Goal: Task Accomplishment & Management: Complete application form

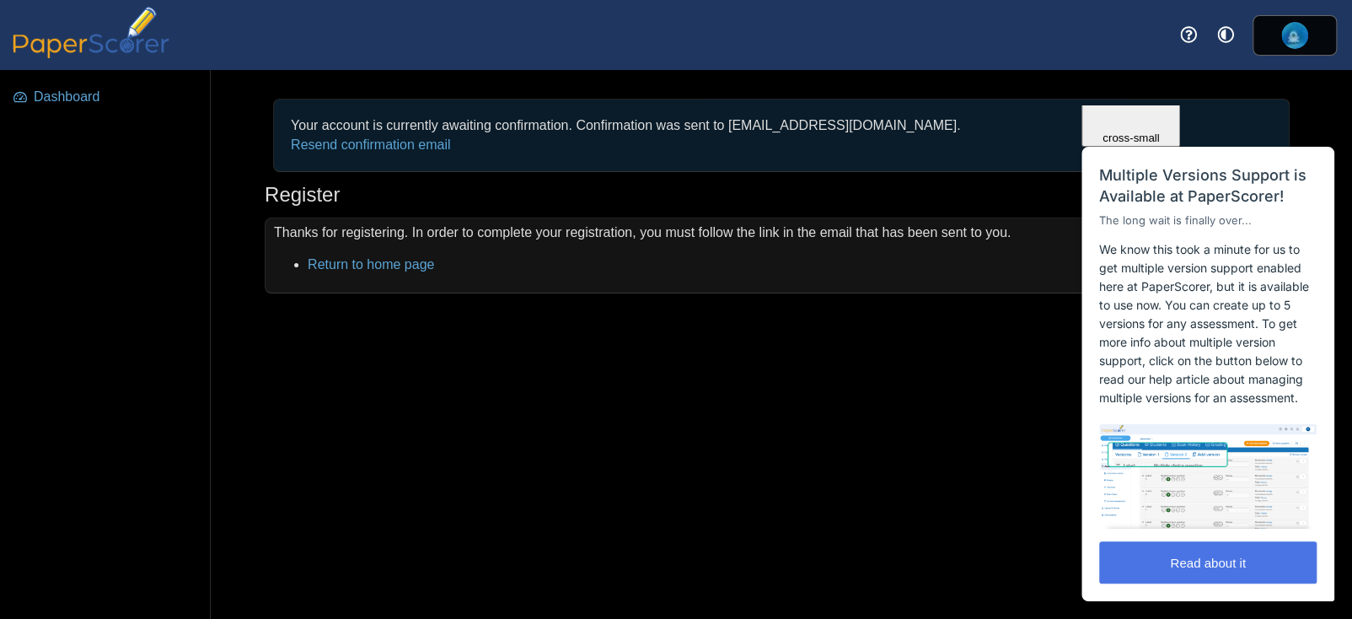
click at [1179, 551] on button "Read about it" at bounding box center [1207, 562] width 217 height 42
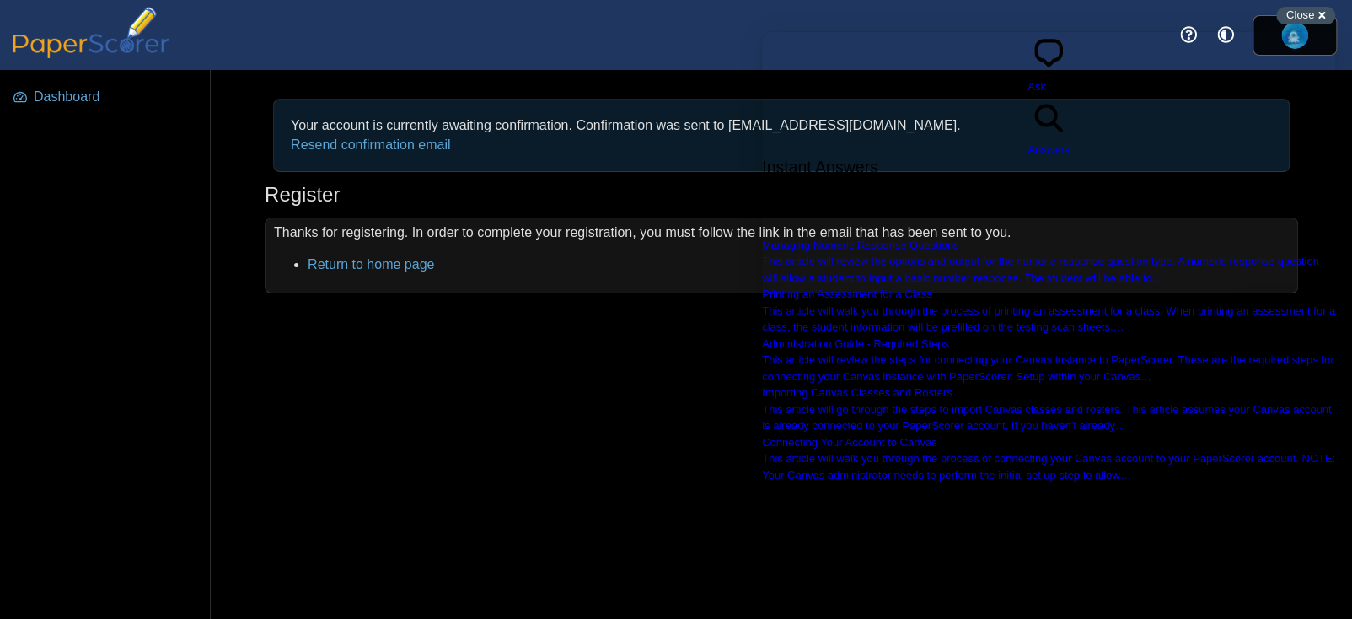
click at [1324, 11] on div "Close cross-small" at bounding box center [1305, 16] width 59 height 18
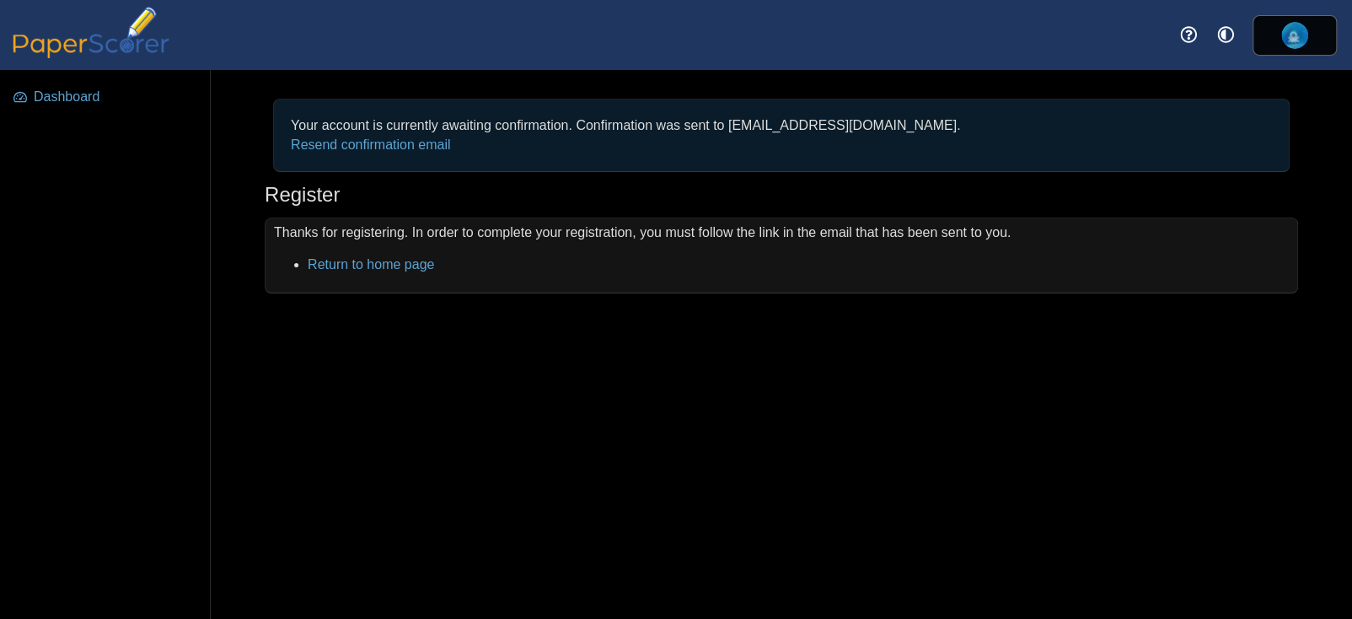
click at [1324, 24] on div "Close cross-small" at bounding box center [1305, 33] width 59 height 18
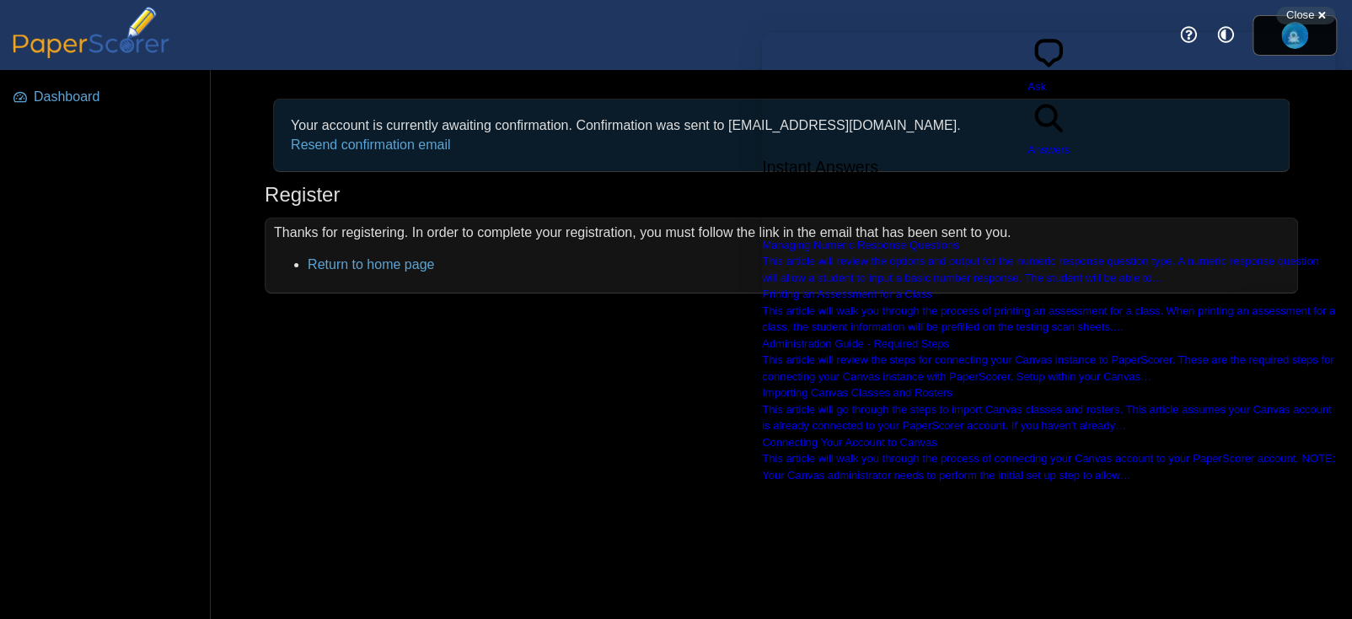
click at [604, 392] on div "Your account is currently awaiting confirmation. Confirmation was sent to dani2…" at bounding box center [781, 344] width 1141 height 549
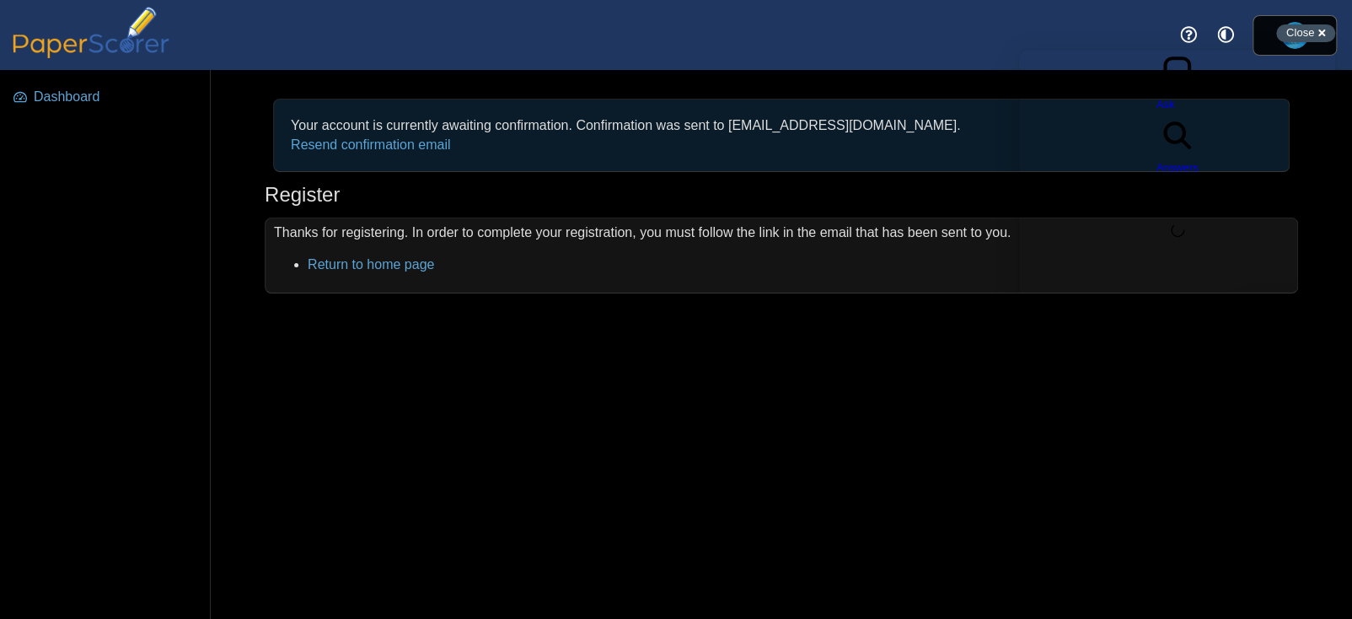
click at [1301, 34] on span "Close" at bounding box center [1300, 32] width 28 height 13
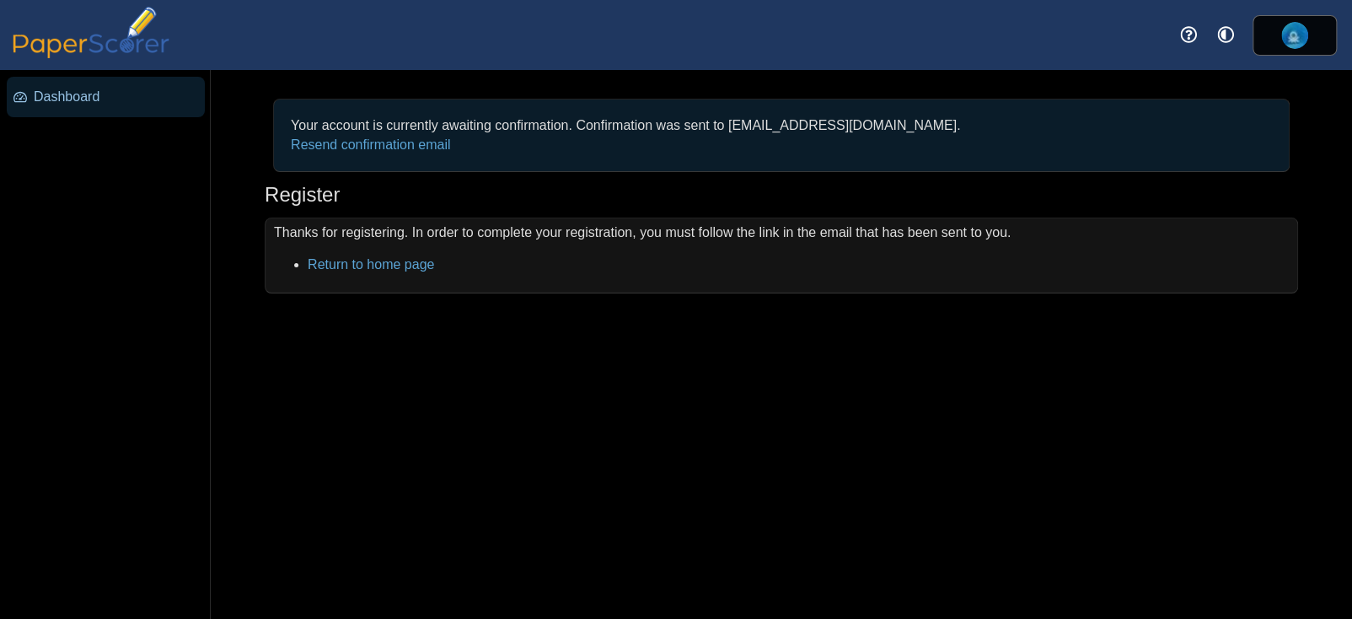
click at [58, 91] on span "Dashboard" at bounding box center [116, 97] width 164 height 19
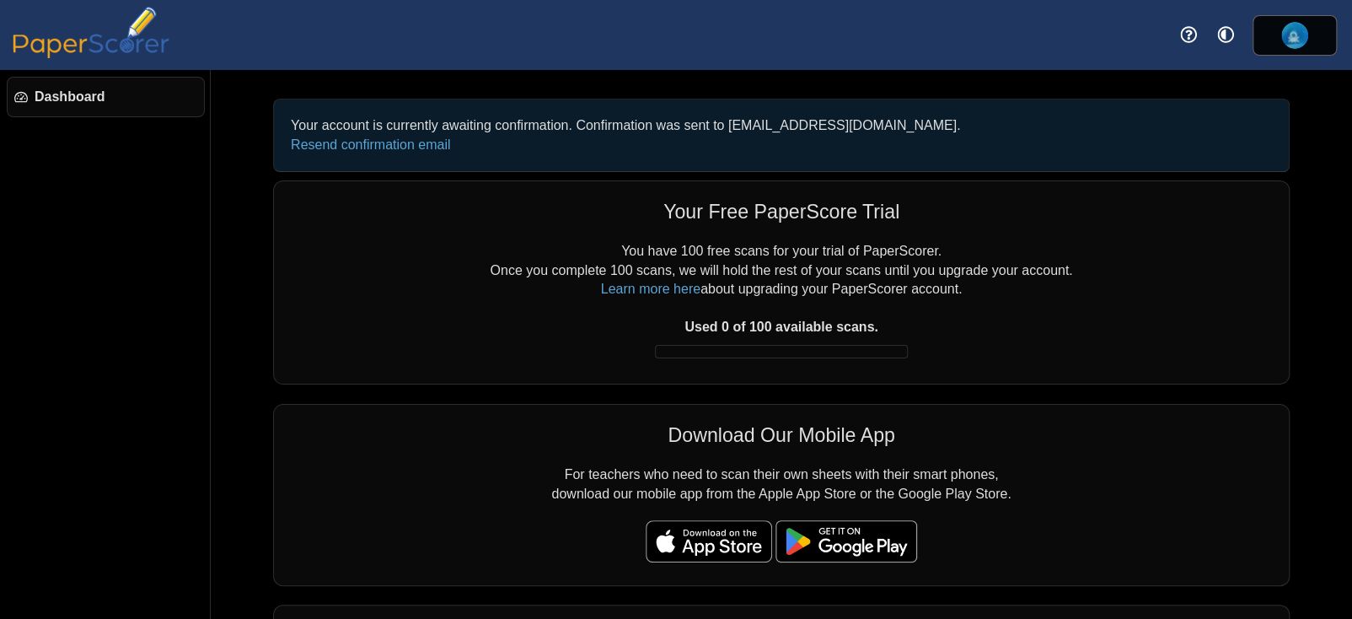
click at [121, 91] on span "Dashboard" at bounding box center [116, 97] width 163 height 19
click at [1282, 39] on img at bounding box center [1294, 35] width 27 height 27
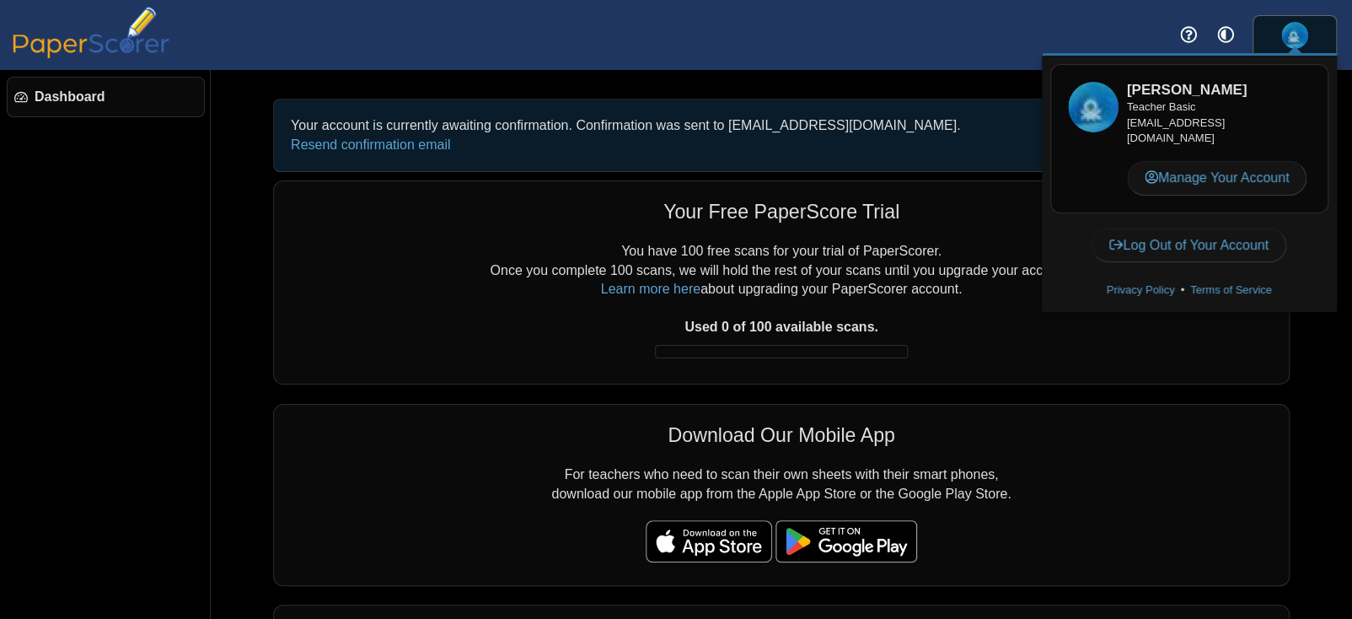
click at [986, 78] on div "Your account is currently awaiting confirmation. Confirmation was sent to dani2…" at bounding box center [781, 344] width 1141 height 549
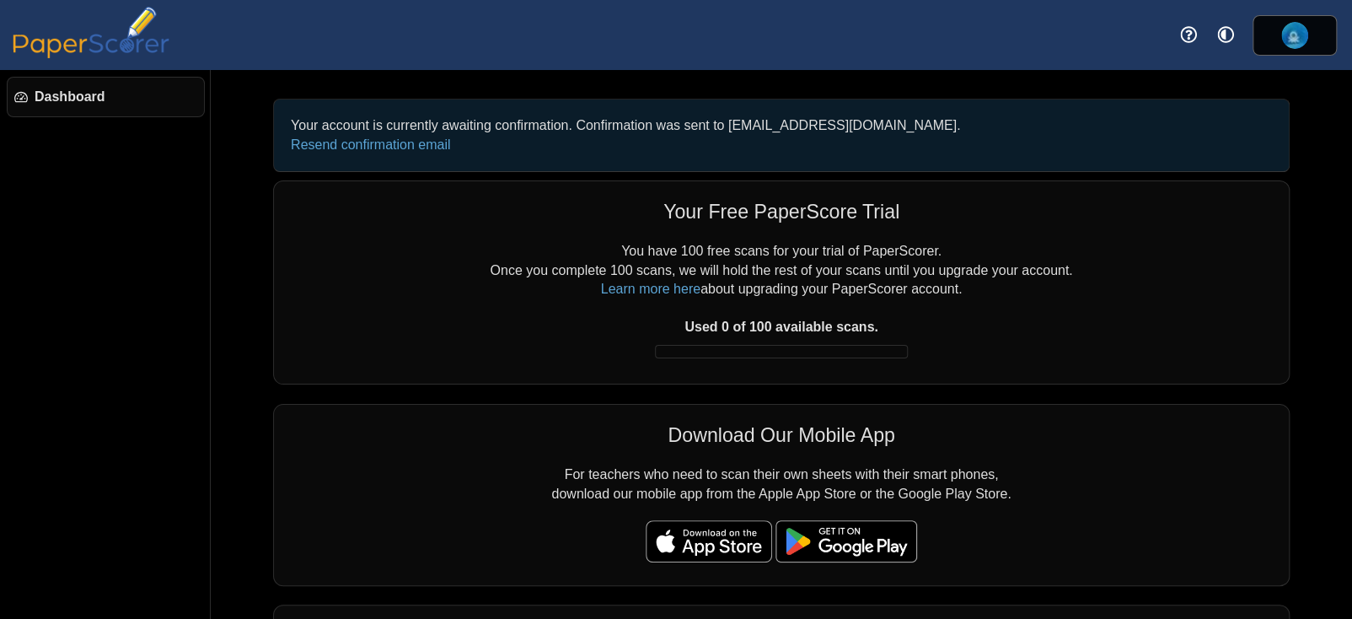
click at [110, 92] on span "Dashboard" at bounding box center [116, 97] width 163 height 19
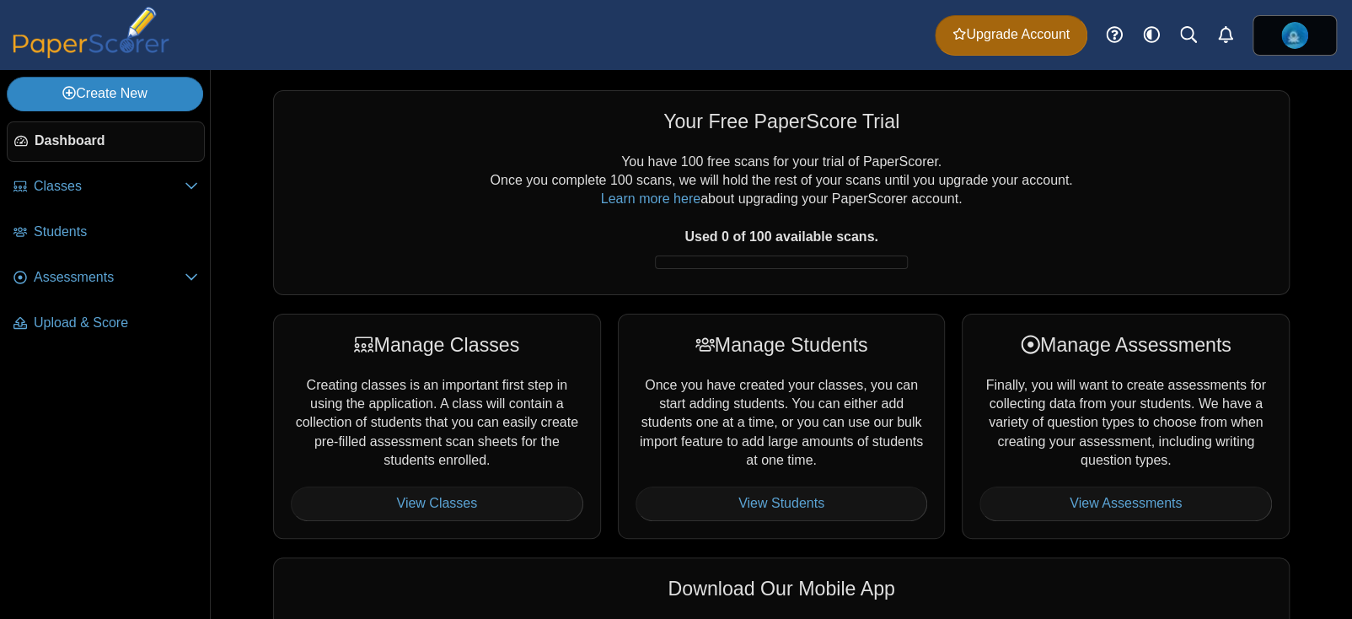
drag, startPoint x: 133, startPoint y: 107, endPoint x: 144, endPoint y: 107, distance: 11.0
click at [139, 107] on link "Create New" at bounding box center [105, 94] width 196 height 34
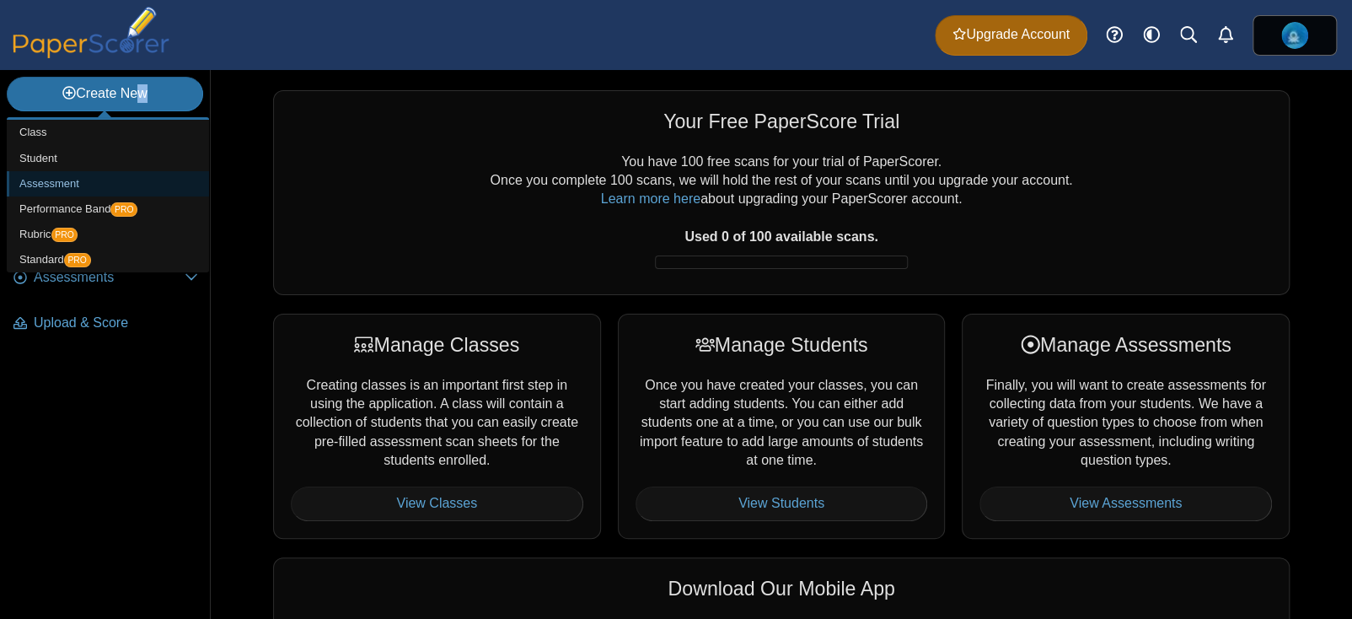
click at [148, 189] on link "Assessment" at bounding box center [108, 183] width 202 height 25
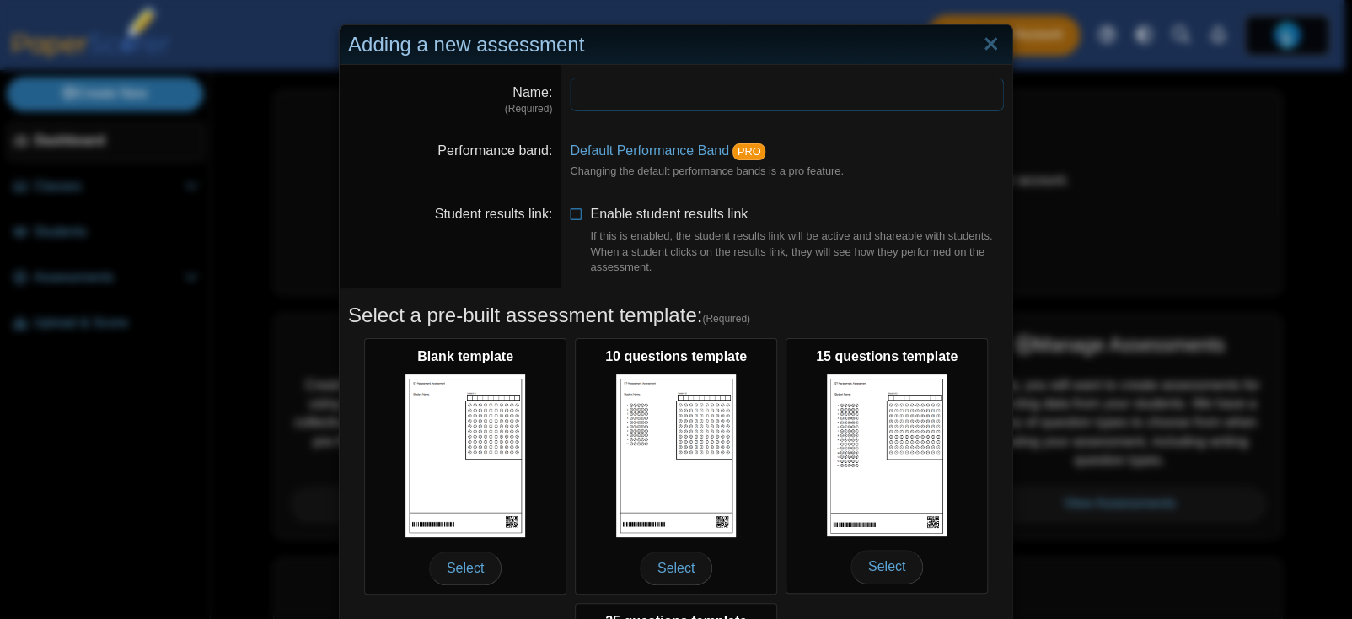
click at [600, 102] on input "Name" at bounding box center [787, 95] width 434 height 34
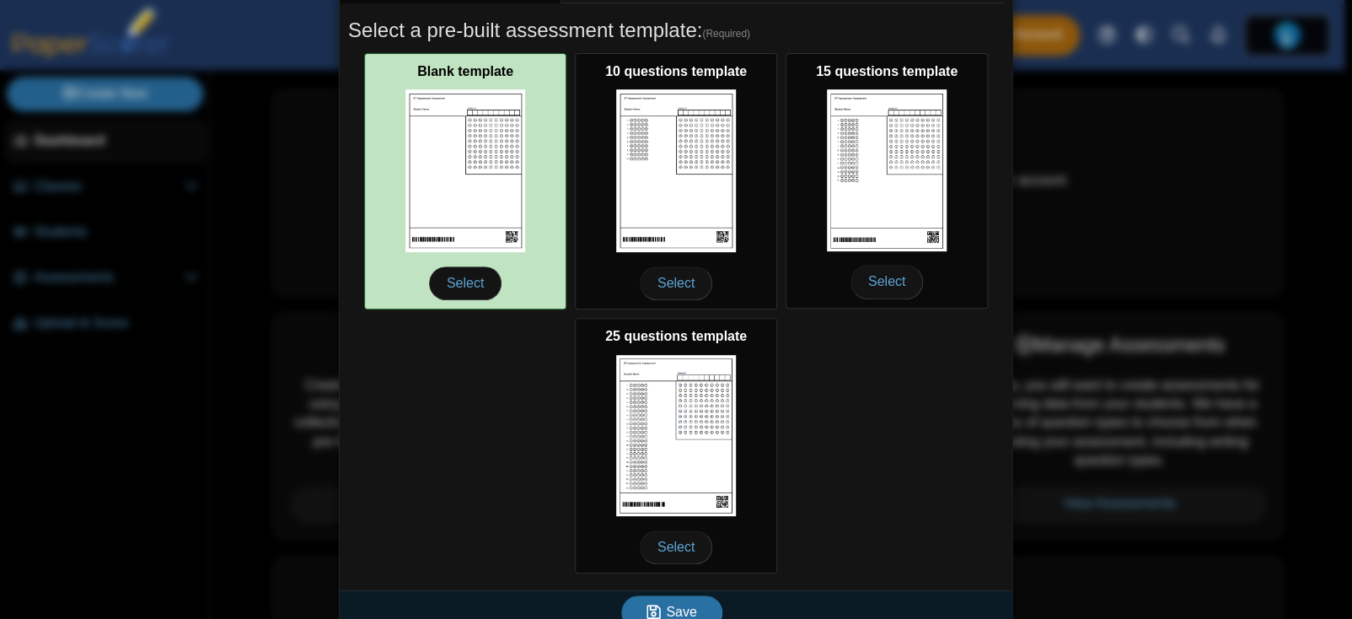
scroll to position [309, 0]
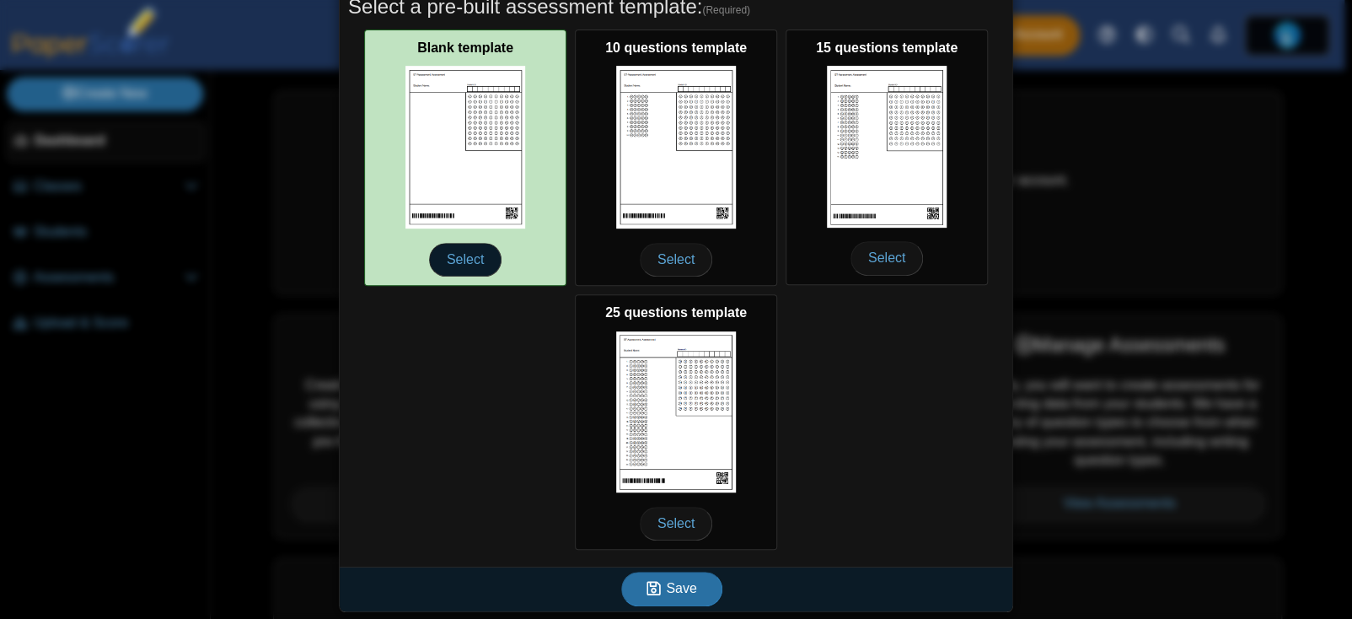
type input "**********"
click at [459, 260] on span "Select" at bounding box center [465, 260] width 72 height 34
click at [443, 172] on img at bounding box center [465, 147] width 120 height 163
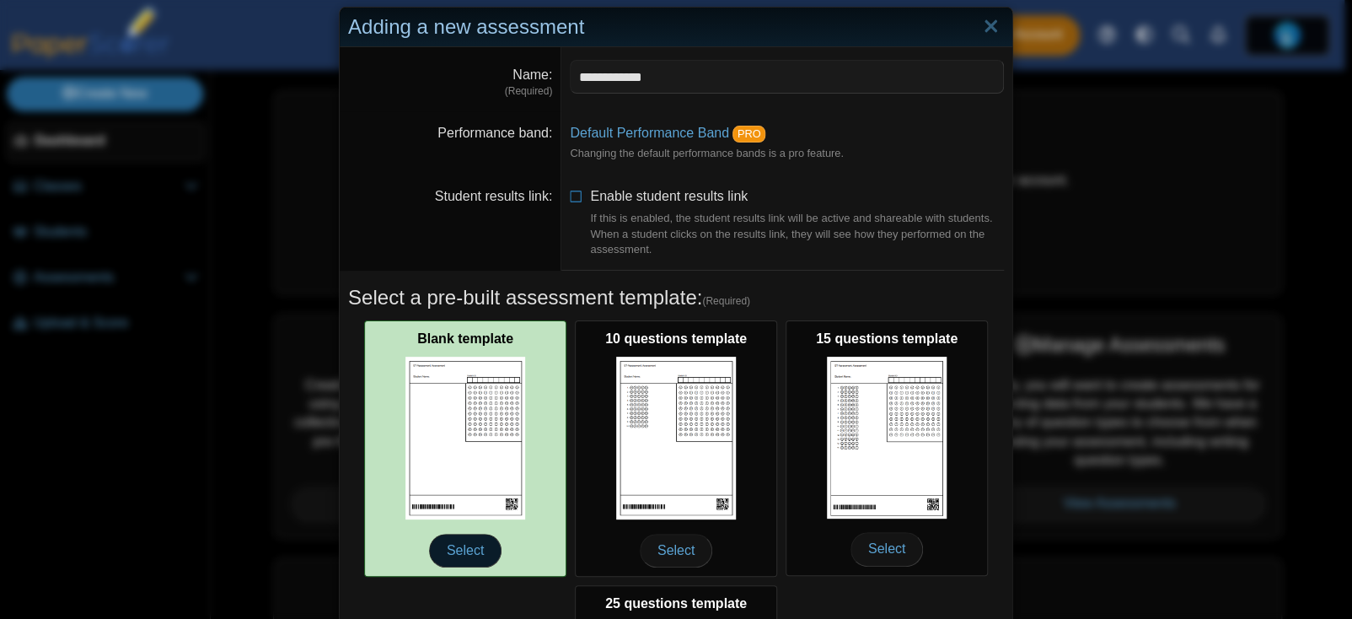
scroll to position [0, 0]
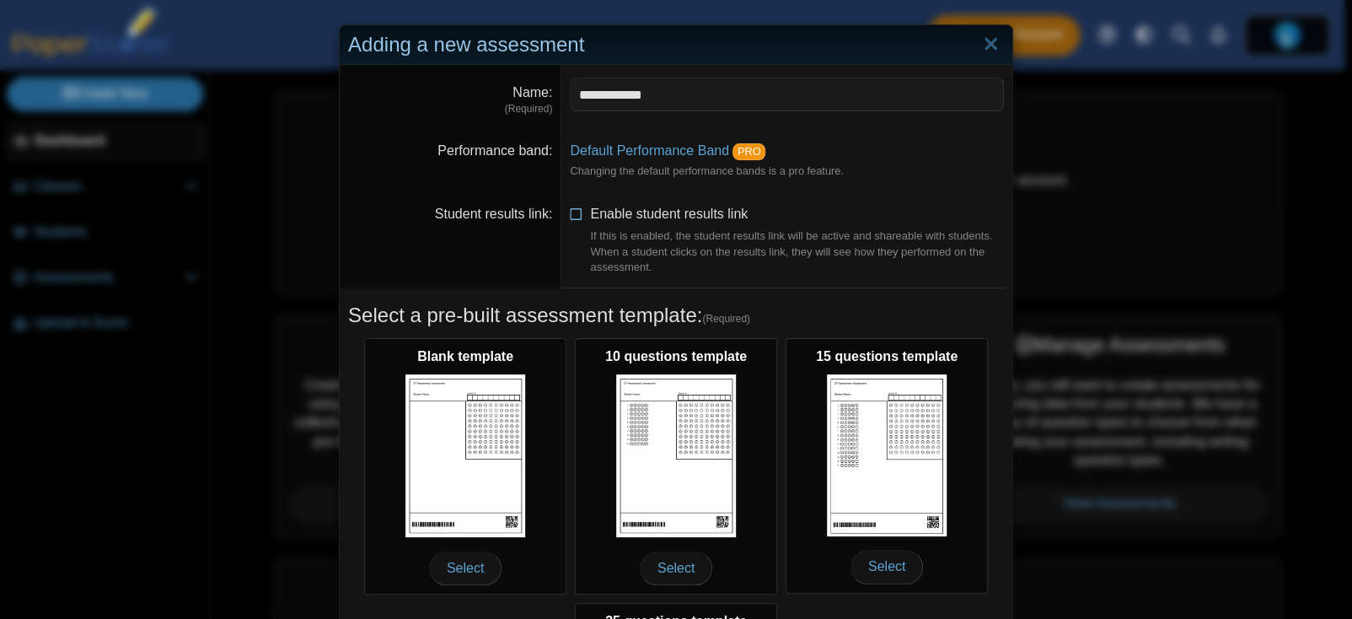
click at [570, 214] on icon at bounding box center [576, 211] width 13 height 12
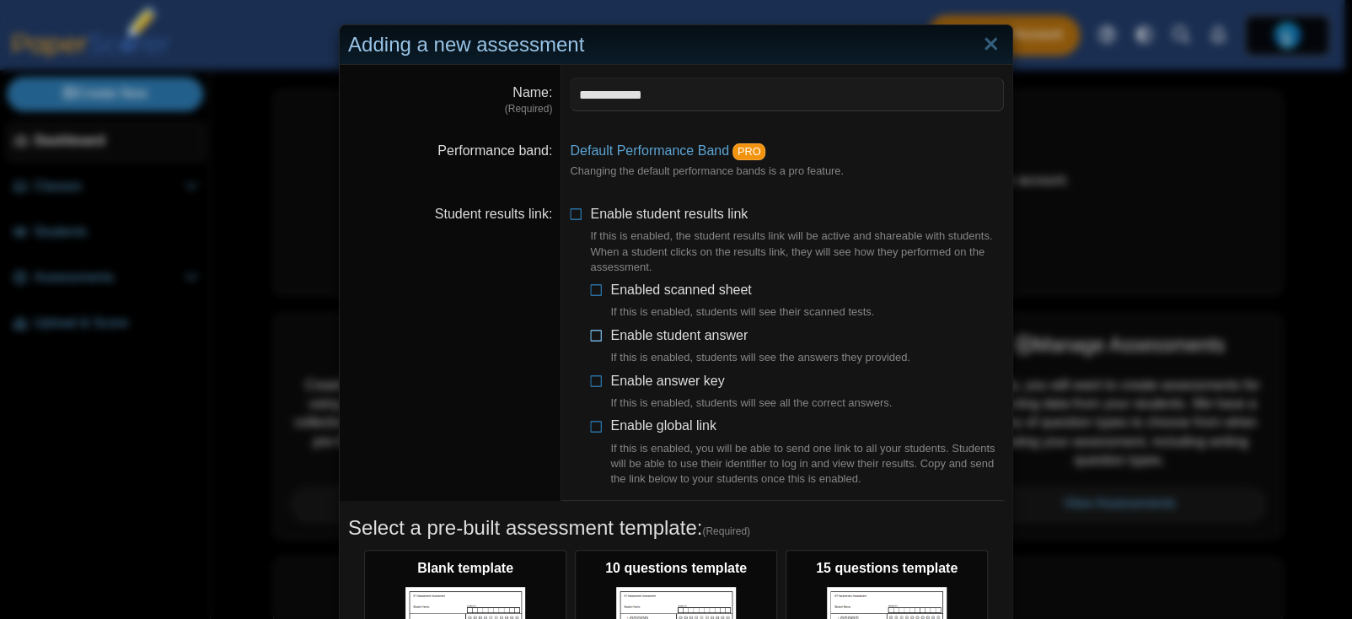
click at [710, 338] on span "Enable student answer If this is enabled, students will see the answers they pr…" at bounding box center [760, 347] width 300 height 38
click at [709, 329] on span "Enable student answer If this is enabled, students will see the answers they pr…" at bounding box center [760, 347] width 300 height 38
click at [704, 291] on span "Enabled scanned sheet If this is enabled, students will see their scanned tests." at bounding box center [742, 301] width 264 height 38
click at [597, 389] on li "Enable answer key If this is enabled, students will see all the correct answers." at bounding box center [797, 392] width 414 height 40
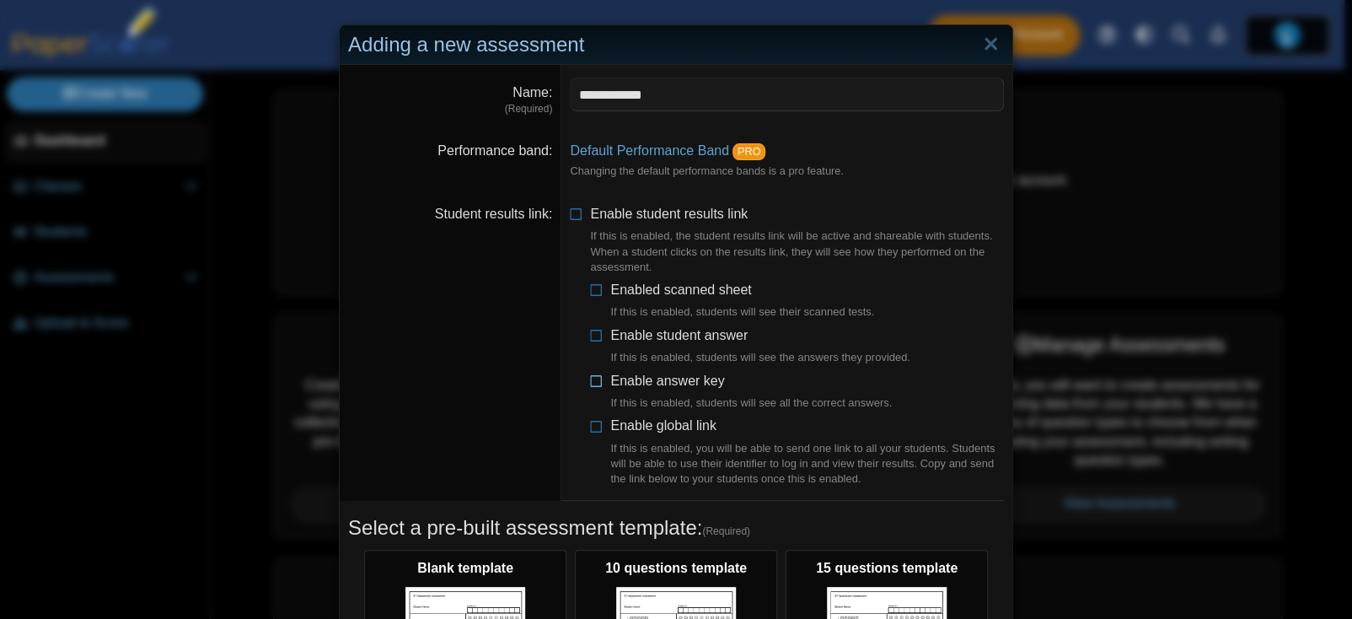
click at [591, 372] on icon at bounding box center [596, 378] width 13 height 12
click at [604, 423] on li "Enable global link If this is enabled, you will be able to send one link to all…" at bounding box center [797, 451] width 414 height 71
click at [591, 332] on icon at bounding box center [596, 332] width 13 height 12
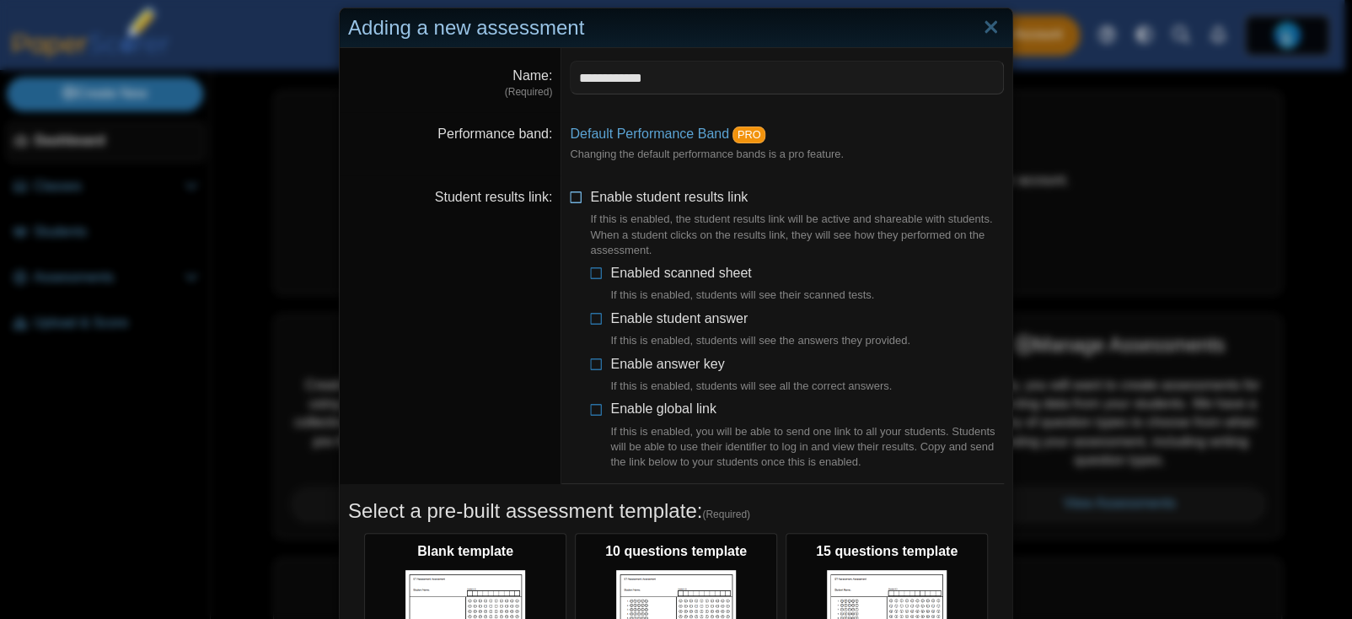
scroll to position [17, 0]
click at [592, 274] on icon at bounding box center [596, 270] width 13 height 12
click at [590, 272] on icon at bounding box center [596, 270] width 13 height 12
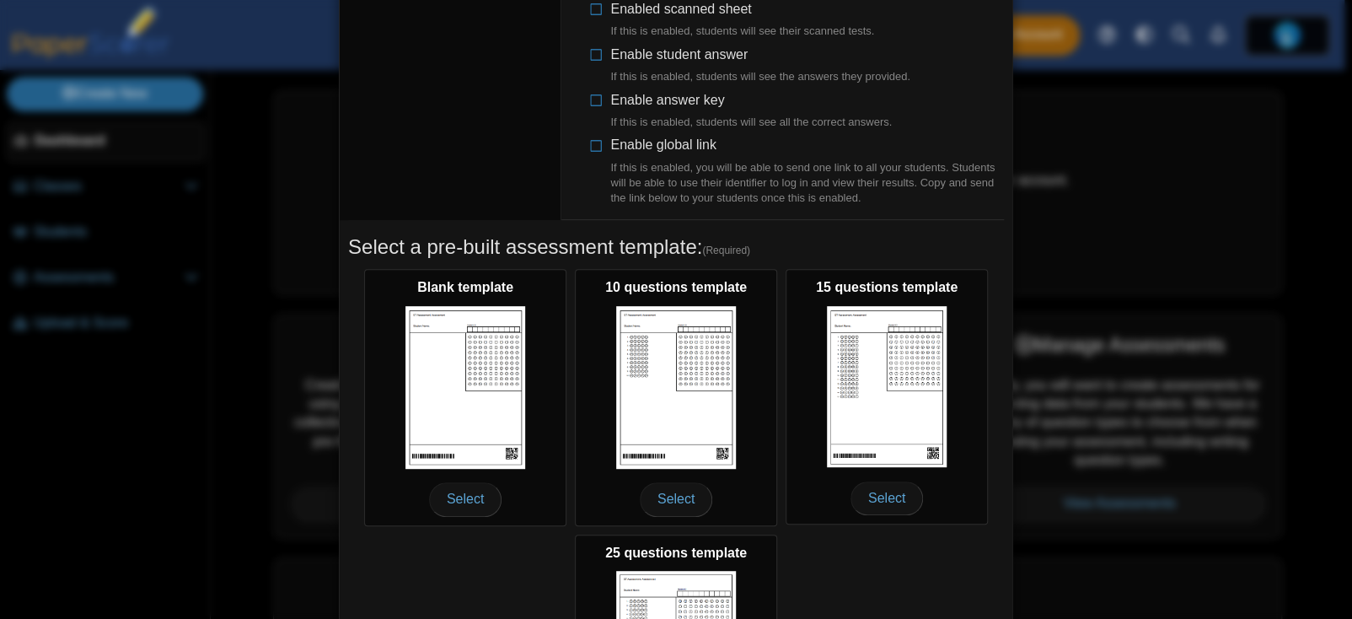
scroll to position [281, 0]
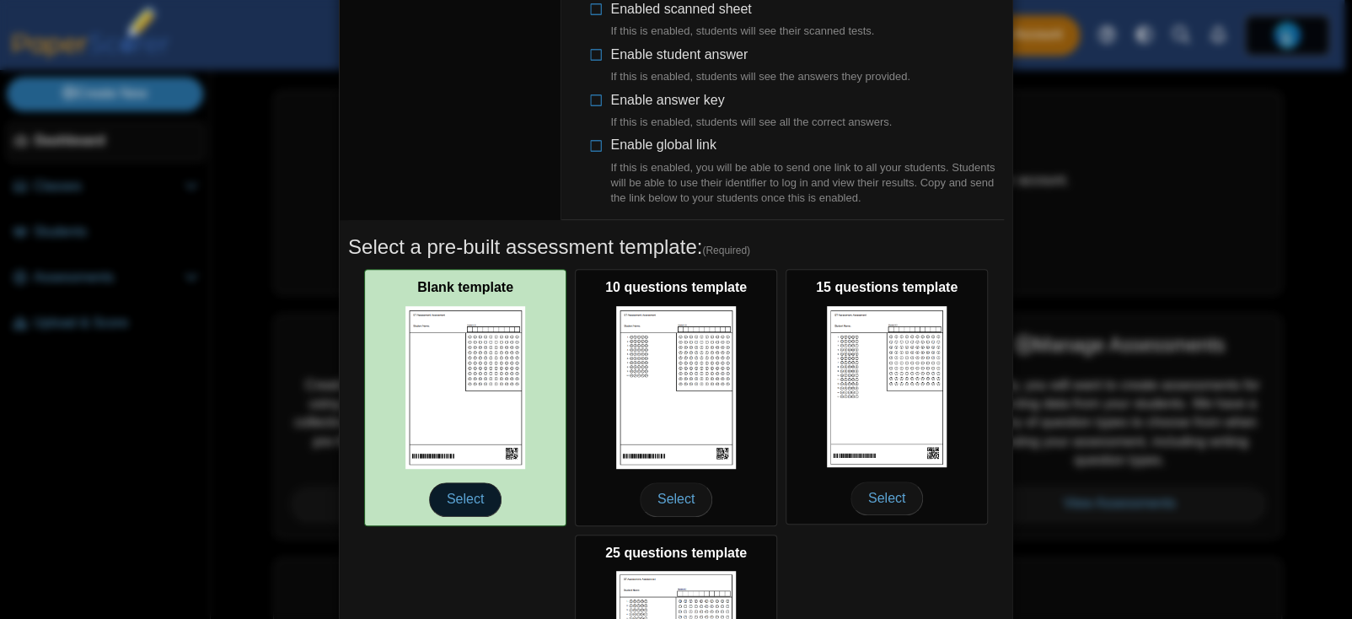
click at [448, 510] on span "Select" at bounding box center [465, 499] width 72 height 34
click at [459, 502] on span "Select" at bounding box center [465, 499] width 72 height 34
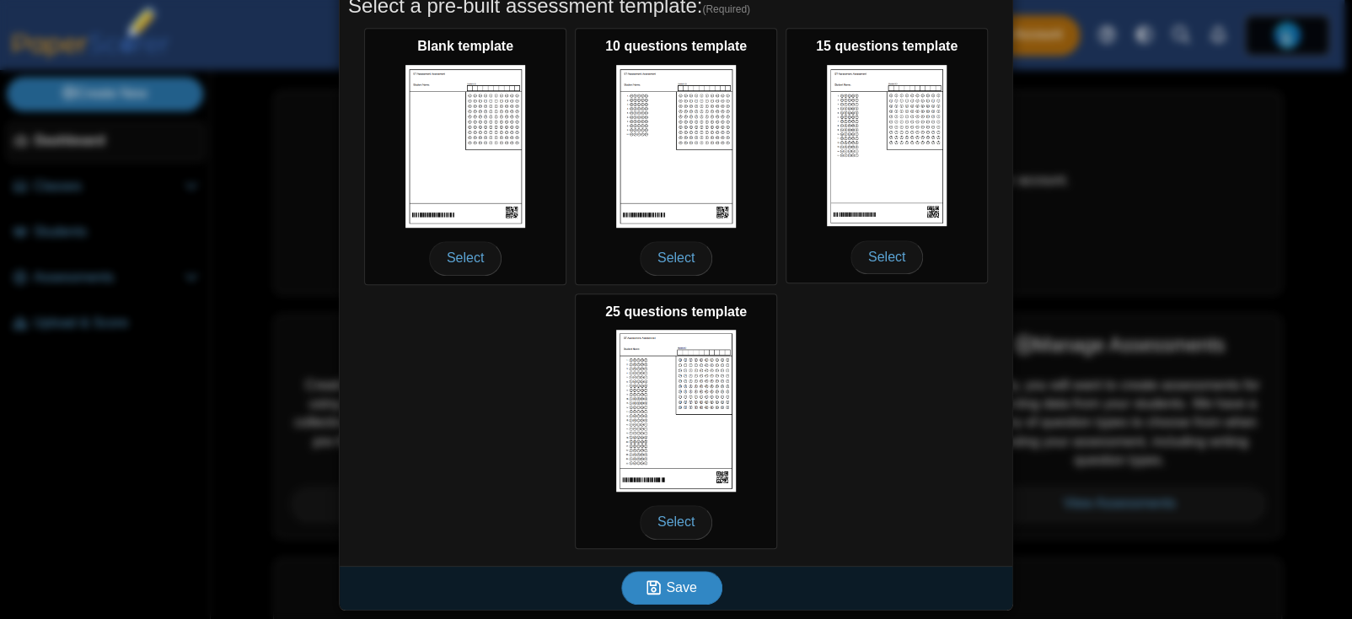
click at [647, 587] on icon "submit" at bounding box center [654, 587] width 14 height 16
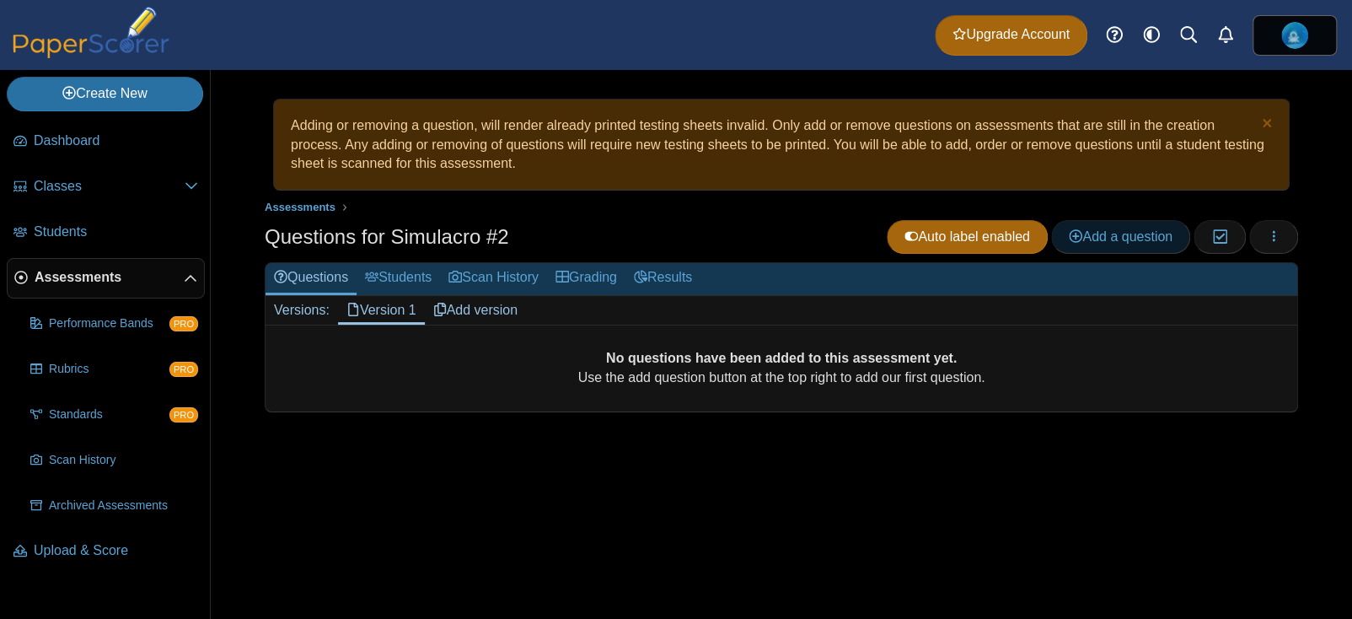
click at [1109, 243] on span "Add a question" at bounding box center [1121, 236] width 104 height 14
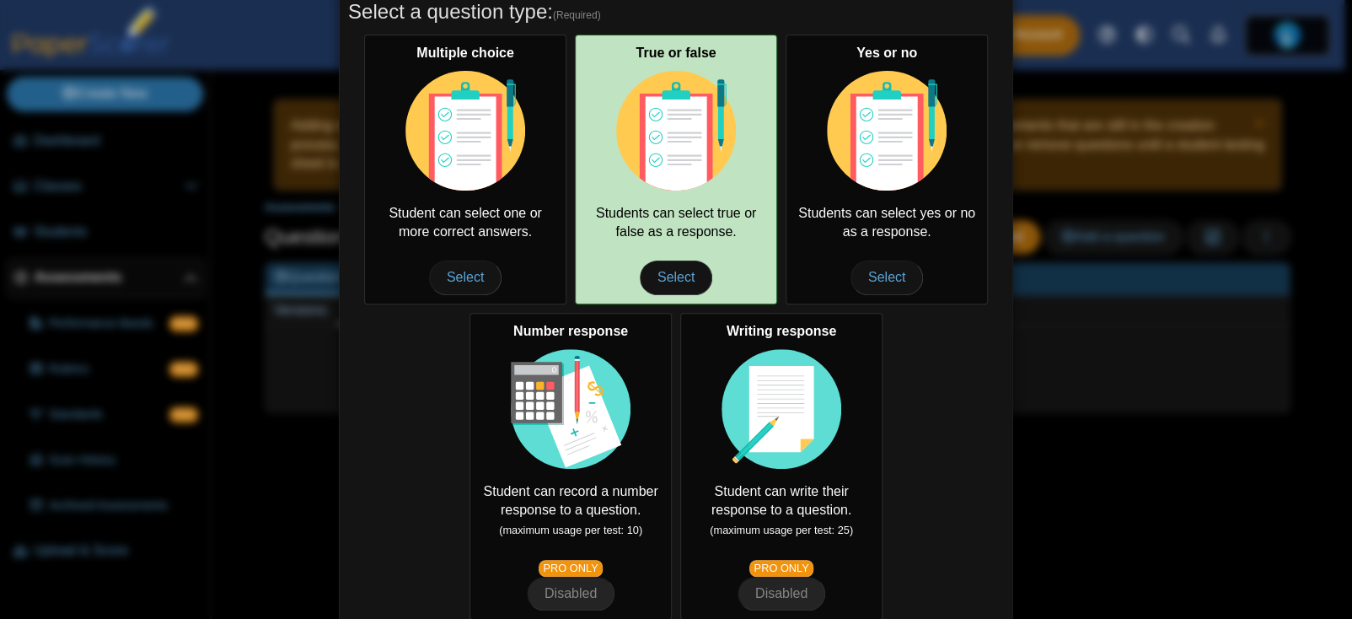
scroll to position [162, 0]
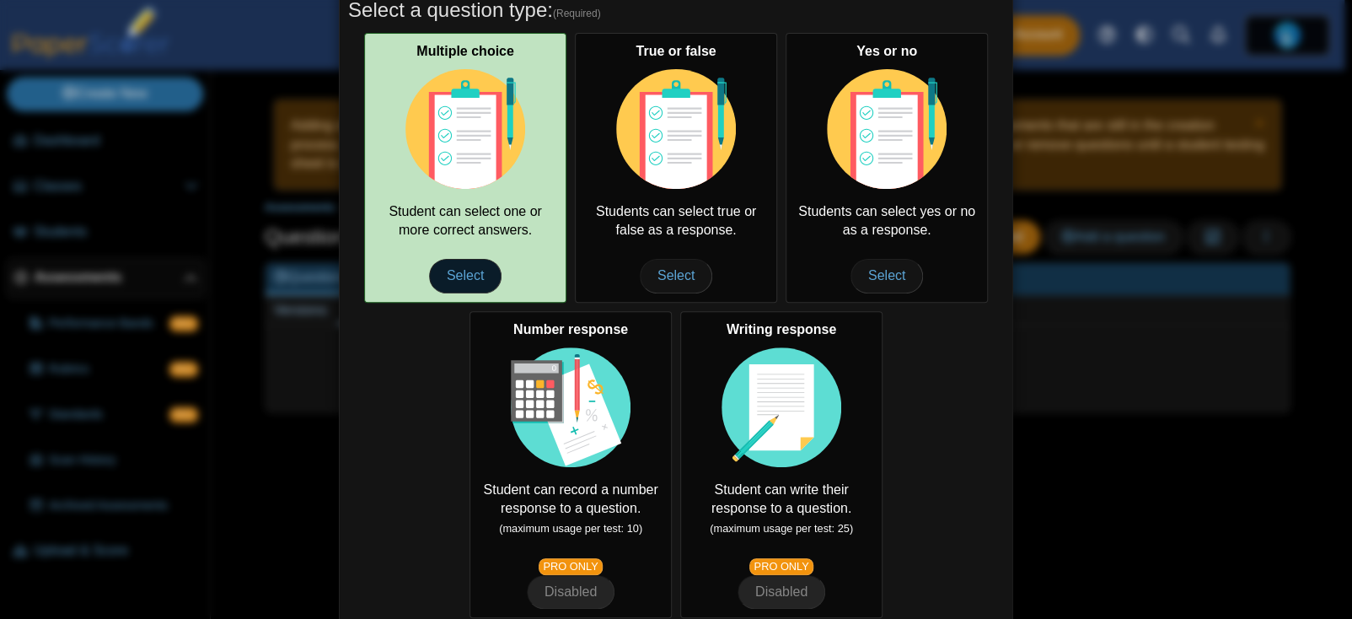
click at [460, 286] on span "Select" at bounding box center [465, 276] width 72 height 34
click at [486, 275] on span "Select" at bounding box center [465, 276] width 72 height 34
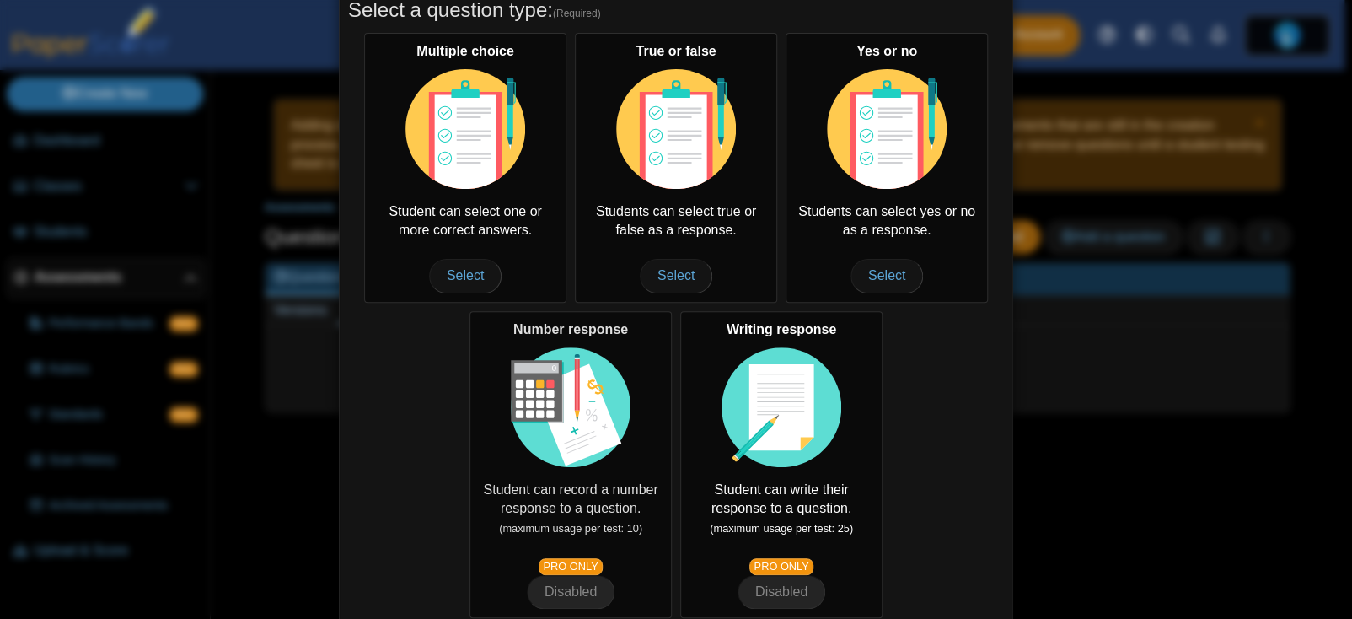
scroll to position [325, 0]
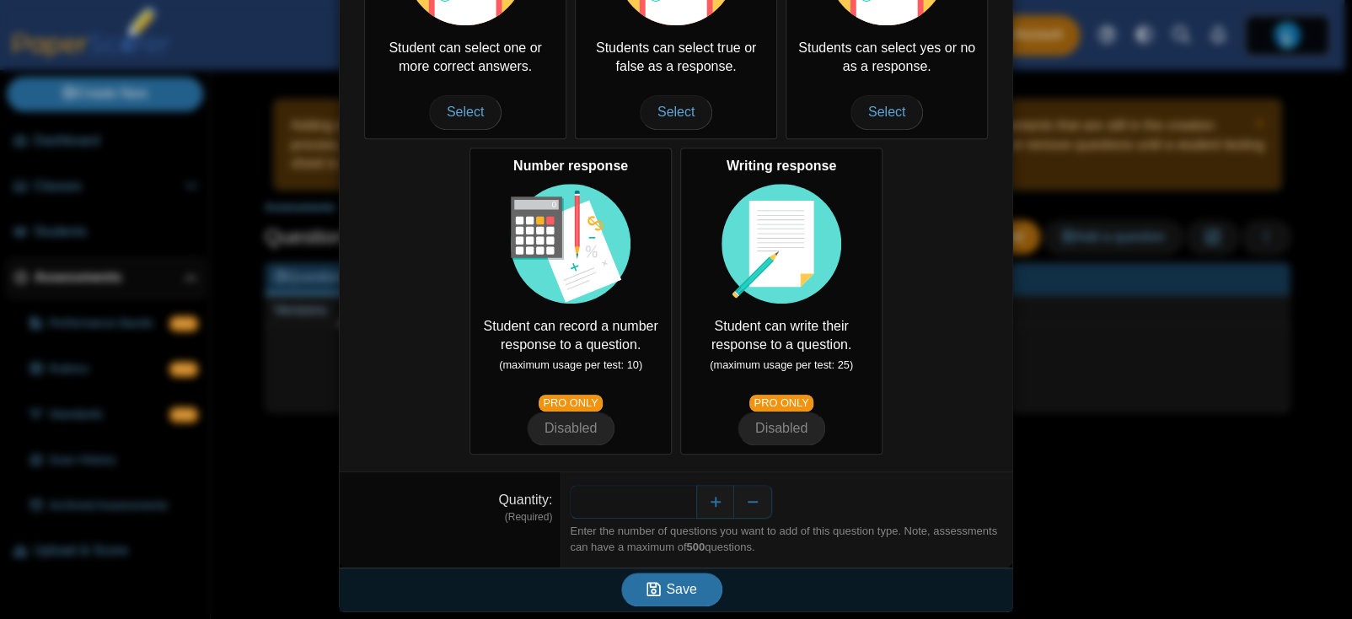
click at [636, 502] on input "*" at bounding box center [633, 502] width 126 height 34
click at [685, 503] on input "*" at bounding box center [633, 502] width 126 height 34
type input "**"
click at [681, 587] on span "Save" at bounding box center [681, 589] width 30 height 14
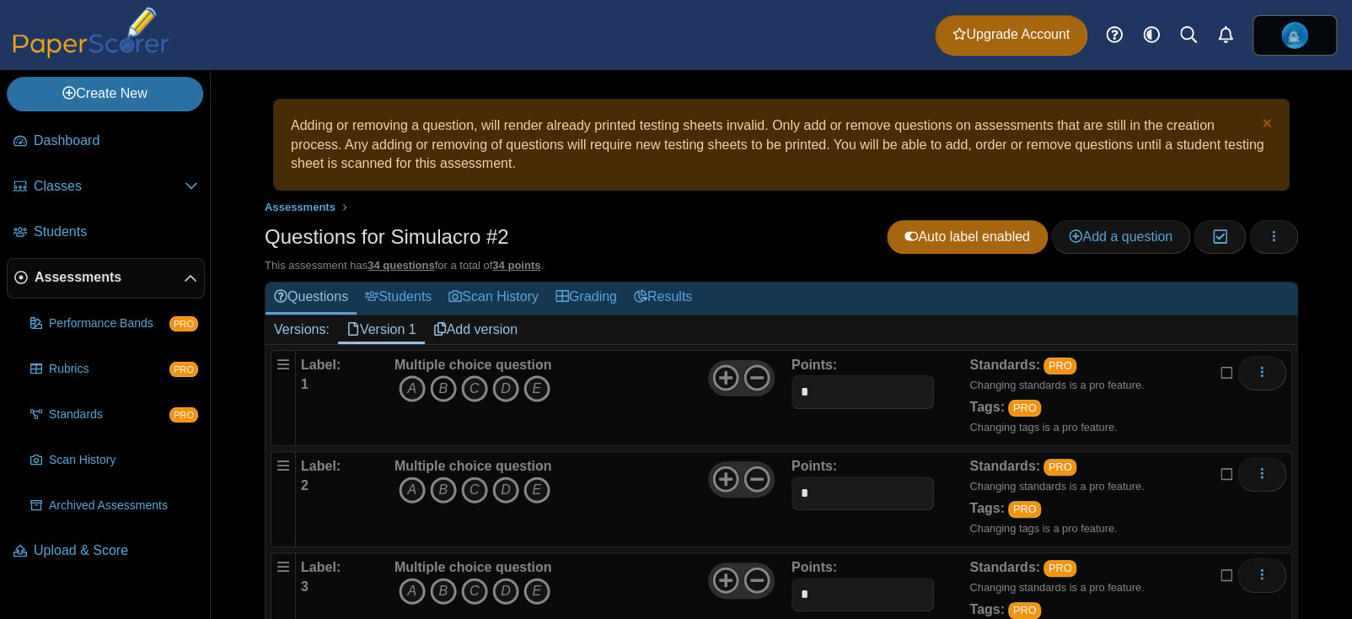
click at [455, 385] on span "A B C D E" at bounding box center [474, 390] width 158 height 31
click at [470, 392] on icon "C" at bounding box center [474, 388] width 27 height 27
click at [481, 392] on icon "C" at bounding box center [474, 388] width 27 height 27
click at [1252, 384] on button "More options" at bounding box center [1262, 373] width 49 height 34
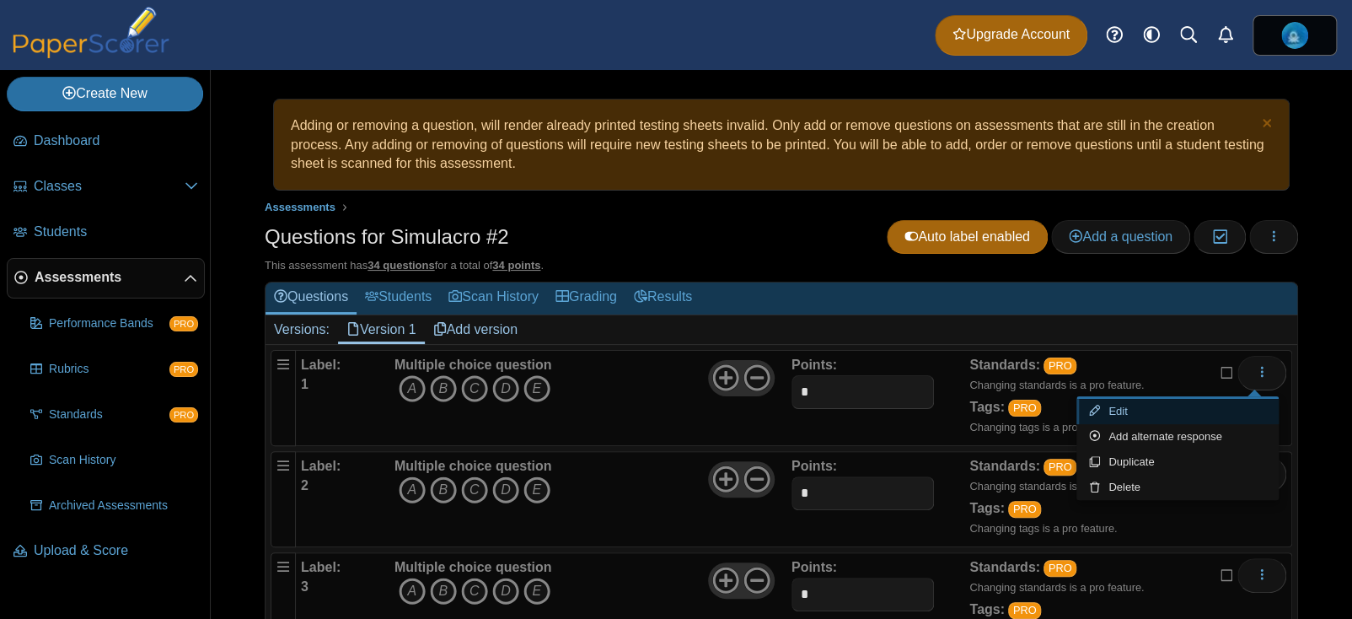
click at [1148, 411] on link "Edit" at bounding box center [1178, 411] width 202 height 25
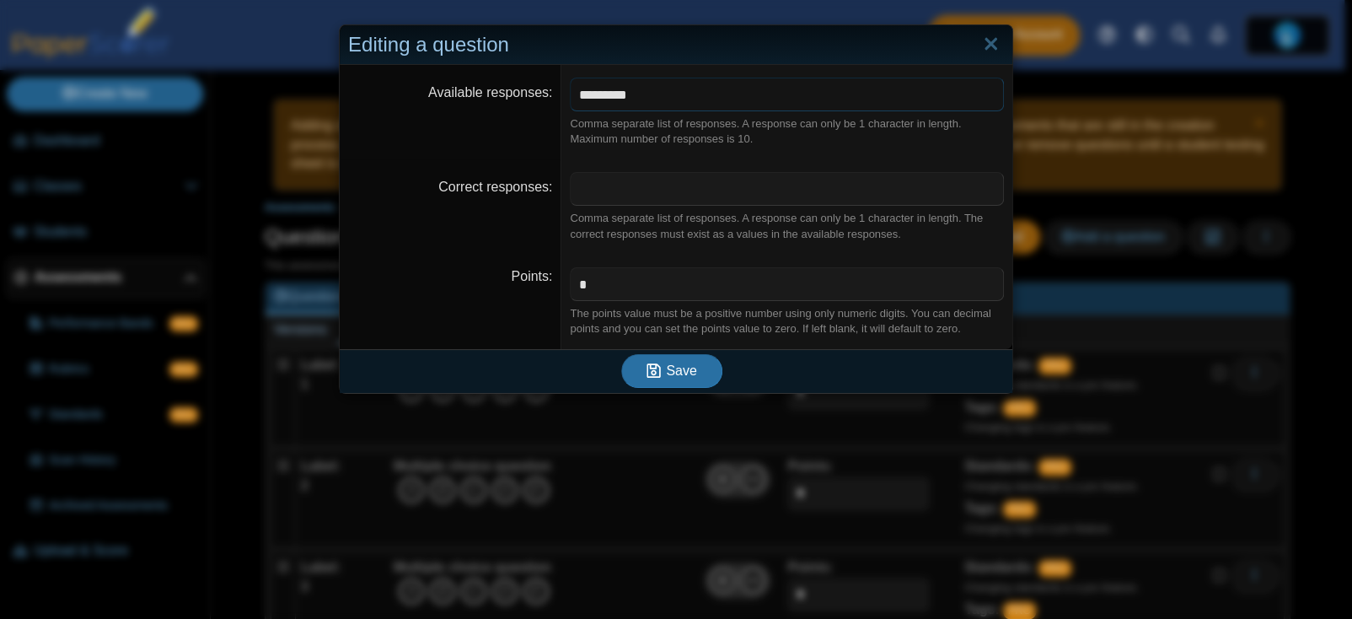
click at [685, 106] on input "*********" at bounding box center [787, 95] width 434 height 34
type input "******"
click at [621, 354] on button "Save" at bounding box center [671, 371] width 101 height 34
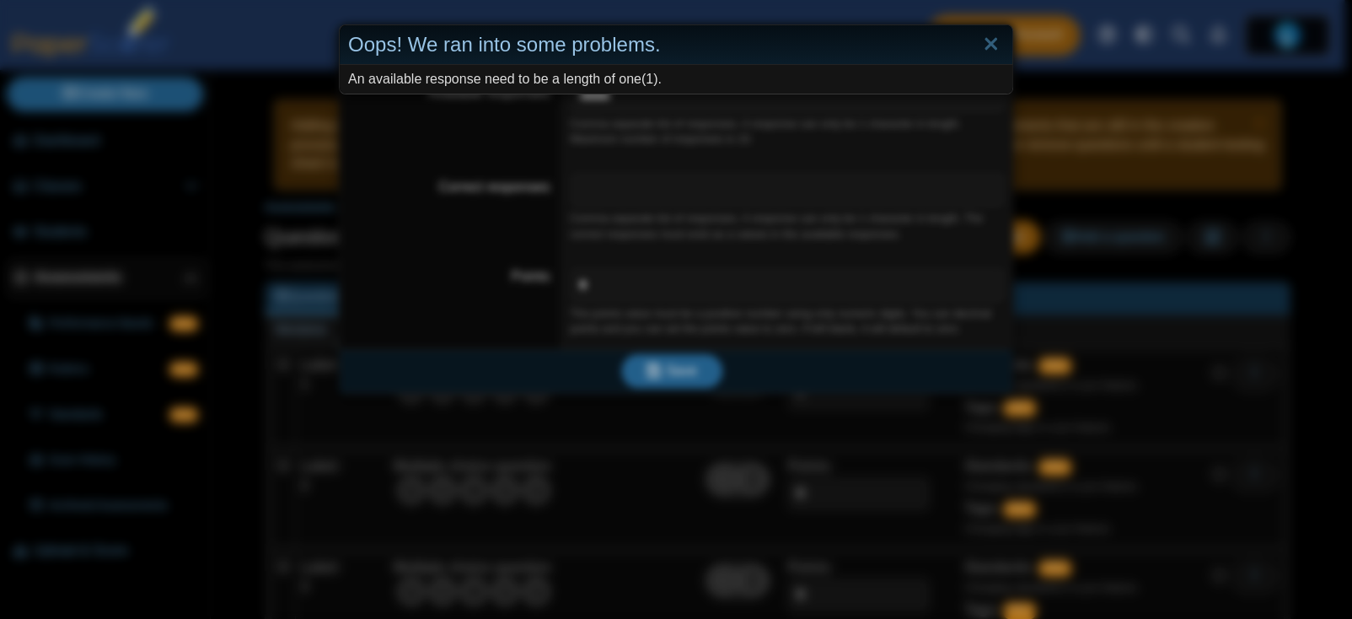
click at [733, 268] on div "Oops! We ran into some problems. An available response need to be a length of o…" at bounding box center [676, 309] width 1352 height 619
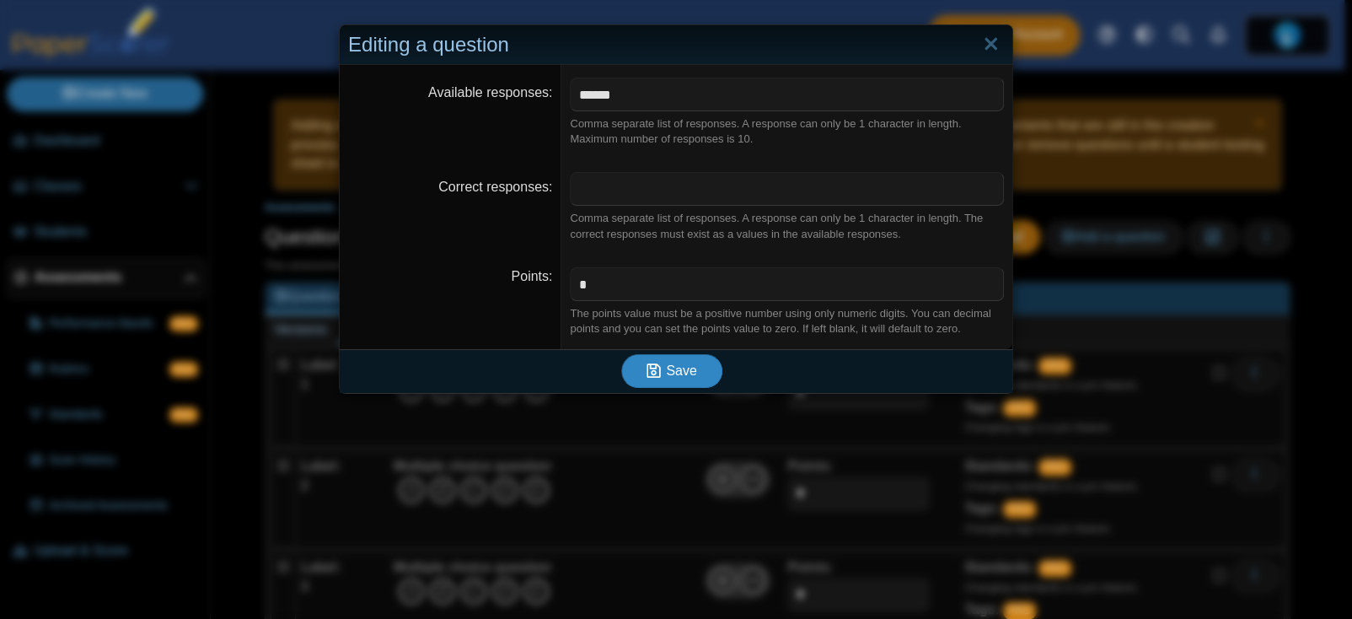
click at [666, 363] on span "Save" at bounding box center [681, 370] width 30 height 14
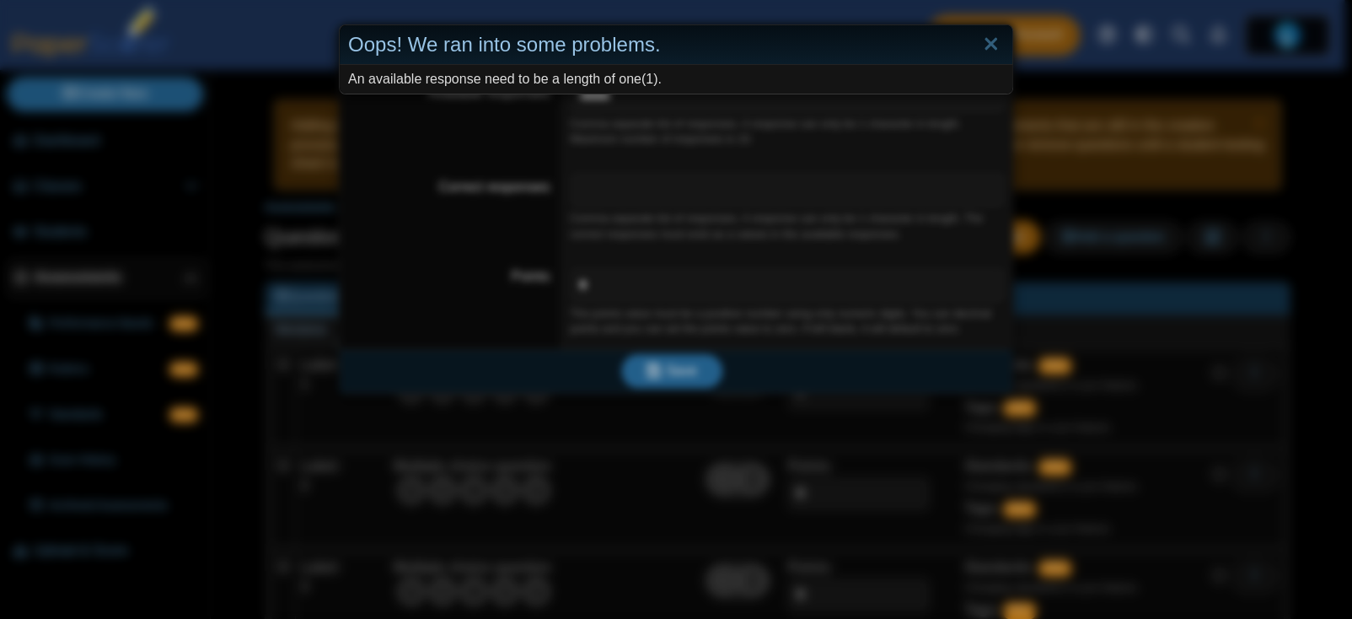
click at [692, 230] on div "Oops! We ran into some problems. An available response need to be a length of o…" at bounding box center [676, 309] width 1352 height 619
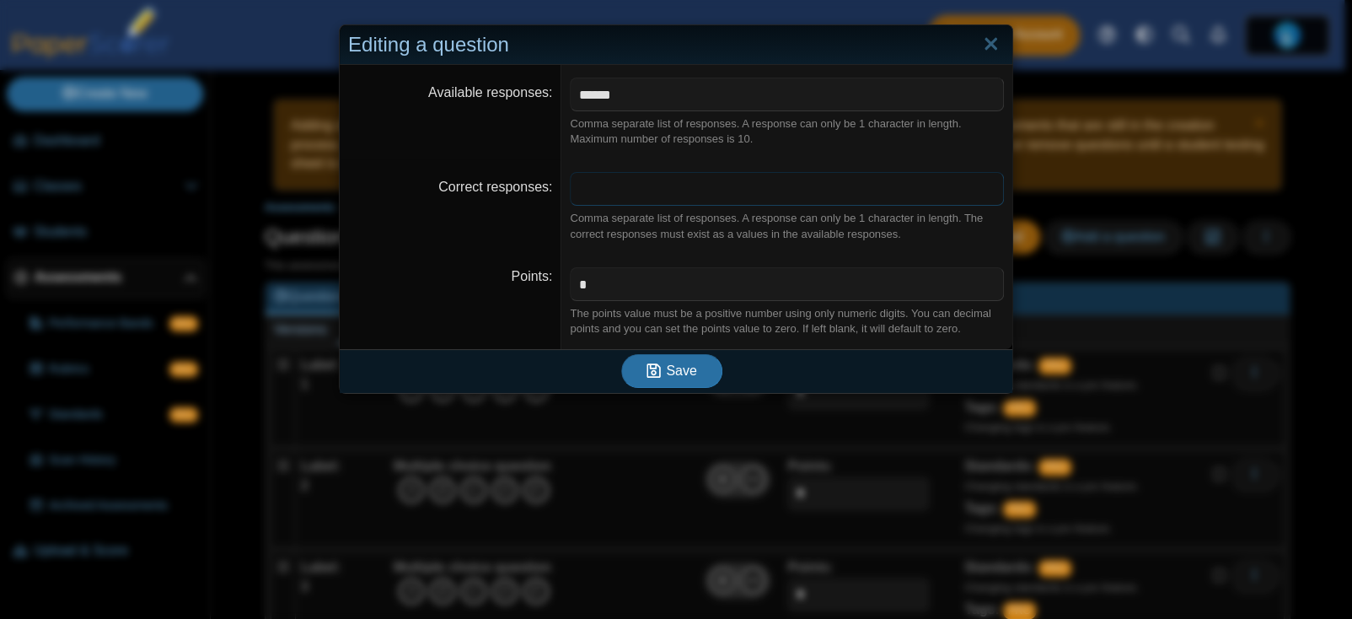
click at [657, 196] on input "Correct responses" at bounding box center [787, 189] width 434 height 34
type input "*"
click at [669, 366] on span "Save" at bounding box center [681, 370] width 30 height 14
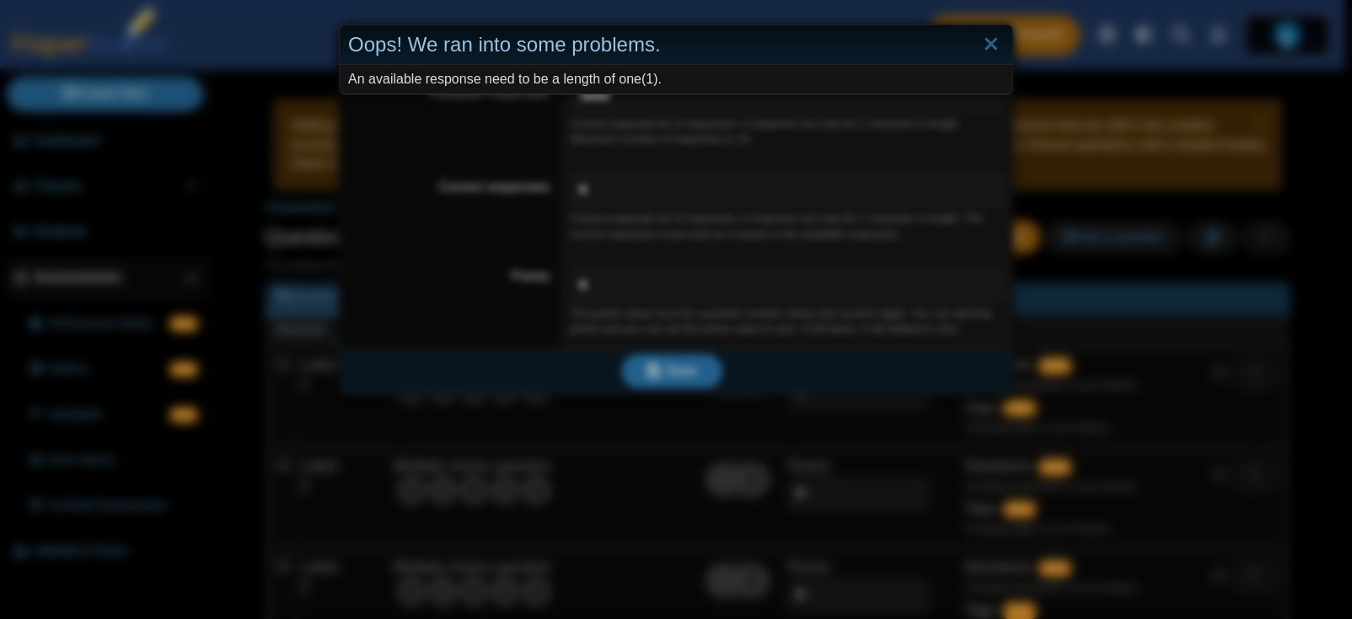
click at [809, 172] on div "Oops! We ran into some problems. An available response need to be a length of o…" at bounding box center [676, 309] width 1352 height 619
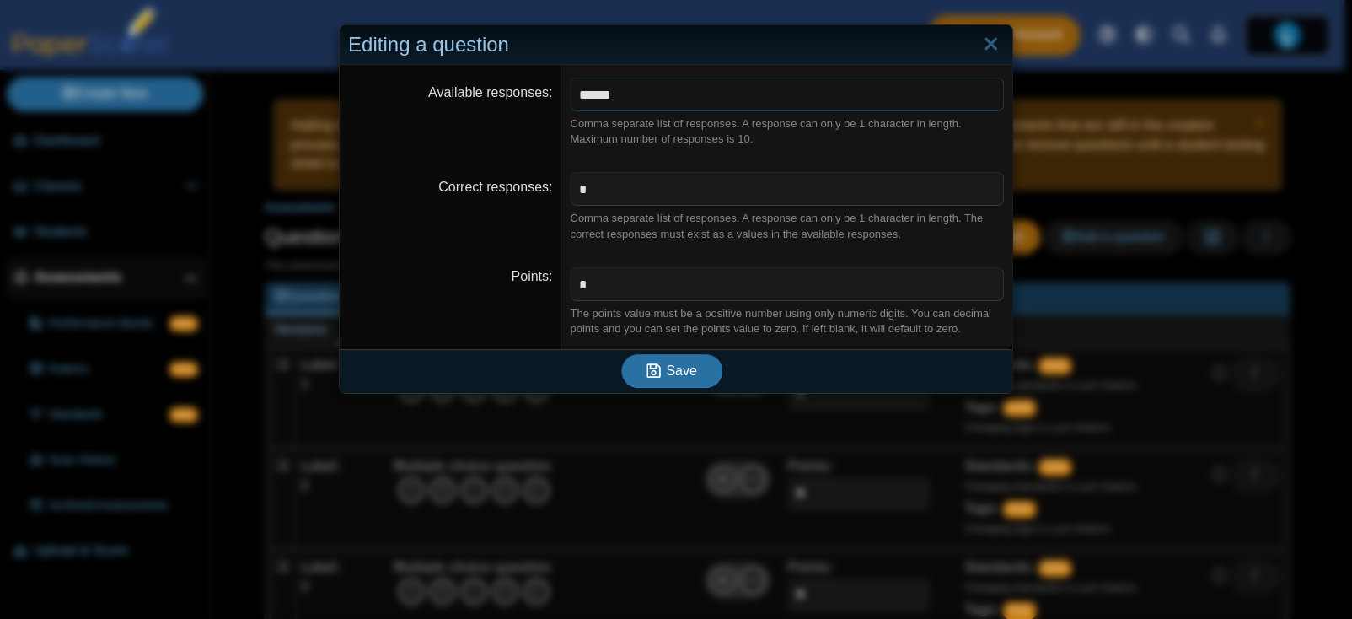
click at [711, 106] on input "******" at bounding box center [787, 95] width 434 height 34
type input "*****"
click at [672, 364] on span "Save" at bounding box center [681, 370] width 30 height 14
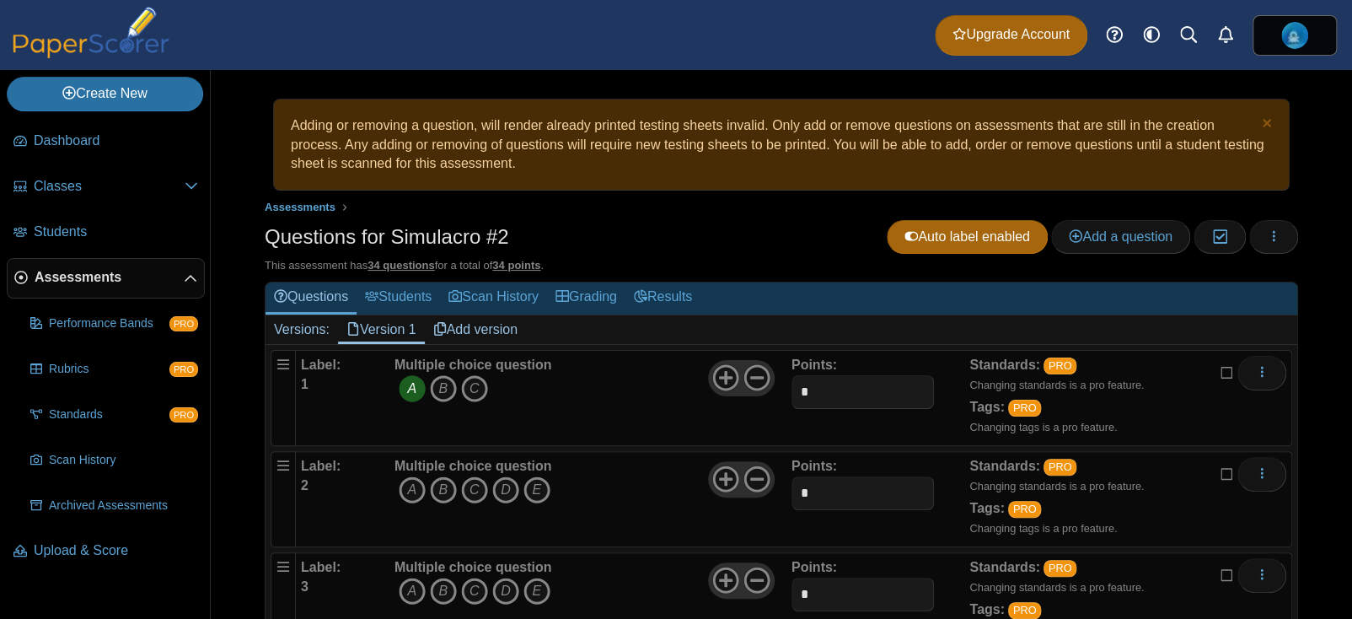
scroll to position [42, 0]
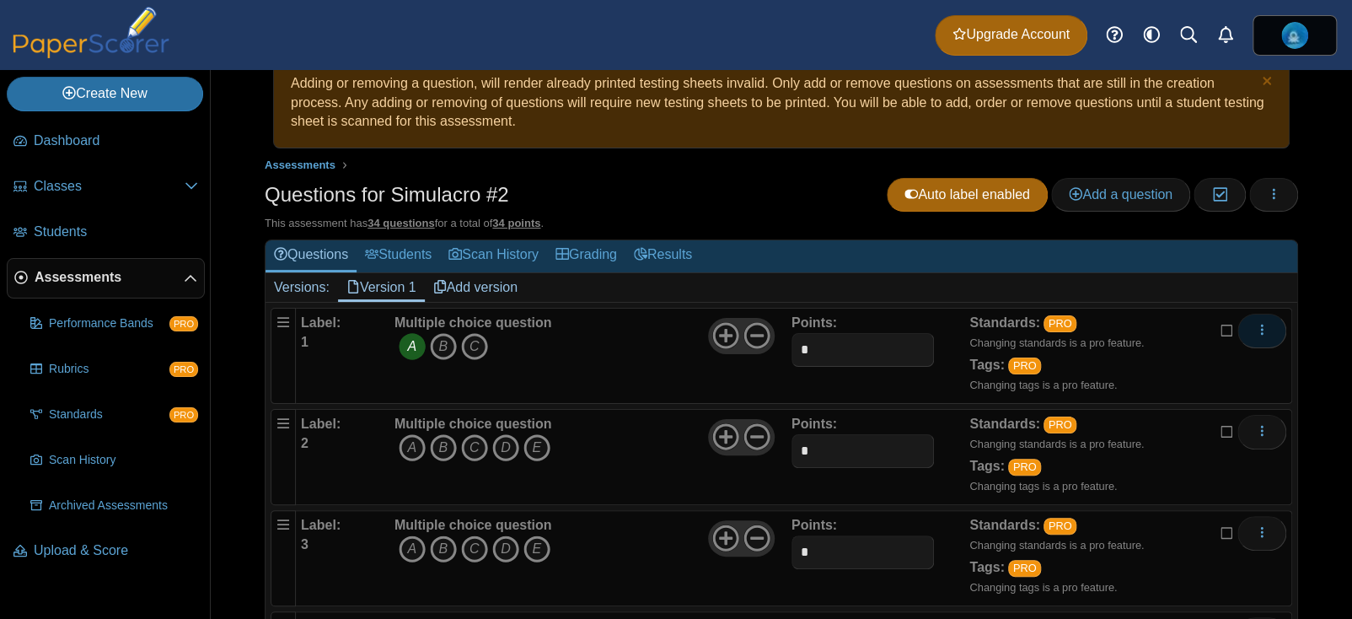
click at [1259, 327] on icon "More options" at bounding box center [1261, 329] width 13 height 13
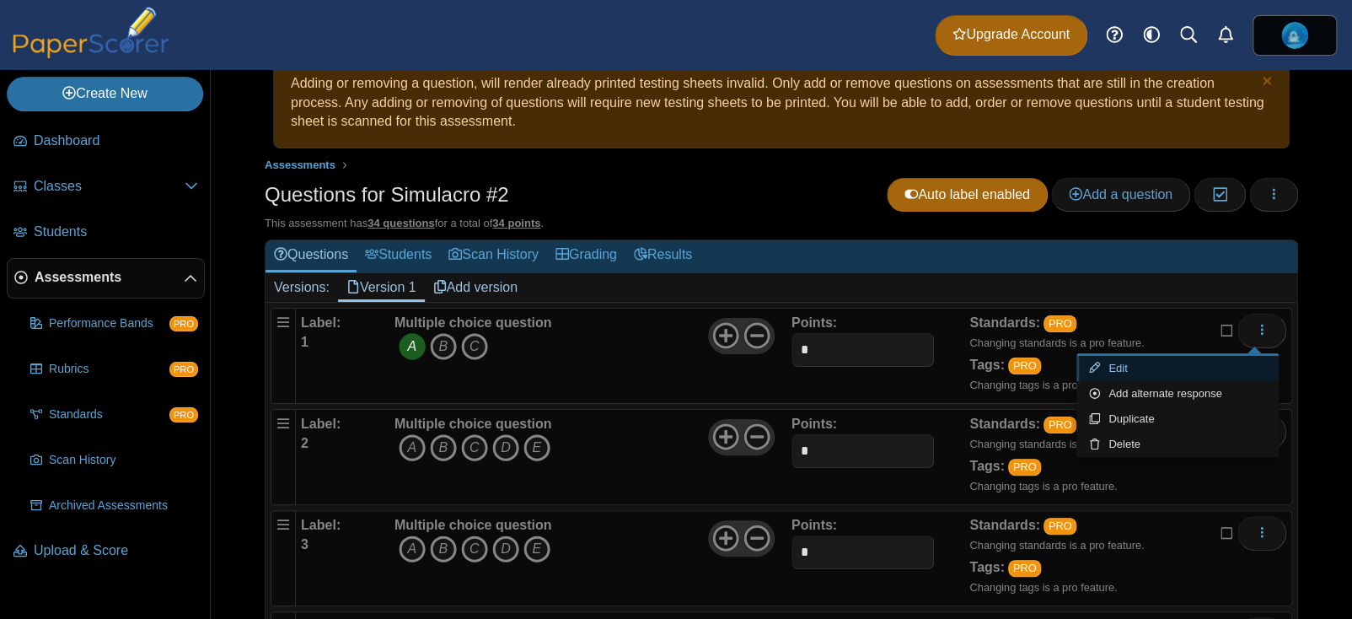
click at [1146, 372] on link "Edit" at bounding box center [1178, 368] width 202 height 25
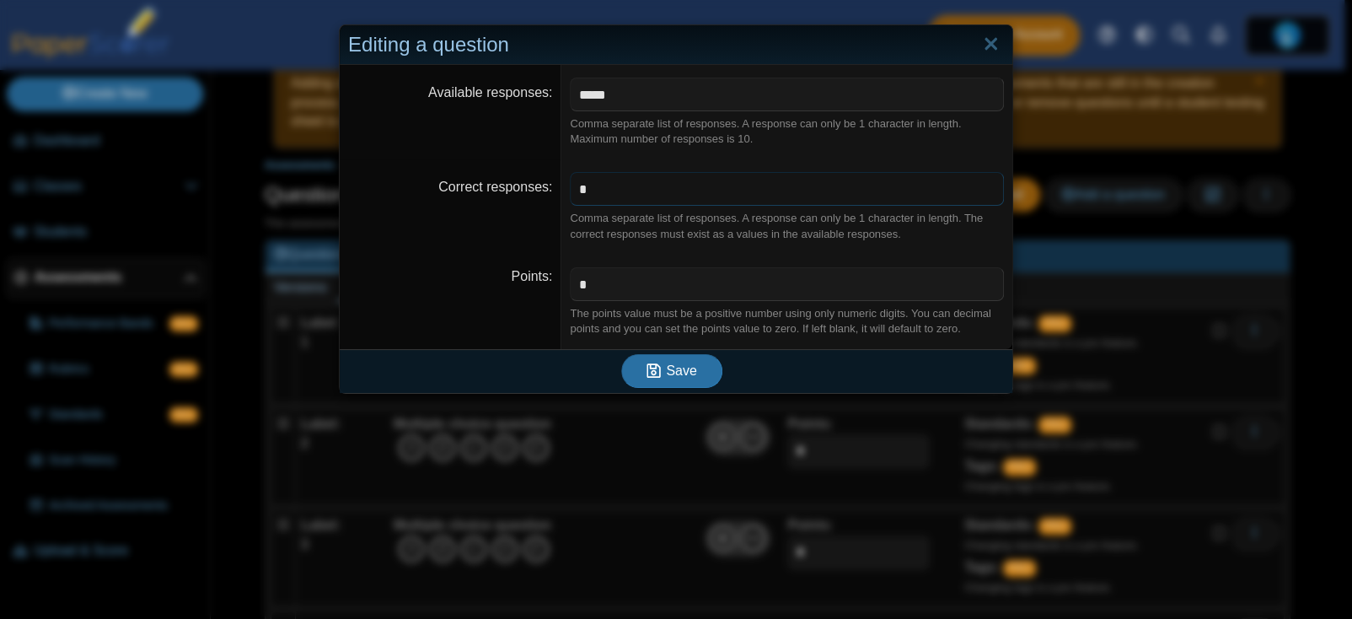
click at [678, 177] on input "*" at bounding box center [787, 189] width 434 height 34
click at [652, 370] on icon "submit" at bounding box center [654, 370] width 14 height 16
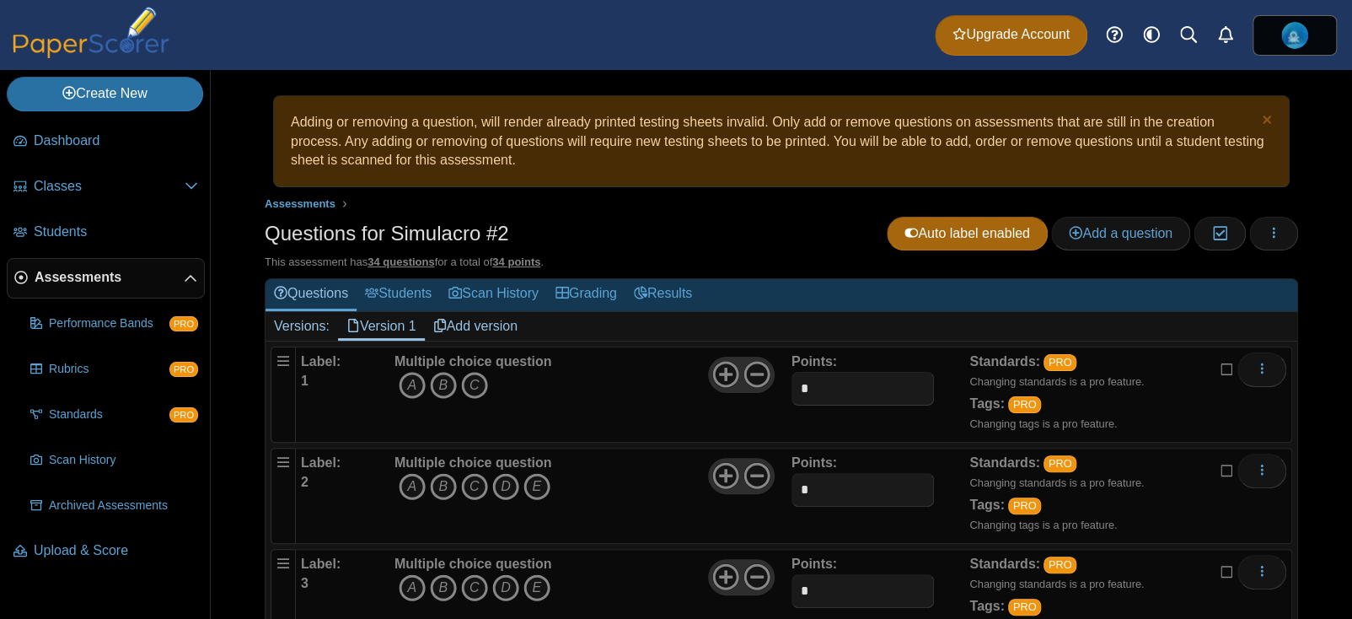
scroll to position [81, 0]
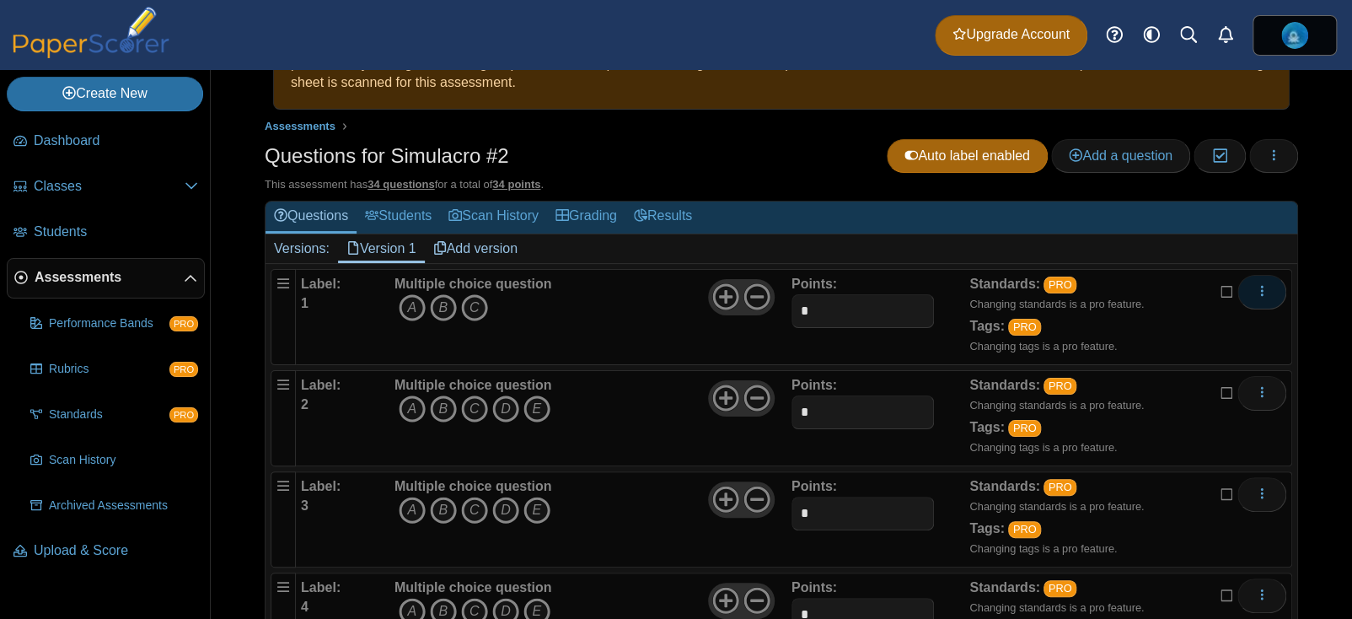
click at [1260, 293] on button "More options" at bounding box center [1262, 292] width 49 height 34
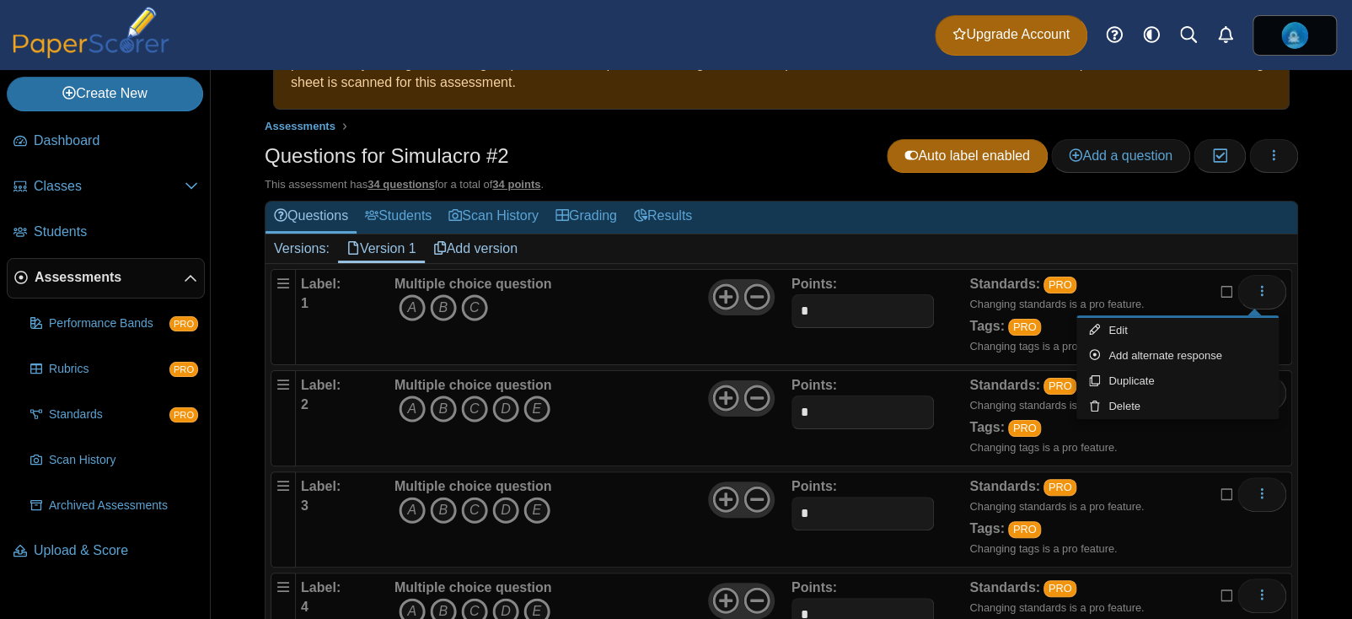
click at [941, 402] on div "Points: *" at bounding box center [881, 418] width 179 height 84
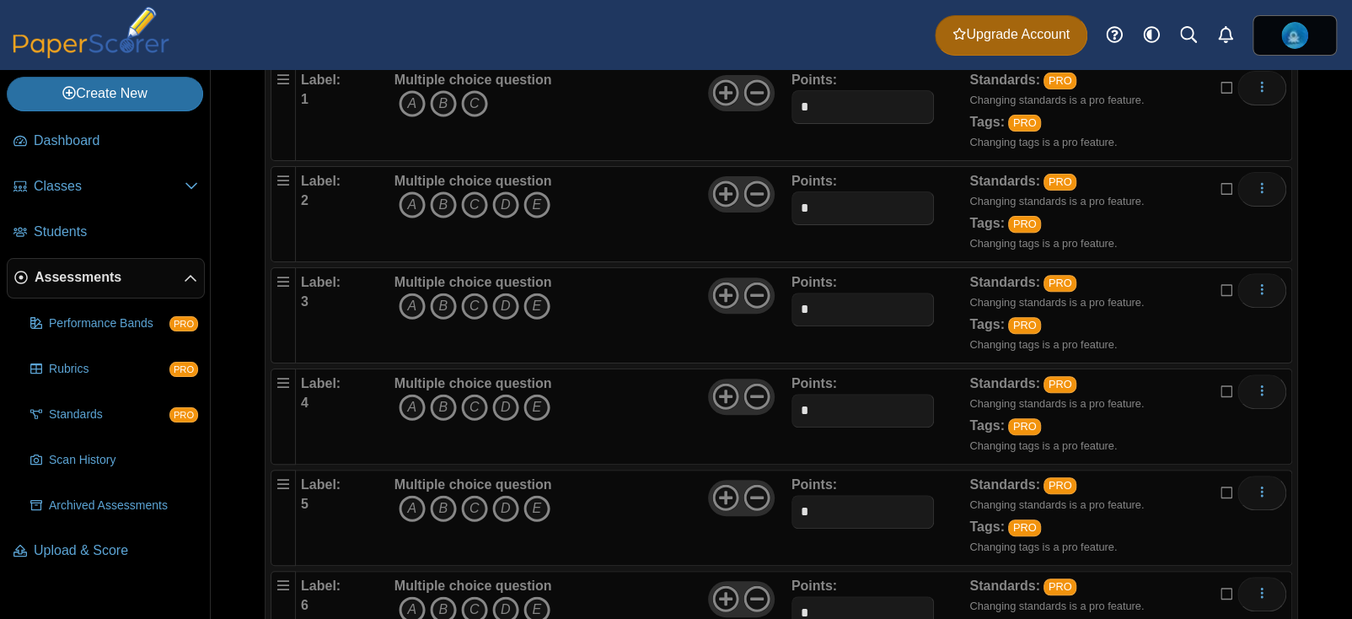
scroll to position [285, 0]
click at [315, 202] on div "Label: 2" at bounding box center [345, 214] width 89 height 84
click at [1221, 190] on icon at bounding box center [1227, 187] width 13 height 12
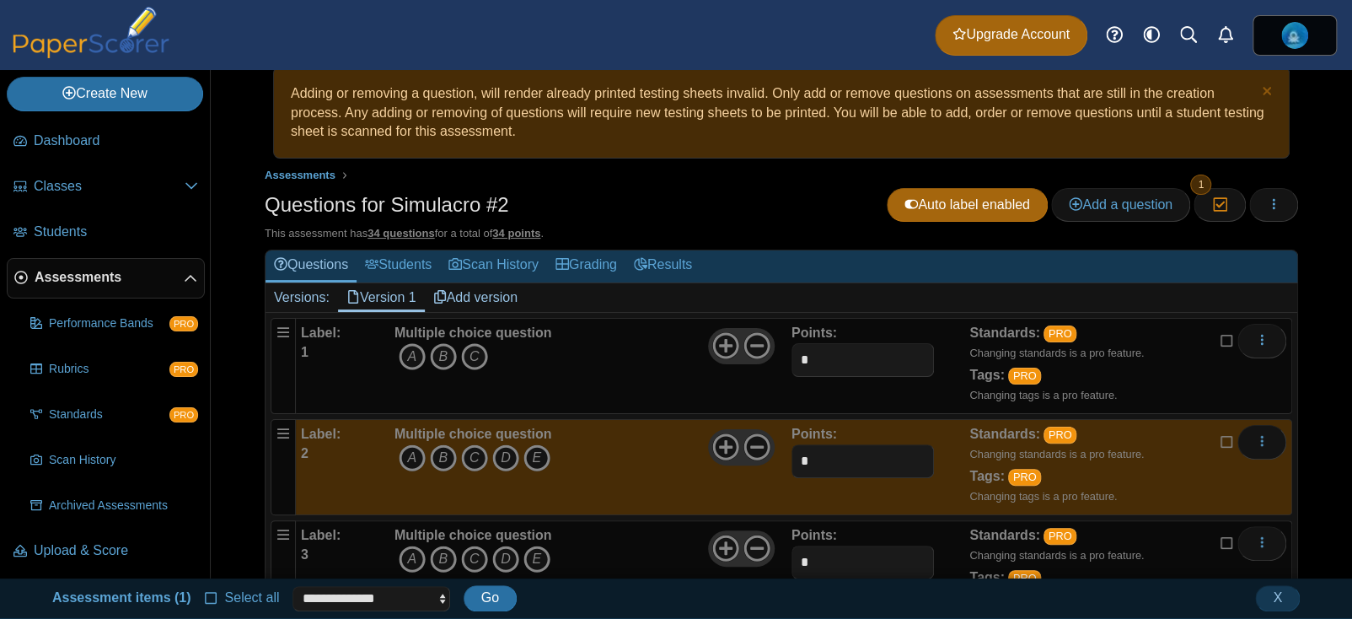
scroll to position [30, 0]
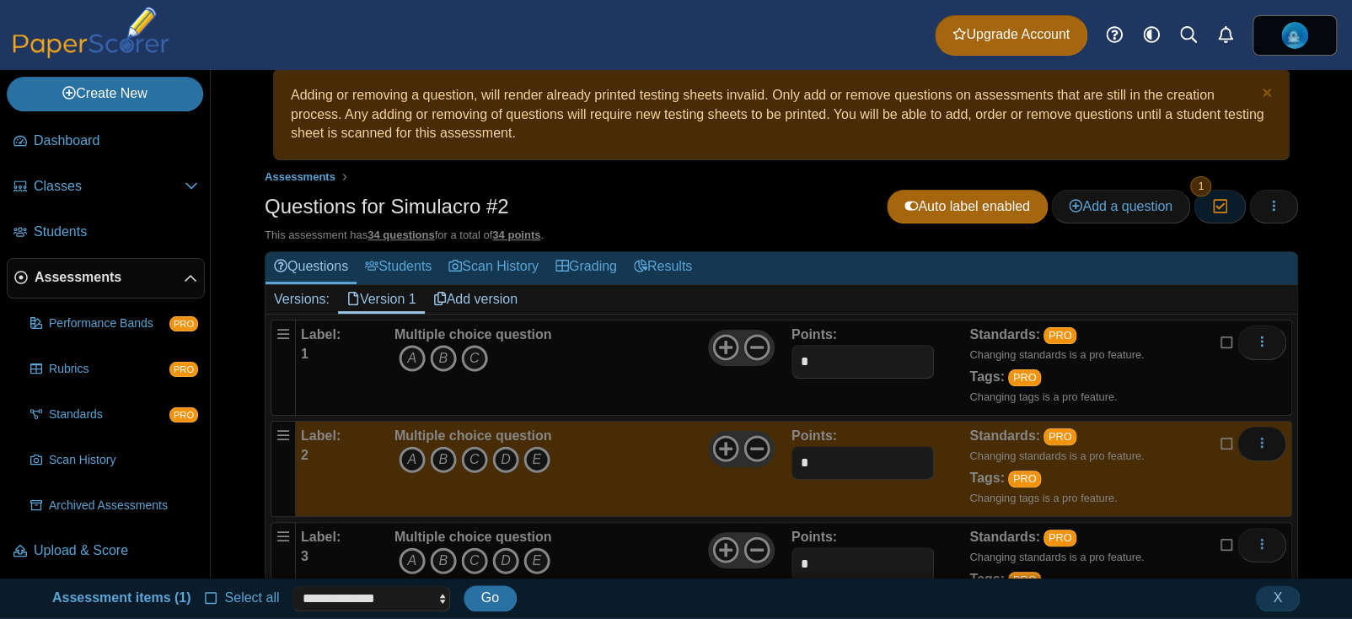
click at [1215, 212] on icon "button" at bounding box center [1219, 206] width 16 height 14
click at [1251, 207] on button "button" at bounding box center [1273, 207] width 49 height 34
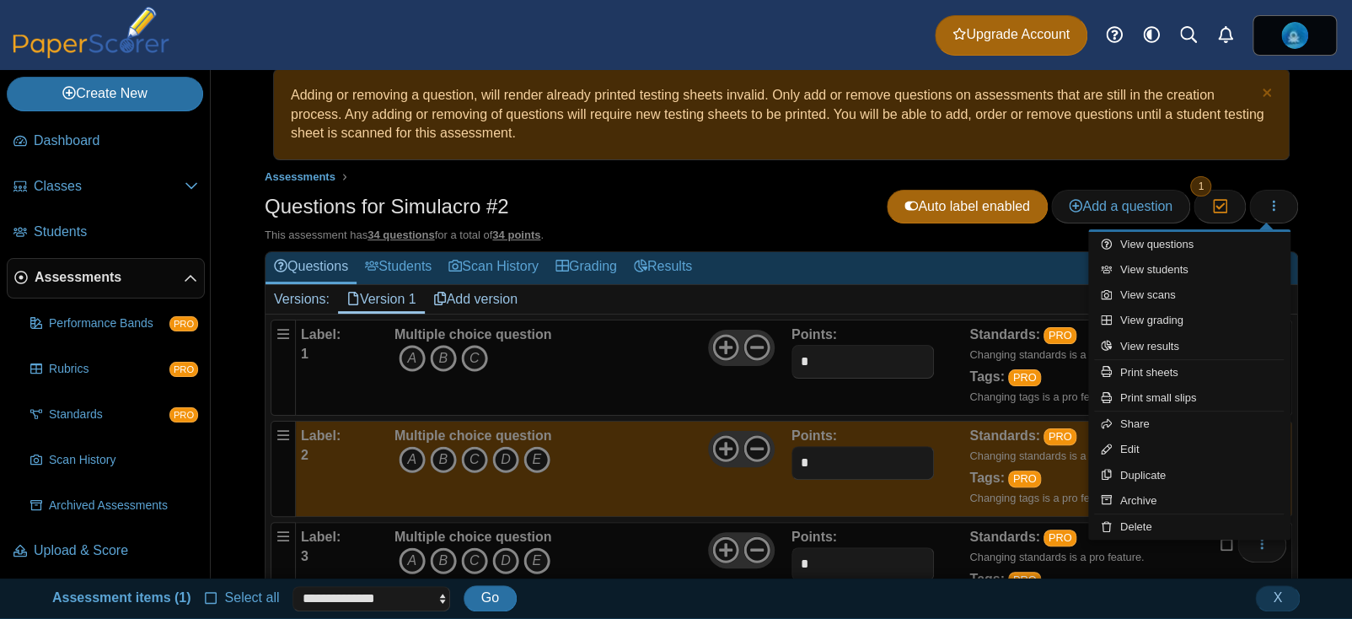
click at [1308, 210] on div "Adding or removing a question, will render already printed testing sheets inval…" at bounding box center [781, 294] width 1141 height 508
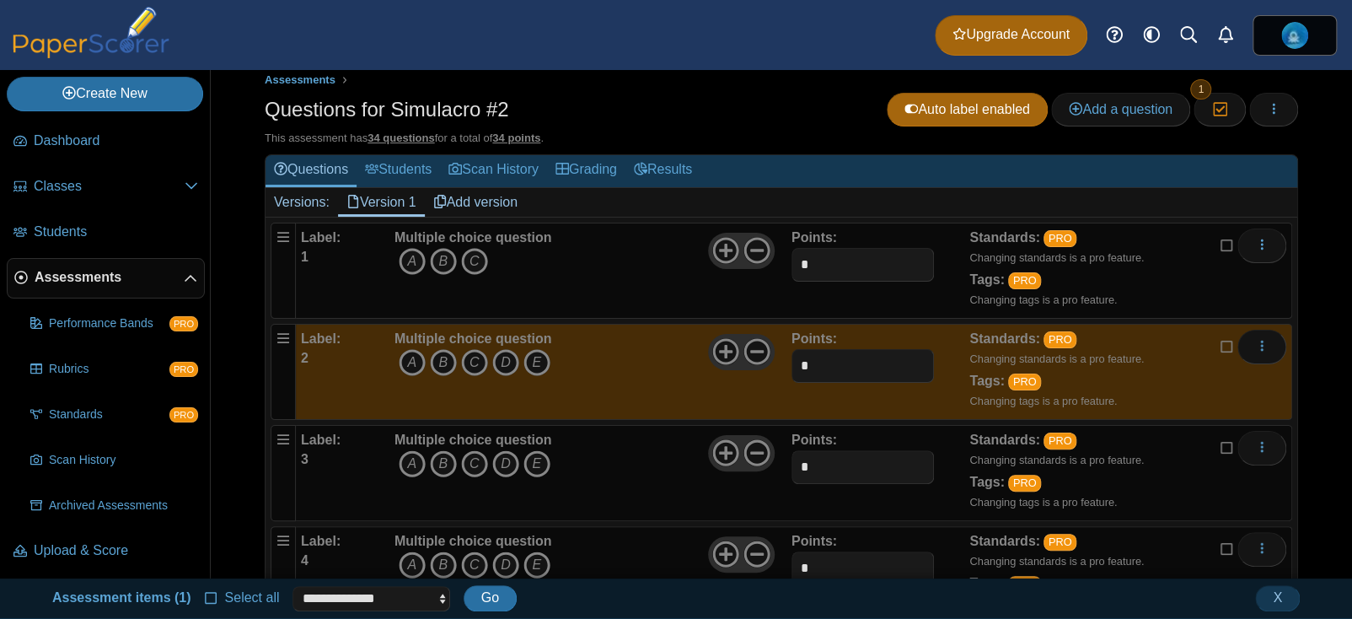
scroll to position [200, 0]
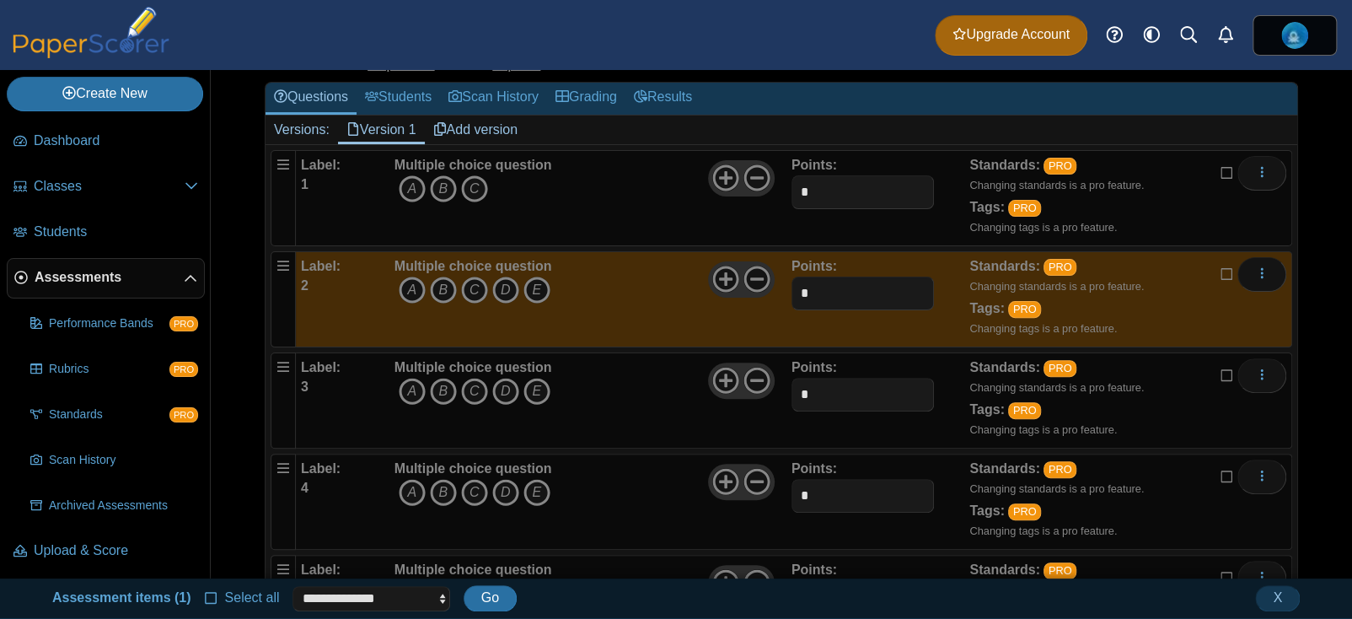
click at [1221, 384] on label at bounding box center [1227, 375] width 13 height 19
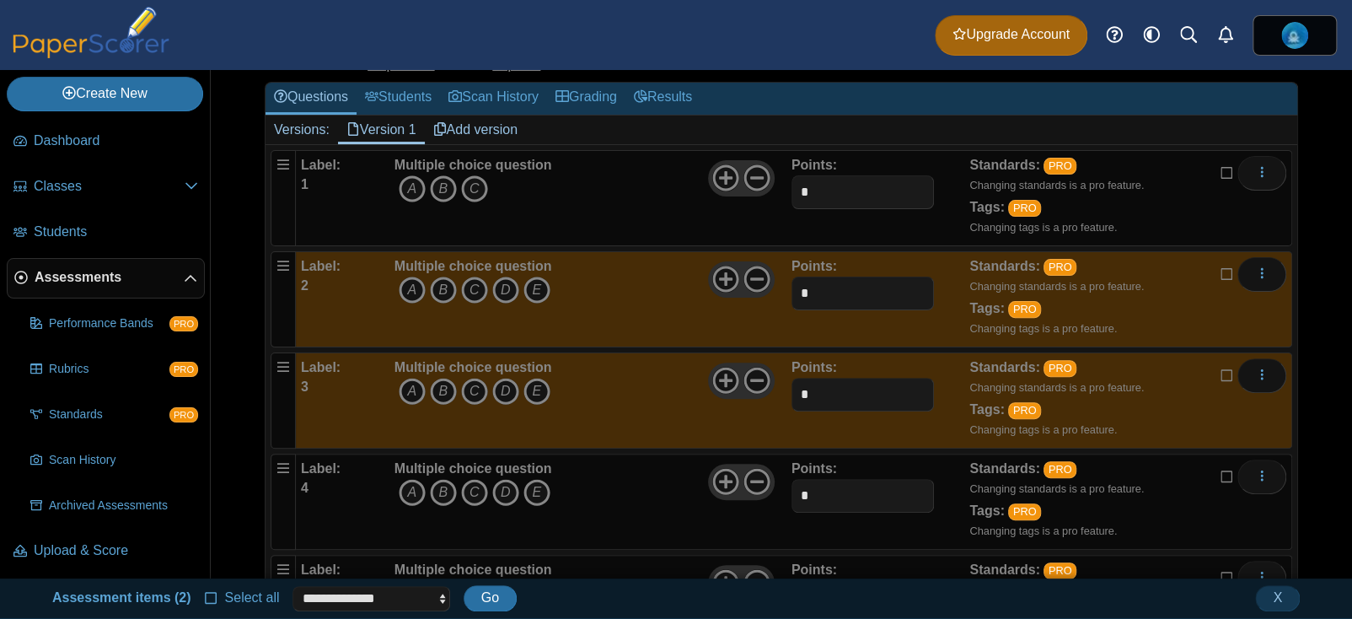
click at [1221, 481] on icon at bounding box center [1227, 475] width 13 height 12
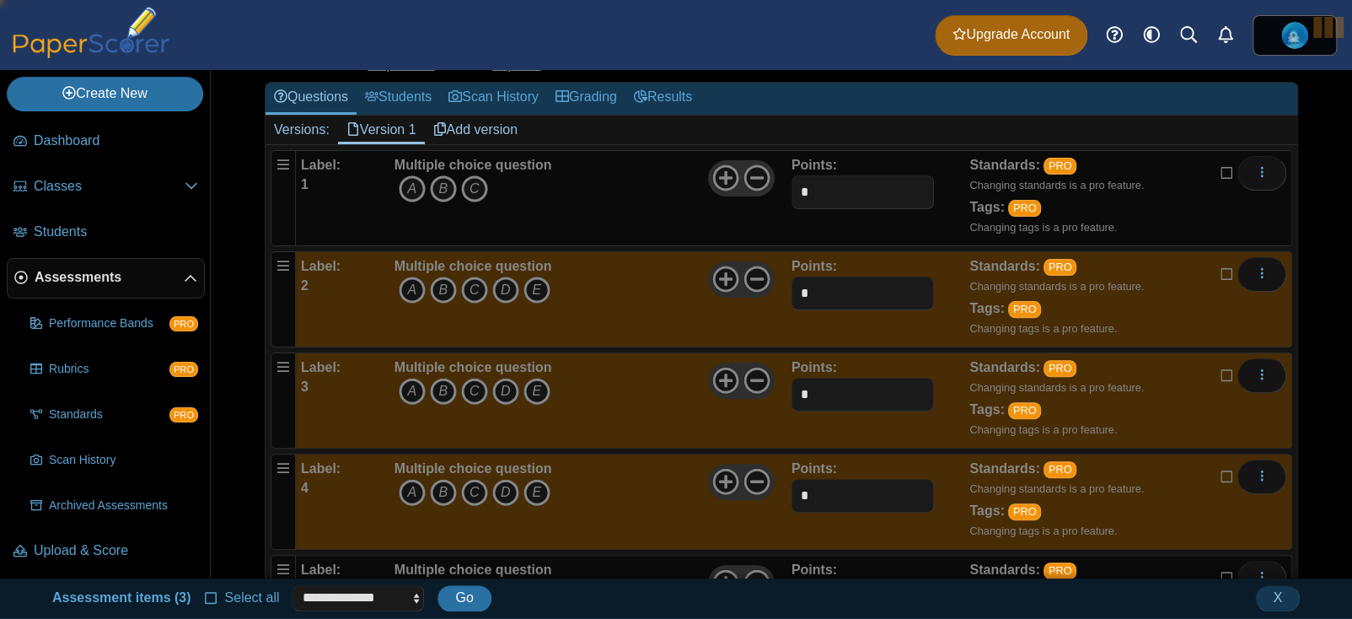
scroll to position [452, 0]
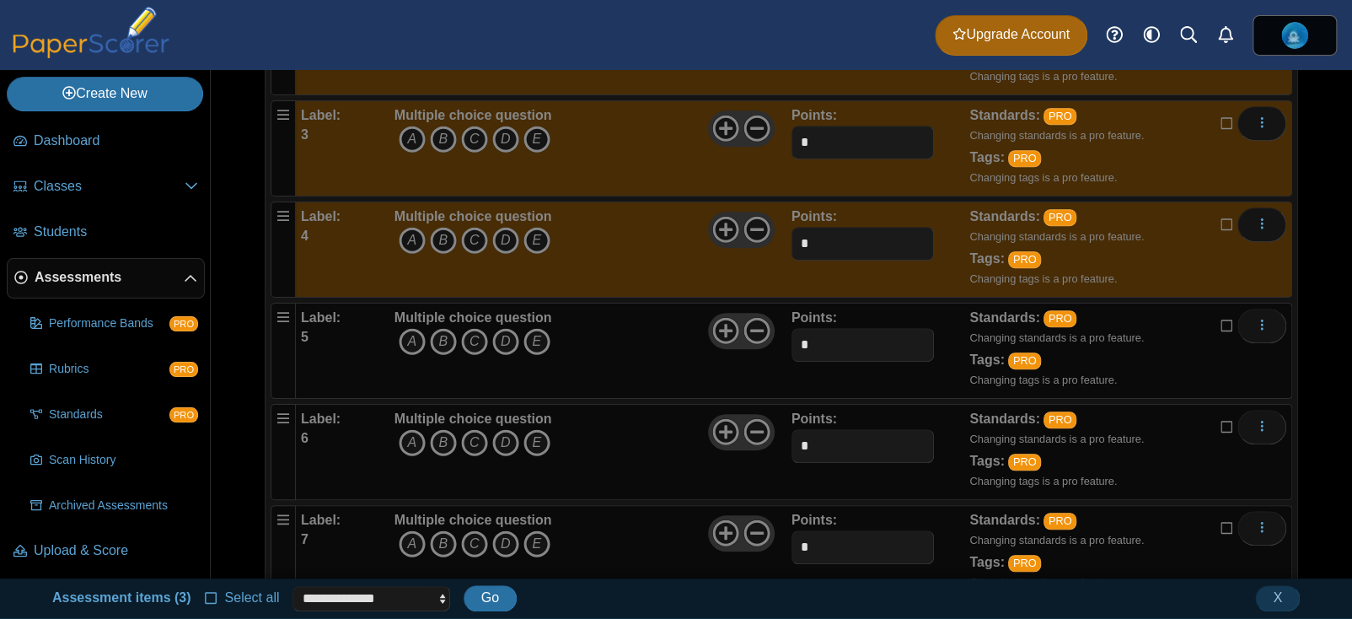
click at [1222, 330] on icon at bounding box center [1227, 324] width 13 height 12
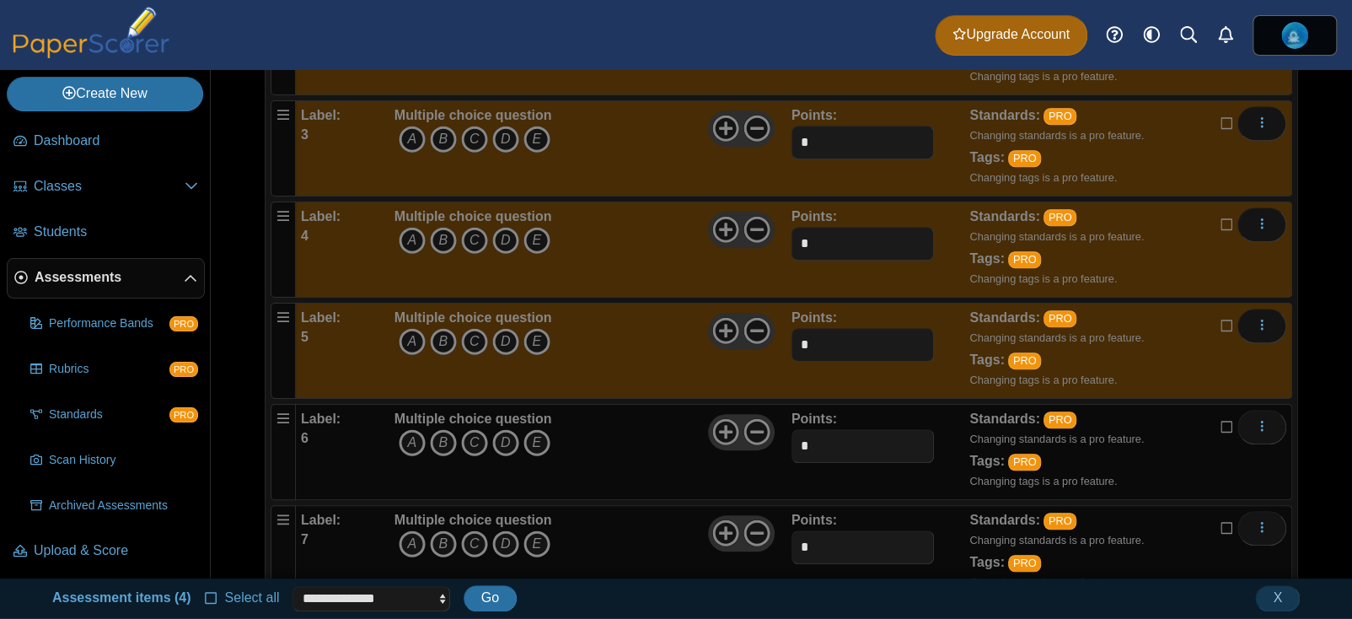
click at [1207, 441] on div "Standards: PRO Changing standards is a pro feature. Tags: PRO Changing tags is …" at bounding box center [1102, 452] width 267 height 84
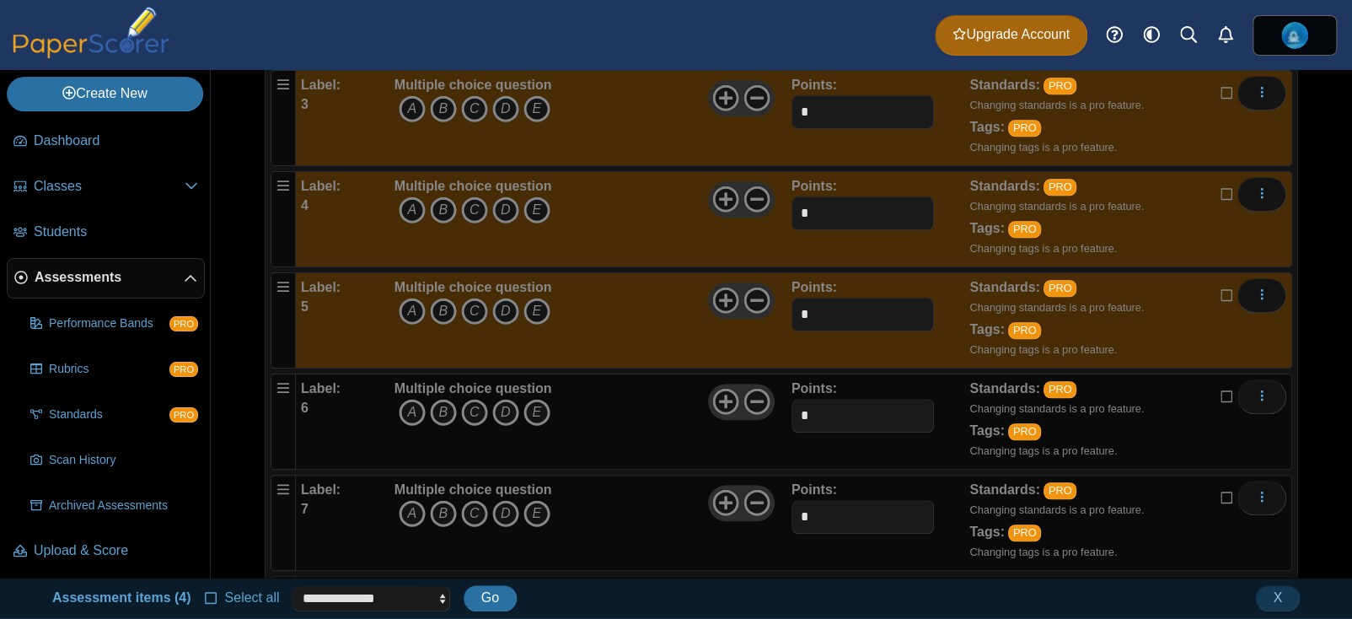
scroll to position [789, 0]
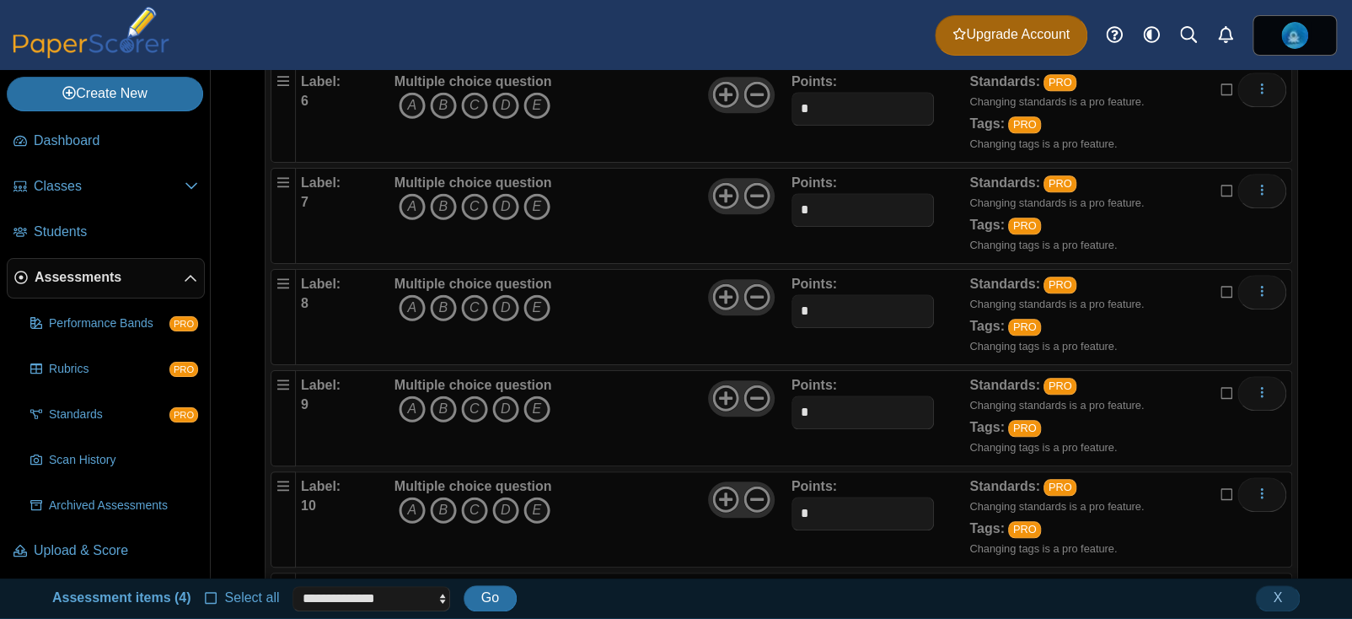
click at [1224, 284] on icon at bounding box center [1227, 290] width 13 height 12
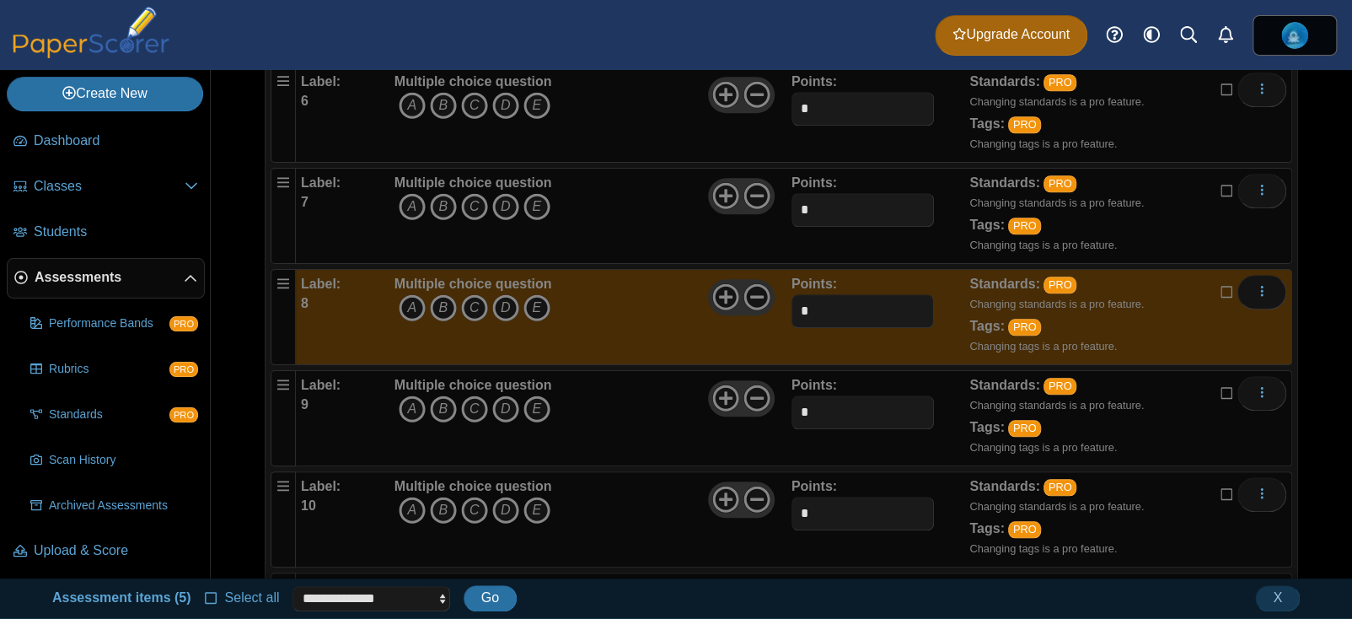
click at [1225, 202] on div "Edit Add alternate response Duplicate Delete" at bounding box center [1254, 191] width 66 height 34
click at [1222, 194] on icon at bounding box center [1227, 189] width 13 height 12
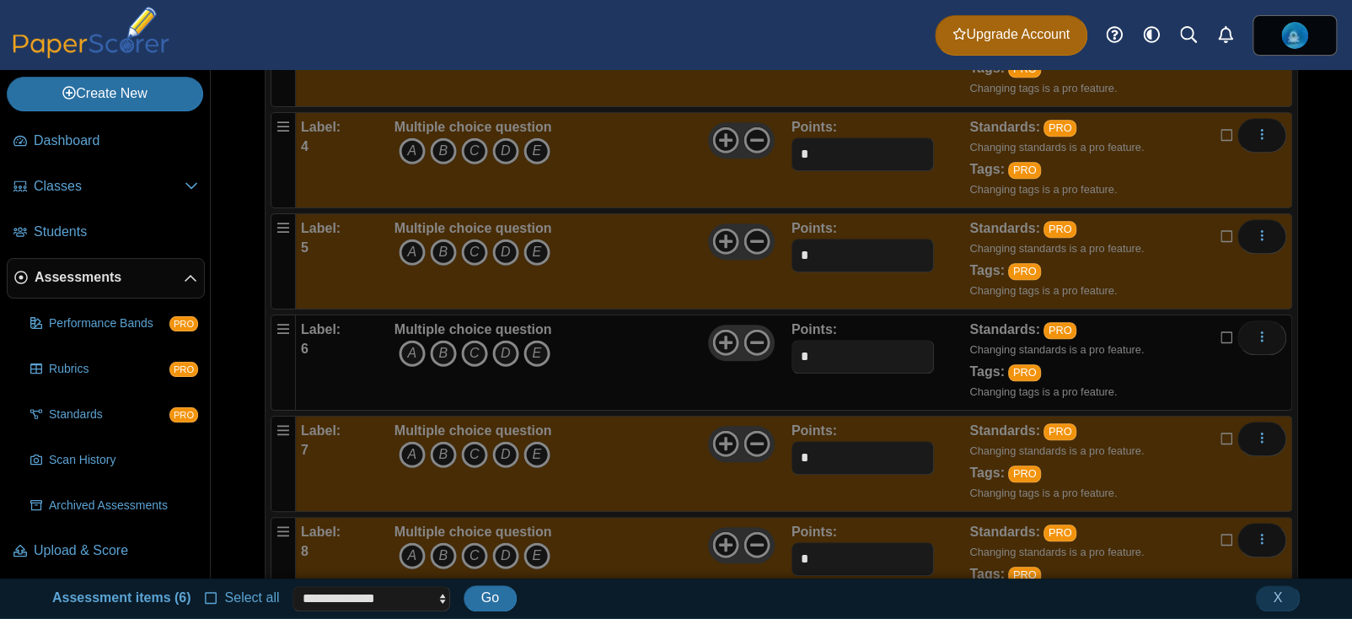
scroll to position [536, 0]
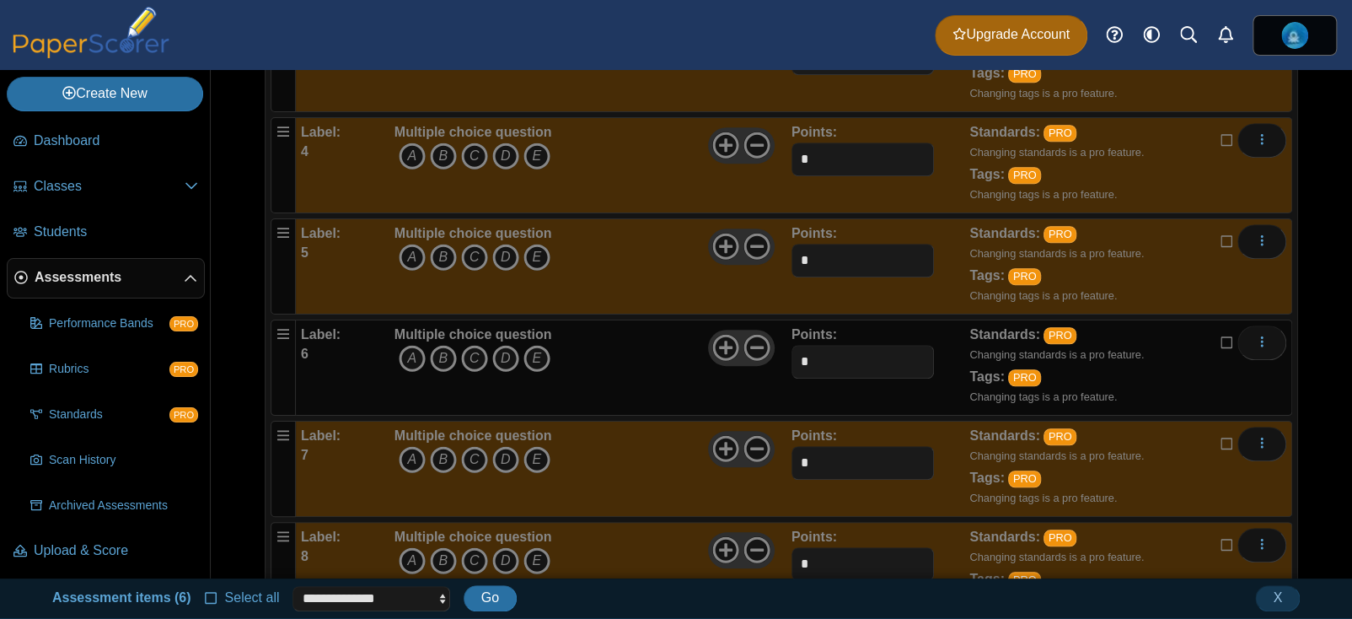
click at [1221, 346] on icon at bounding box center [1227, 341] width 13 height 12
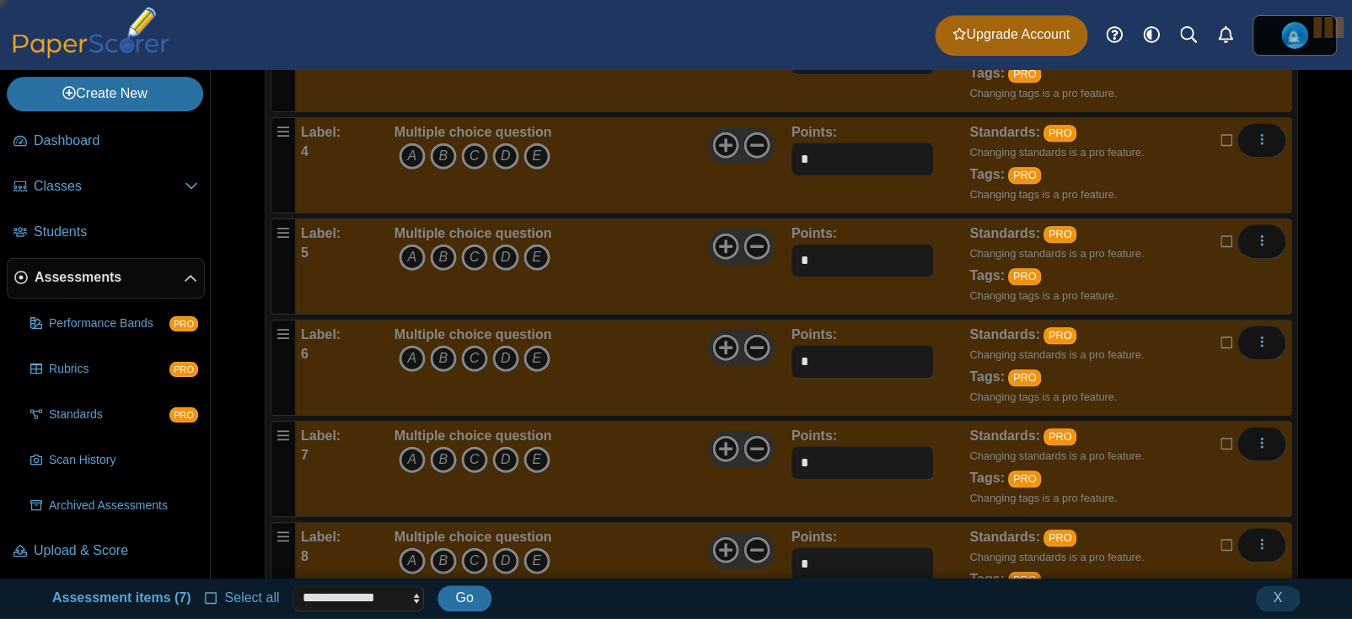
scroll to position [789, 0]
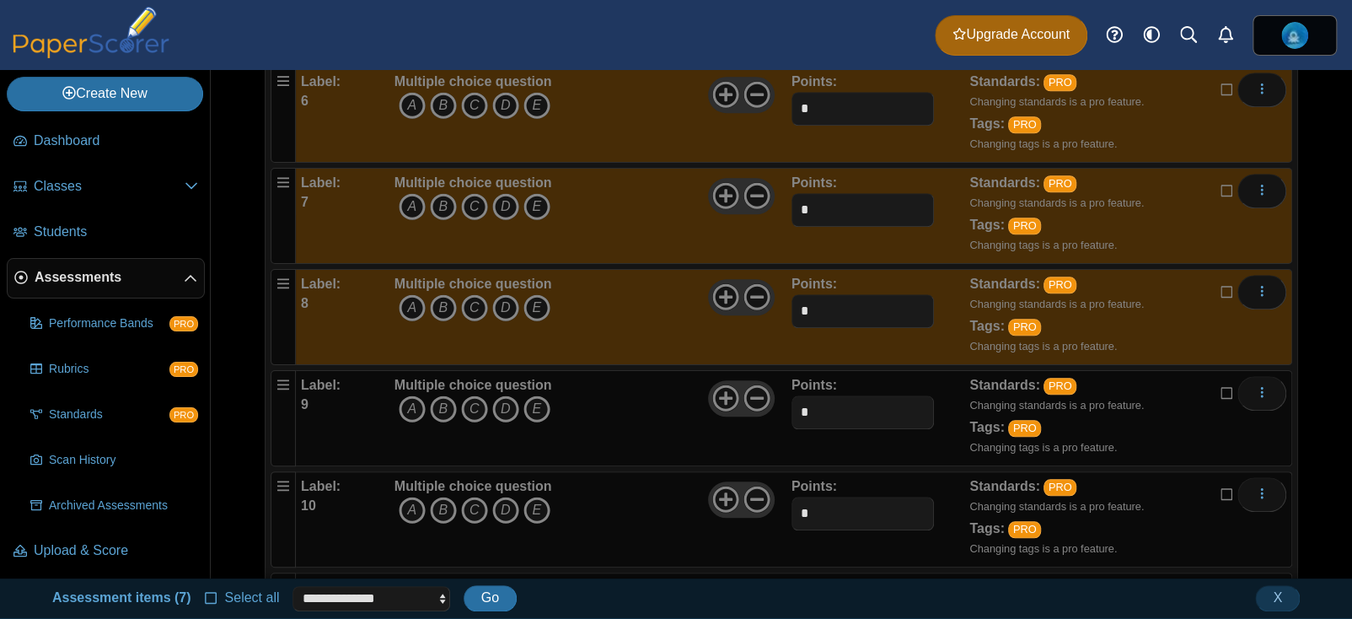
click at [1221, 387] on icon at bounding box center [1227, 391] width 13 height 12
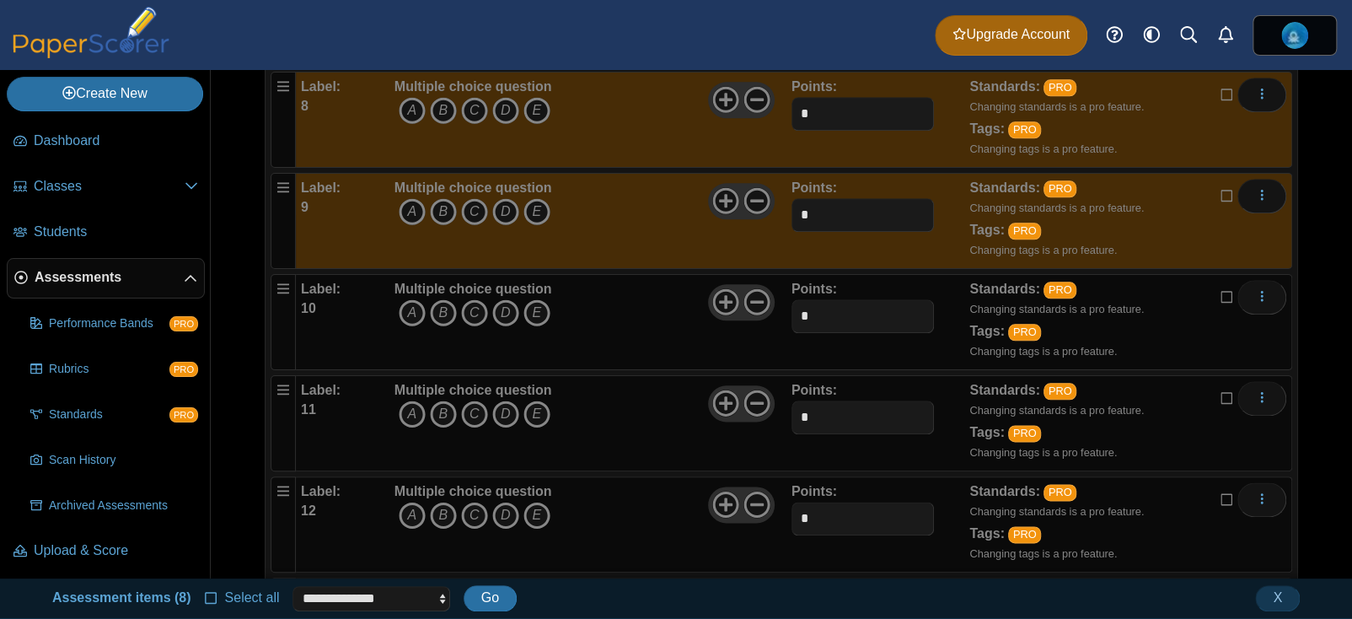
scroll to position [1127, 0]
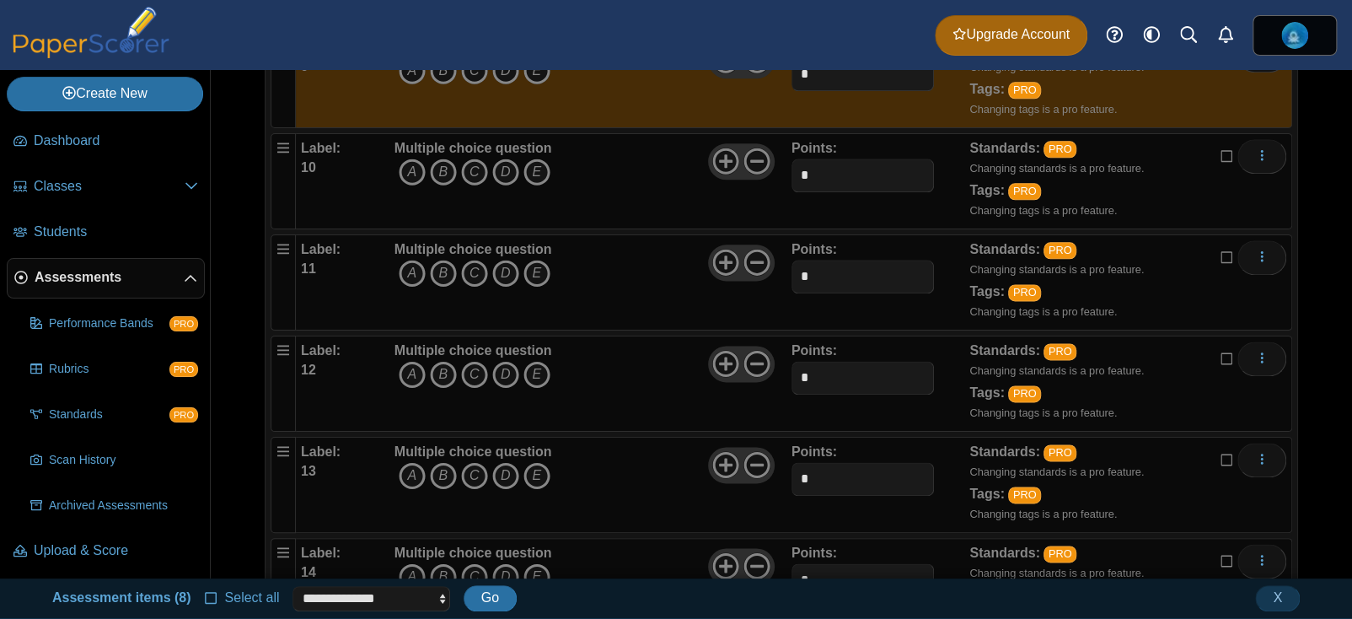
click at [1209, 255] on div "Standards: PRO Changing standards is a pro feature. Tags: PRO Changing tags is …" at bounding box center [1102, 282] width 267 height 84
click at [1221, 153] on icon at bounding box center [1227, 154] width 13 height 12
click at [1221, 253] on icon at bounding box center [1227, 256] width 13 height 12
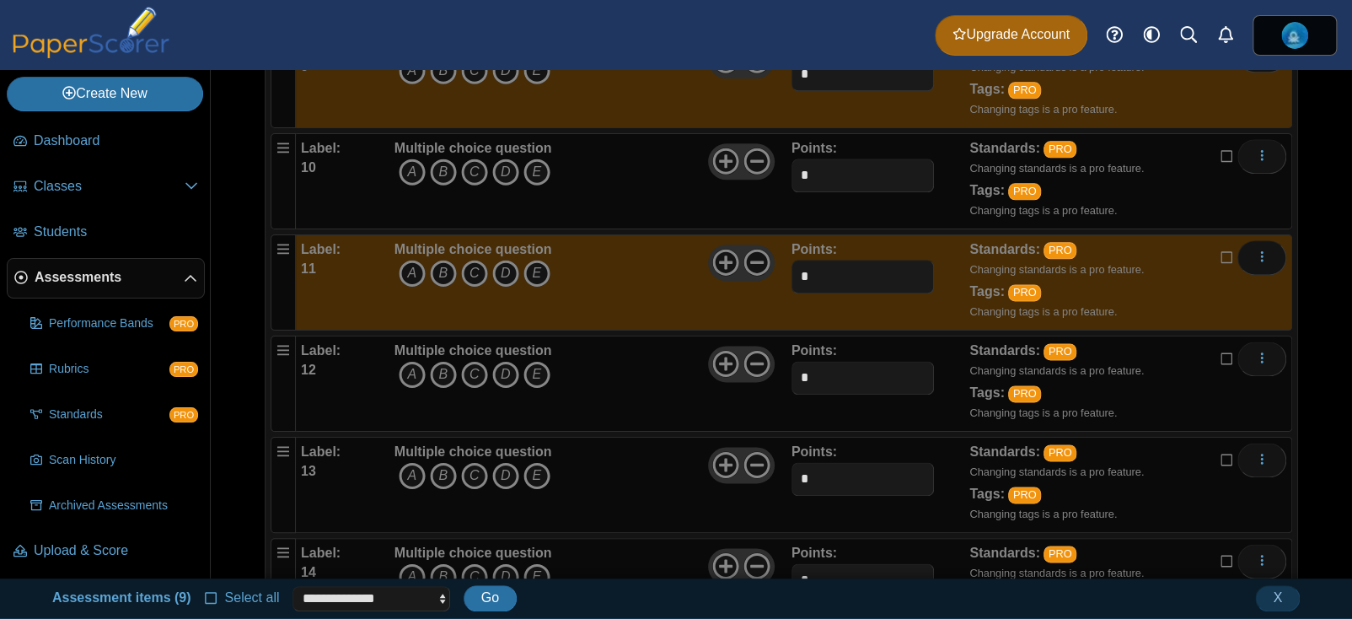
click at [1210, 162] on div "Standards: PRO Changing standards is a pro feature. Tags: PRO Changing tags is …" at bounding box center [1102, 181] width 267 height 84
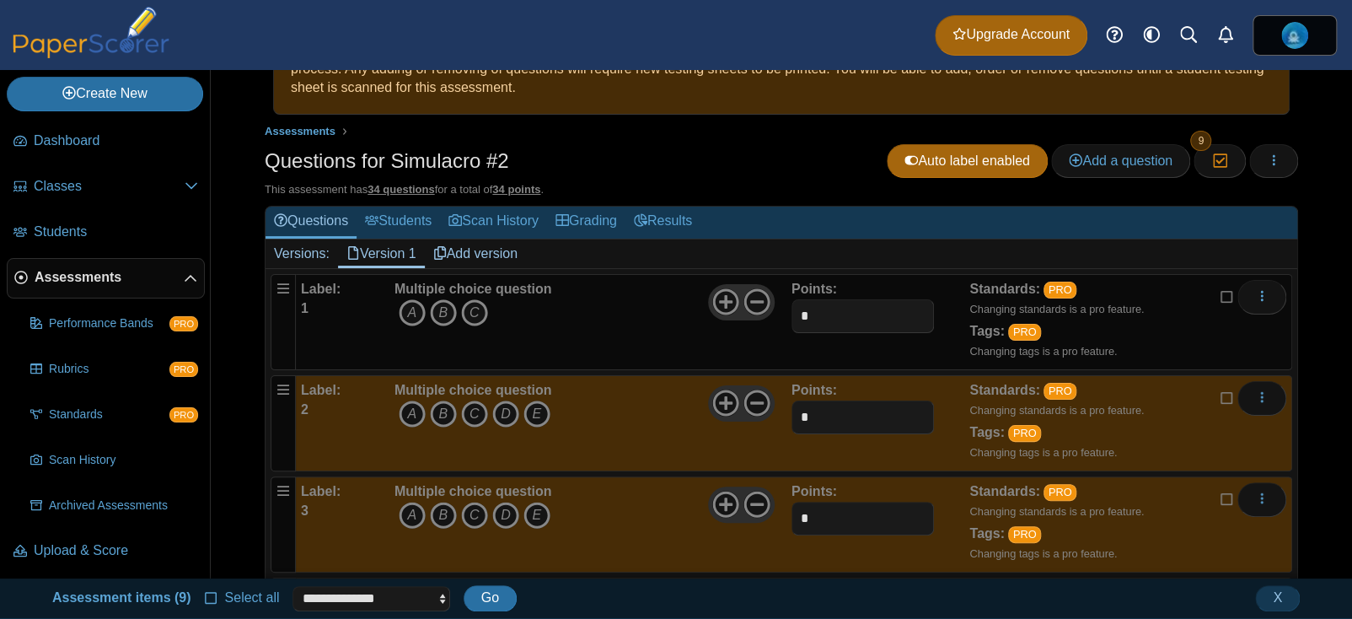
scroll to position [0, 0]
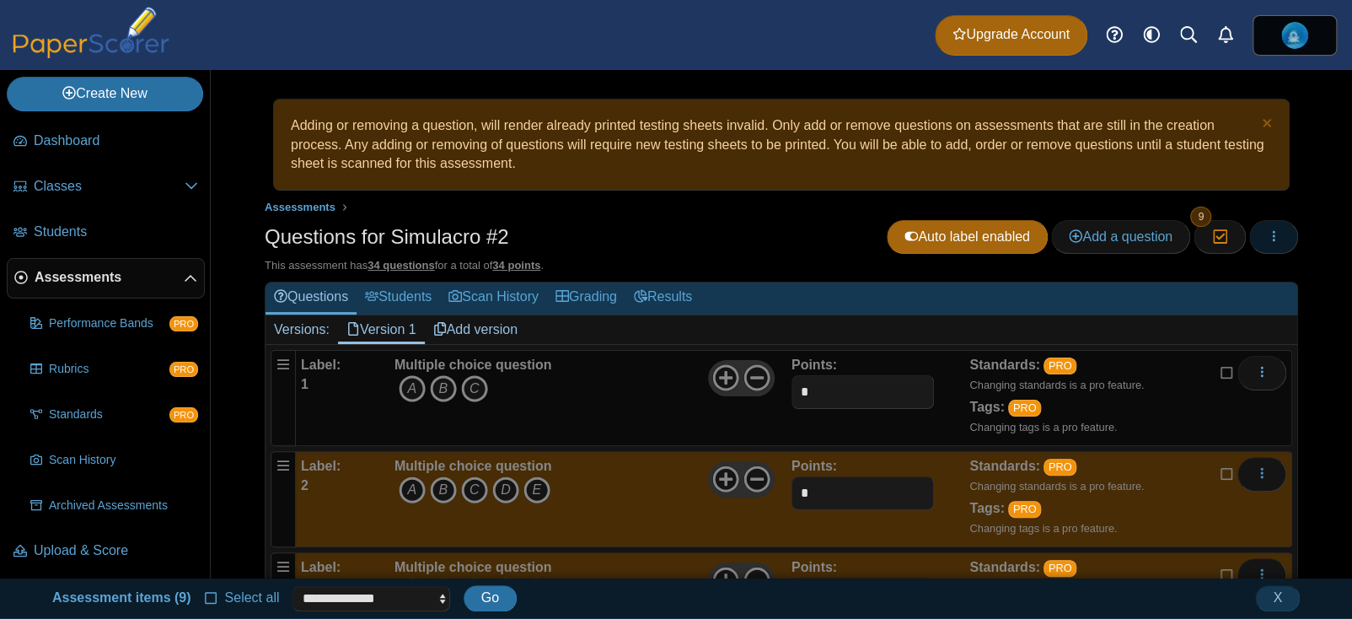
click at [1284, 240] on button "button" at bounding box center [1273, 237] width 49 height 34
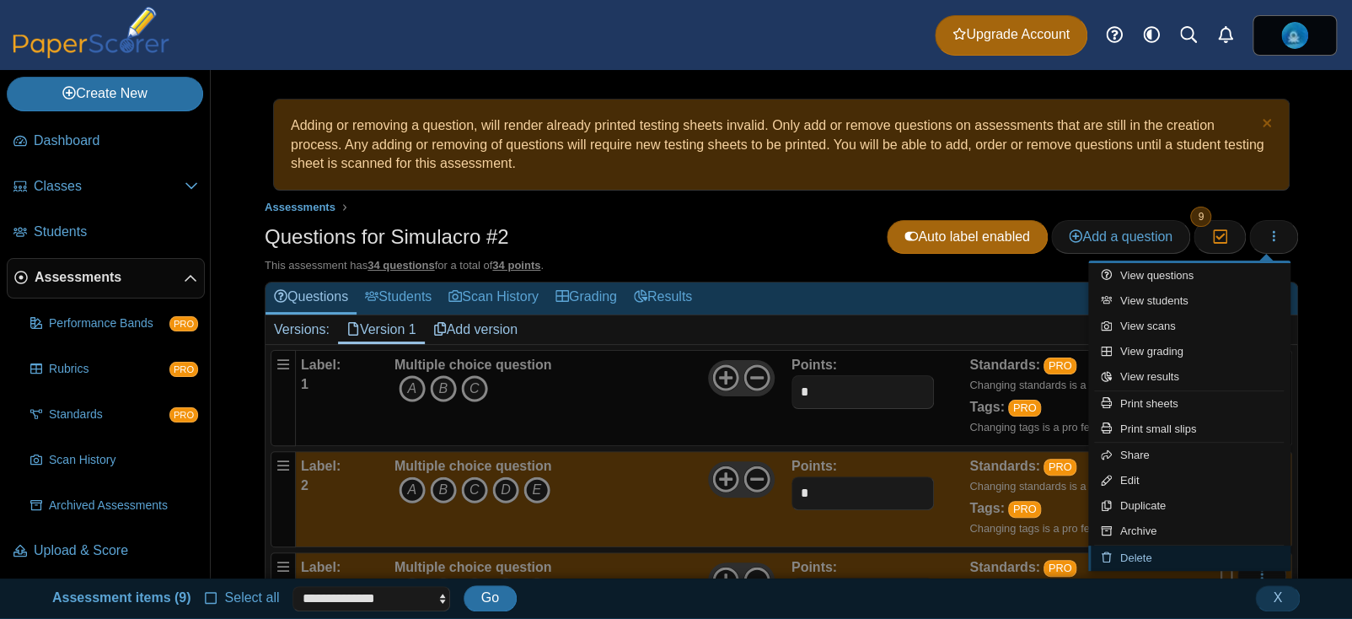
click at [1130, 550] on link "Delete" at bounding box center [1189, 557] width 202 height 25
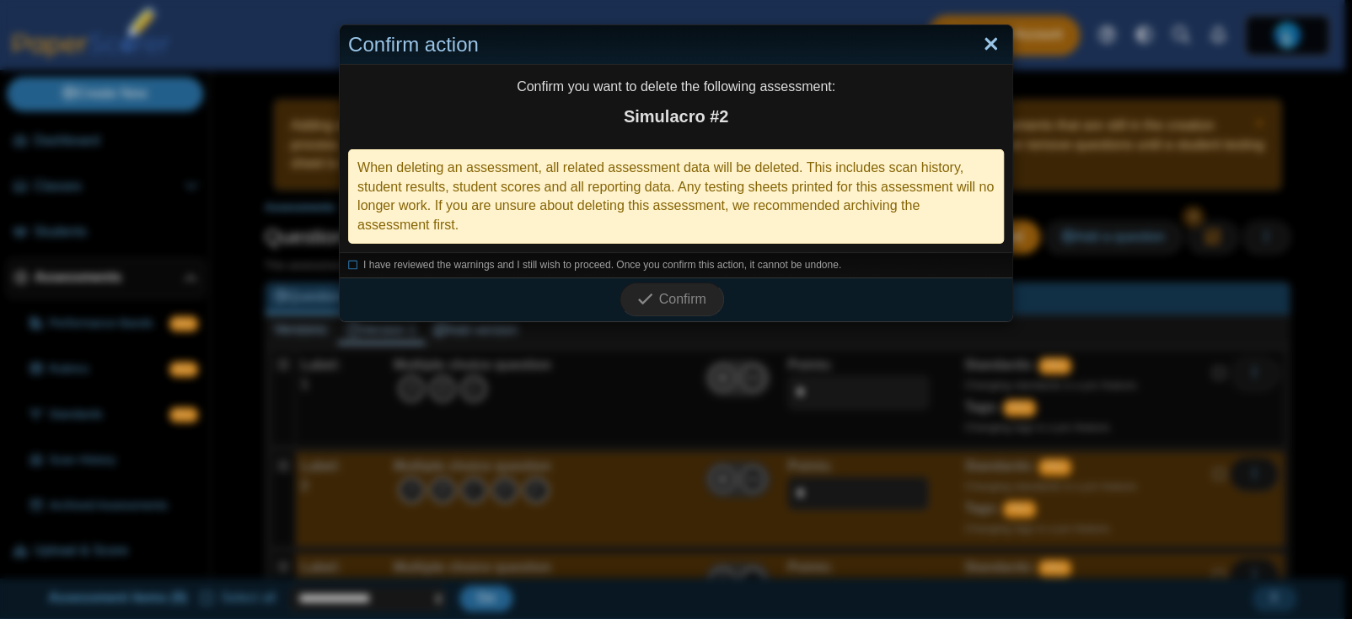
click at [980, 36] on link "Close" at bounding box center [991, 44] width 26 height 29
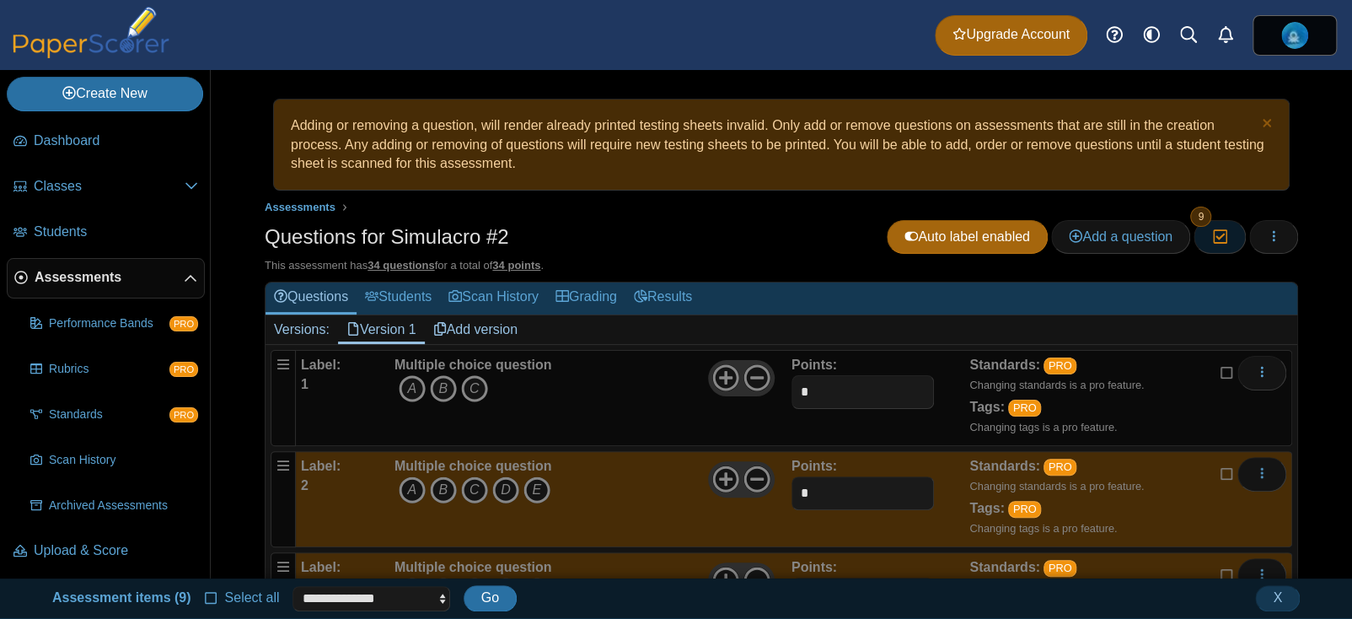
click at [1214, 240] on icon "button" at bounding box center [1219, 236] width 16 height 14
click at [1196, 237] on button "Moderation 9" at bounding box center [1219, 237] width 51 height 34
drag, startPoint x: 1201, startPoint y: 237, endPoint x: 1243, endPoint y: 291, distance: 68.5
click at [1243, 291] on h2 "Questions Students Scan History Grading Results" at bounding box center [782, 298] width 1032 height 32
click at [1265, 479] on button "More options" at bounding box center [1262, 474] width 49 height 34
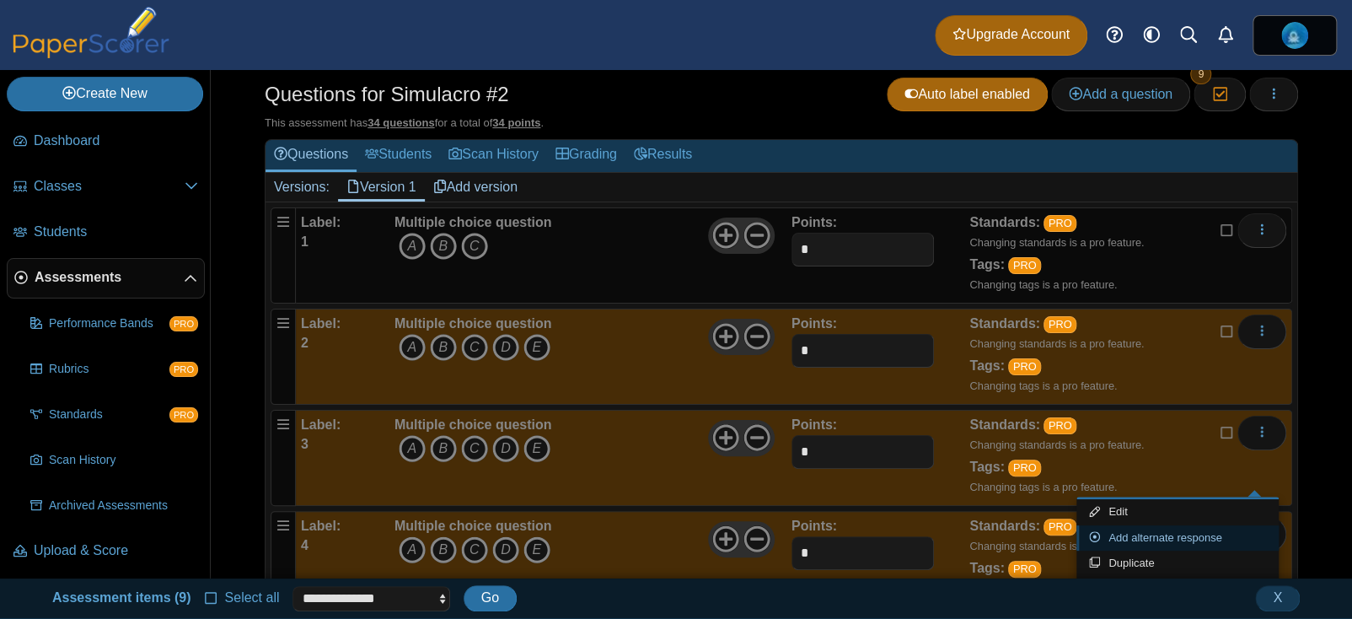
scroll to position [169, 0]
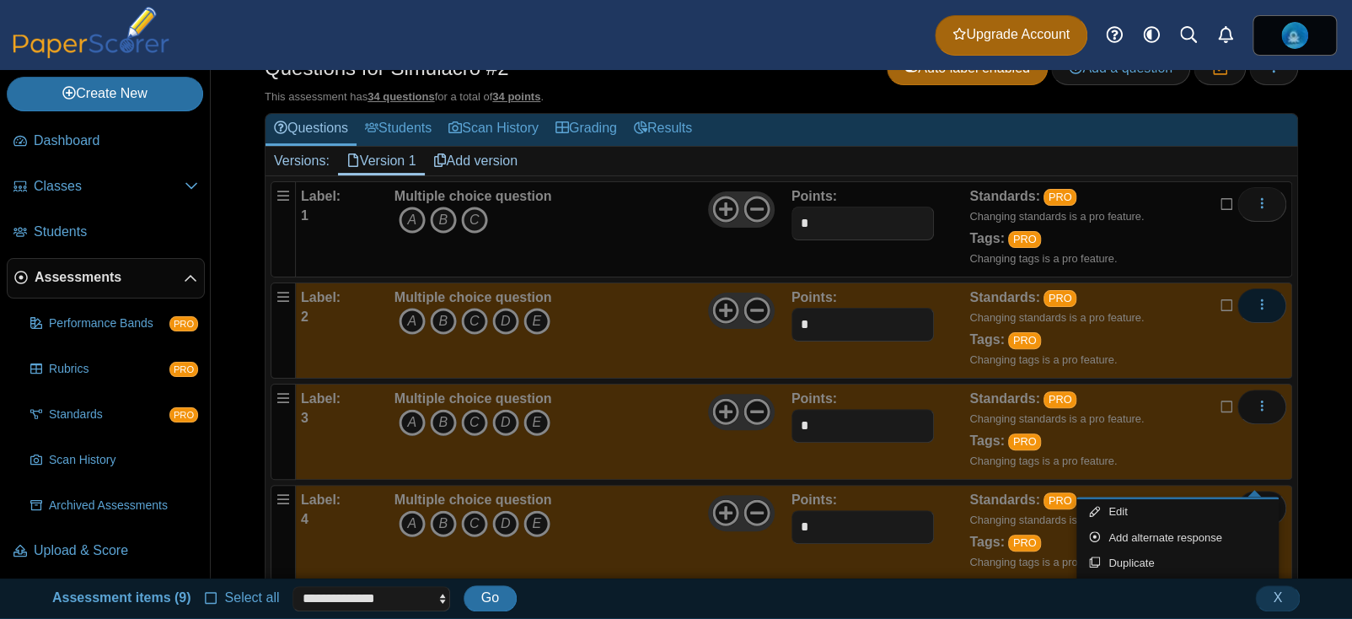
drag, startPoint x: 1323, startPoint y: 344, endPoint x: 1262, endPoint y: 296, distance: 77.4
click at [1323, 341] on div "Adding or removing a question, will render already printed testing sheets inval…" at bounding box center [781, 155] width 1141 height 508
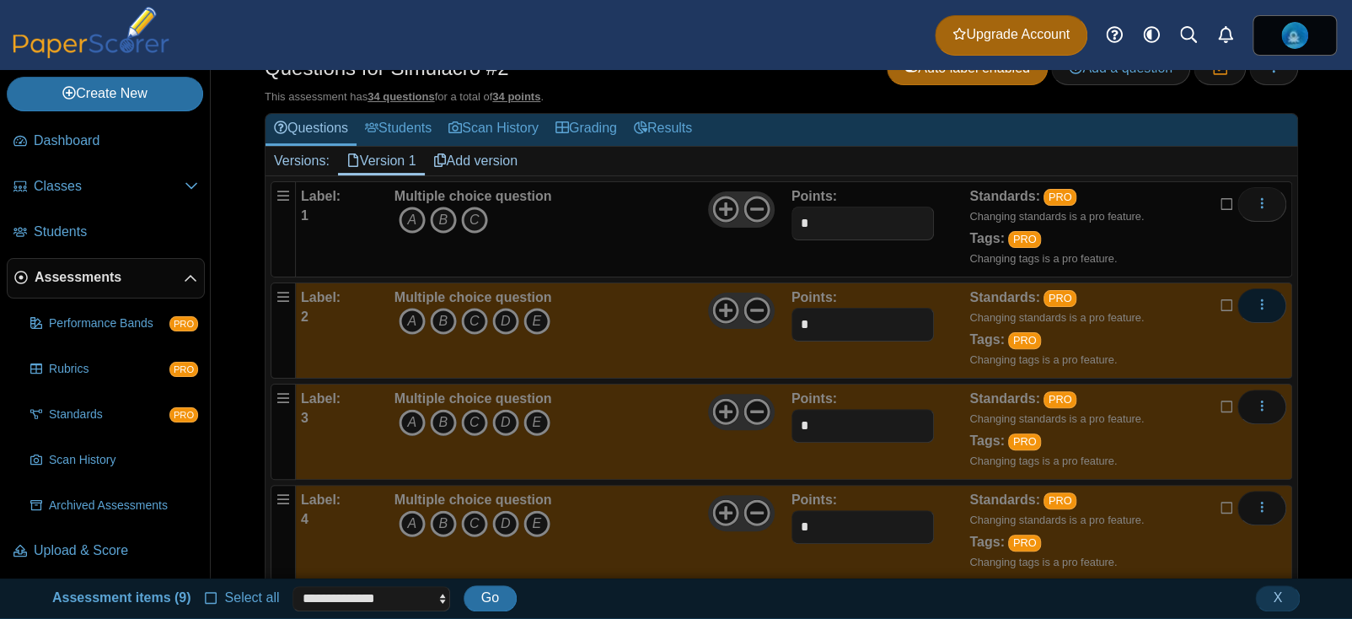
drag, startPoint x: 1254, startPoint y: 295, endPoint x: 1252, endPoint y: 307, distance: 11.9
click at [1314, 323] on div "Adding or removing a question, will render already printed testing sheets inval…" at bounding box center [781, 155] width 1141 height 508
click at [1243, 305] on button "More options" at bounding box center [1262, 305] width 49 height 34
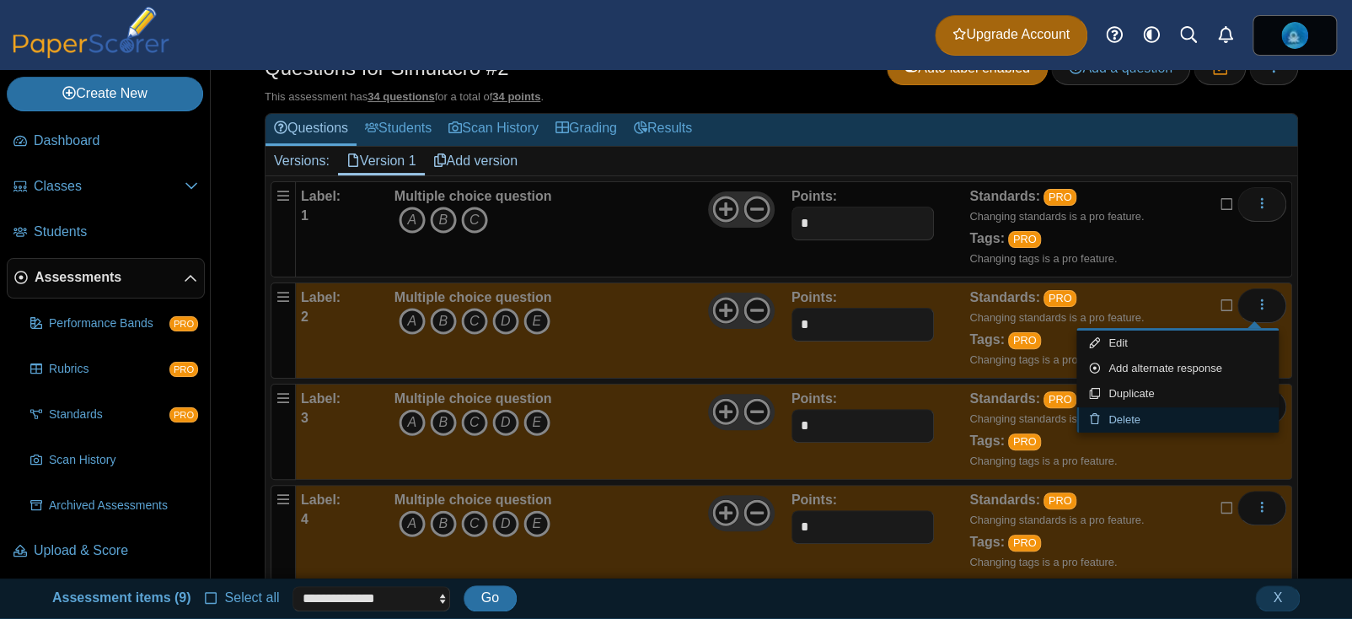
click at [1132, 415] on link "Delete" at bounding box center [1178, 419] width 202 height 25
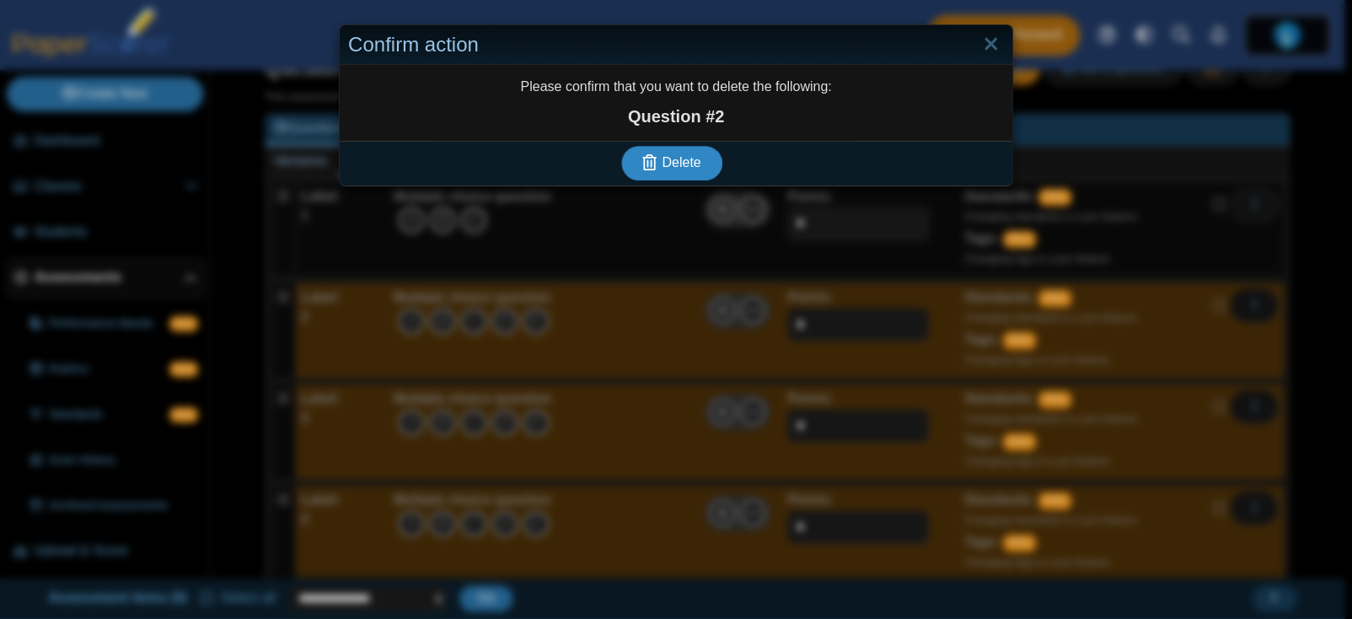
click at [673, 156] on span "Delete" at bounding box center [681, 162] width 39 height 14
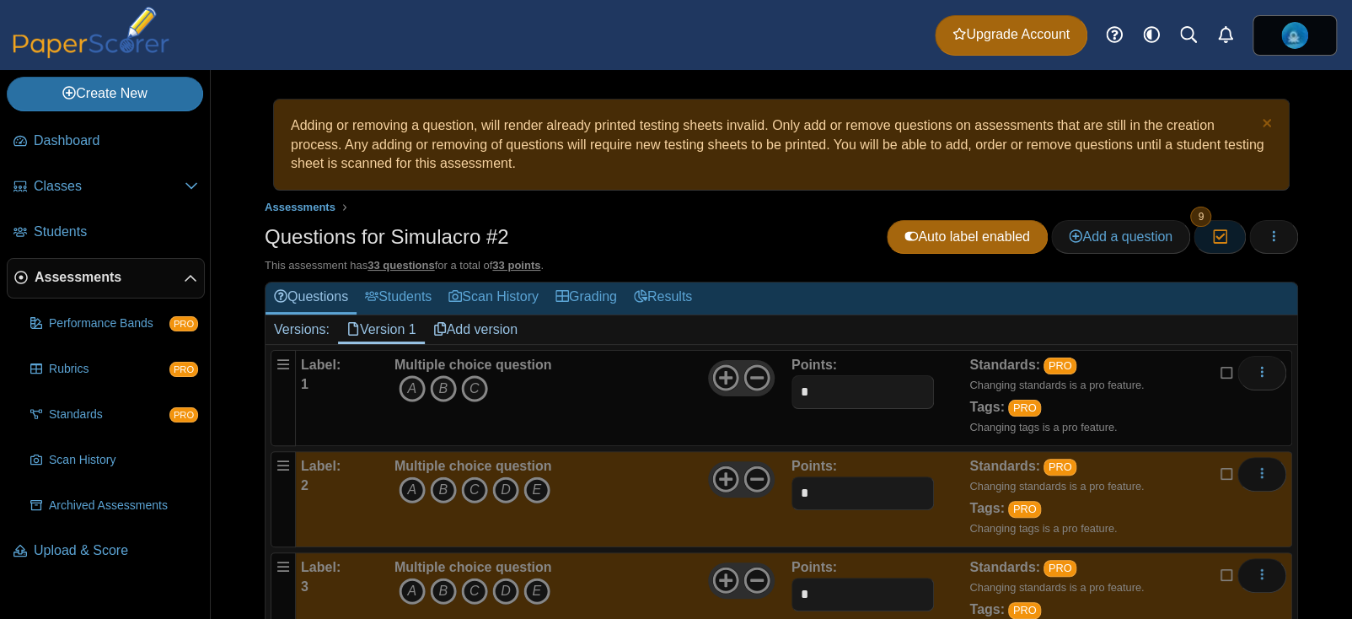
click at [1211, 243] on icon "button" at bounding box center [1219, 236] width 16 height 14
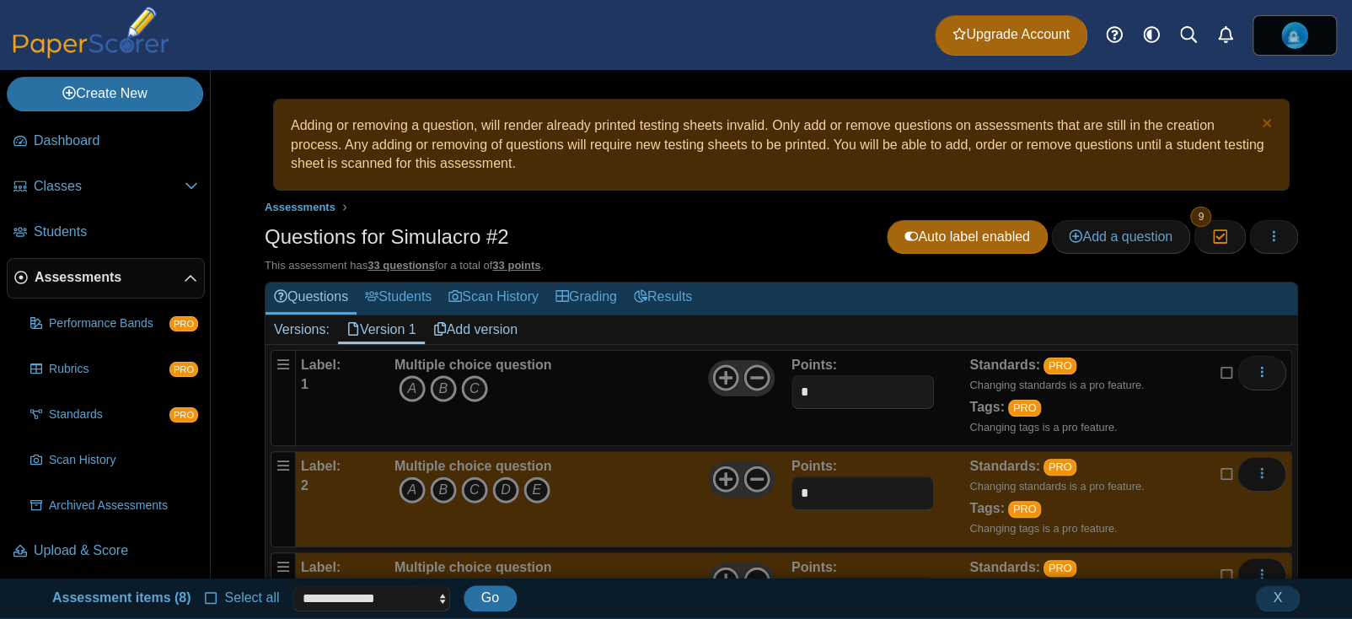
click at [218, 602] on span "Select all" at bounding box center [249, 597] width 62 height 14
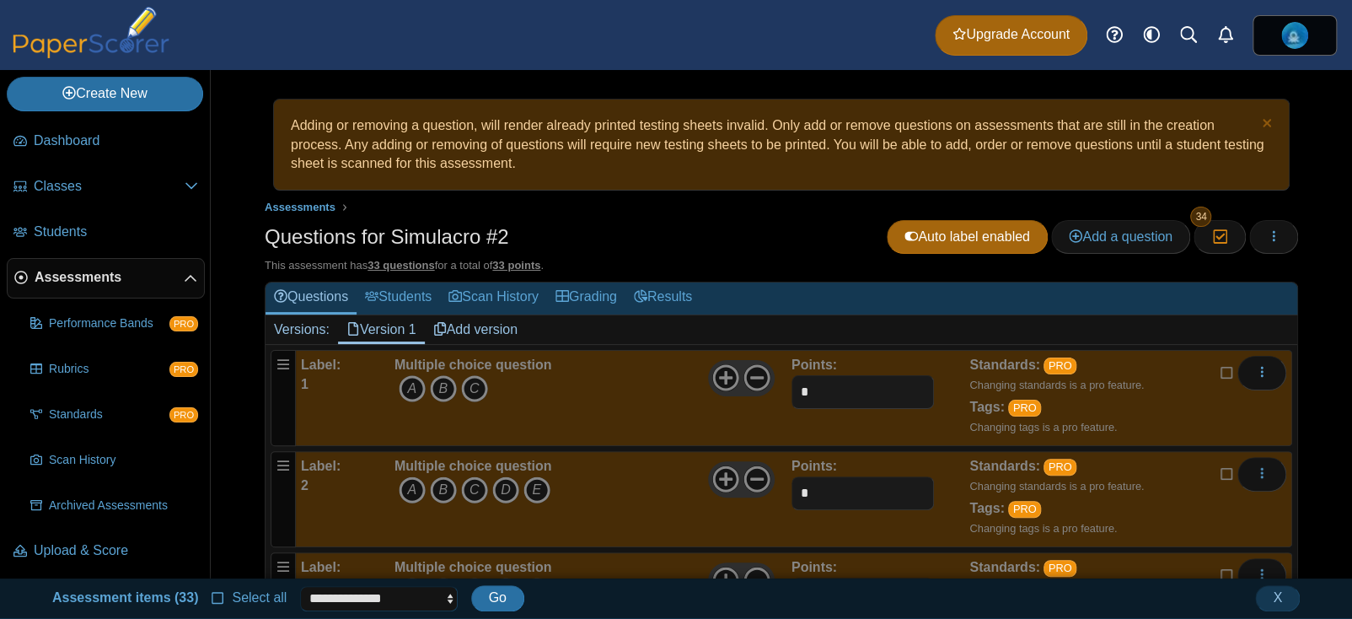
click at [343, 598] on select "**********" at bounding box center [378, 598] width 157 height 25
select select "******"
click at [300, 586] on select "**********" at bounding box center [378, 598] width 157 height 25
click at [496, 601] on span "Go" at bounding box center [498, 597] width 18 height 14
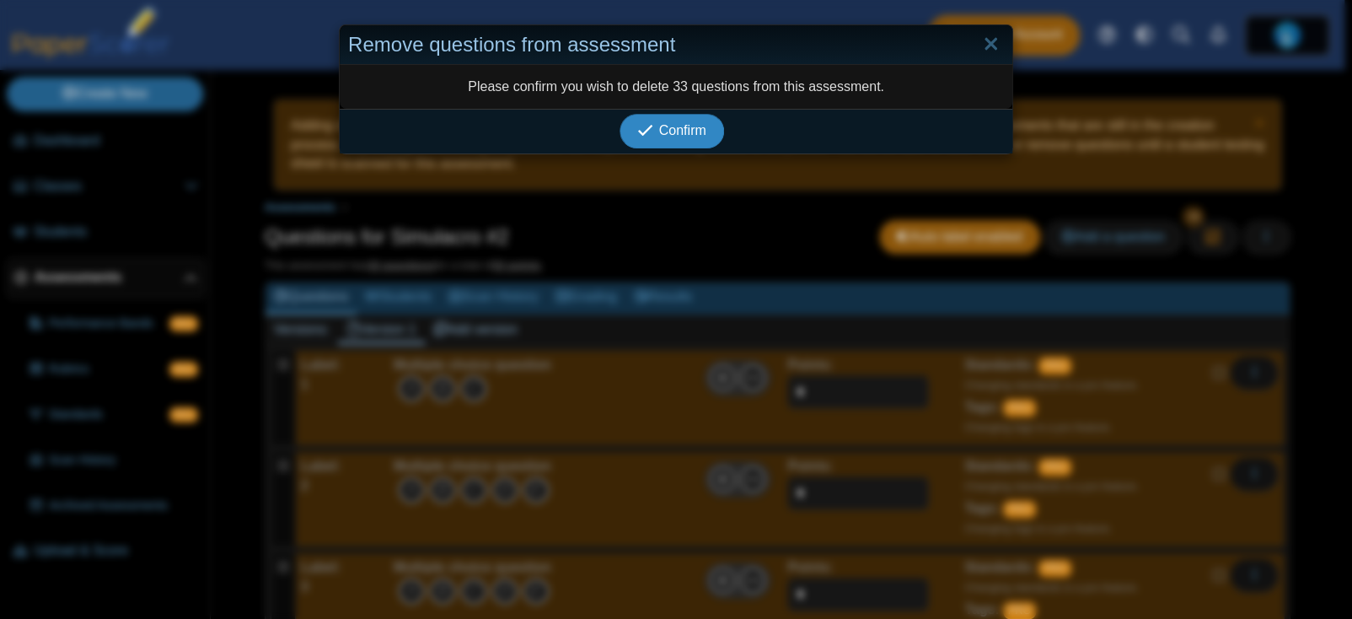
click at [669, 123] on span "Confirm" at bounding box center [682, 130] width 47 height 14
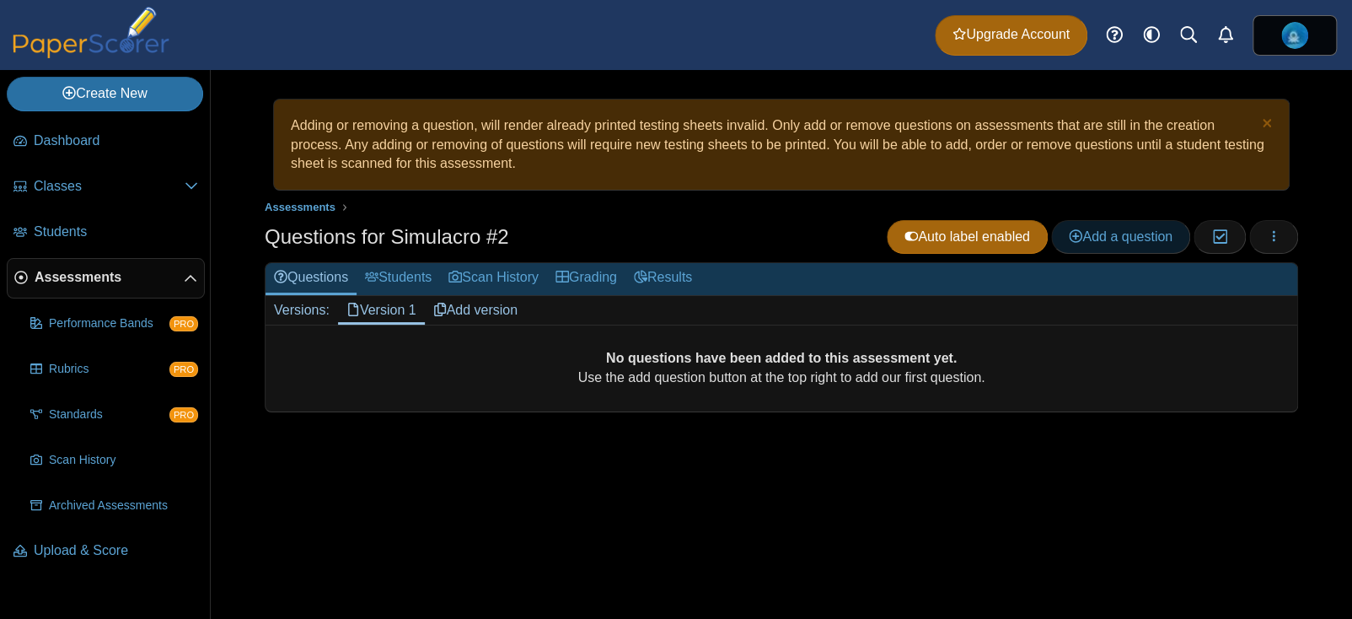
click at [1141, 250] on link "Add a question" at bounding box center [1120, 237] width 139 height 34
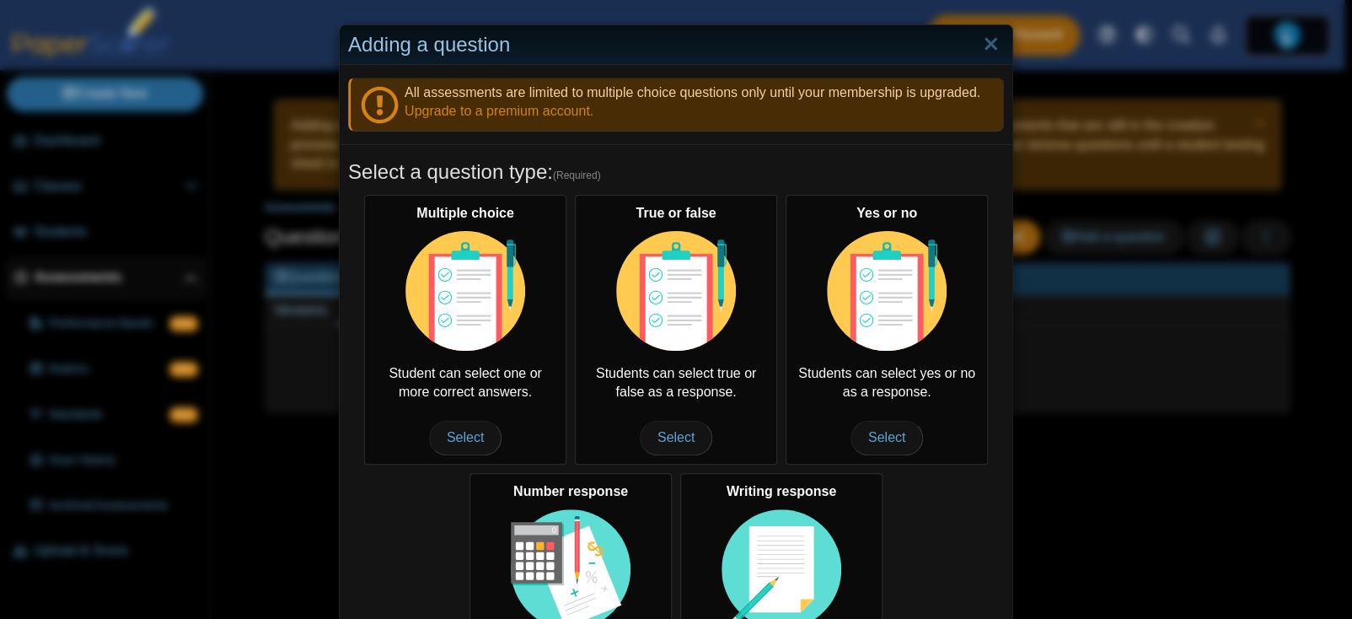
click at [770, 172] on h5 "Select a question type: (Required)" at bounding box center [676, 172] width 656 height 29
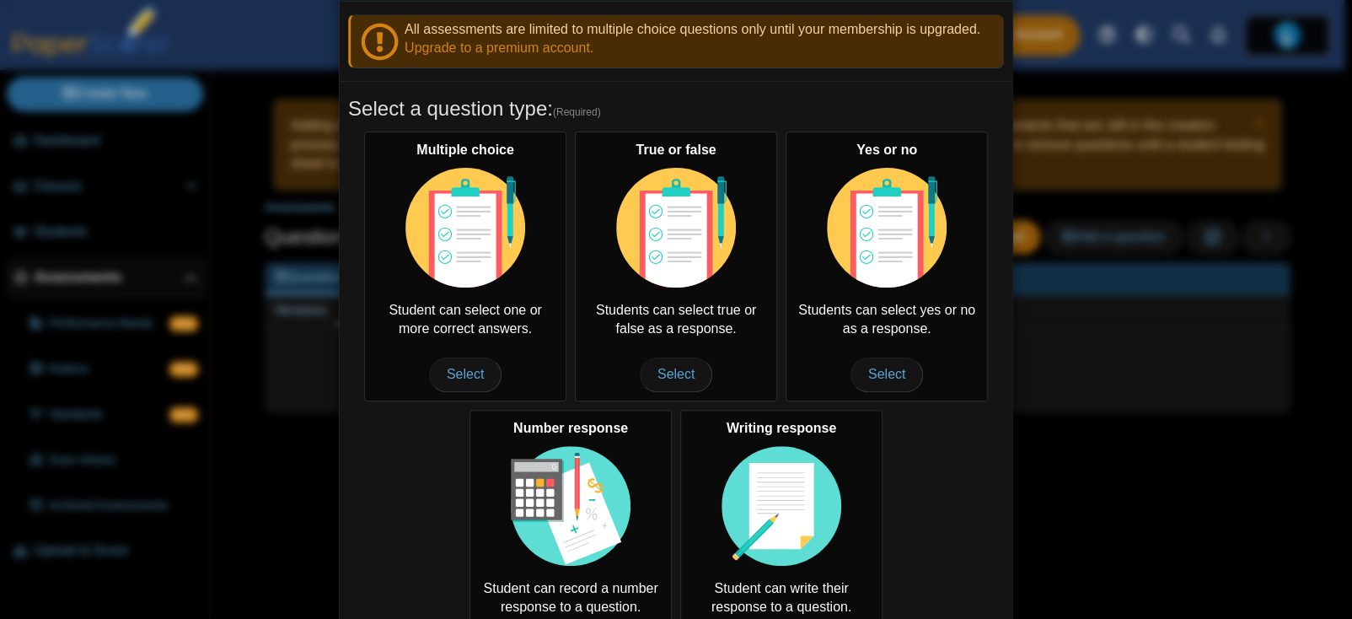
scroll to position [71, 0]
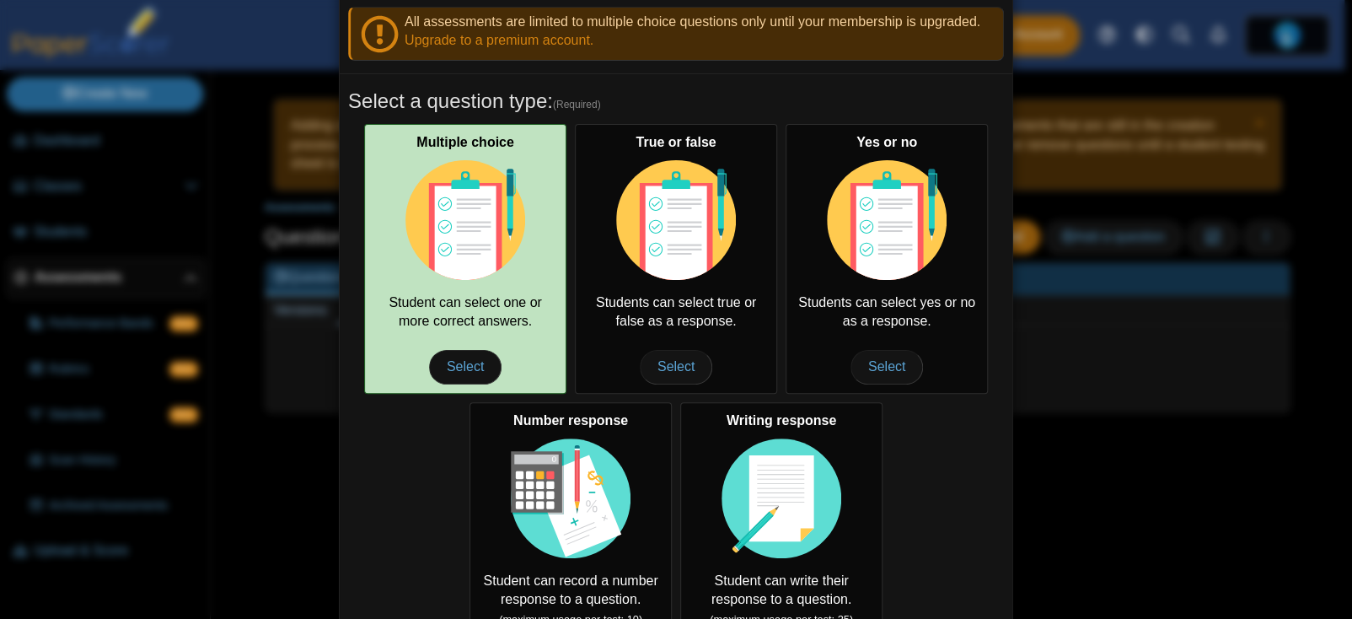
click at [524, 332] on div "Multiple choice Student can select one or more correct answers. Select" at bounding box center [465, 259] width 202 height 270
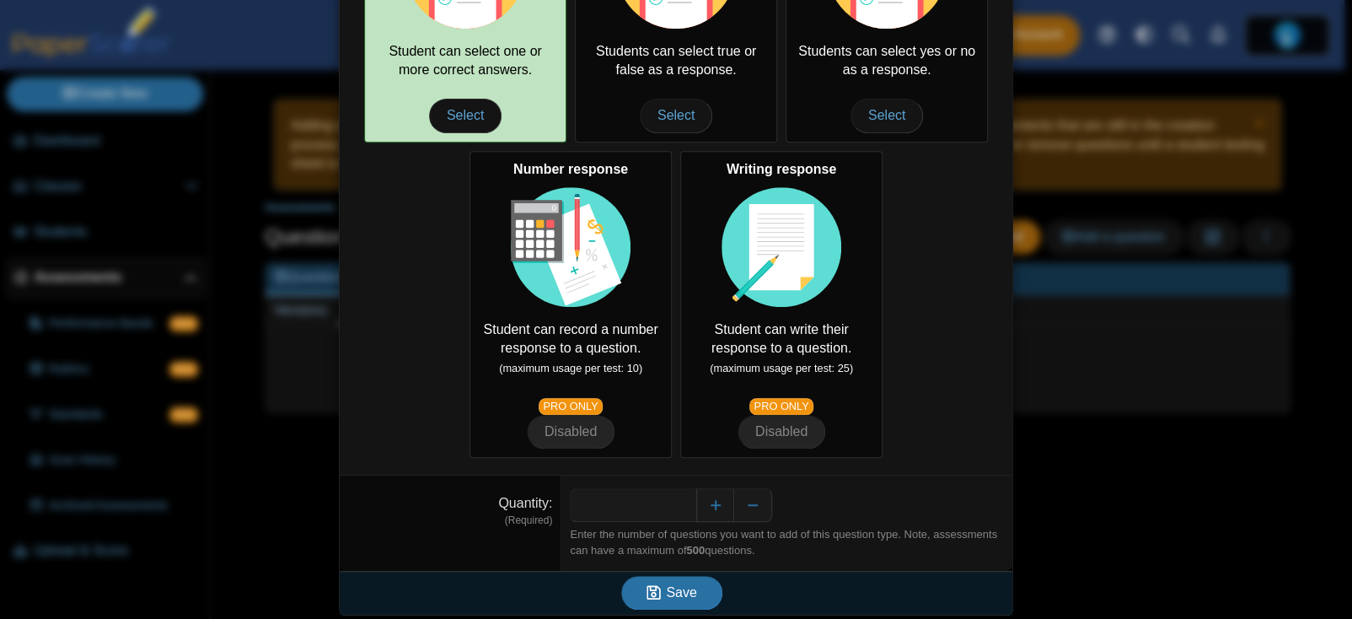
scroll to position [325, 0]
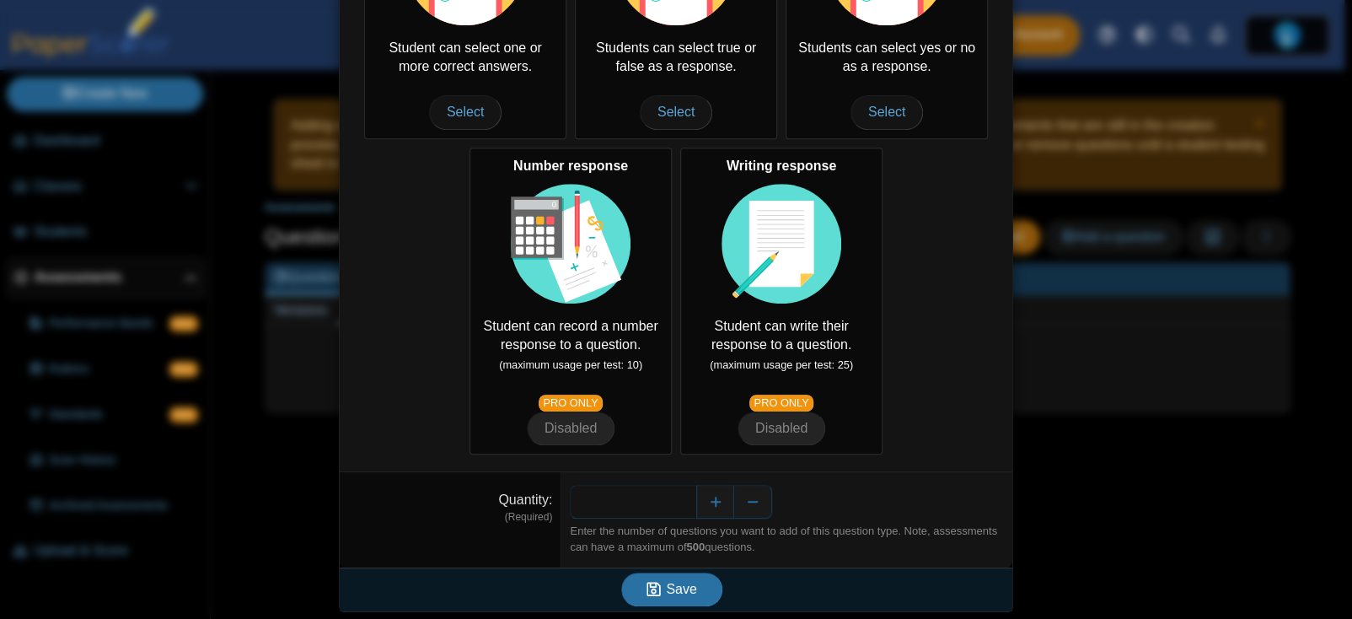
click at [618, 497] on input "*" at bounding box center [633, 502] width 126 height 34
type input "*"
click at [621, 572] on button "Save" at bounding box center [671, 589] width 101 height 34
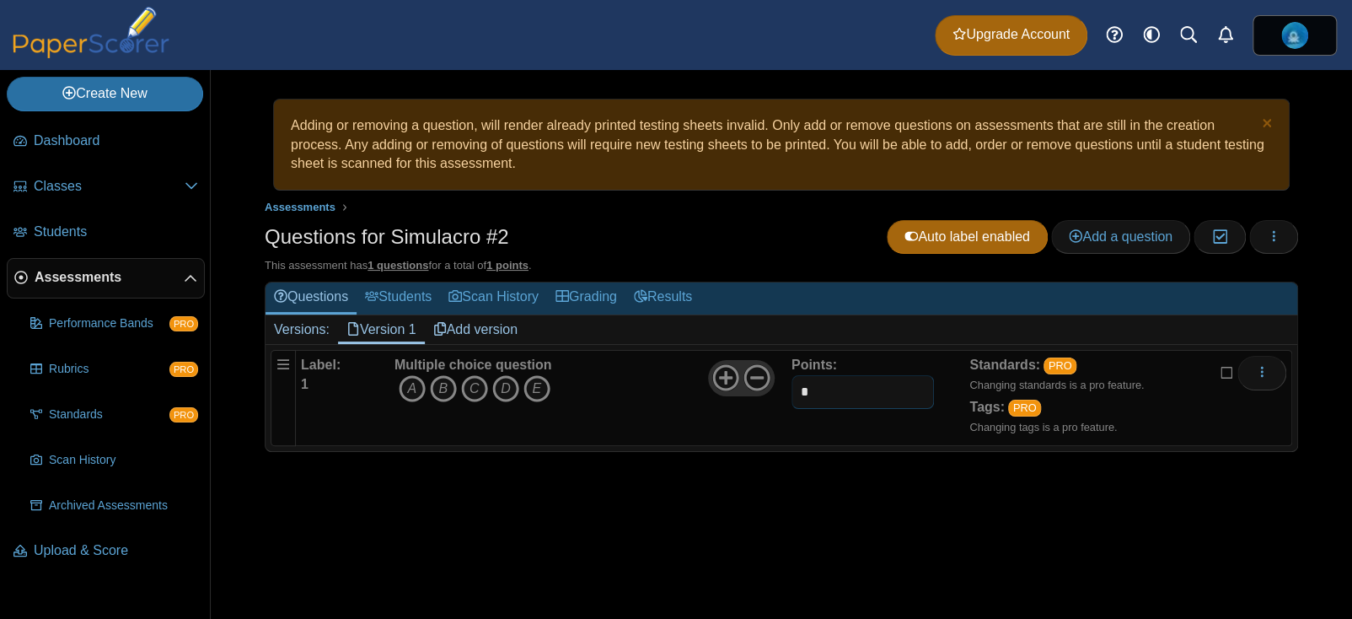
click at [832, 399] on input "*" at bounding box center [863, 392] width 142 height 34
drag, startPoint x: 1056, startPoint y: 449, endPoint x: 663, endPoint y: 444, distance: 393.7
click at [663, 444] on div "Label: 1 Multiple choice question A B C D E Points:" at bounding box center [794, 398] width 996 height 96
click at [728, 379] on icon at bounding box center [725, 377] width 27 height 27
click at [754, 374] on icon at bounding box center [757, 377] width 27 height 27
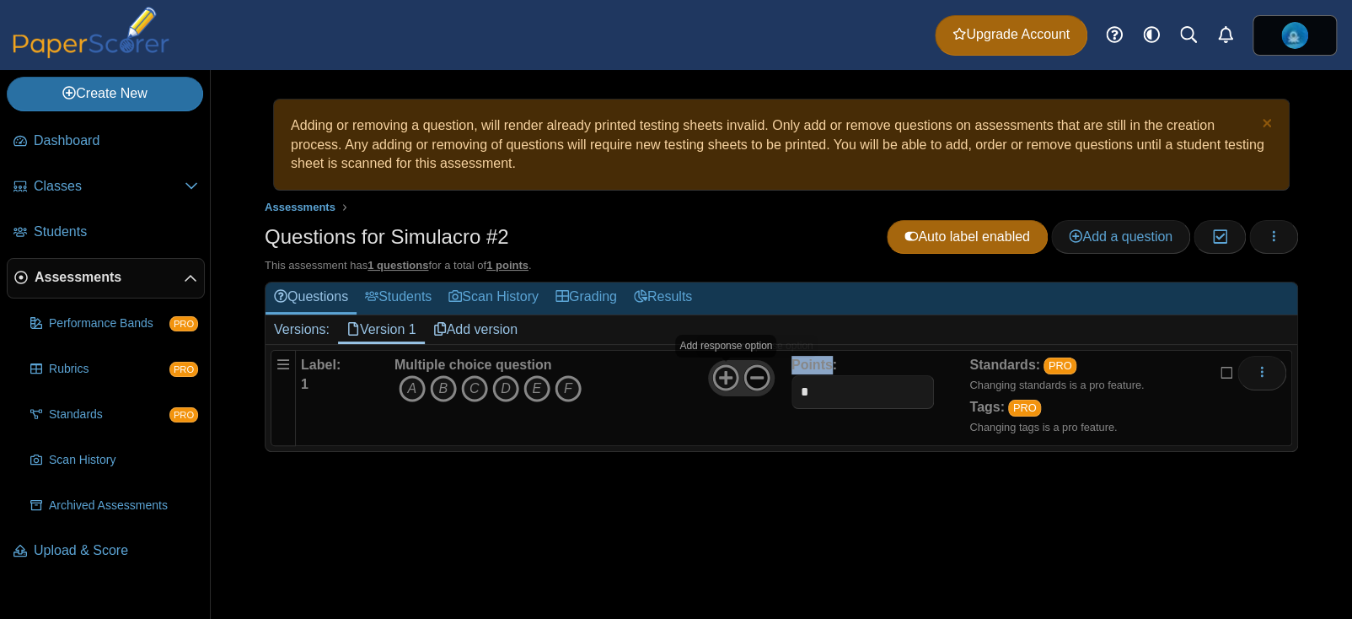
click at [754, 374] on icon at bounding box center [757, 377] width 27 height 27
click at [1043, 506] on div "Adding or removing a question, will render already printed testing sheets inval…" at bounding box center [781, 344] width 1141 height 549
click at [1246, 364] on button "More options" at bounding box center [1262, 373] width 49 height 34
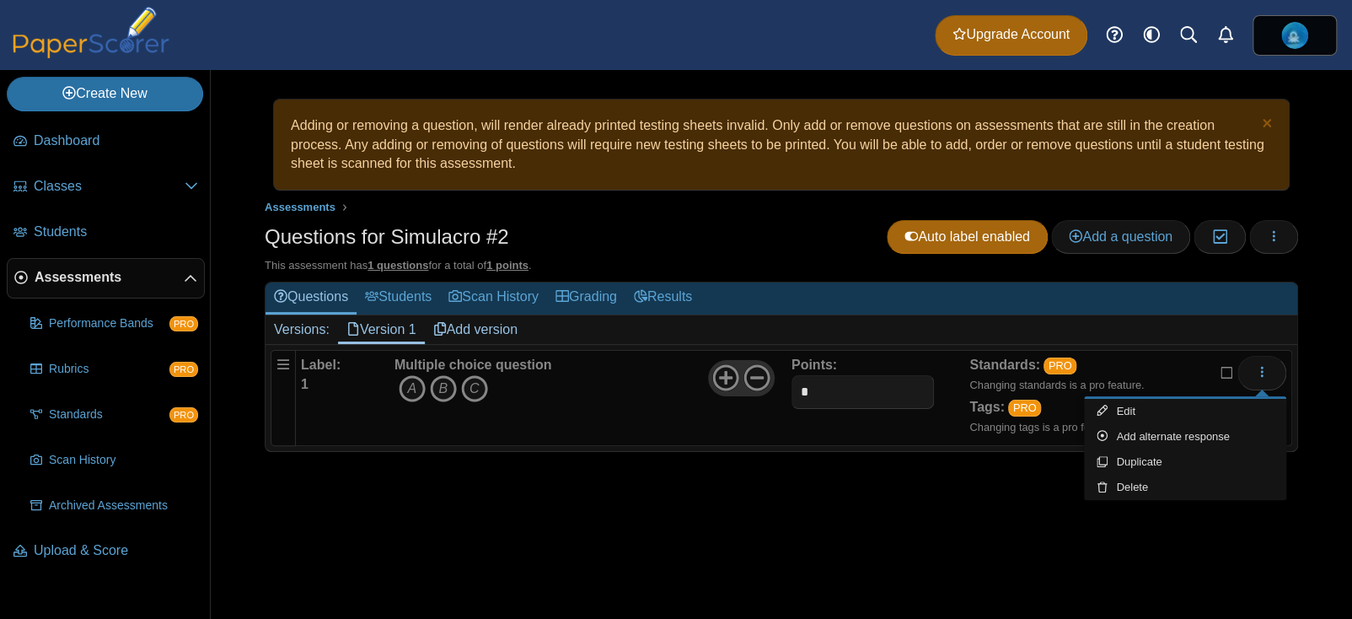
click at [1230, 374] on icon at bounding box center [1227, 371] width 13 height 12
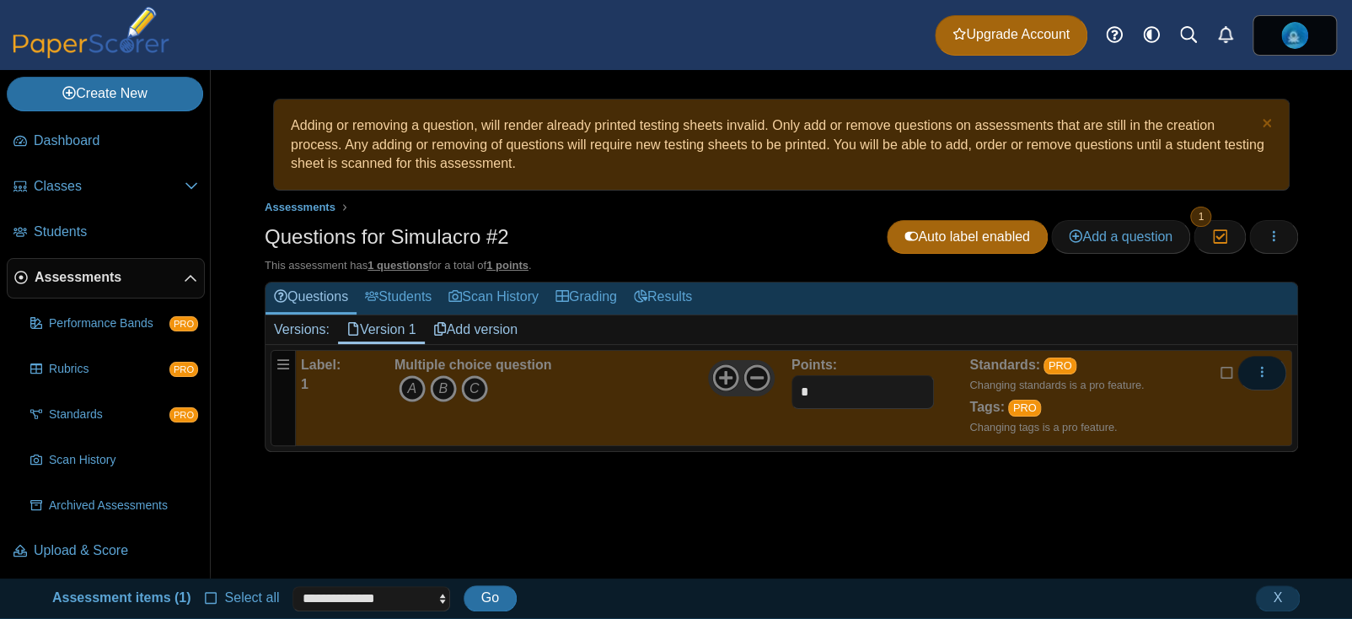
click at [1263, 365] on span "More options" at bounding box center [1261, 372] width 13 height 14
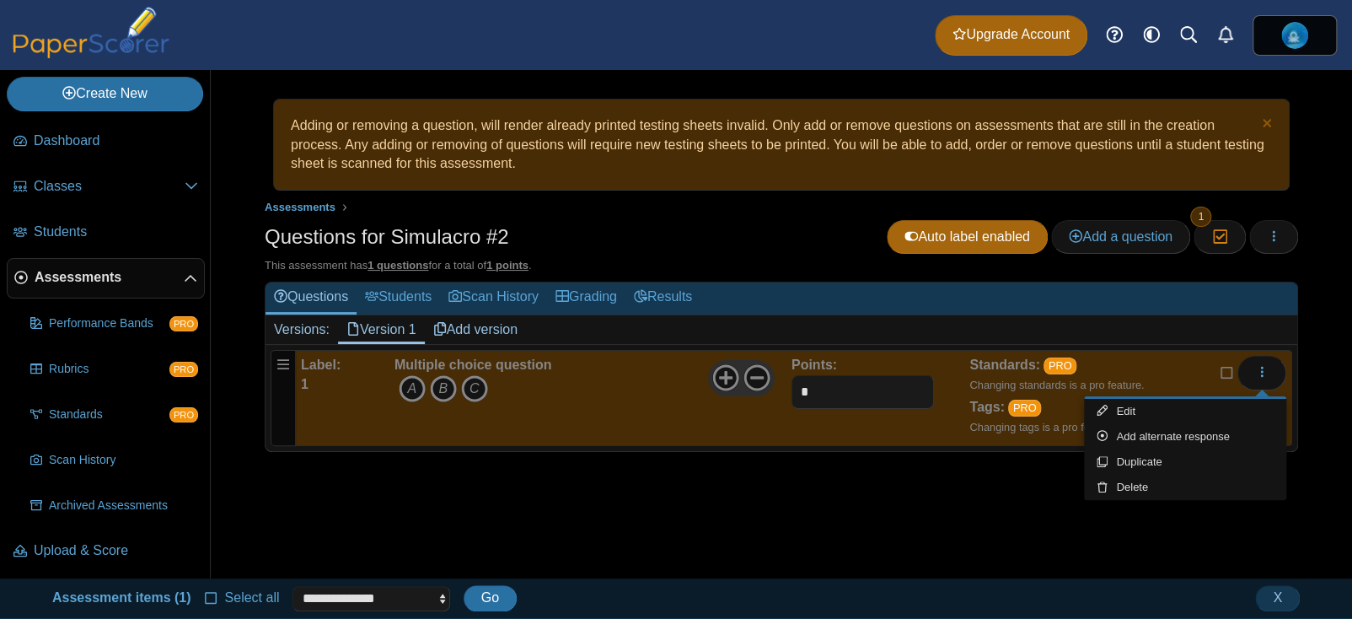
click at [547, 539] on div "Adding or removing a question, will render already printed testing sheets inval…" at bounding box center [781, 324] width 1141 height 508
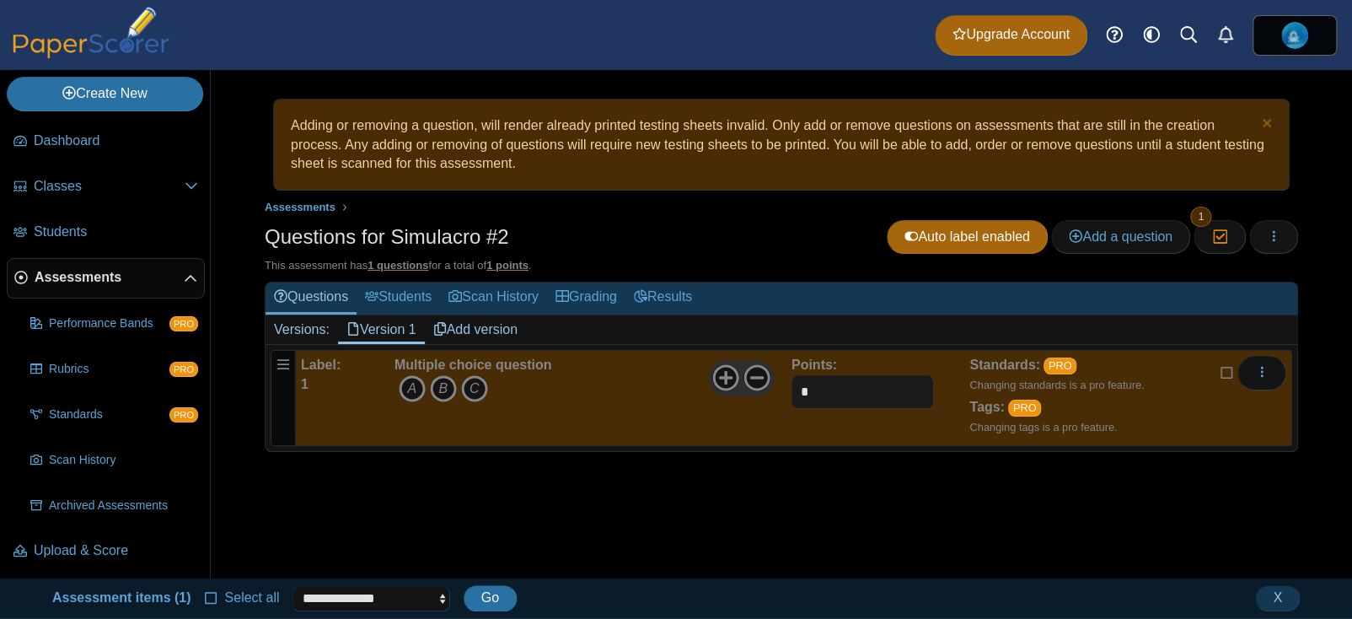
click at [378, 591] on select "**********" at bounding box center [371, 598] width 157 height 25
click at [540, 503] on div "Adding or removing a question, will render already printed testing sheets inval…" at bounding box center [781, 324] width 1141 height 508
click at [1269, 388] on button "More options" at bounding box center [1262, 373] width 49 height 34
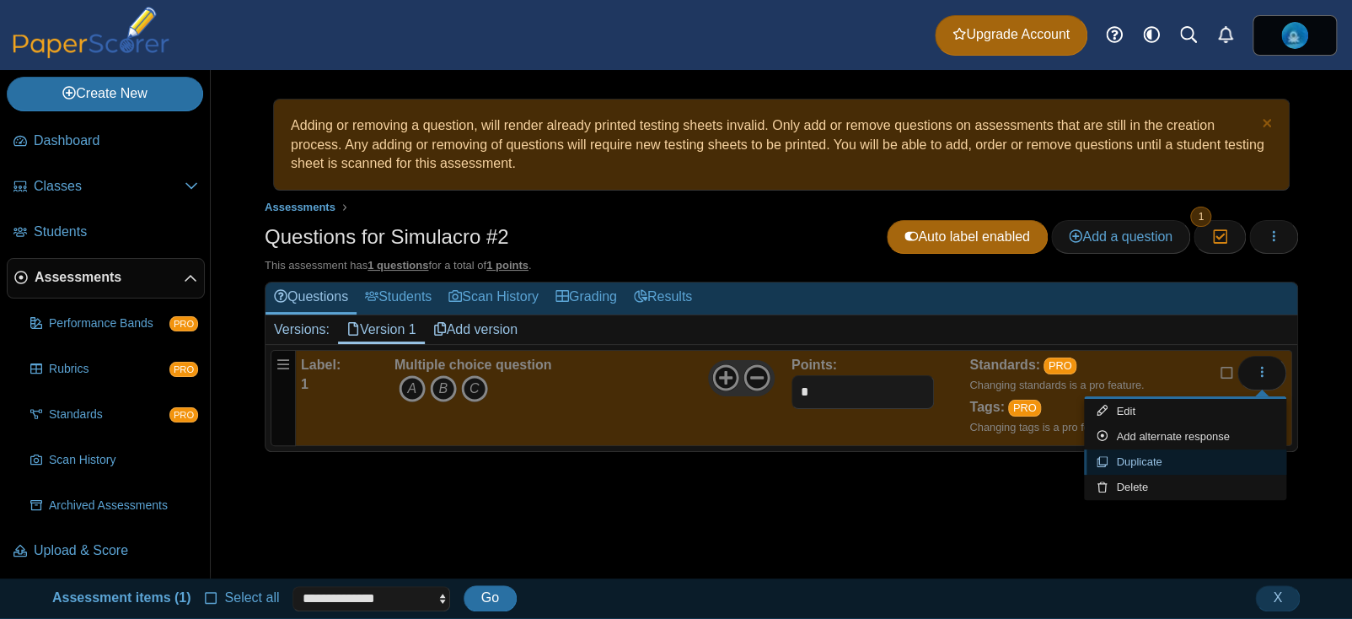
click at [1159, 465] on link "Duplicate" at bounding box center [1185, 461] width 202 height 25
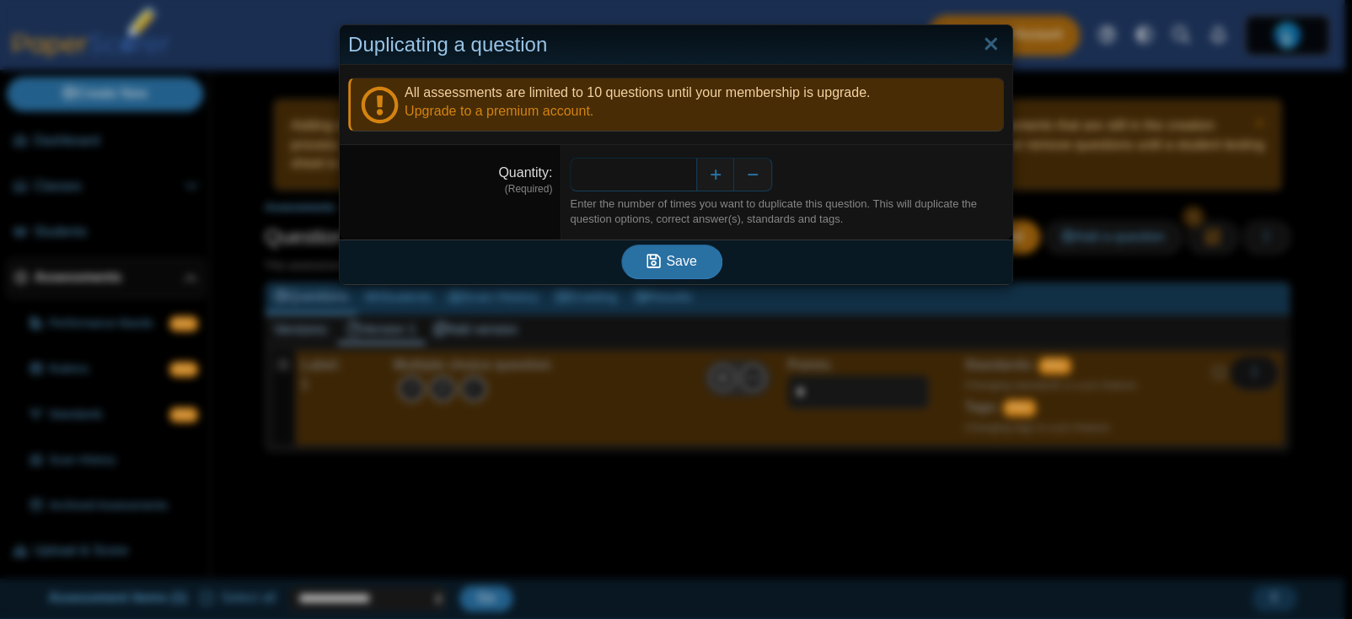
type input "**"
click at [621, 244] on button "Save" at bounding box center [671, 261] width 101 height 34
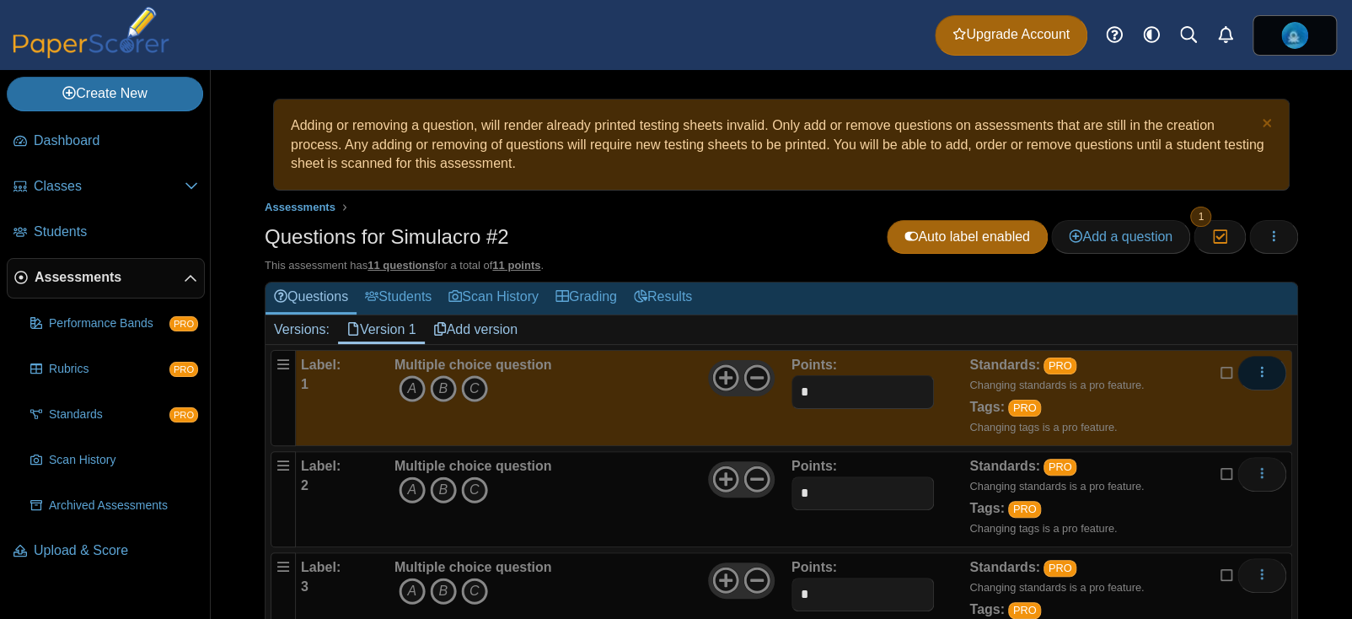
click at [1255, 376] on icon "More options" at bounding box center [1261, 371] width 13 height 13
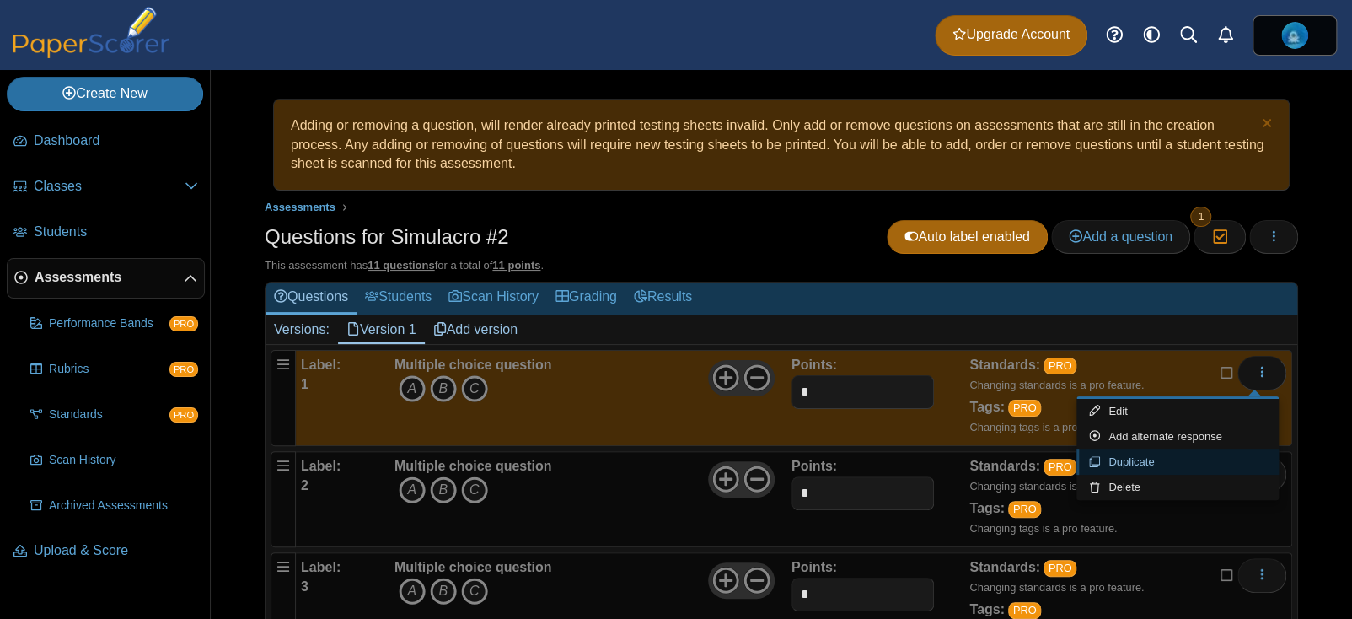
click at [1155, 458] on link "Duplicate" at bounding box center [1178, 461] width 202 height 25
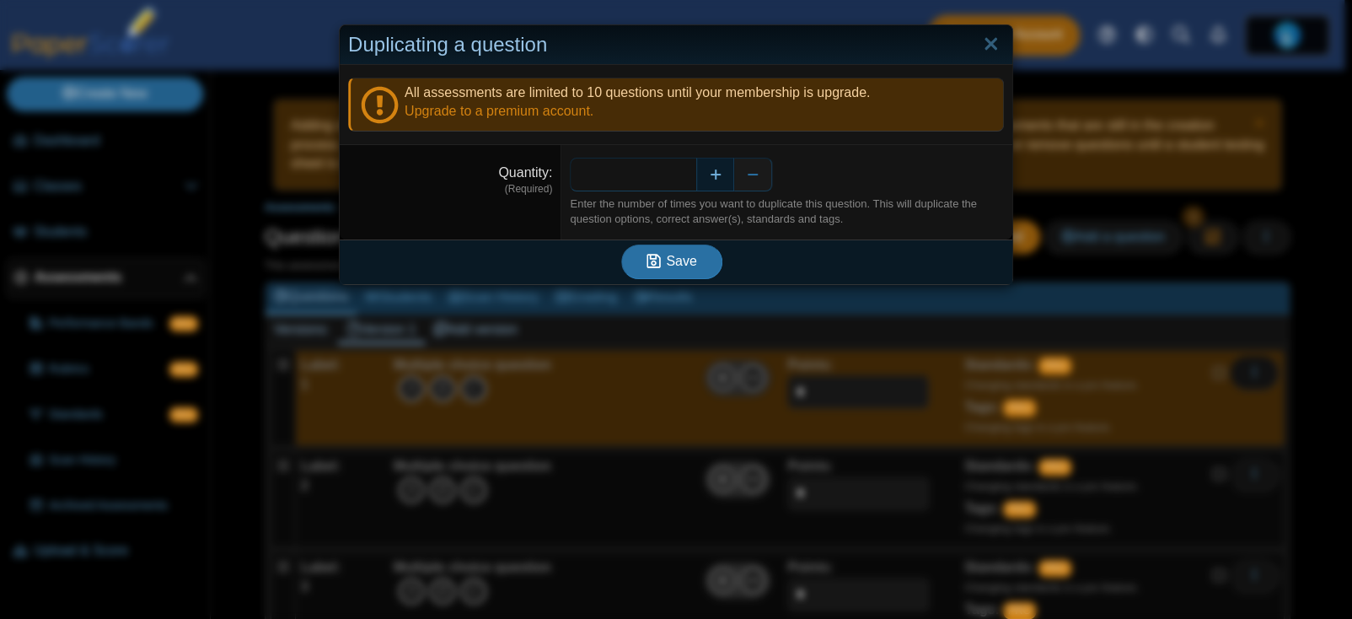
type input "**"
click at [621, 244] on button "Save" at bounding box center [671, 261] width 101 height 34
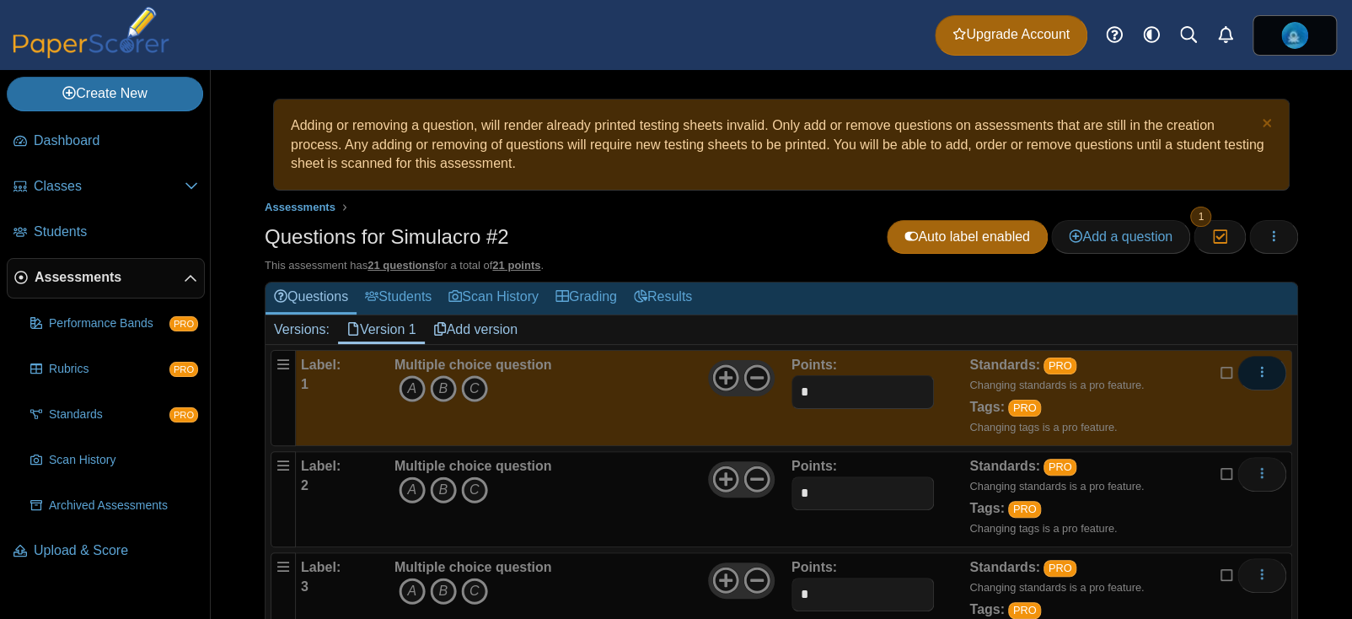
click at [1256, 373] on icon "More options" at bounding box center [1261, 371] width 13 height 13
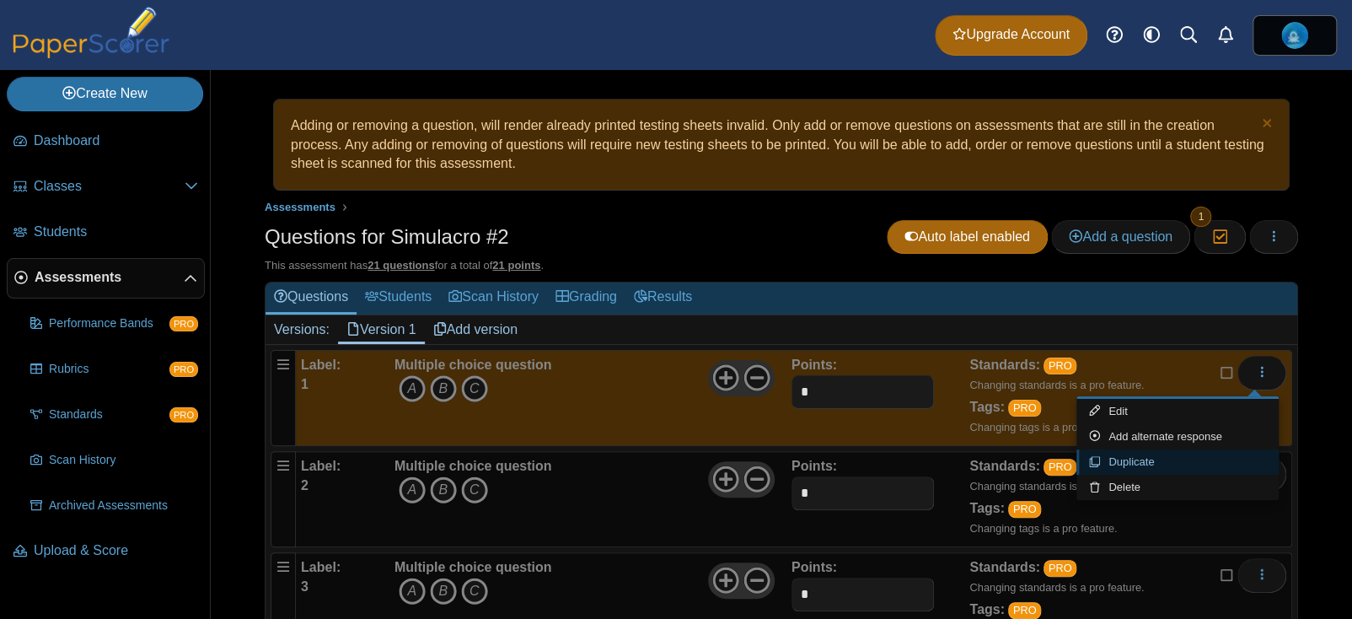
click at [1157, 469] on link "Duplicate" at bounding box center [1178, 461] width 202 height 25
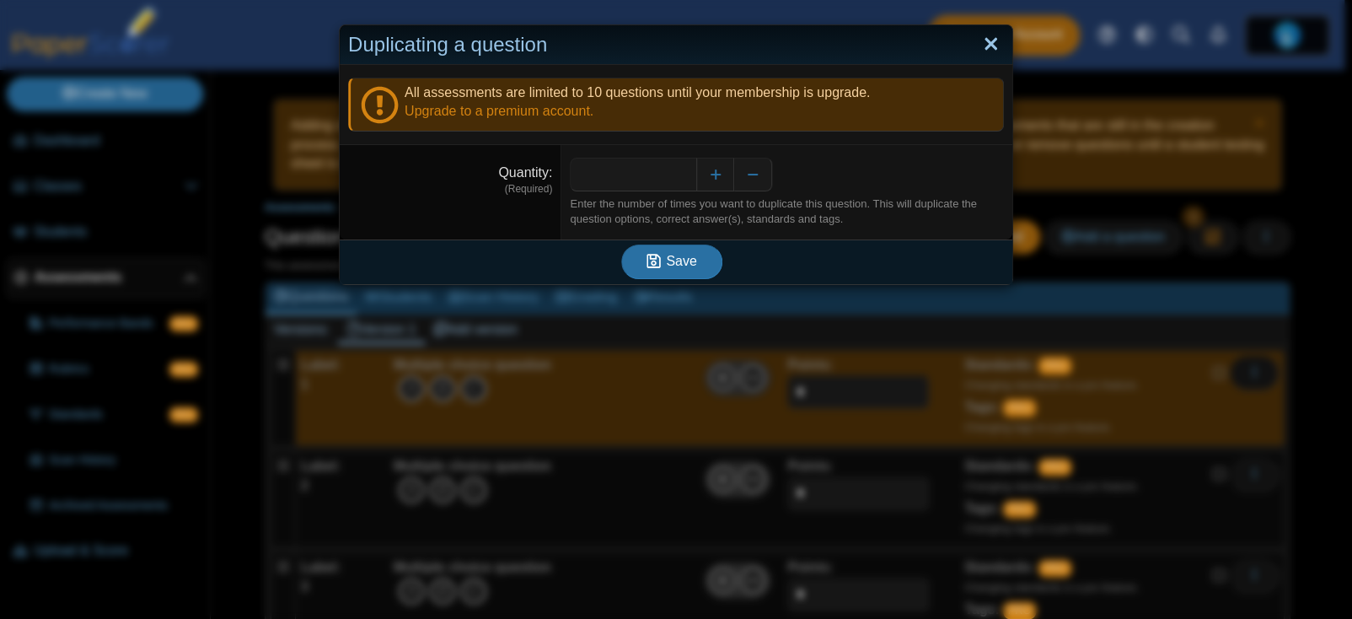
click at [986, 50] on link "Close" at bounding box center [991, 44] width 26 height 29
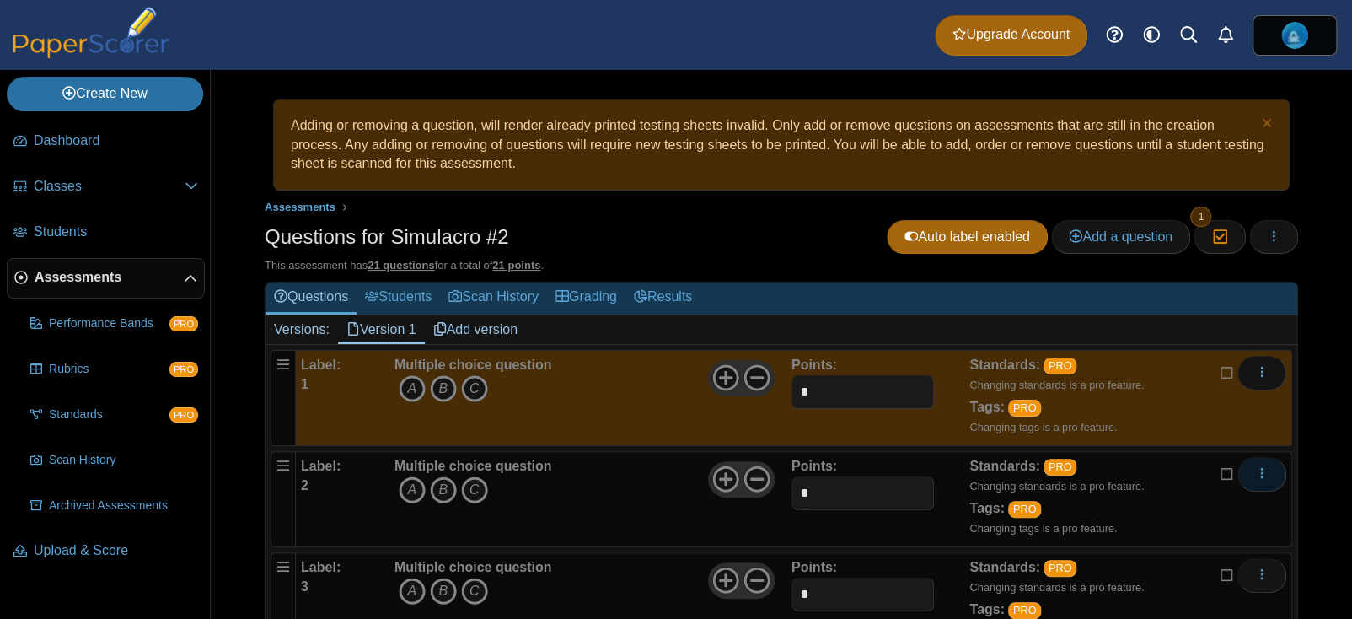
click at [1261, 477] on use "More options" at bounding box center [1262, 473] width 3 height 11
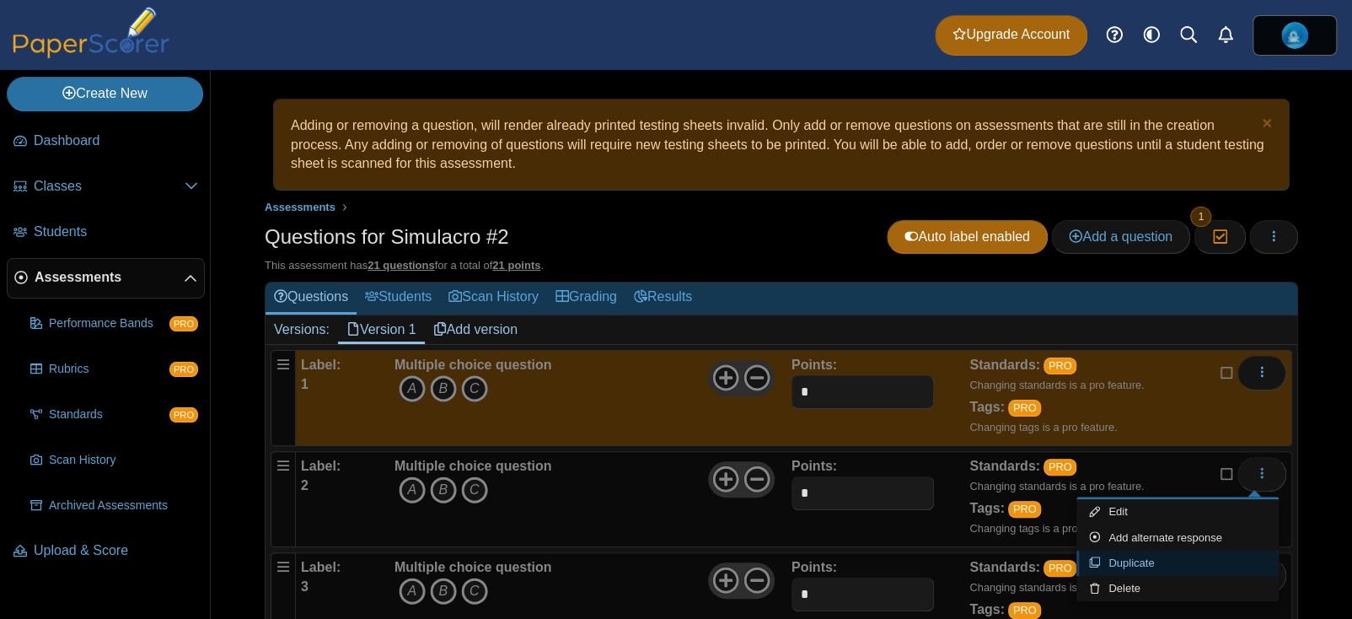
click at [1146, 564] on link "Duplicate" at bounding box center [1178, 562] width 202 height 25
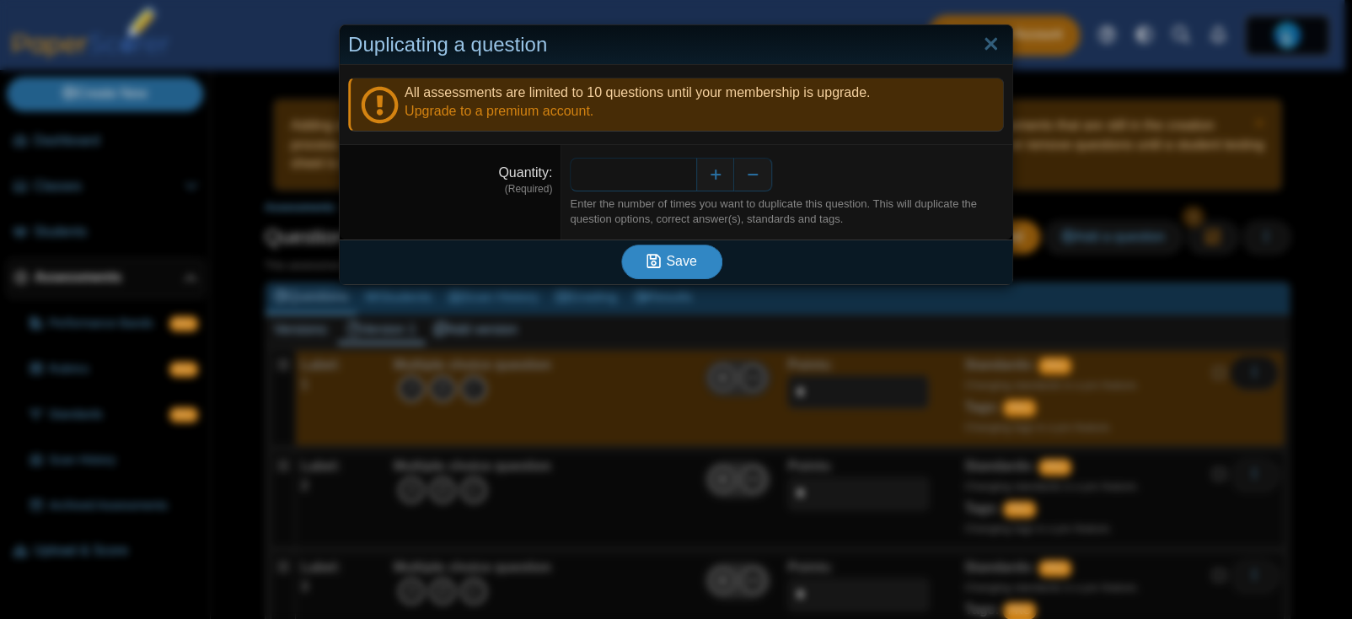
type input "**"
click at [697, 262] on button "Save" at bounding box center [671, 261] width 101 height 34
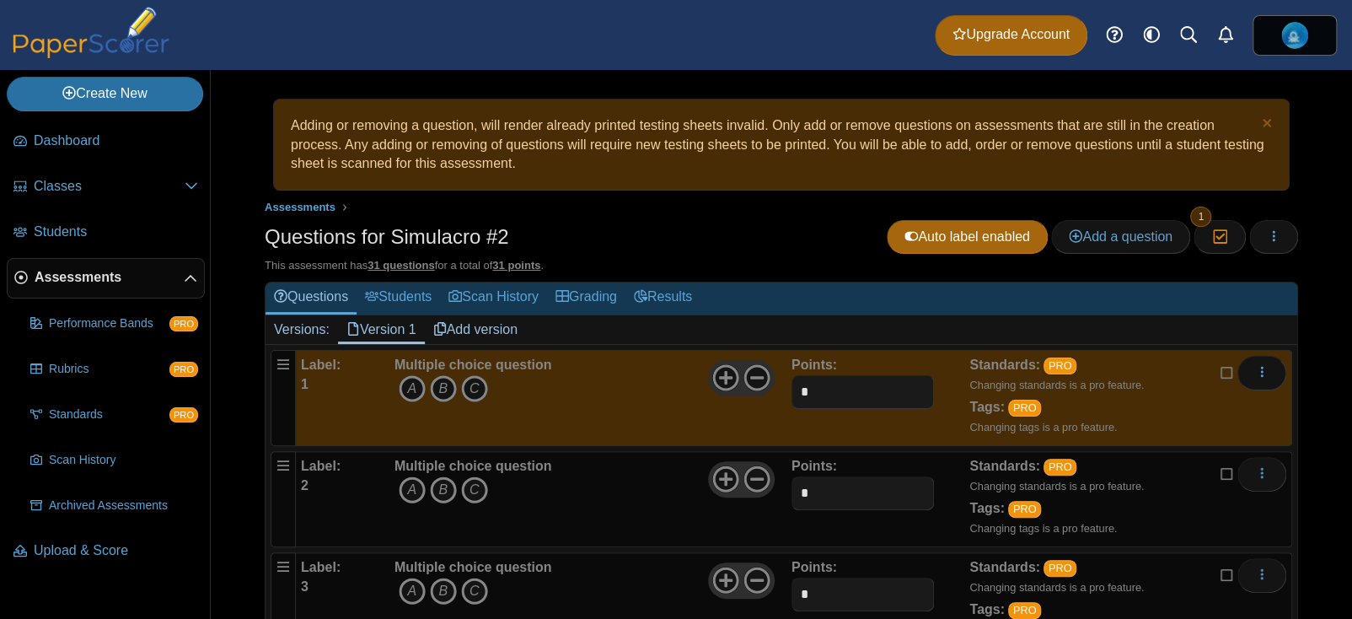
scroll to position [110, 0]
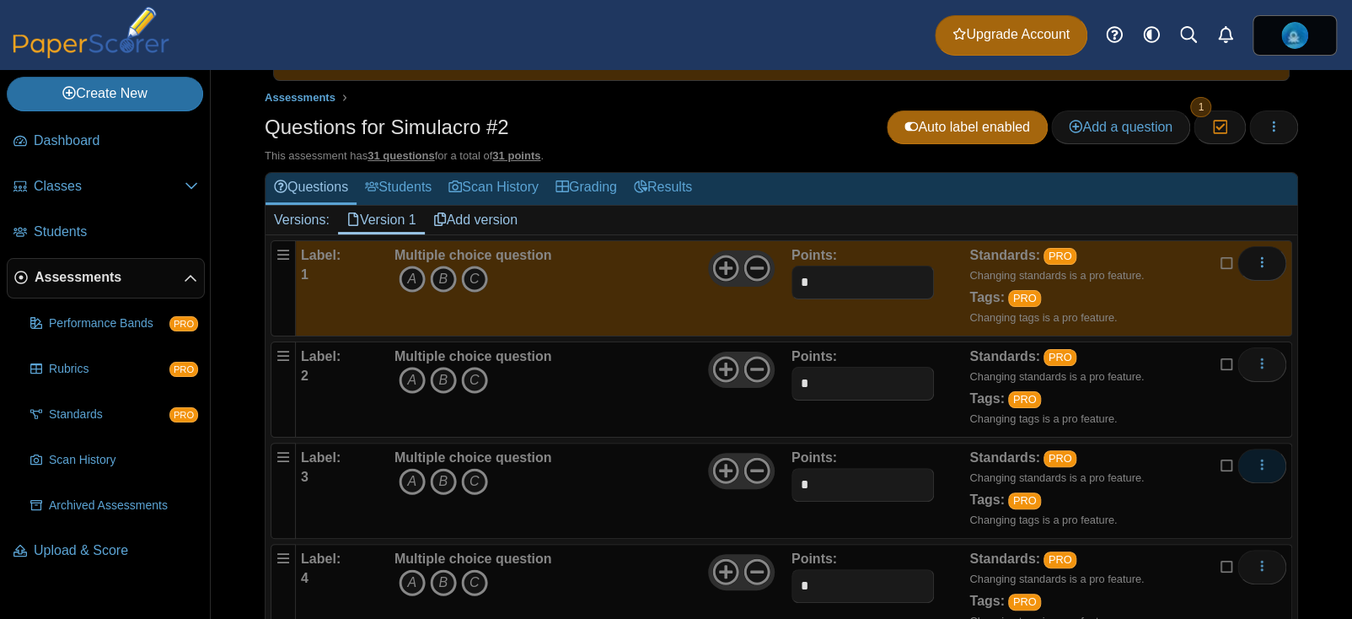
click at [1255, 464] on icon "More options" at bounding box center [1261, 464] width 13 height 13
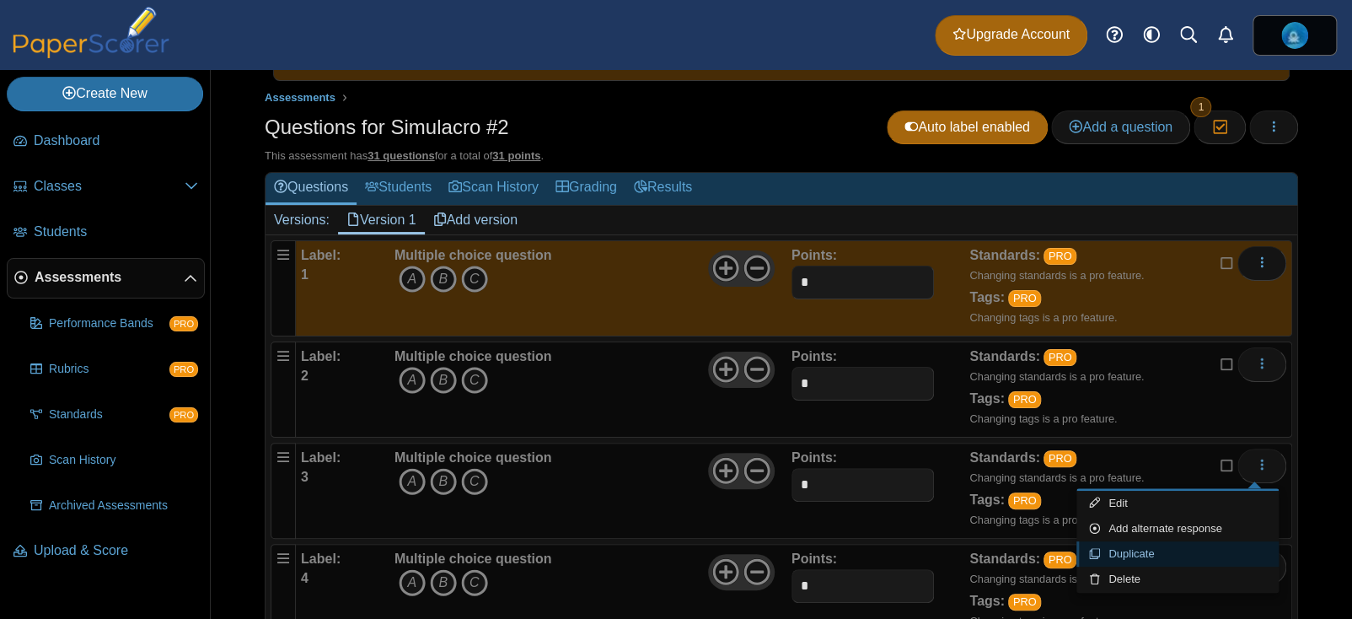
click at [1124, 555] on link "Duplicate" at bounding box center [1178, 553] width 202 height 25
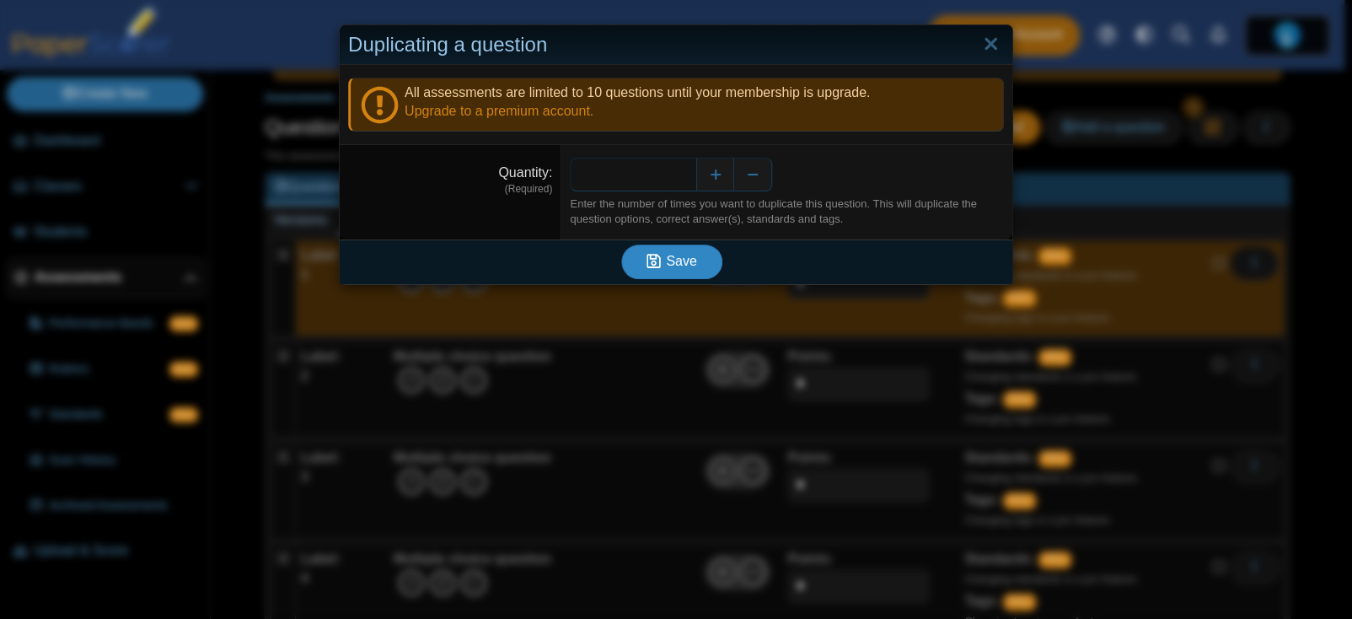
type input "*"
click at [659, 269] on icon "submit" at bounding box center [656, 261] width 19 height 19
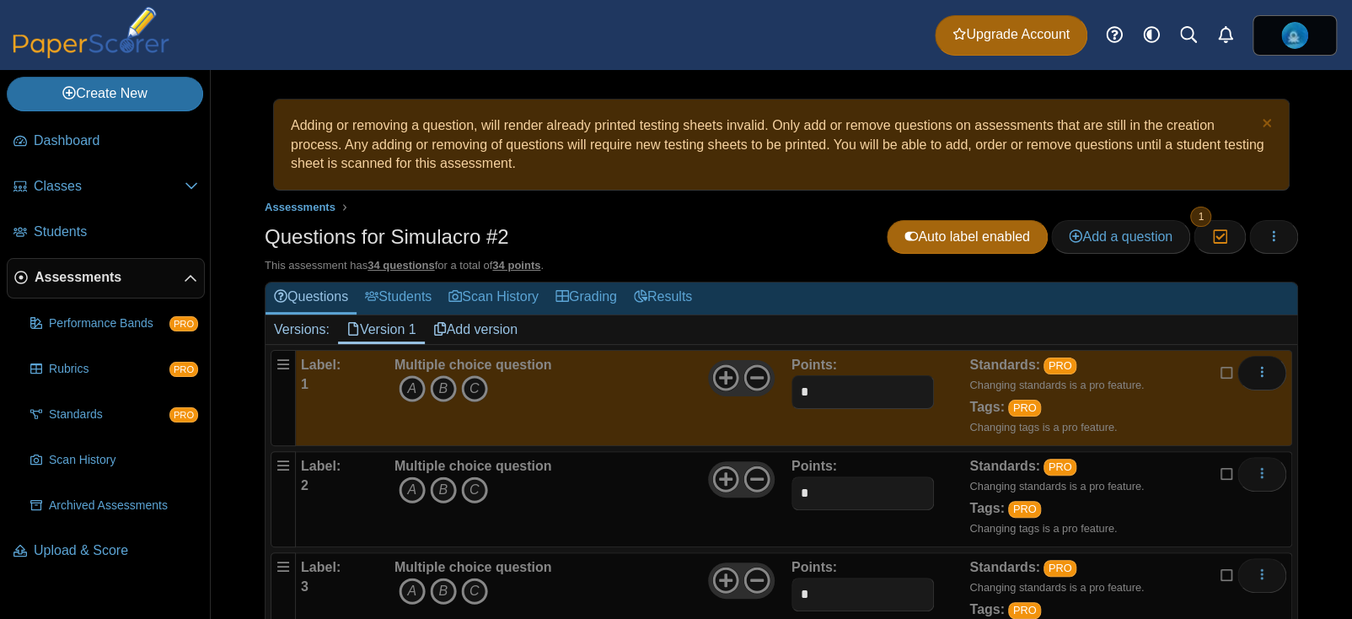
click at [749, 228] on div "Questions for Simulacro #2 Auto label enabled Add a question Moderation 1 Loadi…" at bounding box center [782, 239] width 1034 height 38
click at [1249, 241] on button "button" at bounding box center [1273, 237] width 49 height 34
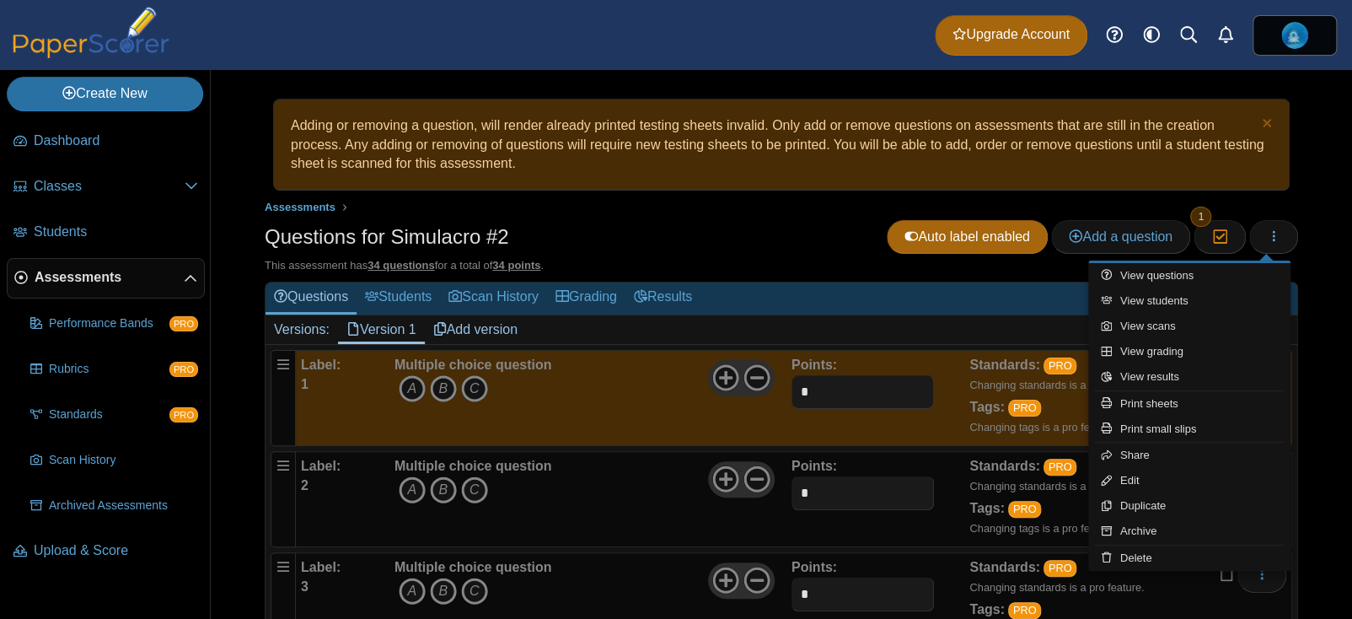
click at [839, 239] on div "Questions for Simulacro #2 Auto label enabled Add a question Moderation 1" at bounding box center [782, 239] width 1034 height 38
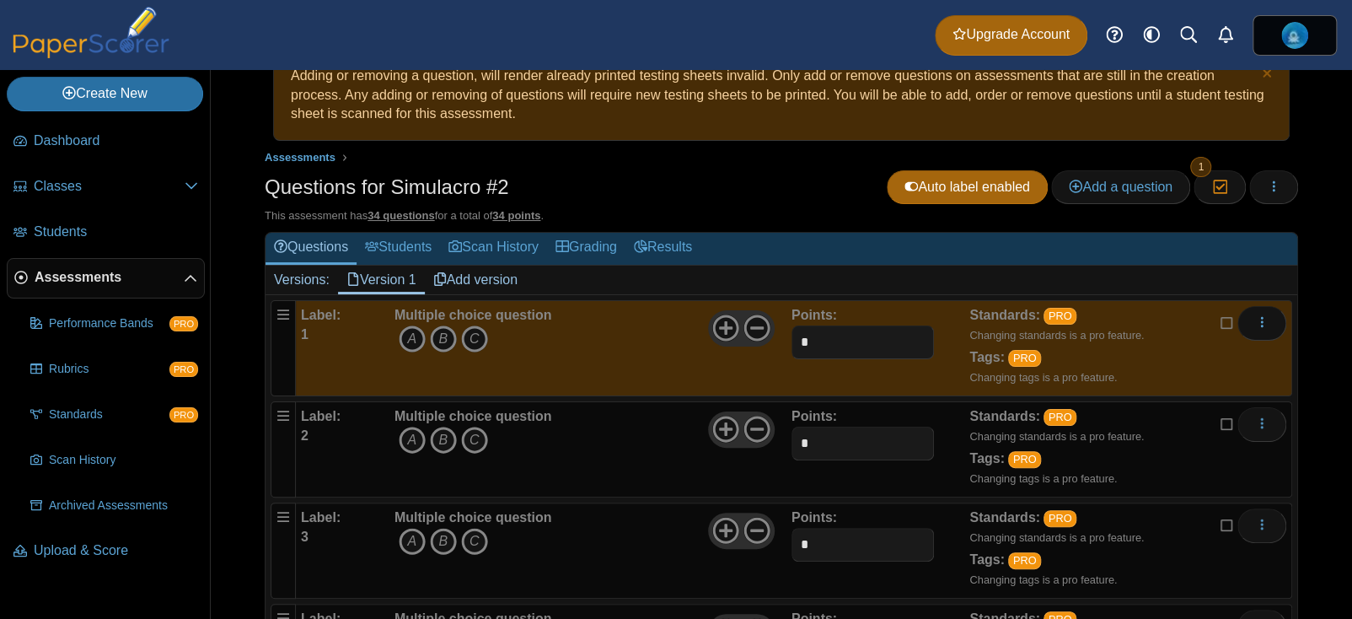
scroll to position [58, 0]
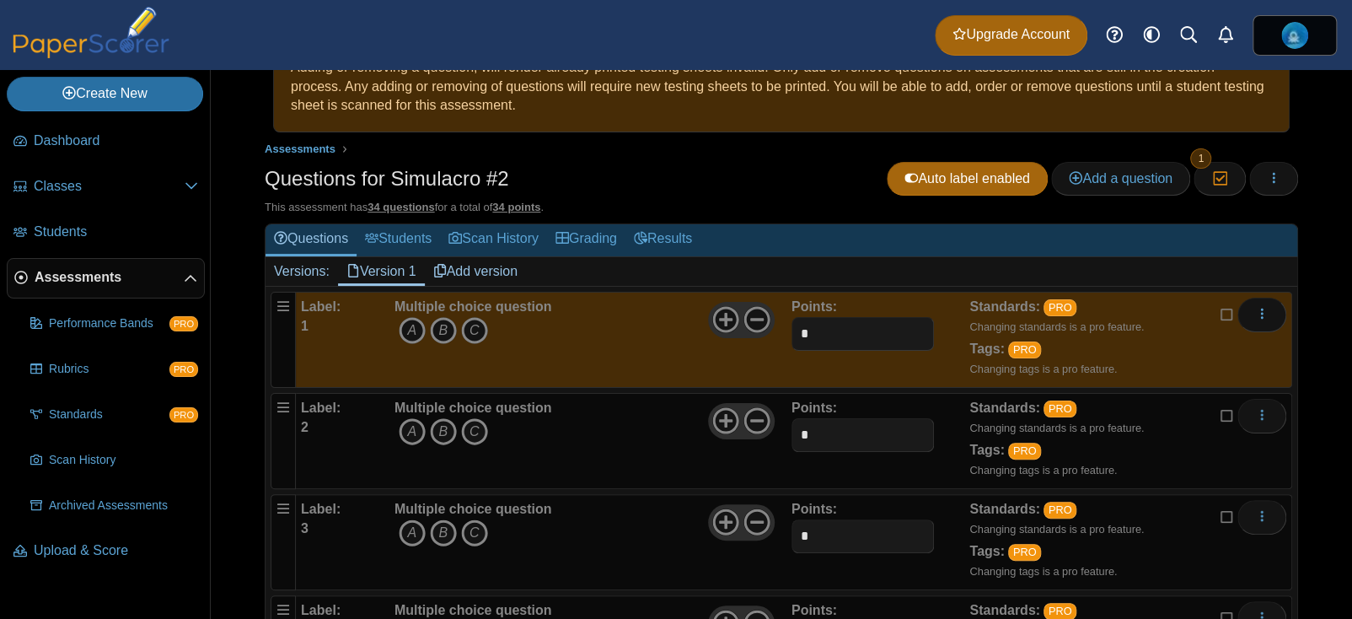
click at [682, 175] on div "Questions for Simulacro #2 Auto label enabled Add a question Moderation 1" at bounding box center [782, 181] width 1034 height 38
click at [437, 185] on h1 "Questions for Simulacro #2" at bounding box center [387, 178] width 244 height 29
click at [576, 162] on div "Questions for Simulacro #2 Auto label enabled Add a question Moderation 1" at bounding box center [782, 181] width 1034 height 38
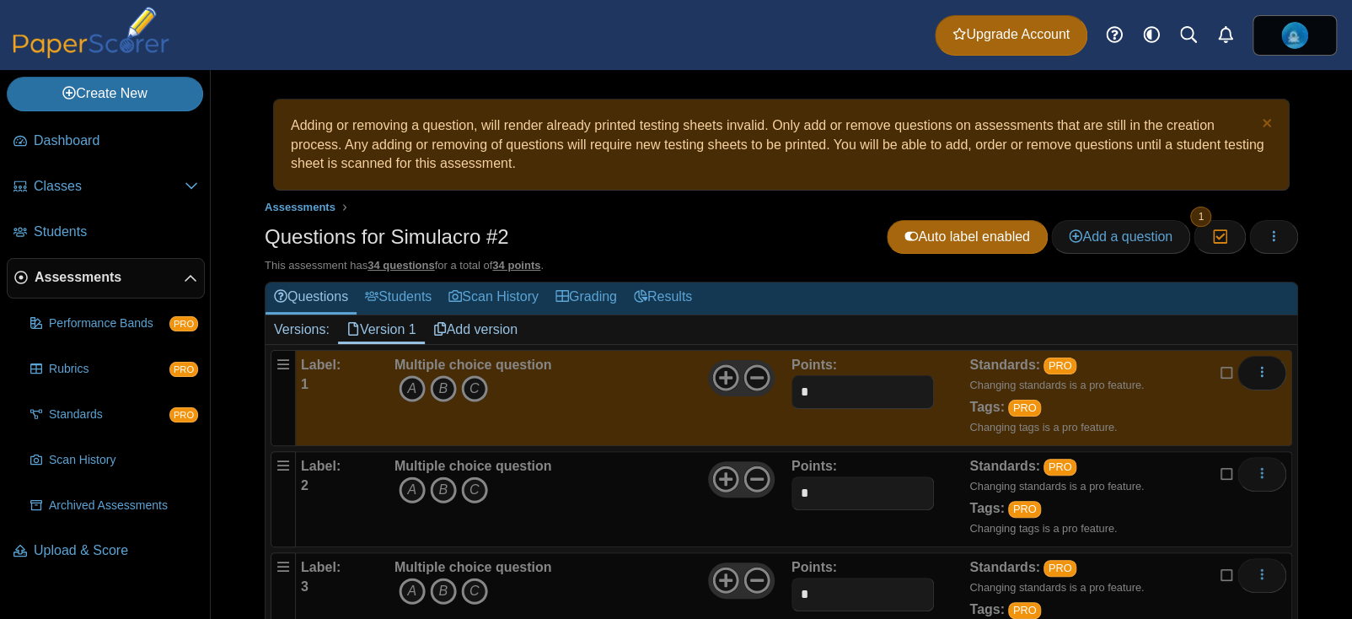
scroll to position [15, 0]
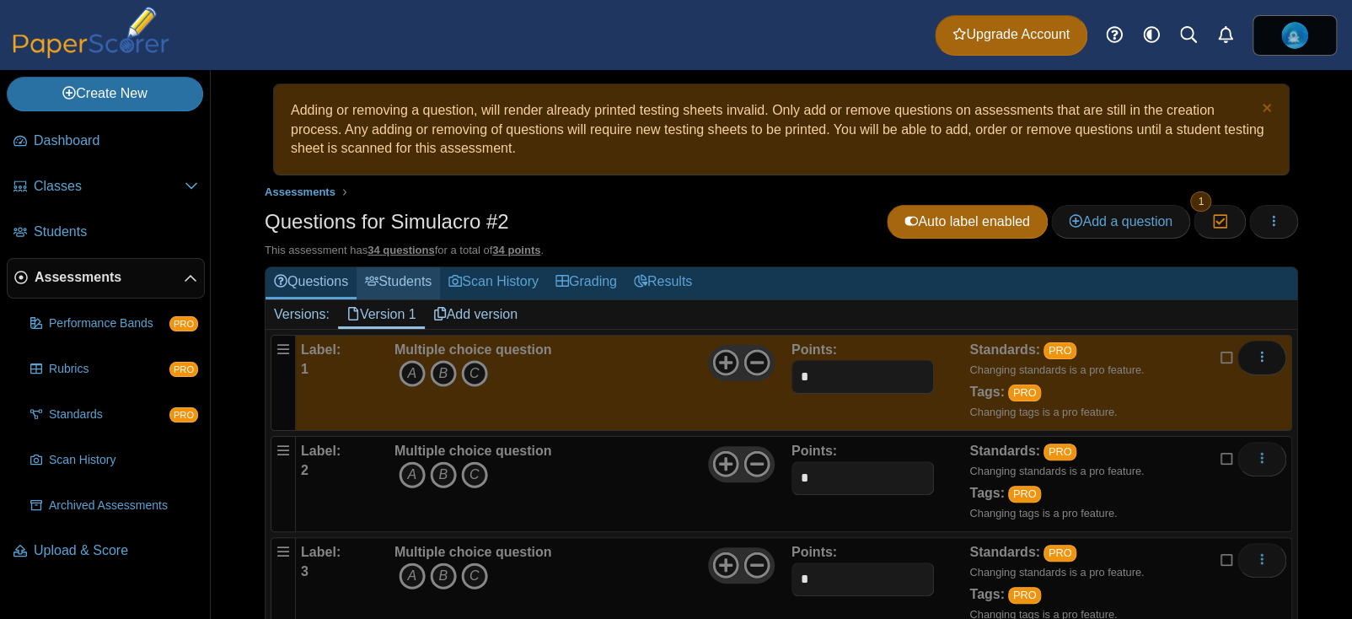
click at [421, 285] on link "Students" at bounding box center [398, 282] width 83 height 31
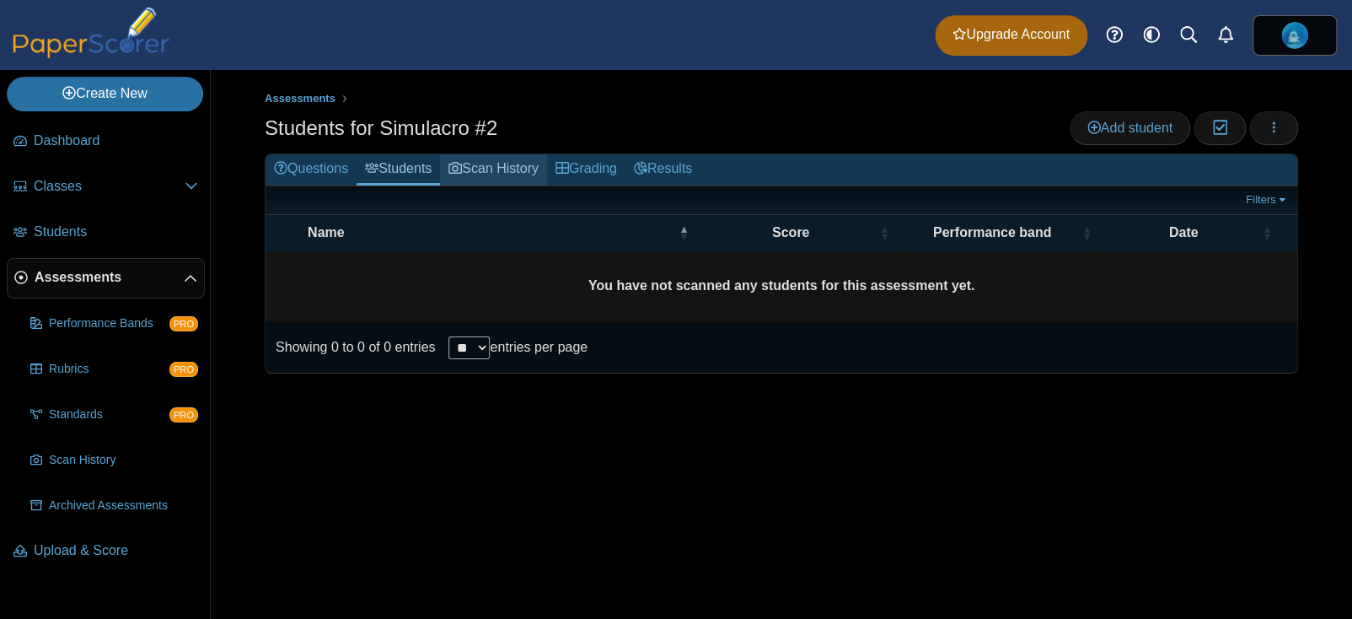
click at [487, 171] on link "Scan History" at bounding box center [493, 169] width 107 height 31
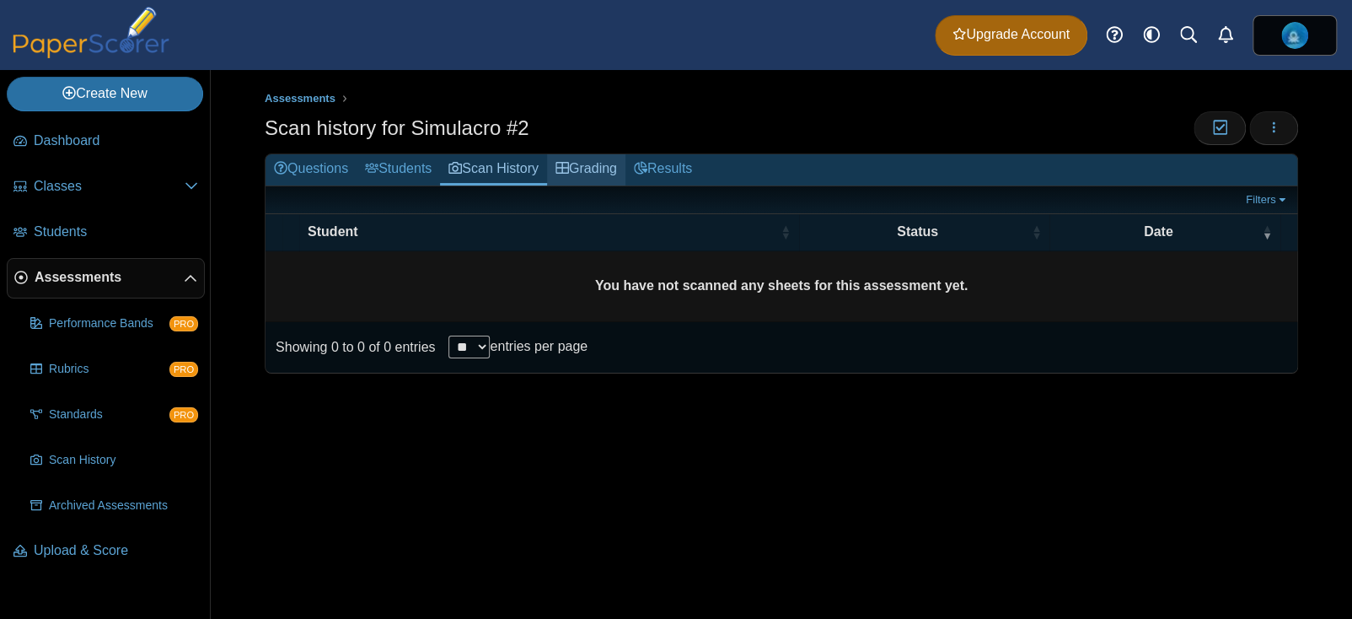
click at [593, 176] on link "Grading" at bounding box center [586, 169] width 78 height 31
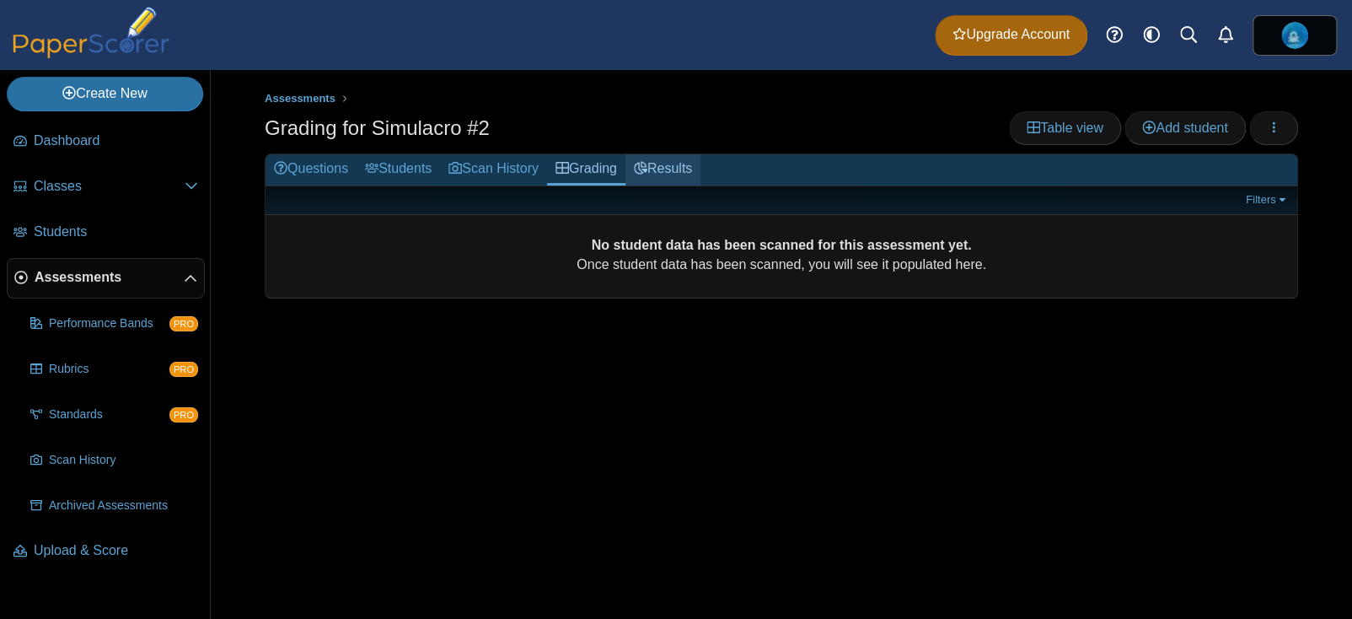
click at [667, 166] on link "Results" at bounding box center [663, 169] width 75 height 31
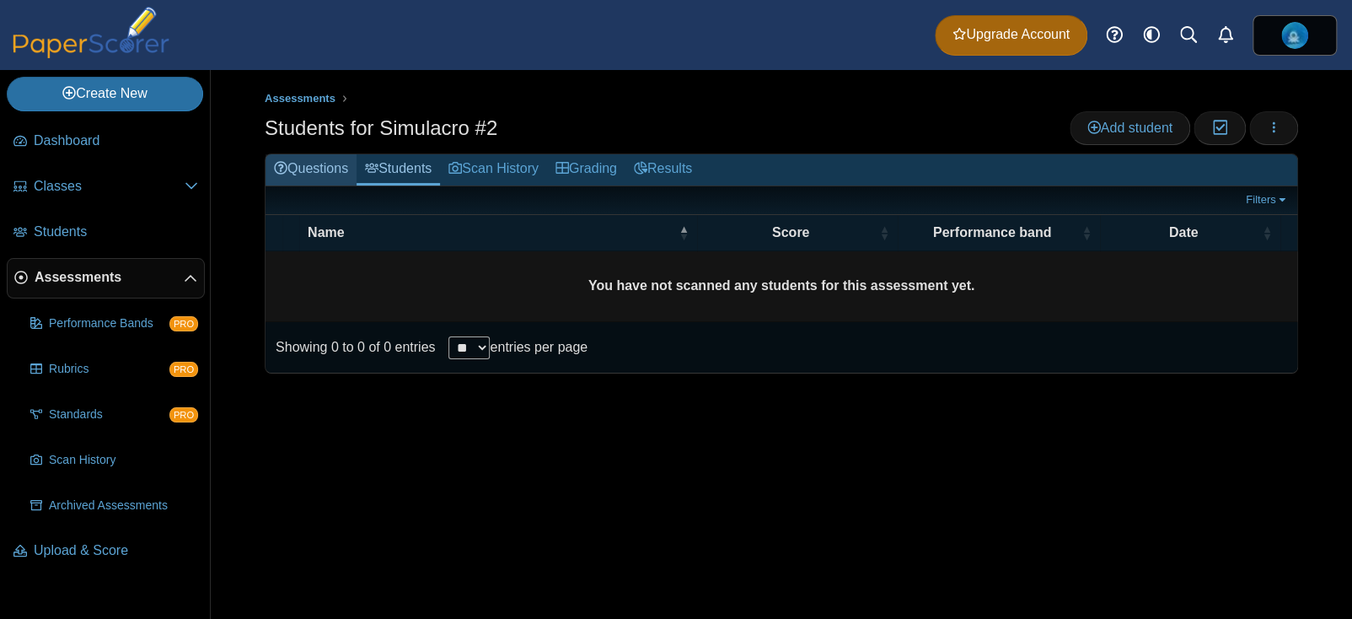
click at [310, 166] on link "Questions" at bounding box center [311, 169] width 91 height 31
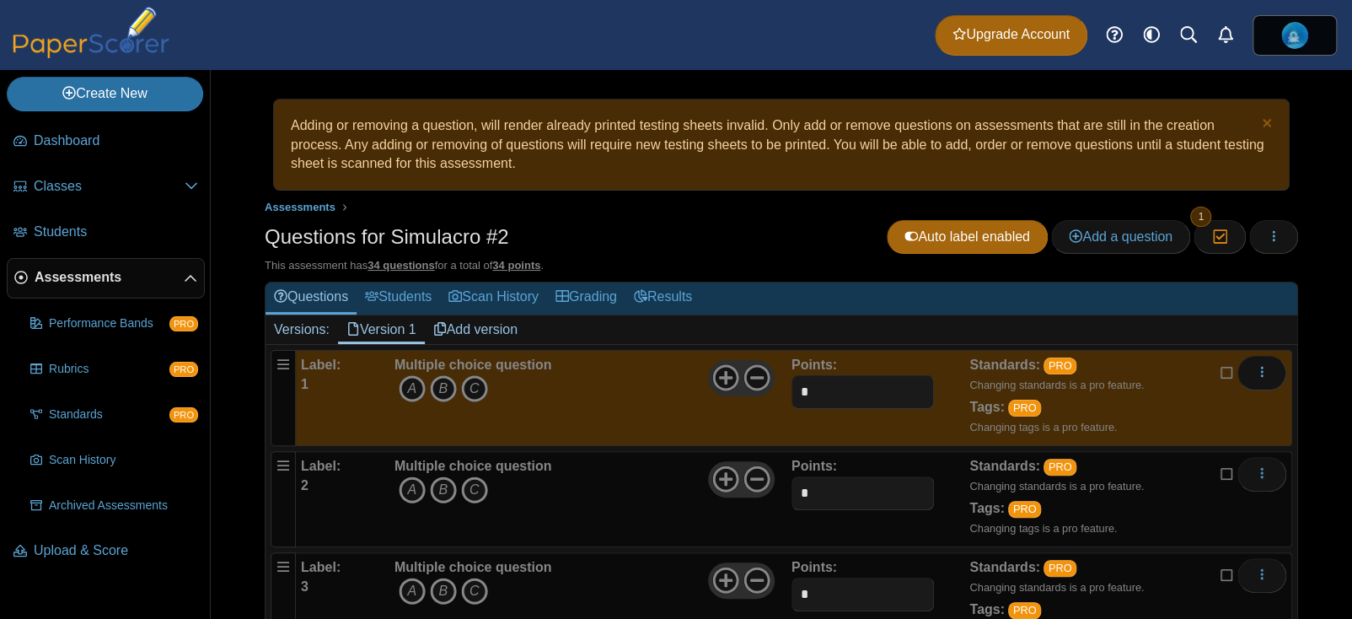
click at [1222, 374] on icon at bounding box center [1227, 371] width 13 height 12
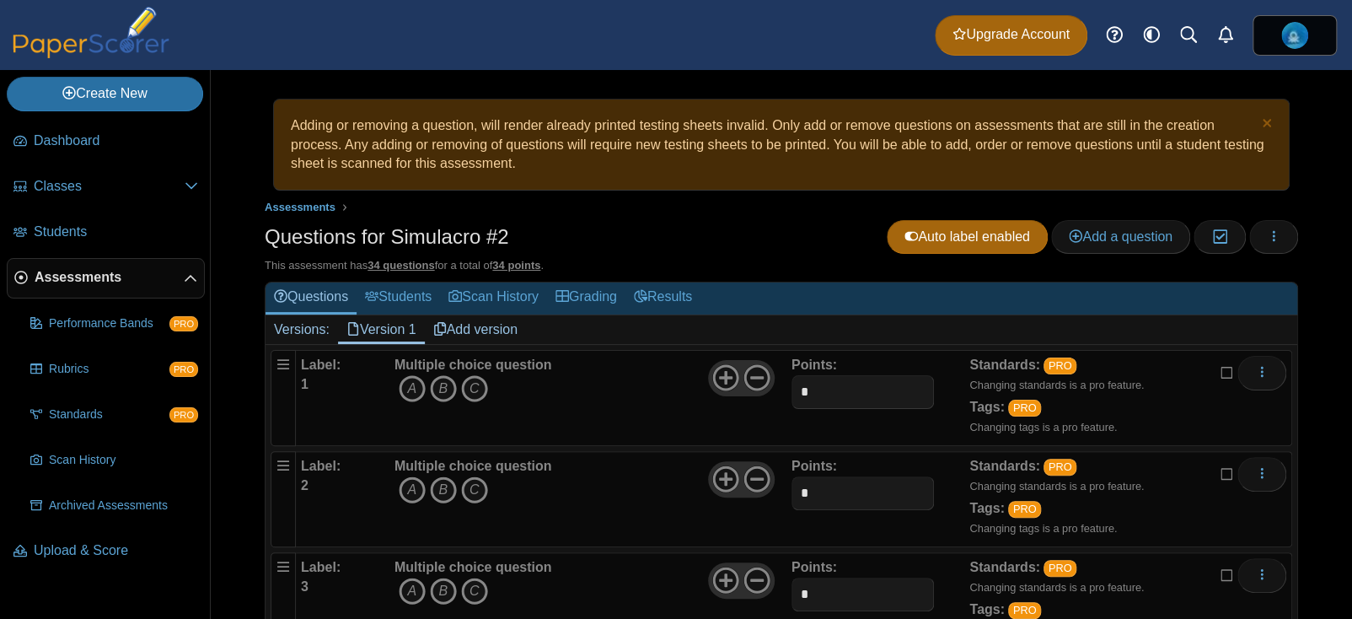
click at [1313, 311] on div "Adding or removing a question, will render already printed testing sheets inval…" at bounding box center [781, 344] width 1141 height 549
click at [400, 330] on link "Version 1" at bounding box center [381, 329] width 87 height 29
click at [148, 152] on link "Dashboard" at bounding box center [106, 141] width 198 height 40
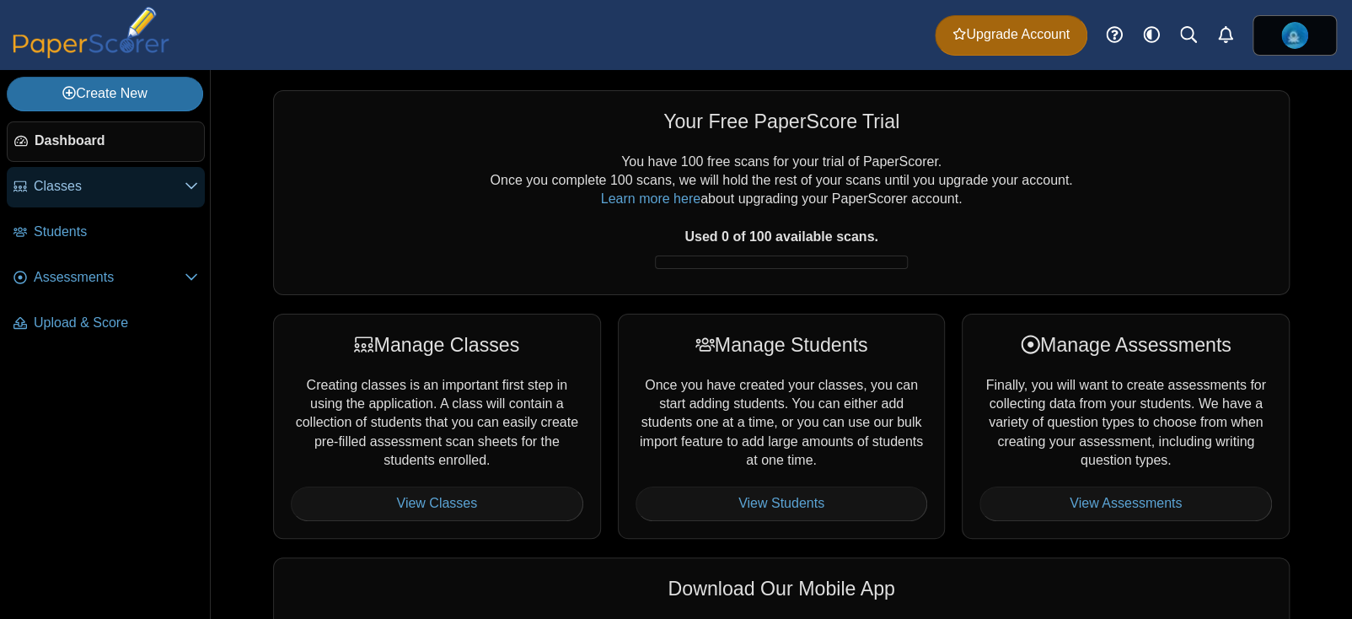
click at [98, 189] on span "Classes" at bounding box center [109, 186] width 151 height 19
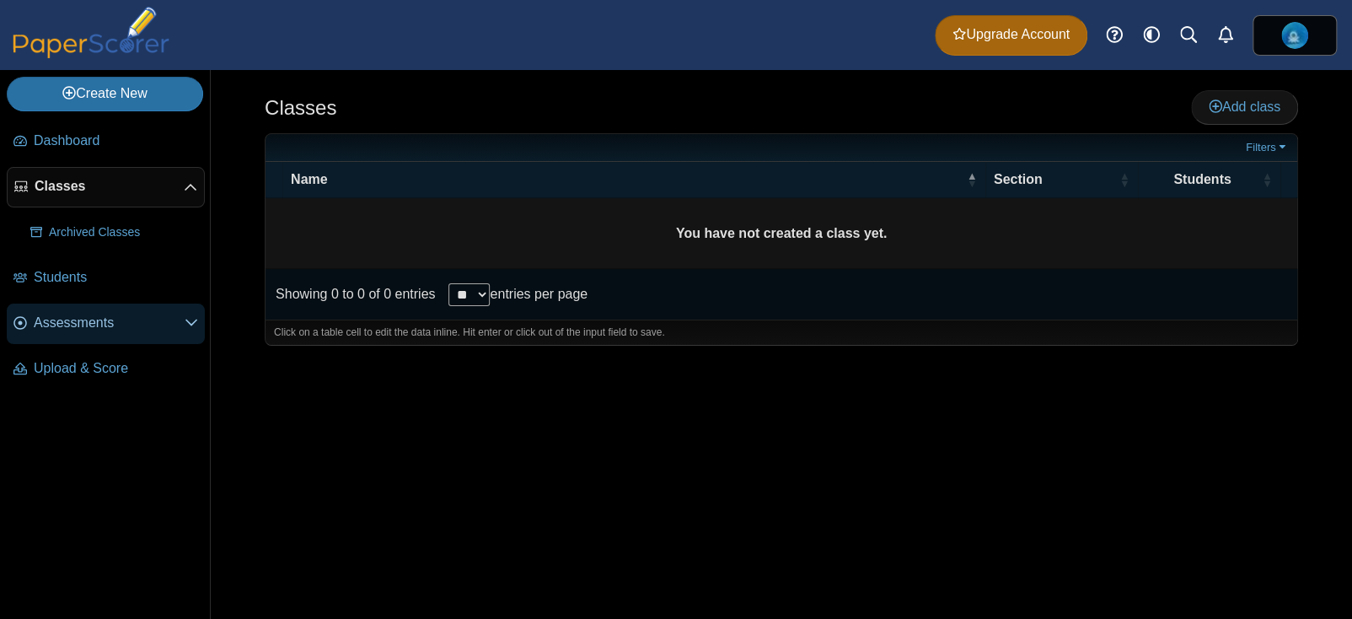
click at [172, 322] on span "Assessments" at bounding box center [109, 323] width 151 height 19
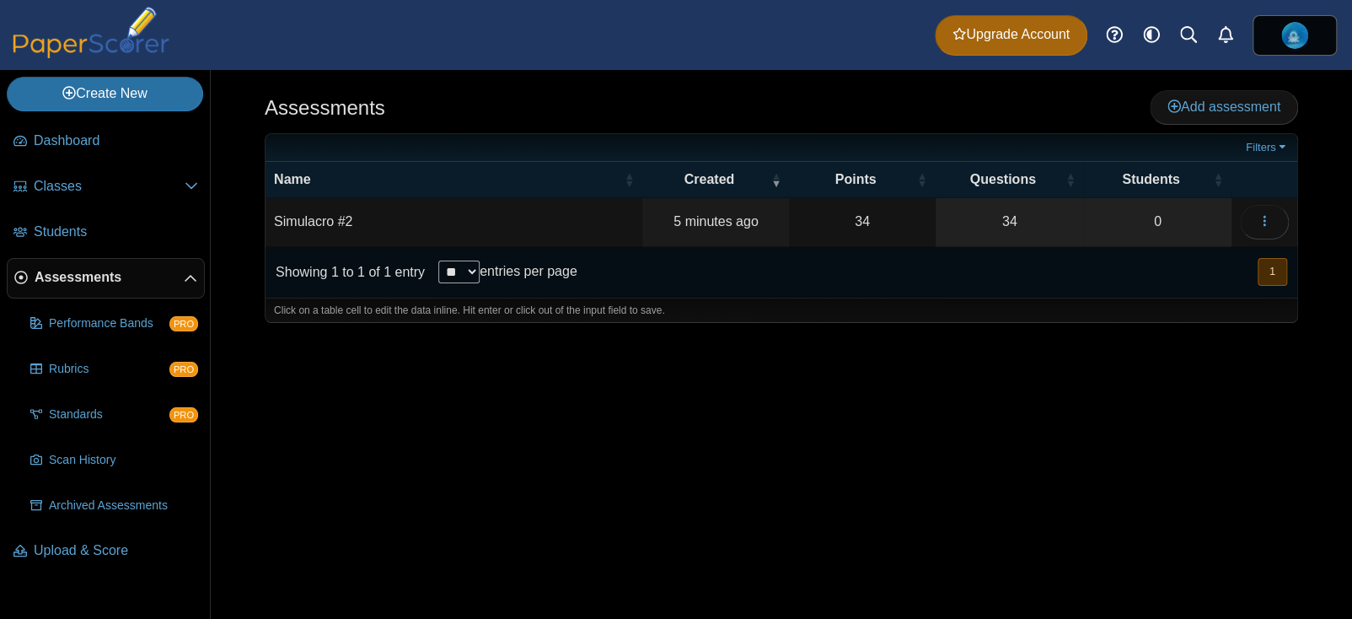
click at [390, 230] on td "Simulacro #2" at bounding box center [454, 222] width 377 height 48
click at [752, 287] on div "Showing 1 to 1 of 1 entry ** ** ** *** entries per page « Prev 1 Next »" at bounding box center [782, 272] width 1032 height 51
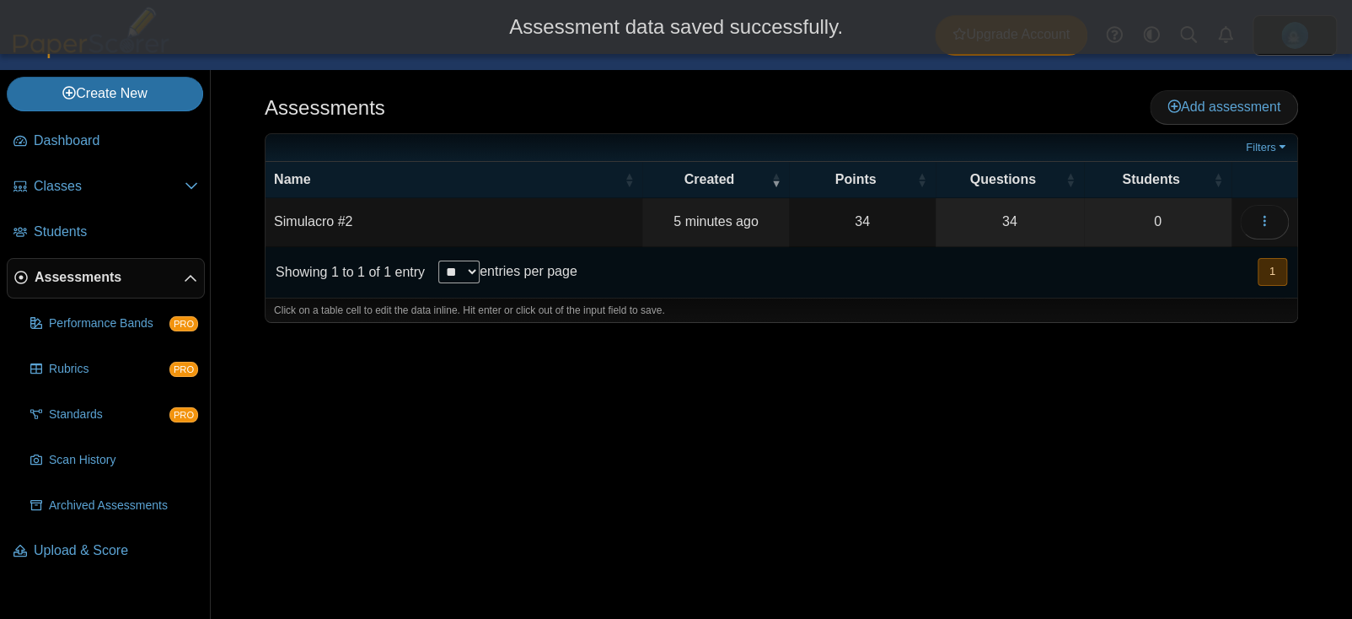
click at [884, 377] on div "Assessments Add assessment 34 0" at bounding box center [781, 344] width 1141 height 549
click at [1265, 218] on icon "button" at bounding box center [1264, 220] width 13 height 13
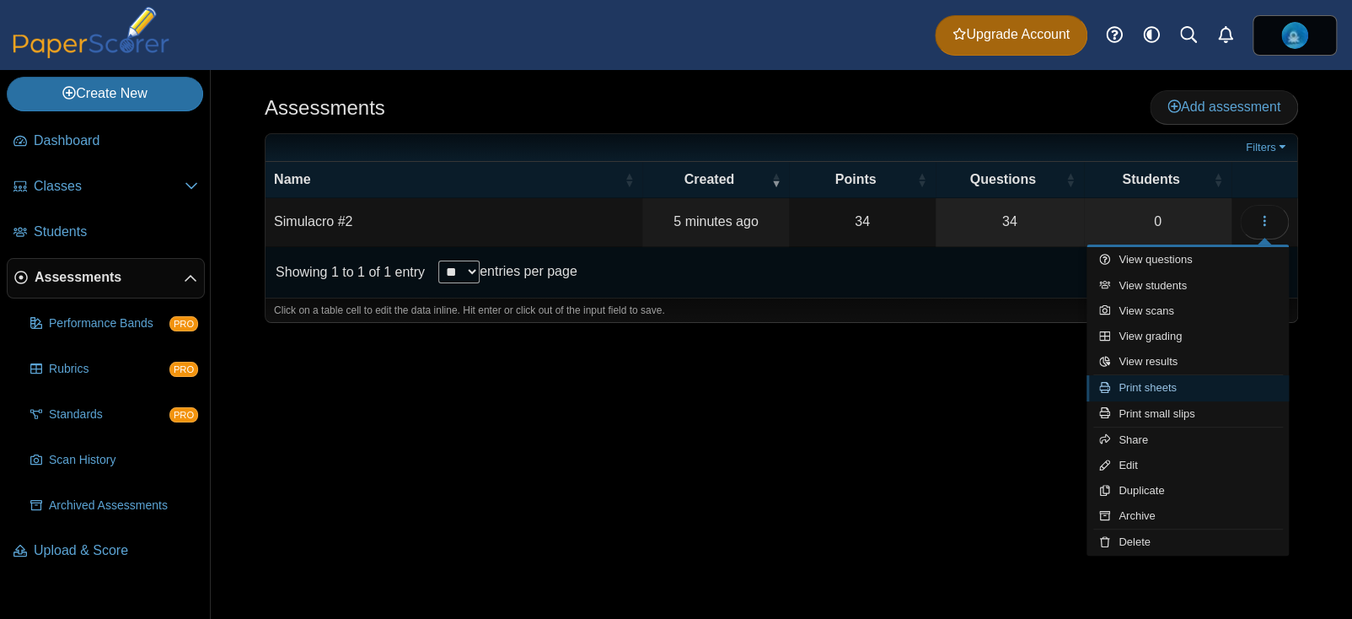
click at [1191, 383] on link "Print sheets" at bounding box center [1188, 387] width 202 height 25
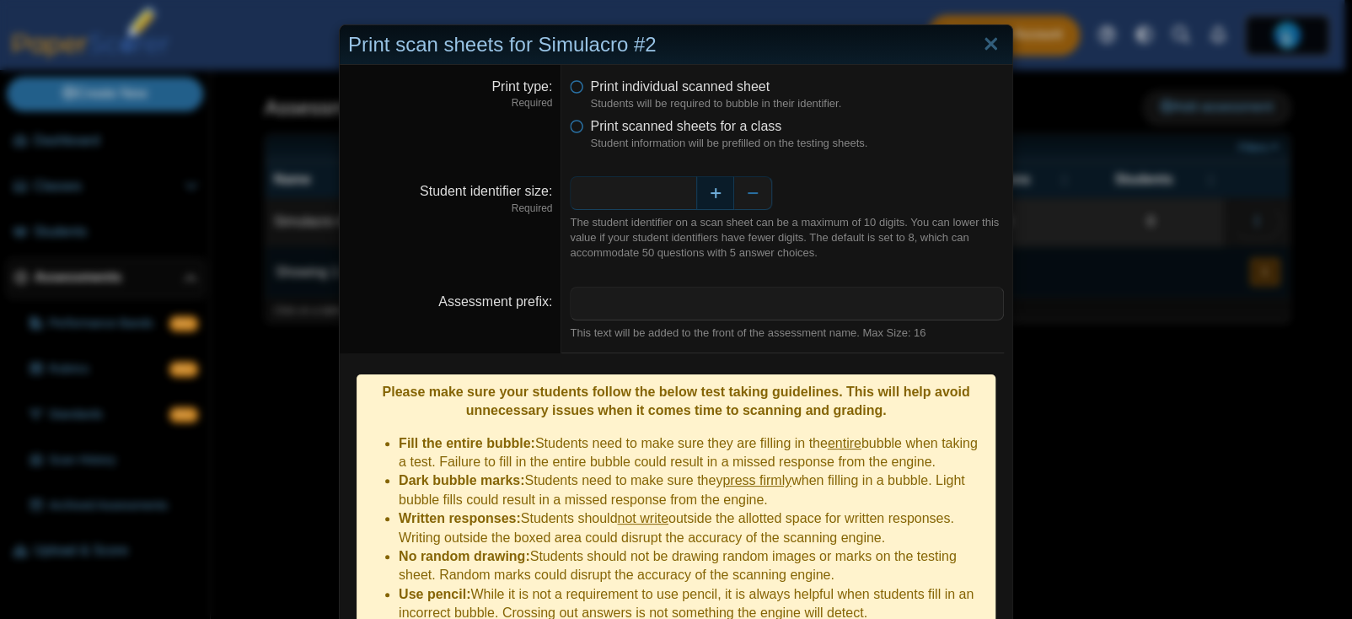
click at [696, 180] on button "Increase" at bounding box center [715, 193] width 38 height 34
click at [720, 185] on button "Increase" at bounding box center [715, 193] width 38 height 34
click at [696, 191] on button "Increase" at bounding box center [715, 193] width 38 height 34
click at [710, 195] on button "Increase" at bounding box center [715, 193] width 38 height 34
click at [737, 192] on button "Decrease" at bounding box center [753, 193] width 38 height 34
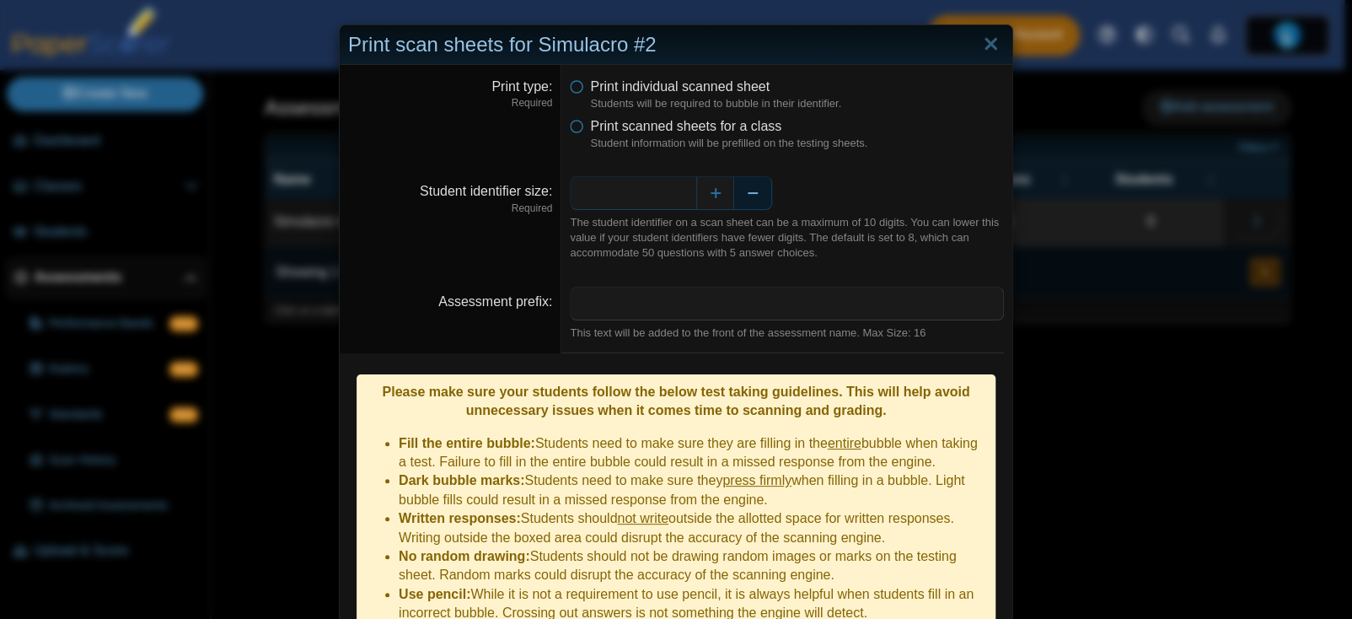
click at [737, 192] on button "Decrease" at bounding box center [753, 193] width 38 height 34
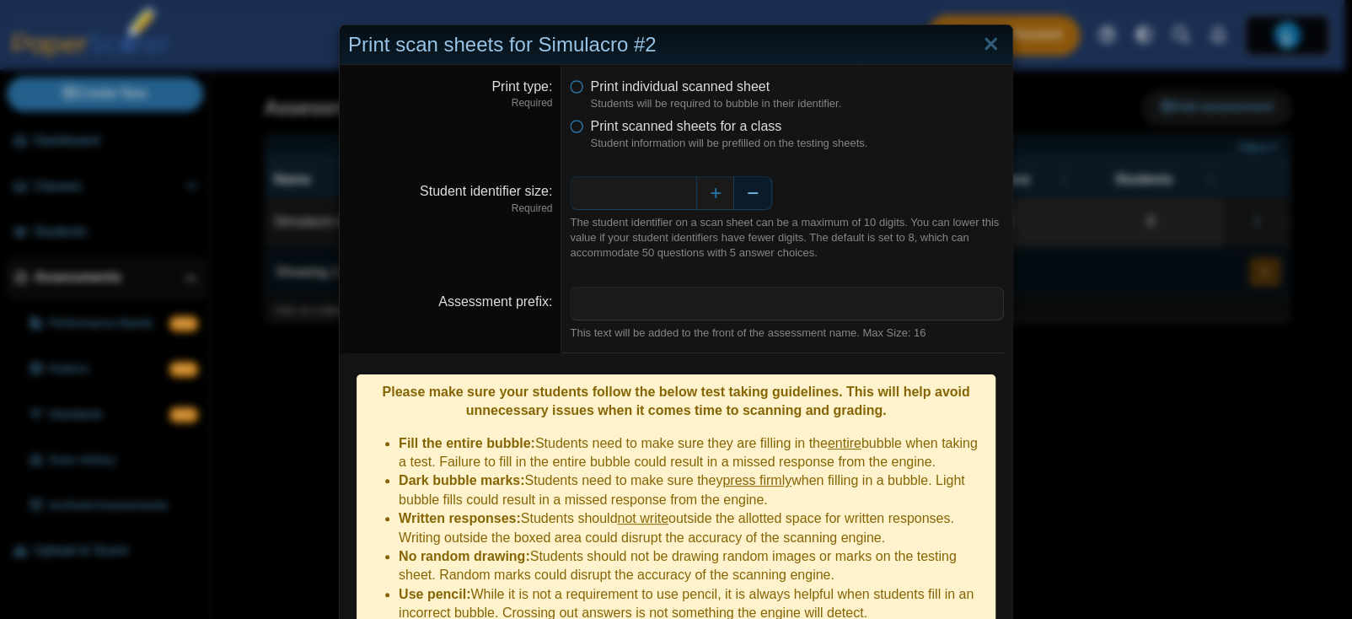
click at [737, 192] on button "Decrease" at bounding box center [753, 193] width 38 height 34
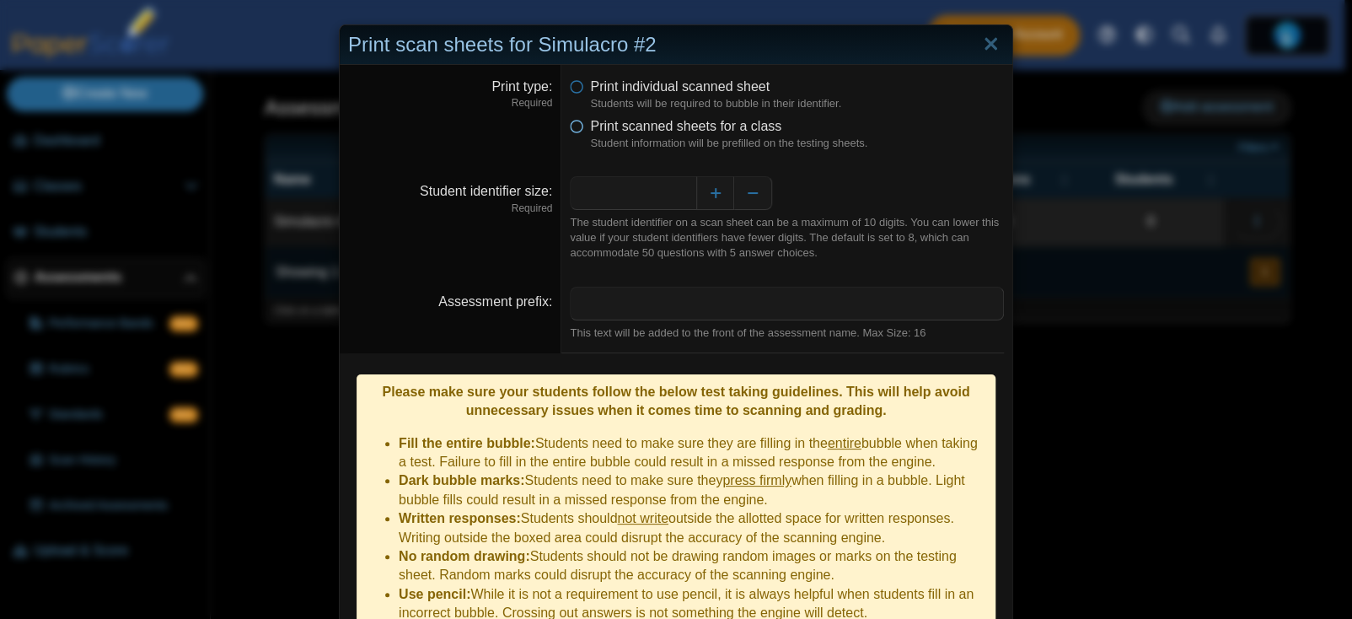
click at [575, 126] on icon at bounding box center [576, 123] width 13 height 12
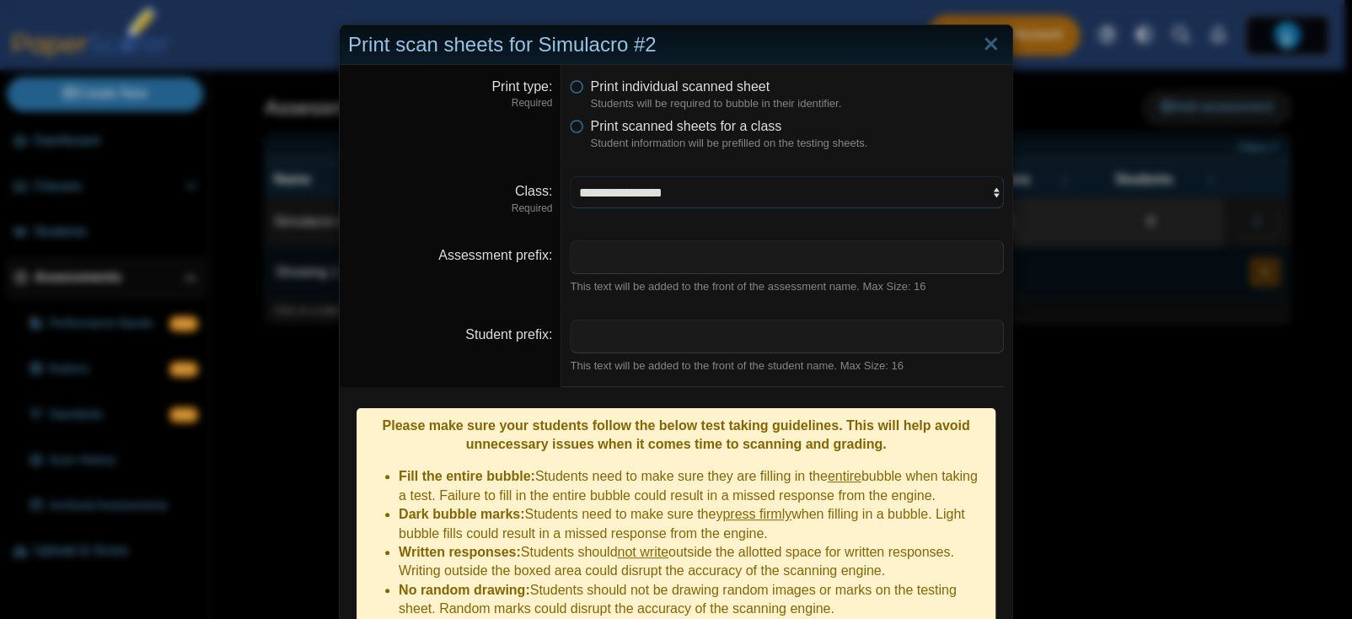
click at [719, 186] on select "**********" at bounding box center [787, 192] width 434 height 32
click at [570, 176] on select "**********" at bounding box center [787, 192] width 434 height 32
click at [626, 254] on input "Assessment prefix" at bounding box center [787, 257] width 434 height 34
type input "*"
click at [733, 341] on input "Student prefix" at bounding box center [787, 336] width 434 height 34
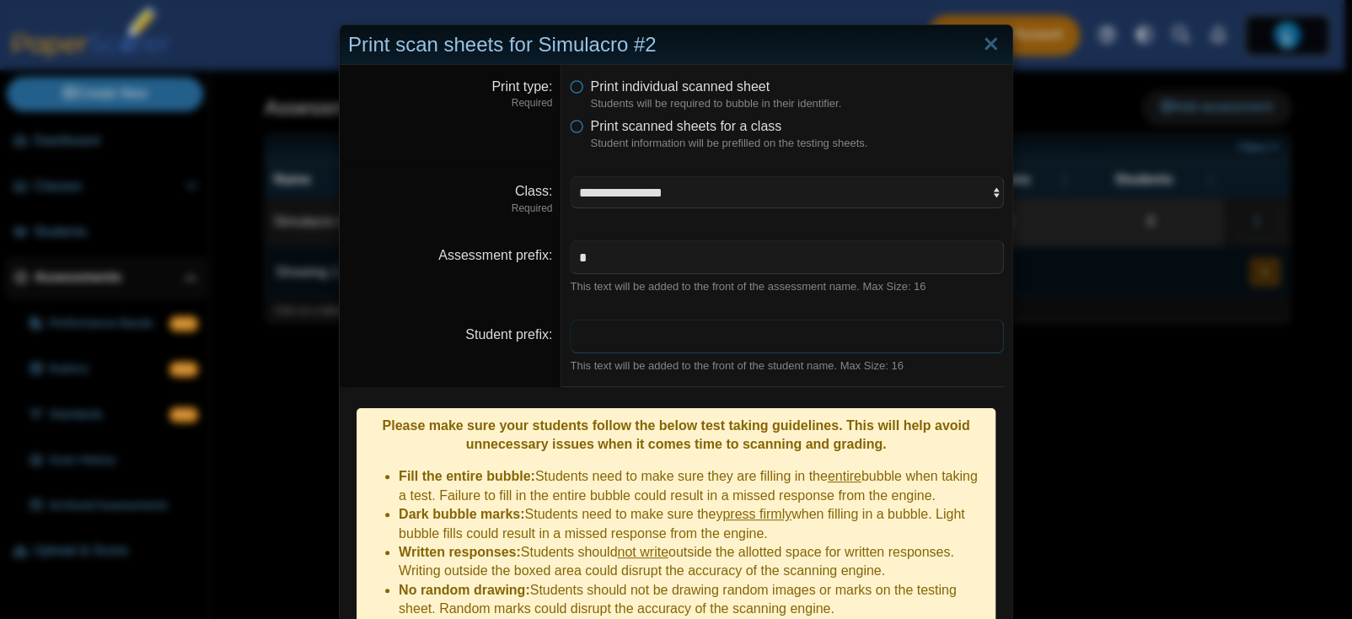
click at [733, 341] on input "Student prefix" at bounding box center [787, 336] width 434 height 34
type input "*"
click at [733, 341] on input "********" at bounding box center [787, 336] width 434 height 34
click at [609, 337] on input "********" at bounding box center [787, 336] width 434 height 34
type input "********"
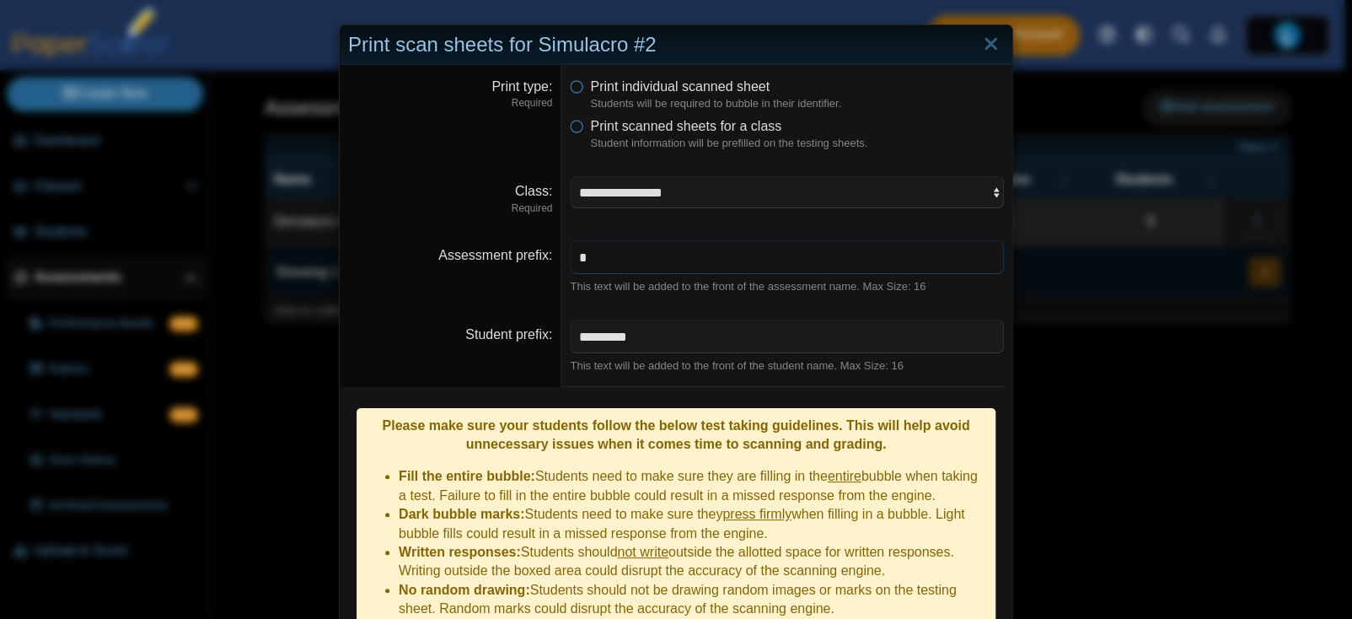
click at [633, 255] on input "*" at bounding box center [787, 257] width 434 height 34
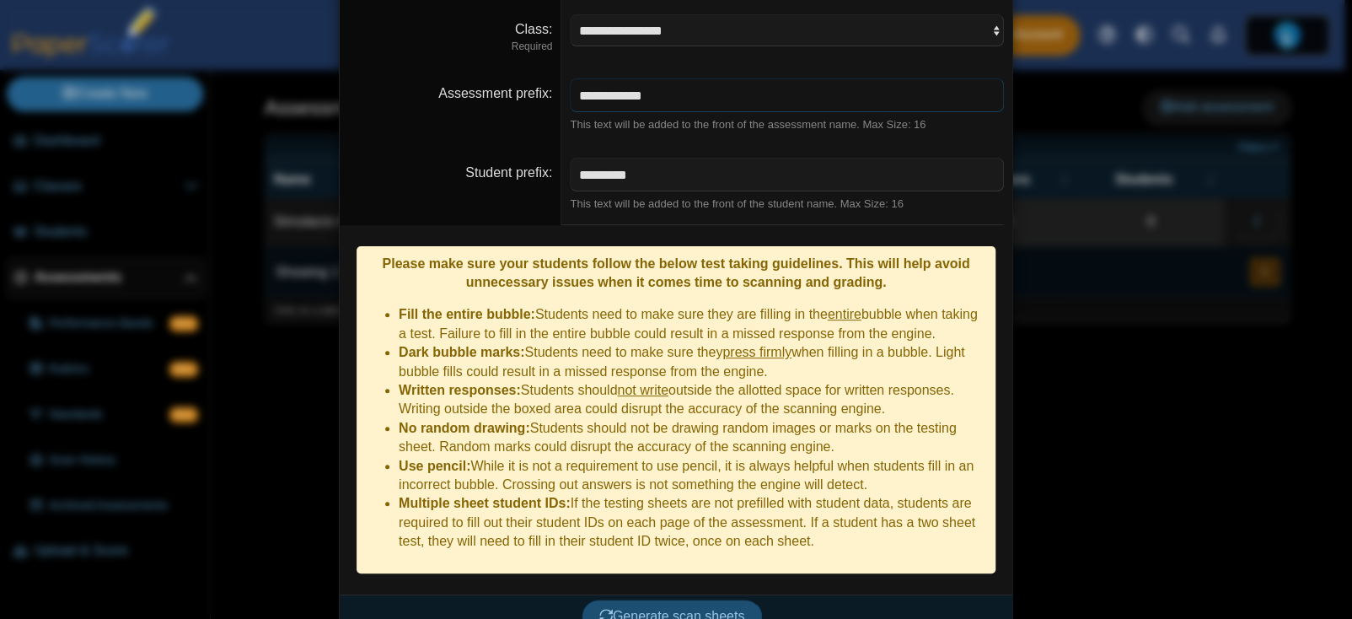
type input "**********"
click at [706, 609] on span "Generate scan sheets" at bounding box center [672, 616] width 146 height 14
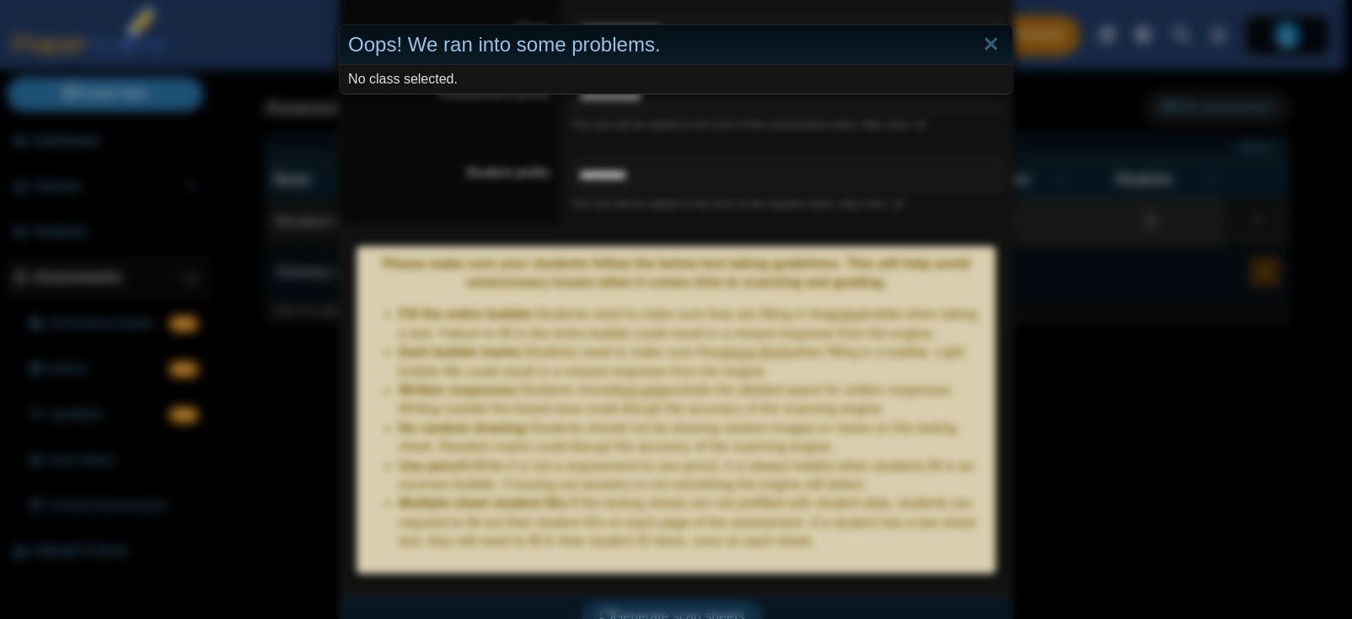
click at [642, 229] on div "Oops! We ran into some problems. No class selected." at bounding box center [676, 309] width 1352 height 619
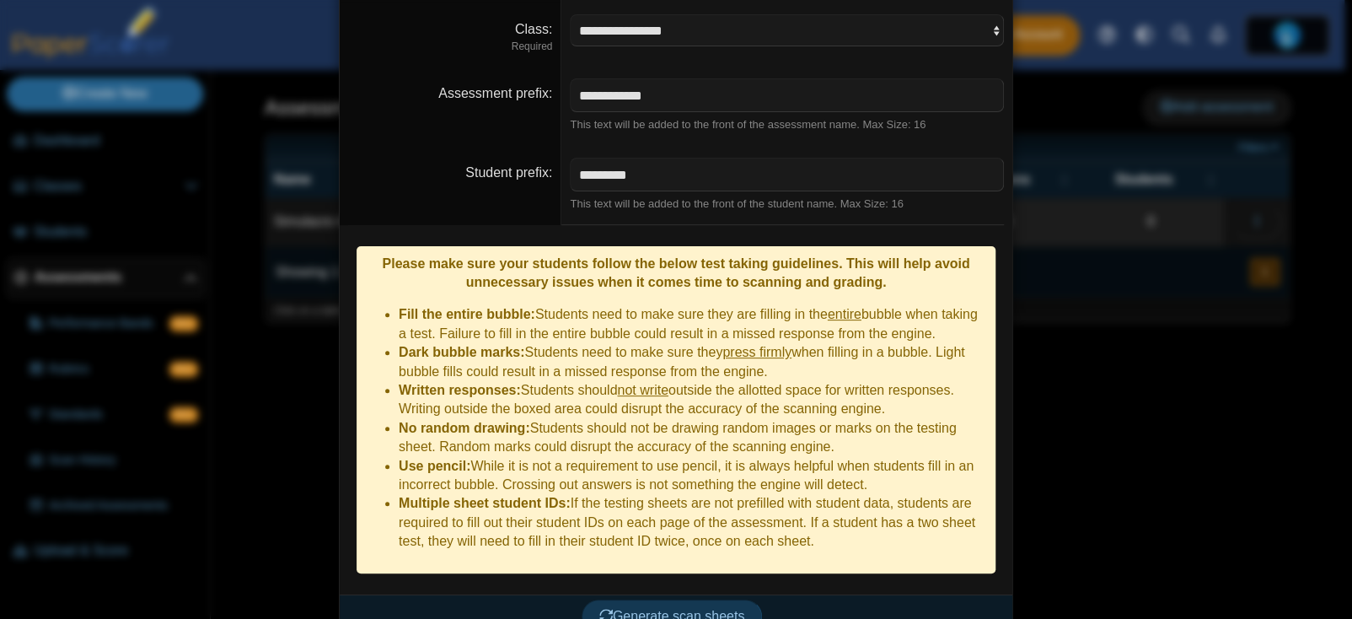
scroll to position [0, 0]
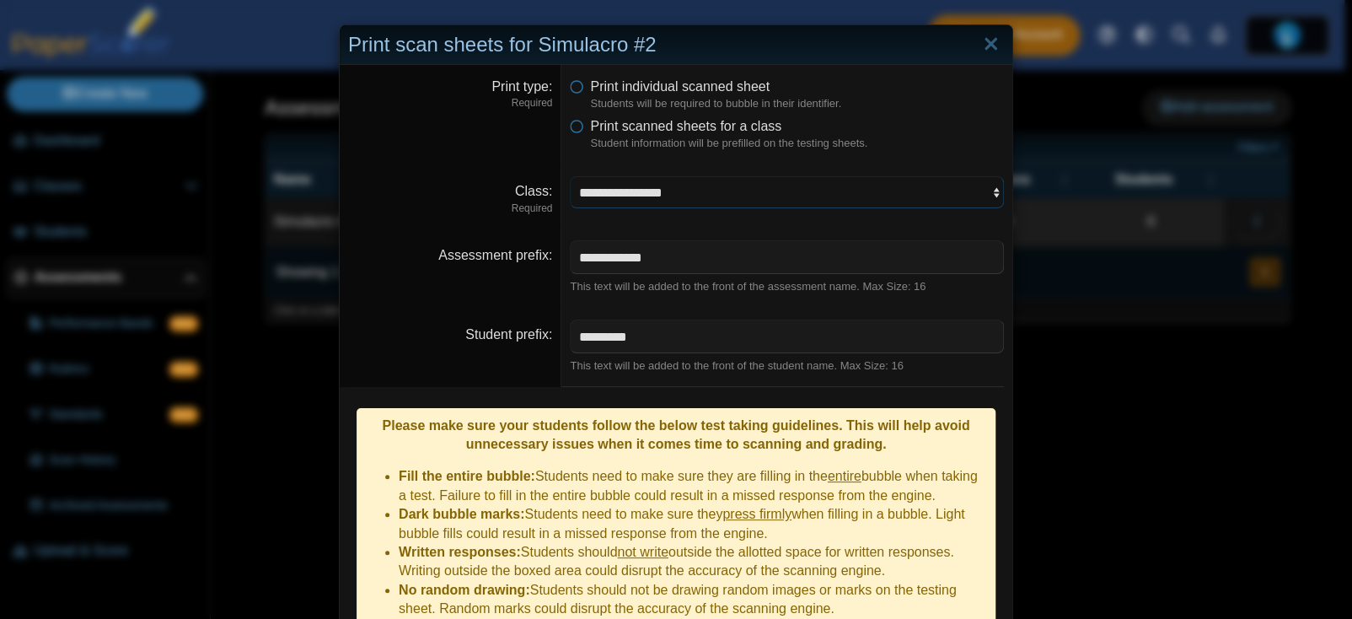
click at [631, 183] on select "**********" at bounding box center [787, 192] width 434 height 32
click at [627, 191] on select "**********" at bounding box center [787, 192] width 434 height 32
click at [1113, 388] on div "**********" at bounding box center [676, 309] width 1352 height 619
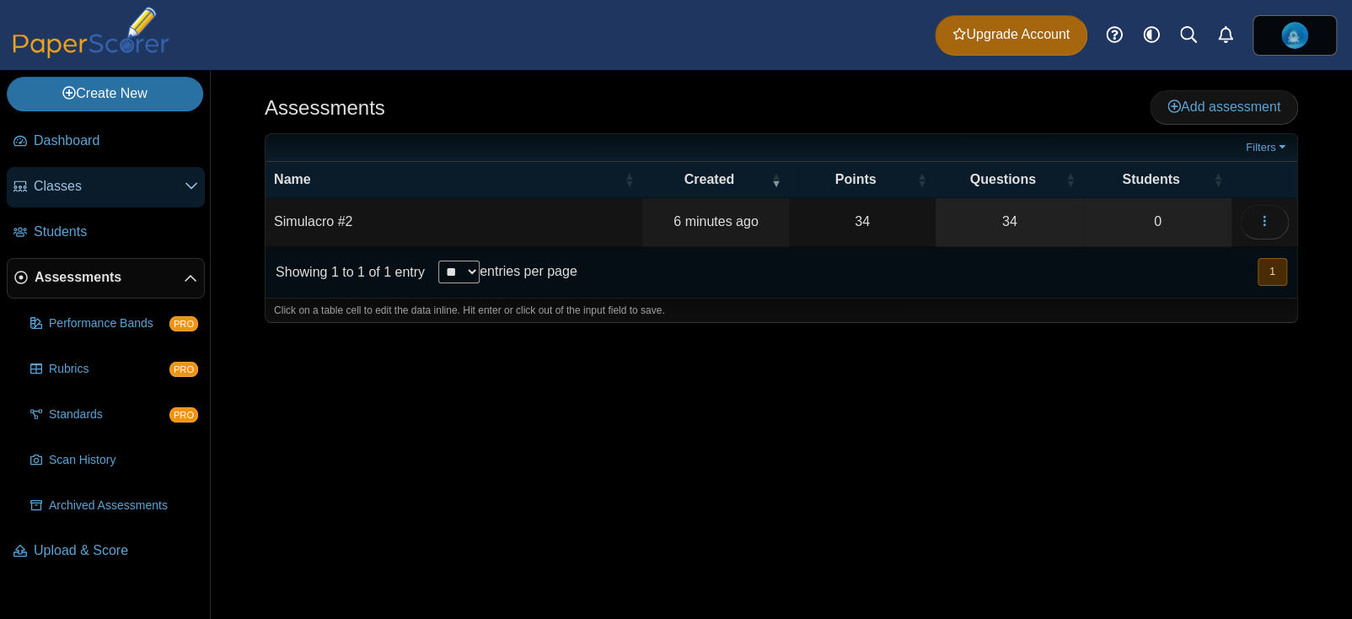
click at [133, 206] on link "Classes" at bounding box center [106, 187] width 198 height 40
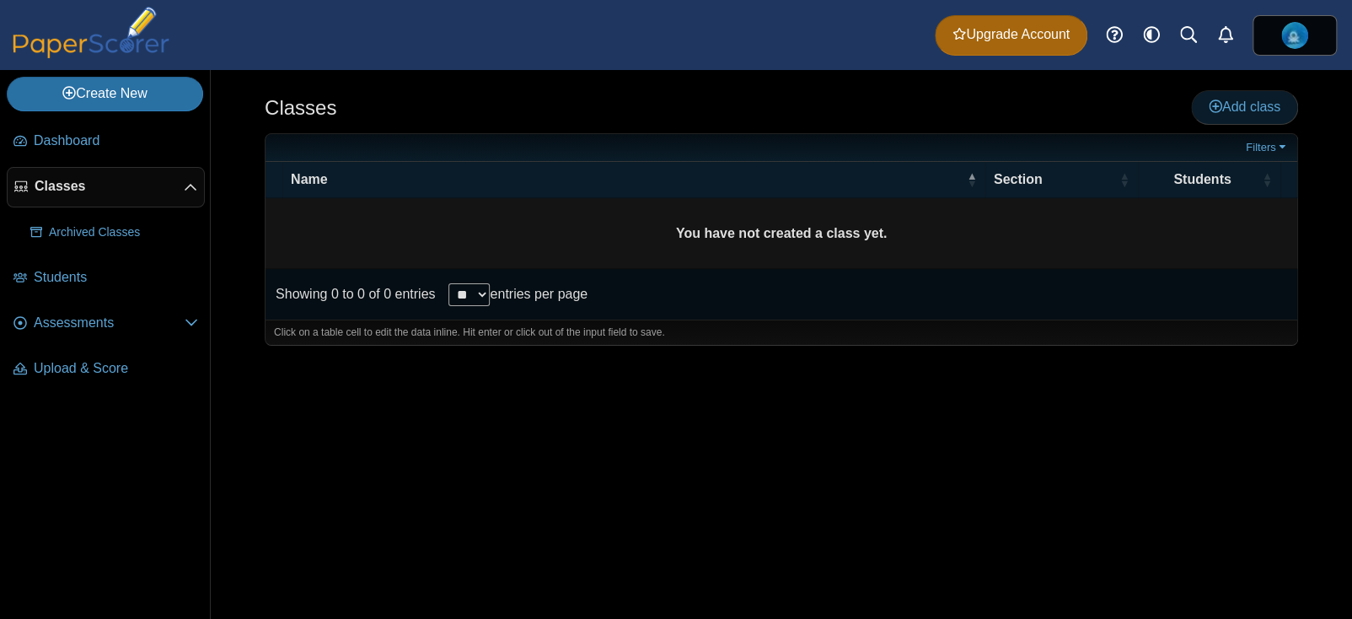
click at [1210, 105] on icon at bounding box center [1215, 105] width 13 height 13
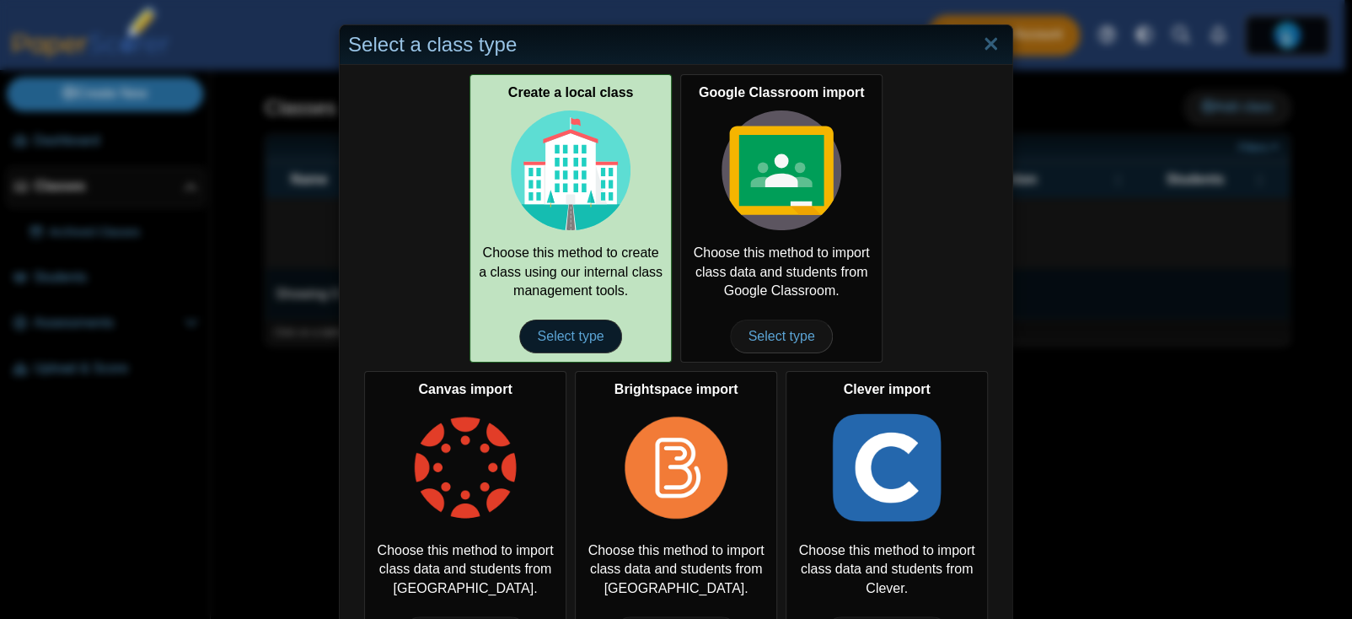
click at [551, 329] on span "Select type" at bounding box center [570, 336] width 102 height 34
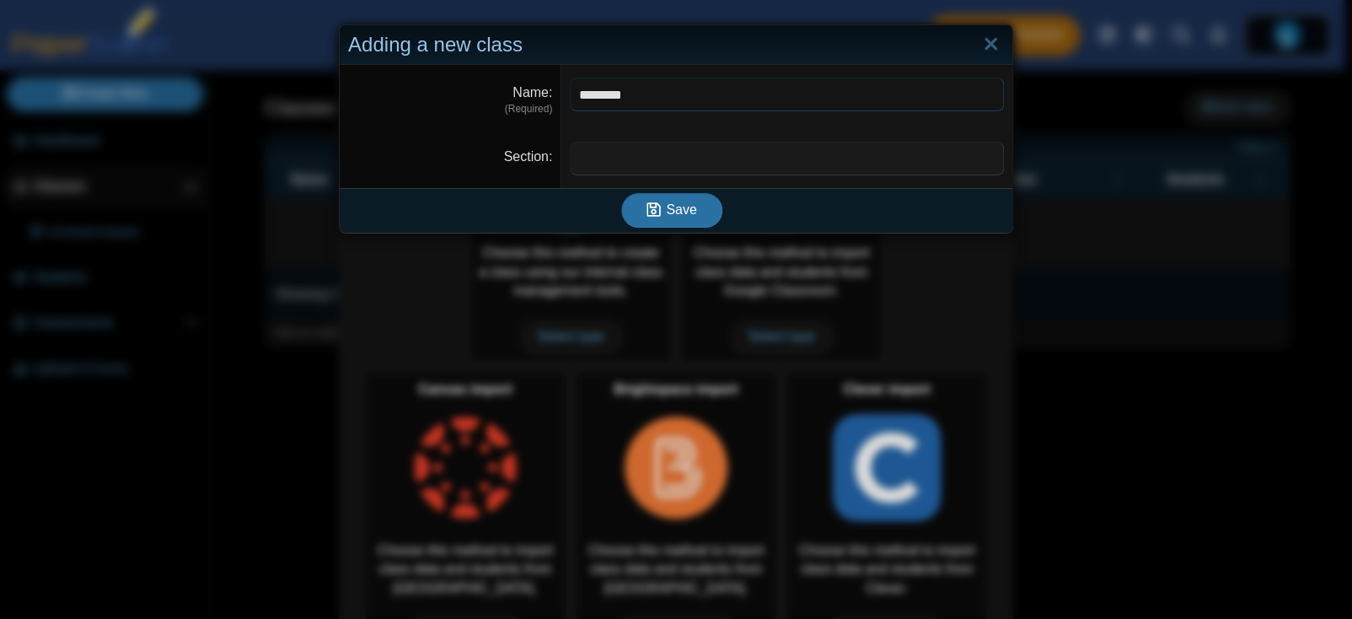
click at [610, 101] on input "********" at bounding box center [787, 95] width 434 height 34
type input "********"
click at [619, 152] on input "Section" at bounding box center [787, 159] width 434 height 34
type input "*"
click at [669, 94] on input "********" at bounding box center [787, 95] width 434 height 34
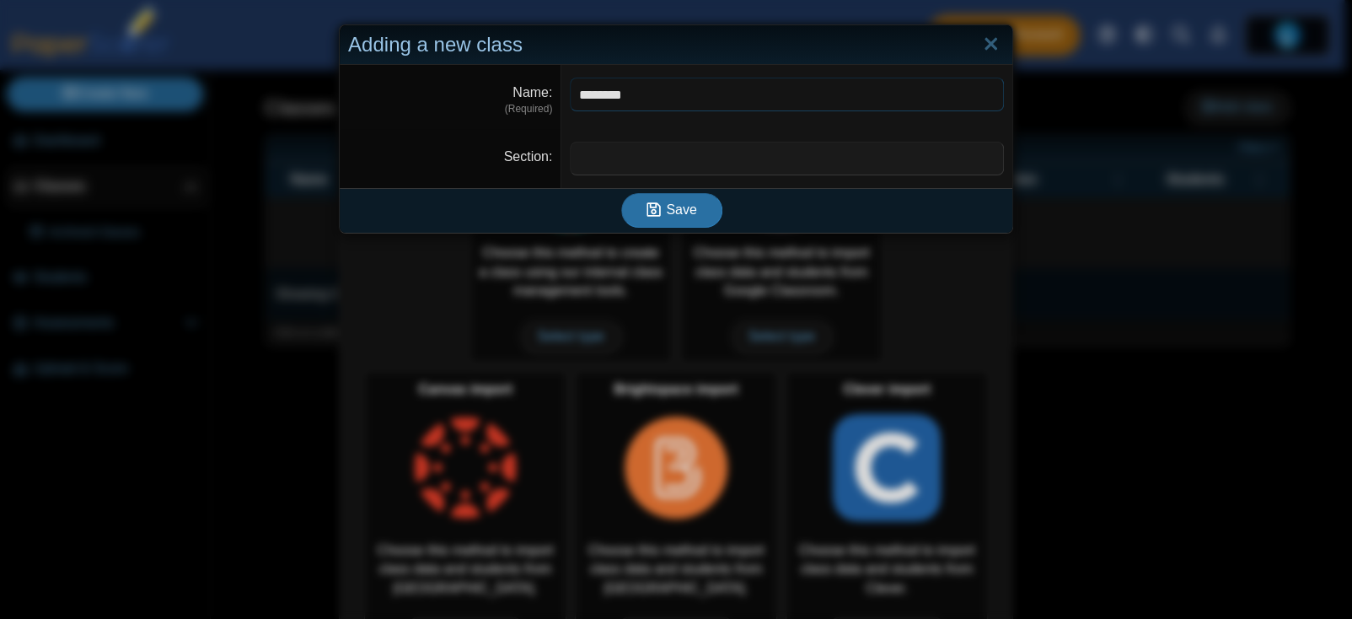
type input "********"
click at [649, 229] on div "Save" at bounding box center [672, 210] width 664 height 44
click at [652, 223] on button "Save" at bounding box center [671, 210] width 101 height 34
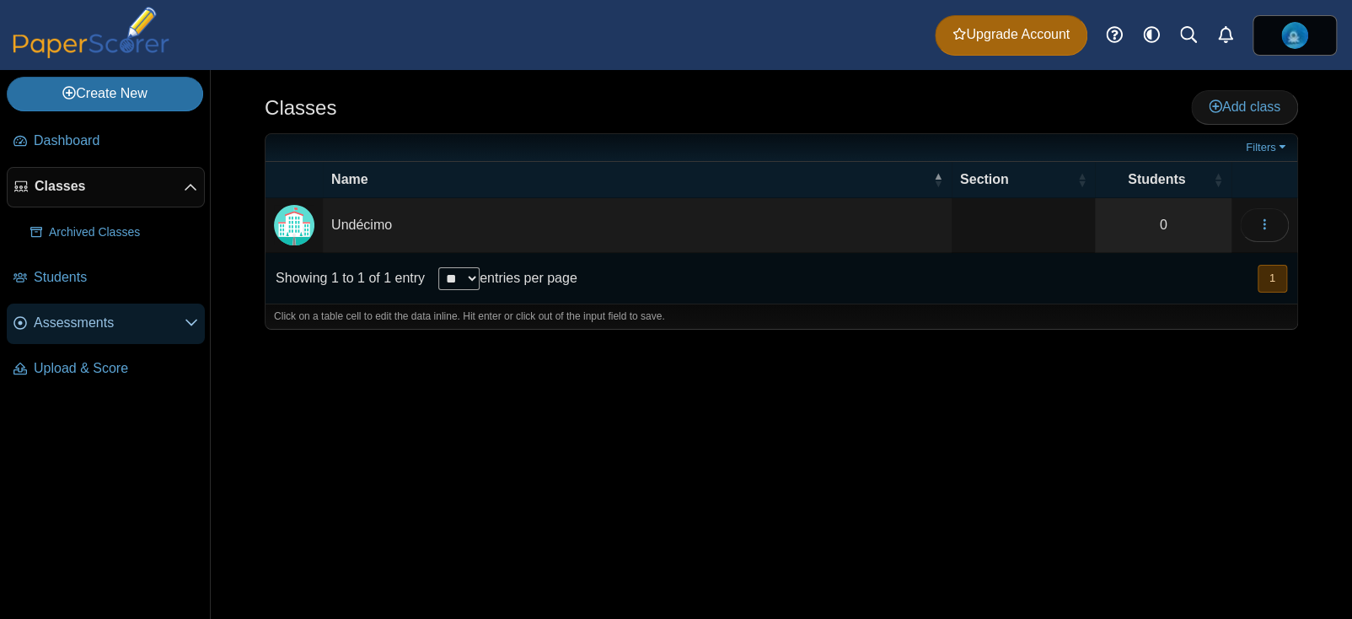
click at [102, 331] on span "Assessments" at bounding box center [109, 323] width 151 height 19
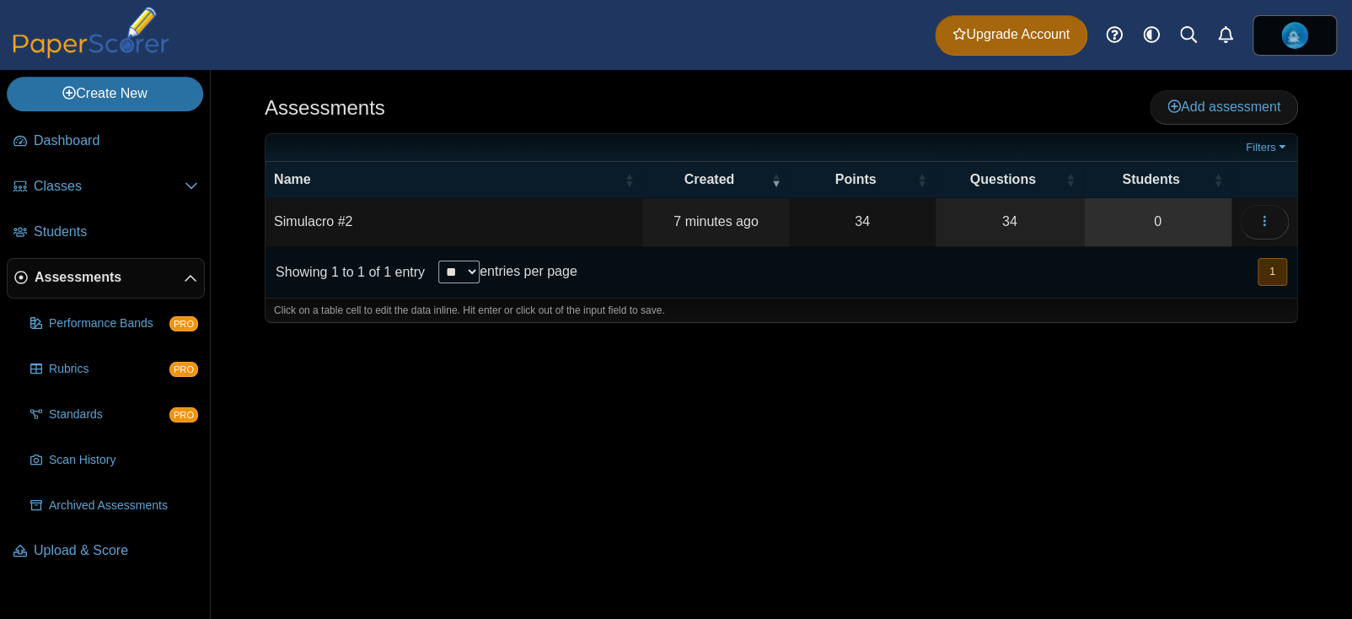
click at [1230, 217] on link "0" at bounding box center [1158, 221] width 148 height 47
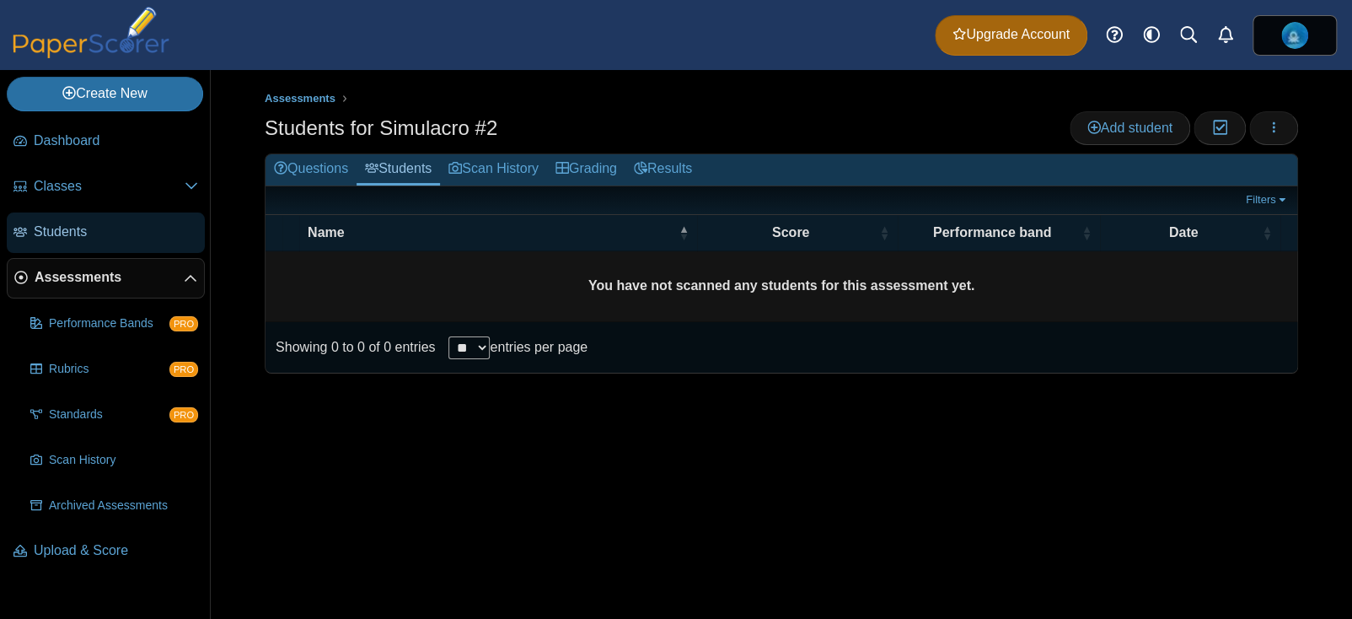
click at [115, 244] on link "Students" at bounding box center [106, 232] width 198 height 40
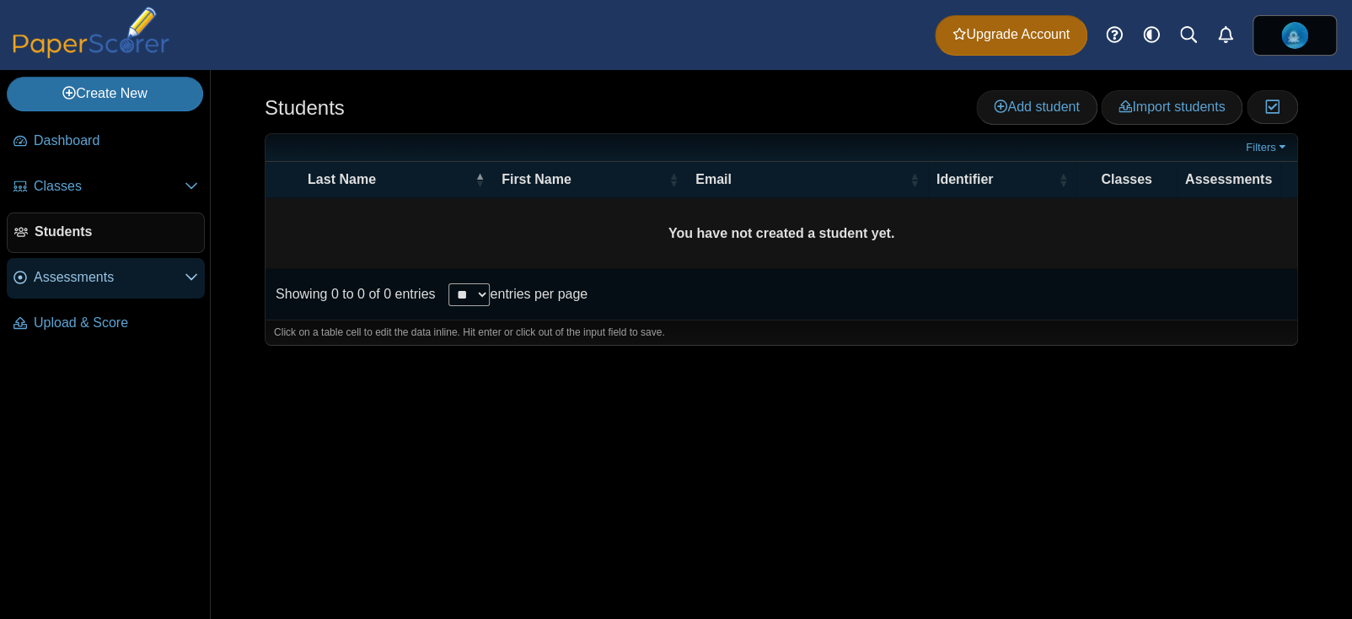
click at [110, 277] on span "Assessments" at bounding box center [109, 277] width 151 height 19
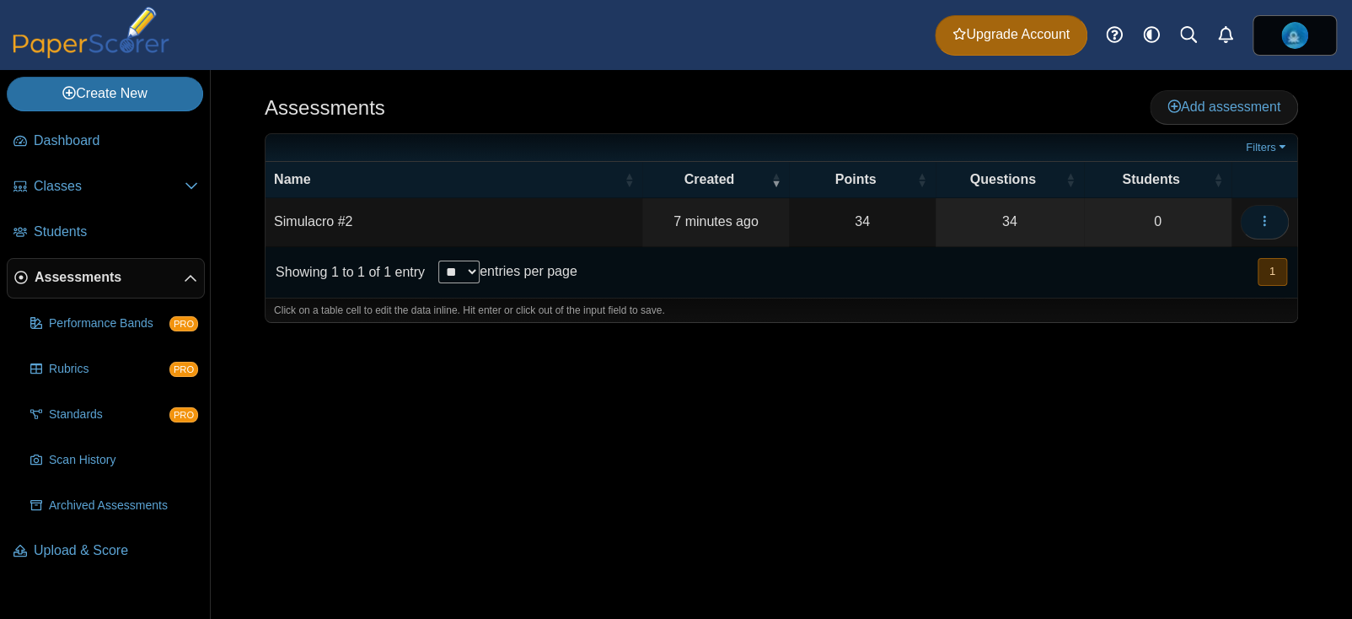
click at [1275, 236] on button "button" at bounding box center [1264, 222] width 49 height 34
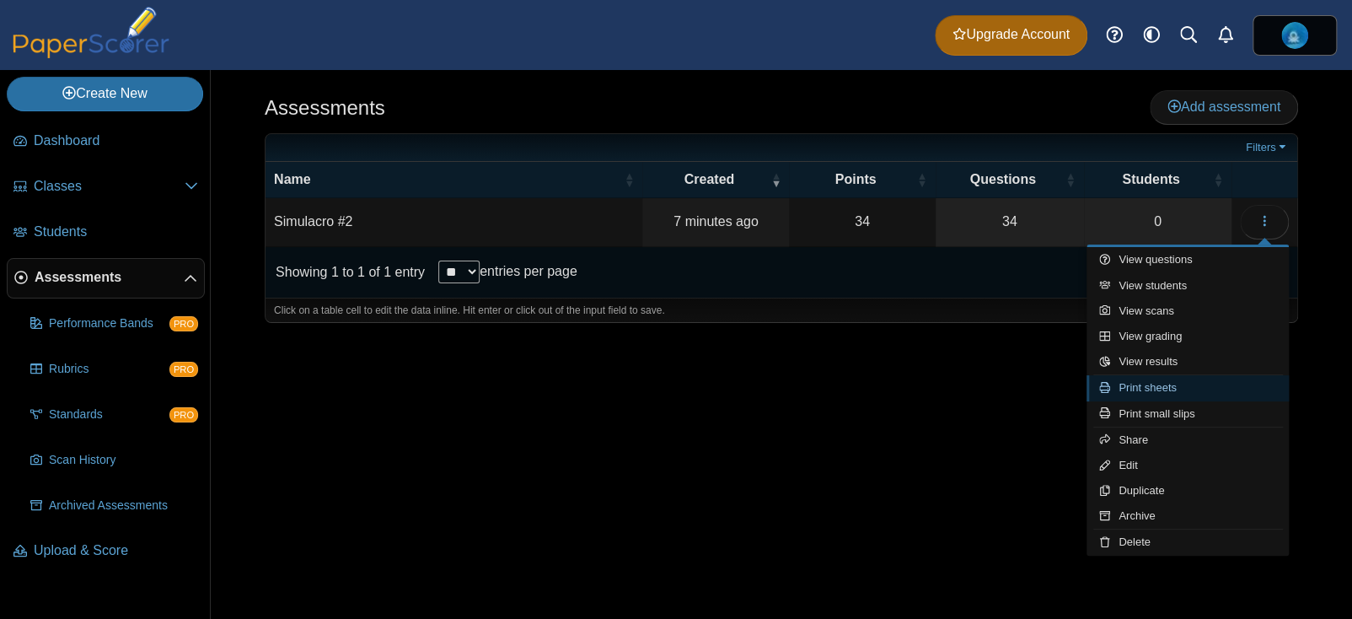
click at [1126, 389] on link "Print sheets" at bounding box center [1188, 387] width 202 height 25
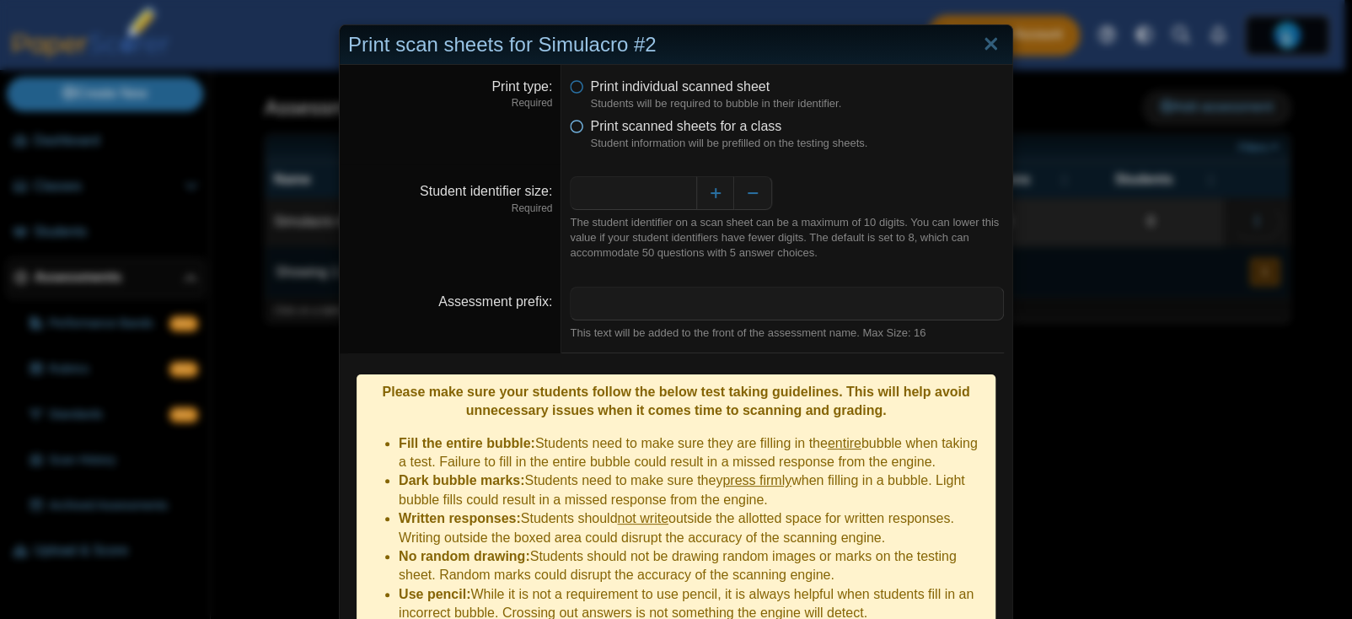
click at [570, 129] on icon at bounding box center [576, 123] width 13 height 12
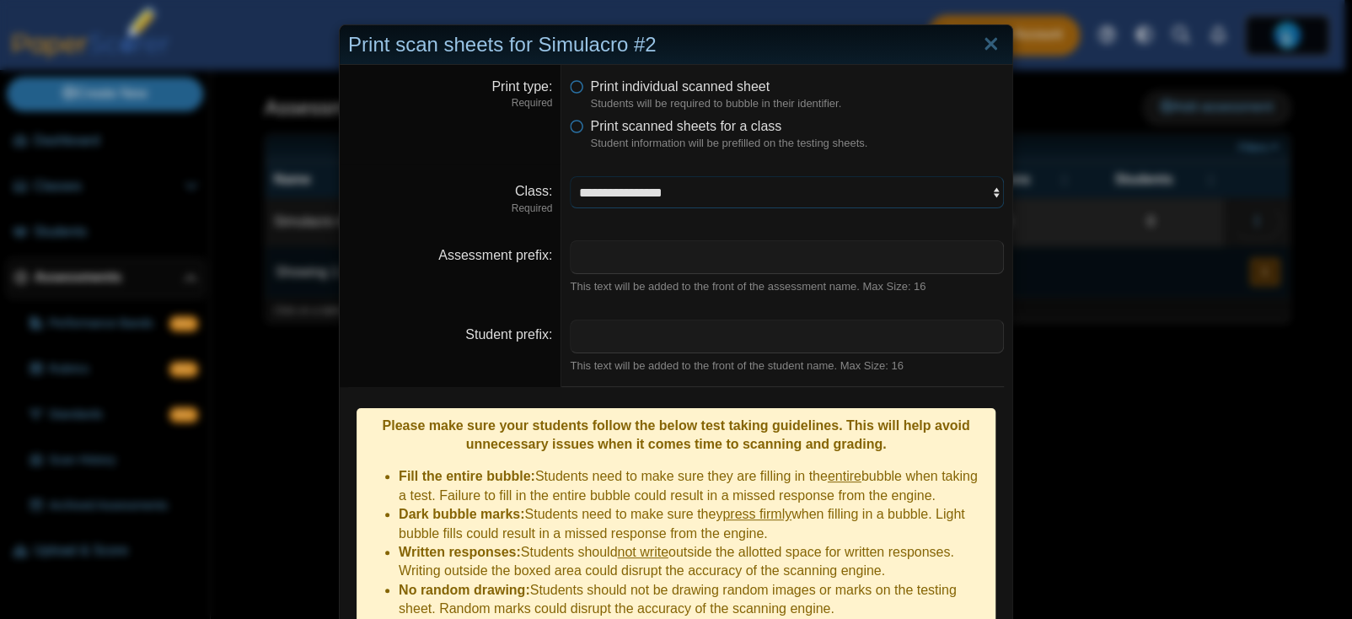
click at [638, 201] on select "**********" at bounding box center [787, 192] width 434 height 32
select select "**********"
click at [570, 176] on select "**********" at bounding box center [787, 192] width 434 height 32
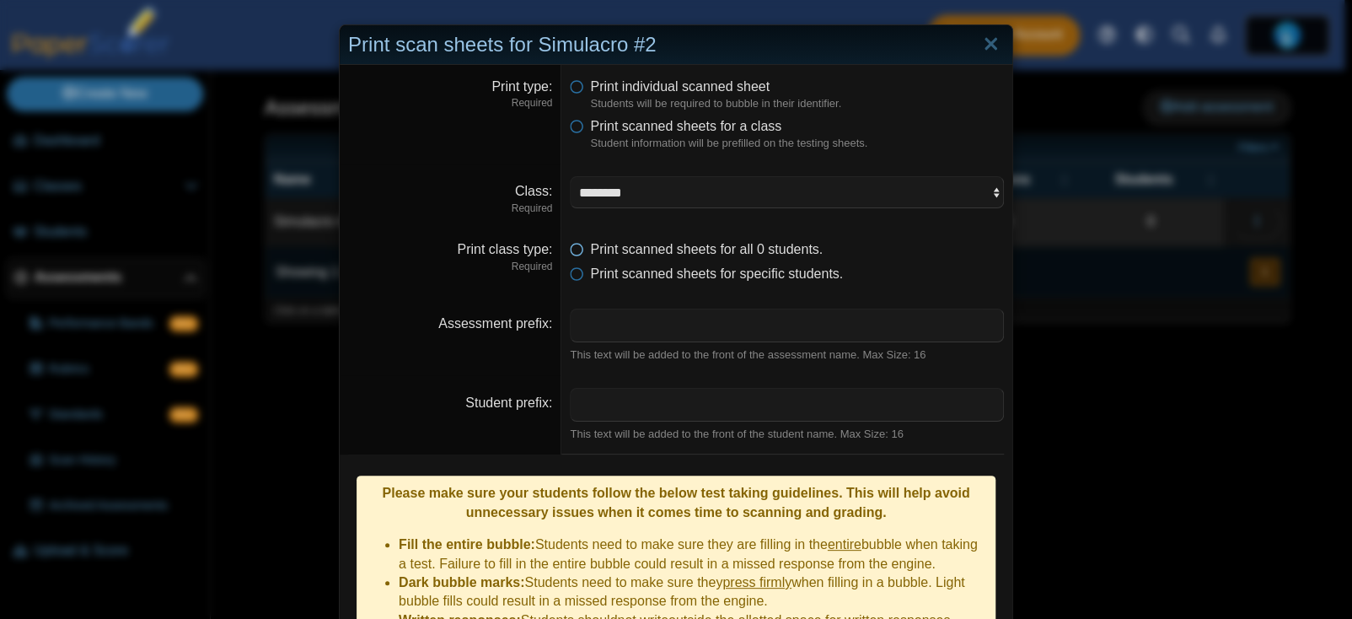
click at [608, 255] on span "Print scanned sheets for all 0 students." at bounding box center [706, 249] width 233 height 14
click at [584, 268] on li "Print scanned sheets for specific students." at bounding box center [787, 274] width 434 height 19
click at [576, 270] on icon at bounding box center [576, 271] width 13 height 12
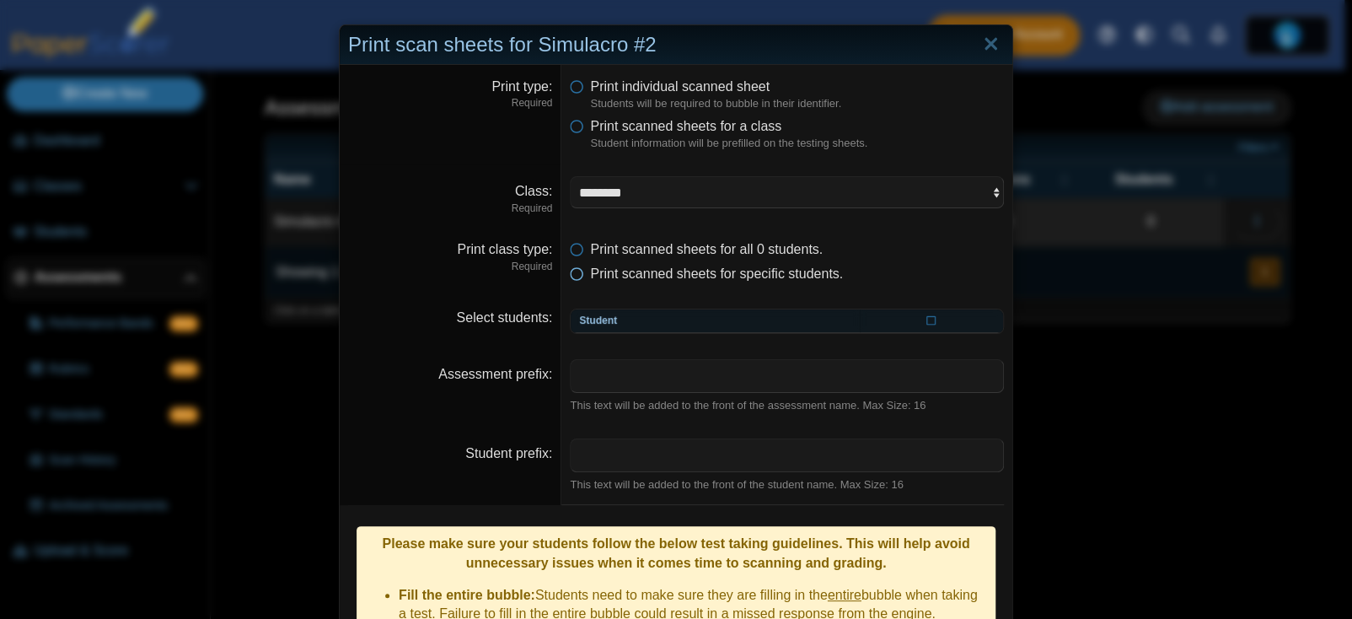
scroll to position [3, 0]
click at [640, 321] on th "Student" at bounding box center [715, 318] width 289 height 24
click at [628, 243] on span "Print scanned sheets for all 0 students." at bounding box center [706, 249] width 233 height 14
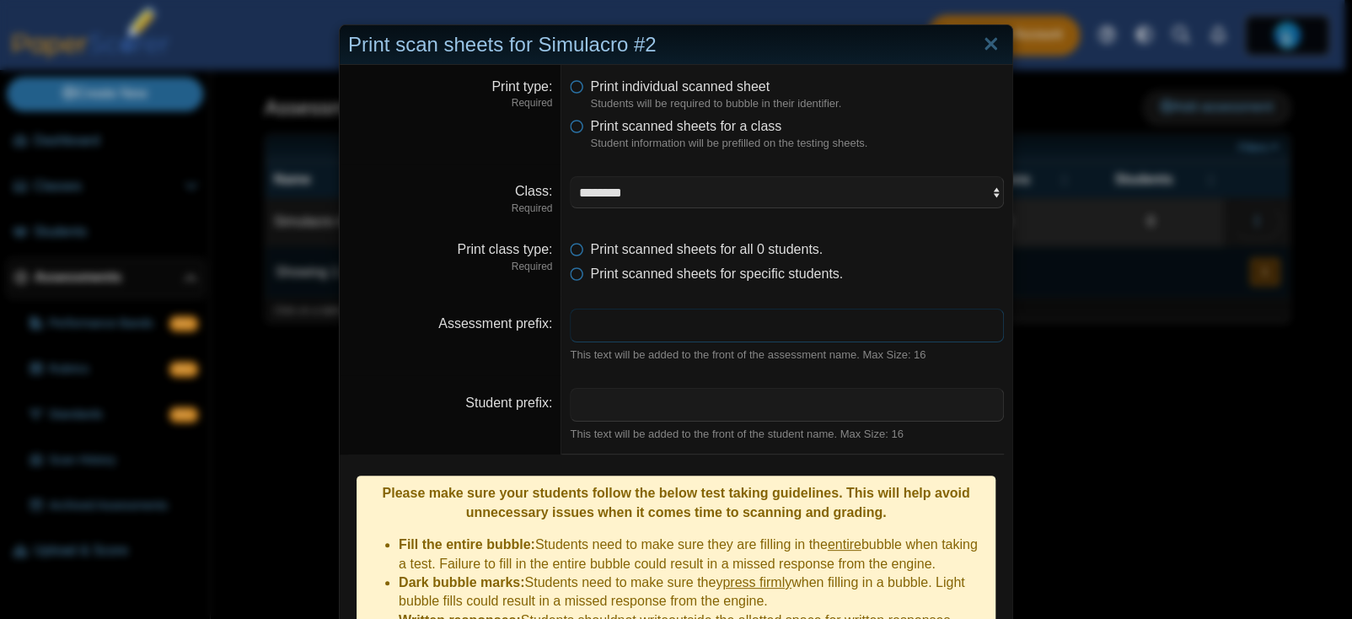
click at [632, 325] on input "Assessment prefix" at bounding box center [787, 326] width 434 height 34
type input "**********"
click at [636, 395] on input "Student prefix" at bounding box center [787, 405] width 434 height 34
type input "********"
click at [638, 408] on input "********" at bounding box center [787, 405] width 434 height 34
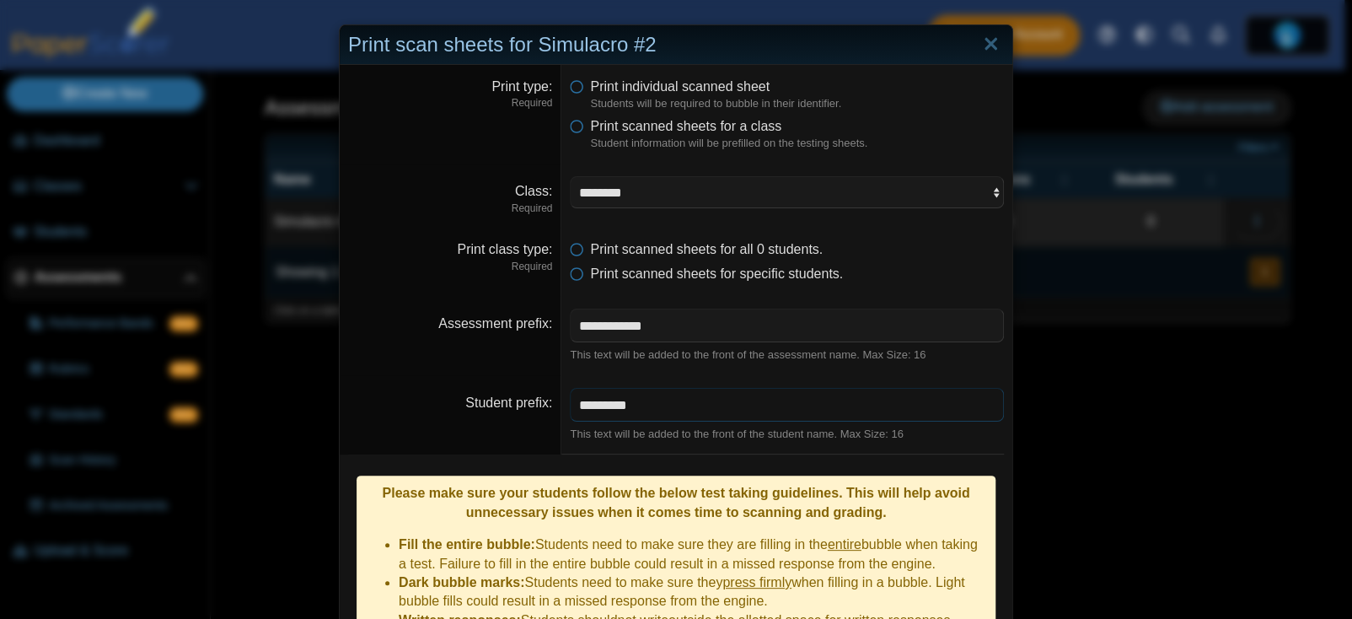
scroll to position [230, 0]
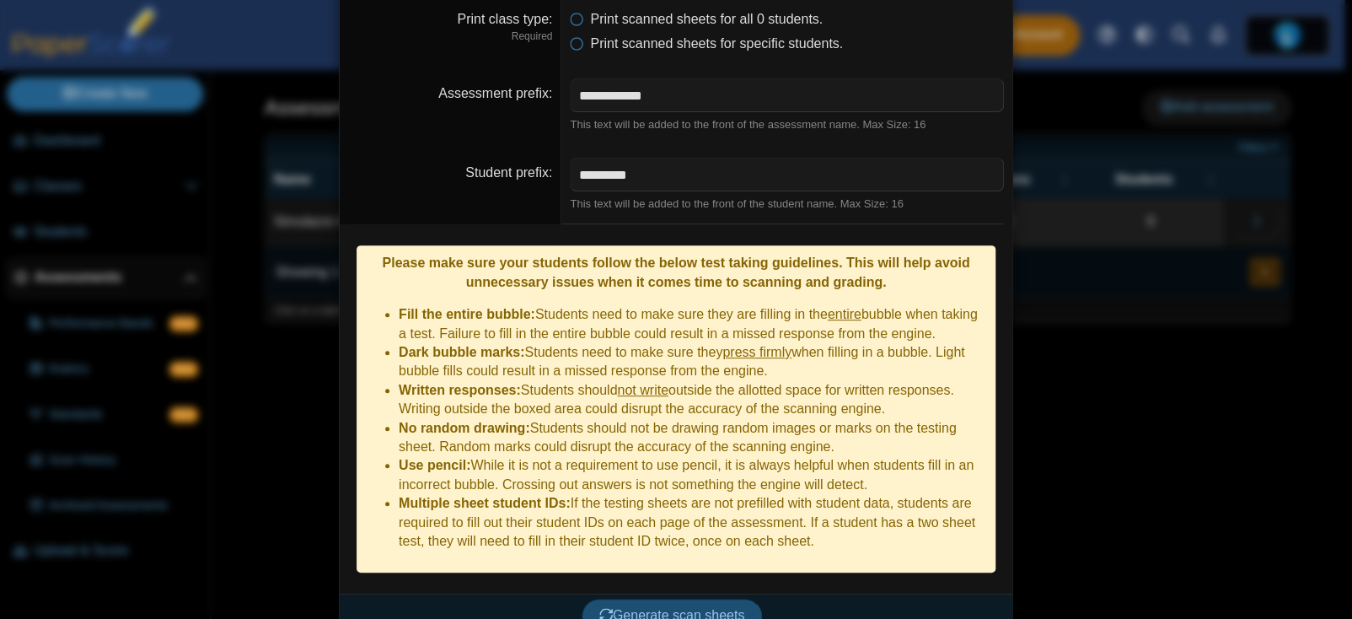
click at [626, 599] on button "Generate scan sheets" at bounding box center [672, 616] width 181 height 34
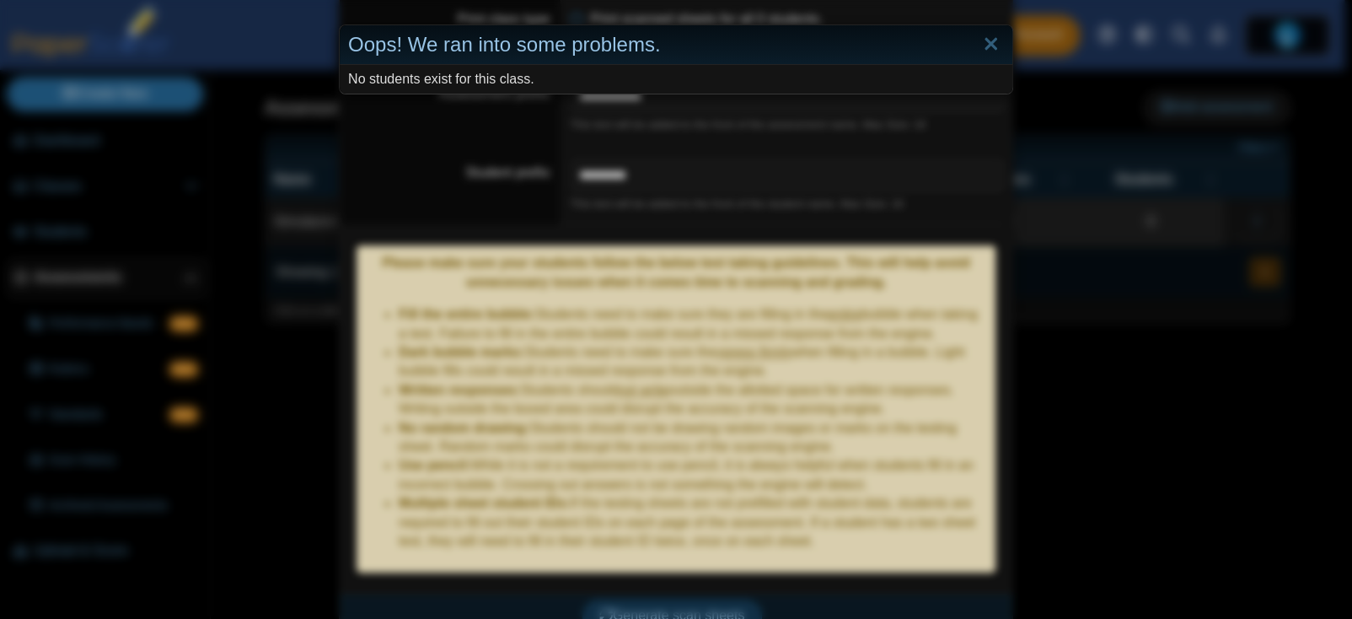
click at [962, 264] on div "Oops! We ran into some problems. No students exist for this class." at bounding box center [676, 309] width 1352 height 619
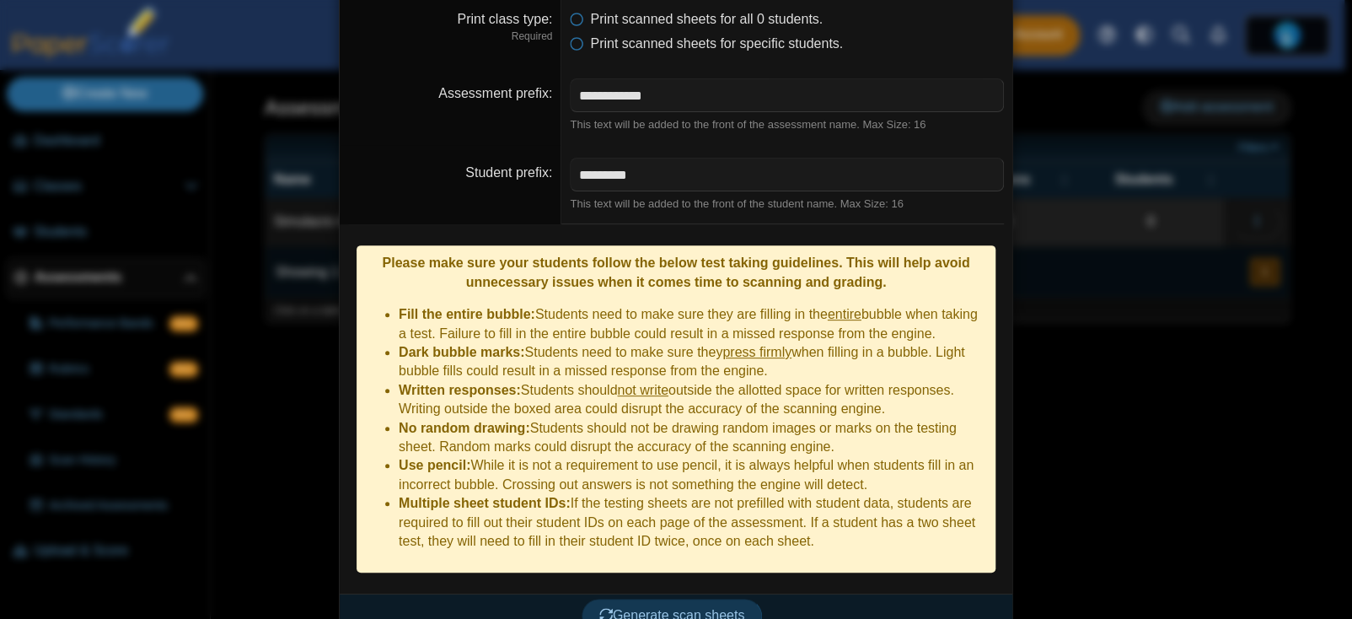
drag, startPoint x: 1213, startPoint y: 403, endPoint x: 1222, endPoint y: 443, distance: 41.3
click at [1222, 443] on div "**********" at bounding box center [676, 309] width 1352 height 619
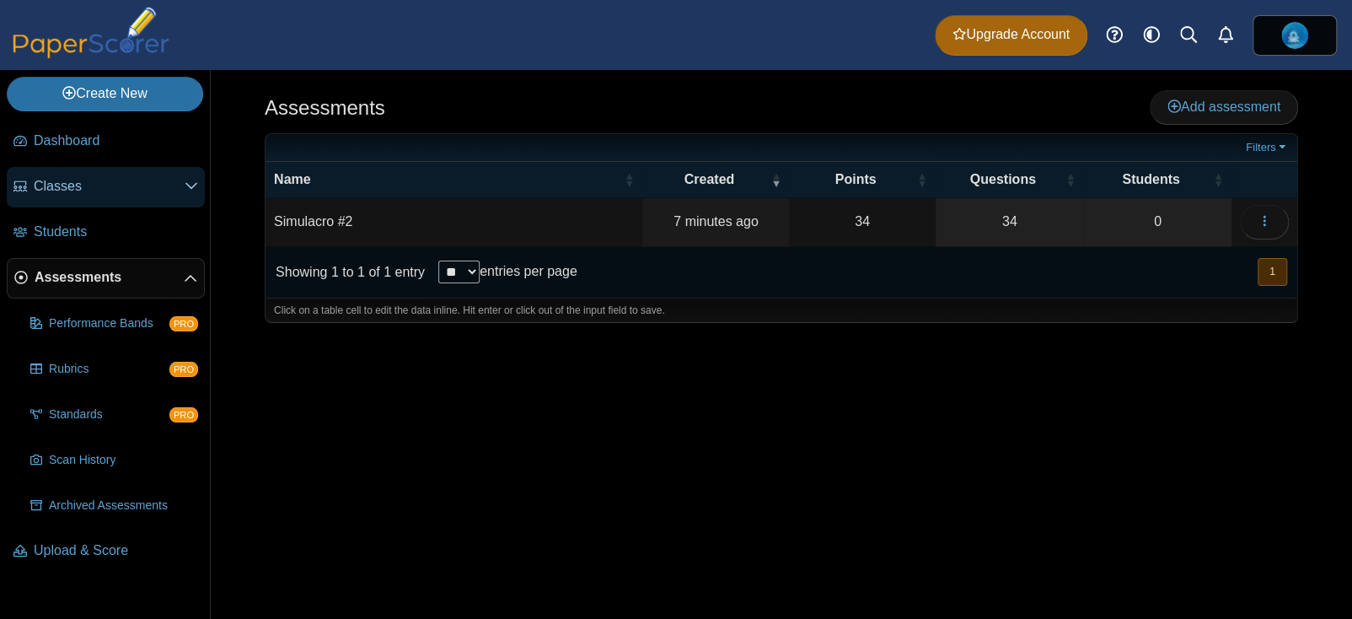
click at [114, 190] on span "Classes" at bounding box center [109, 186] width 151 height 19
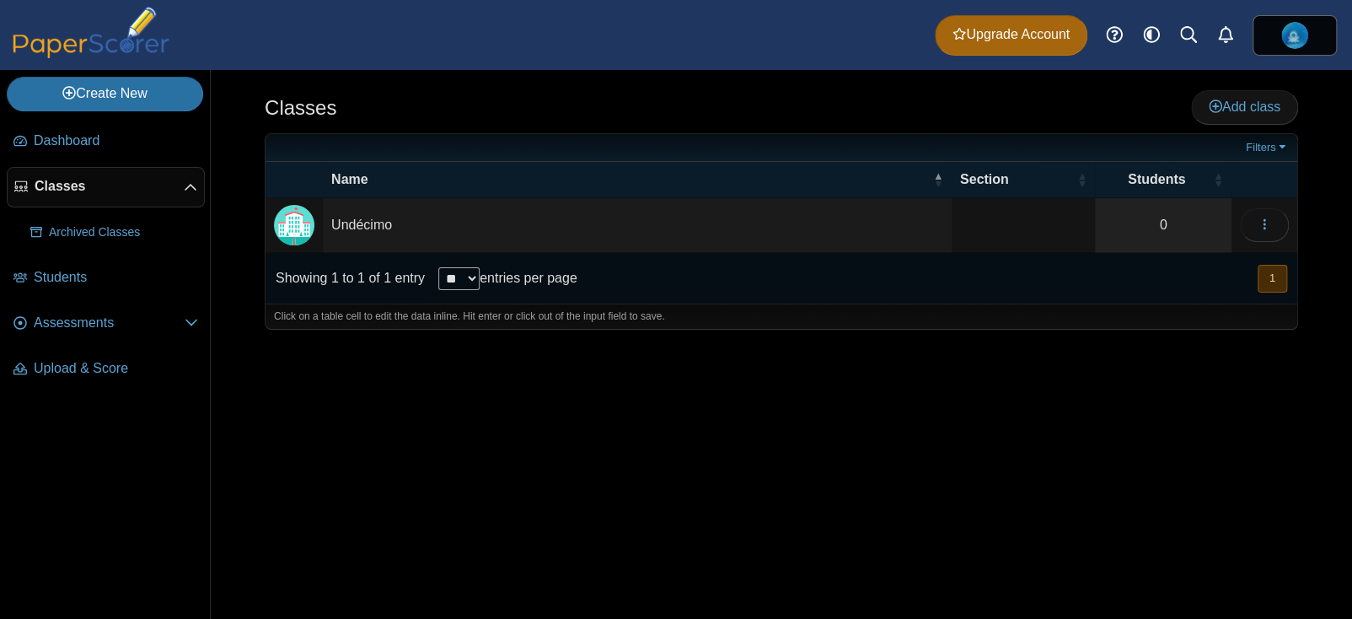
click at [493, 212] on td "Undécimo" at bounding box center [637, 225] width 629 height 55
click at [1254, 220] on button "button" at bounding box center [1264, 225] width 49 height 34
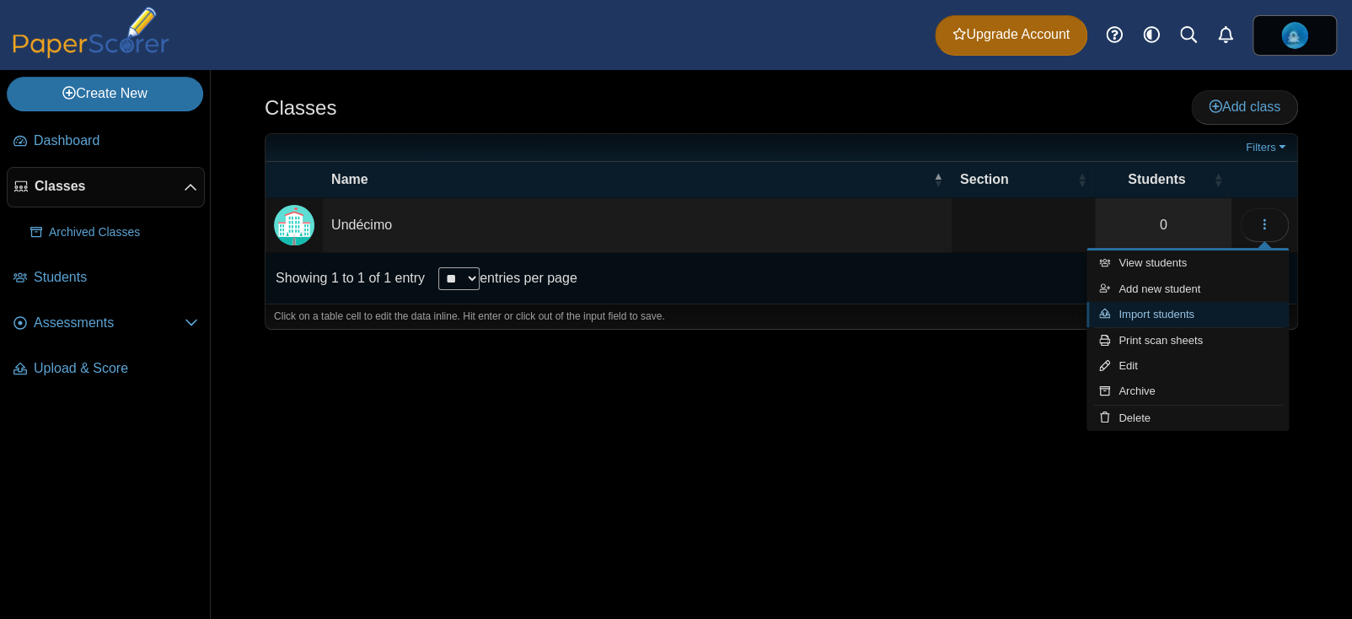
click at [1140, 316] on link "Import students" at bounding box center [1188, 314] width 202 height 25
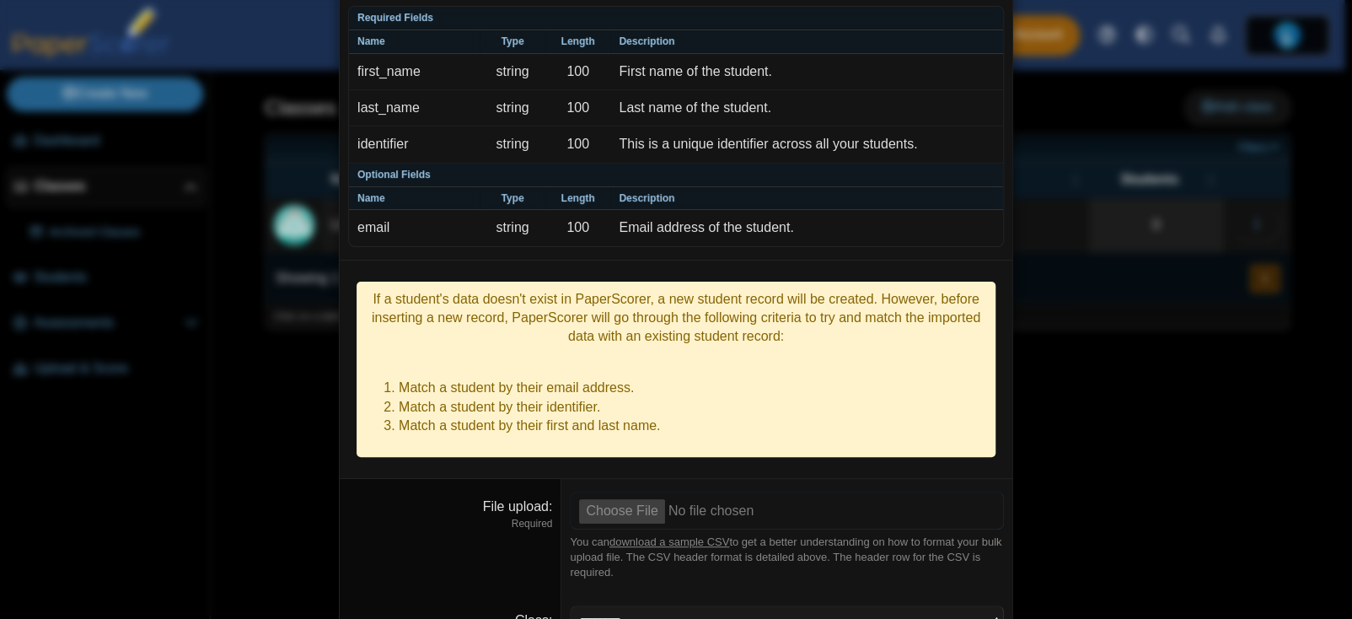
scroll to position [73, 0]
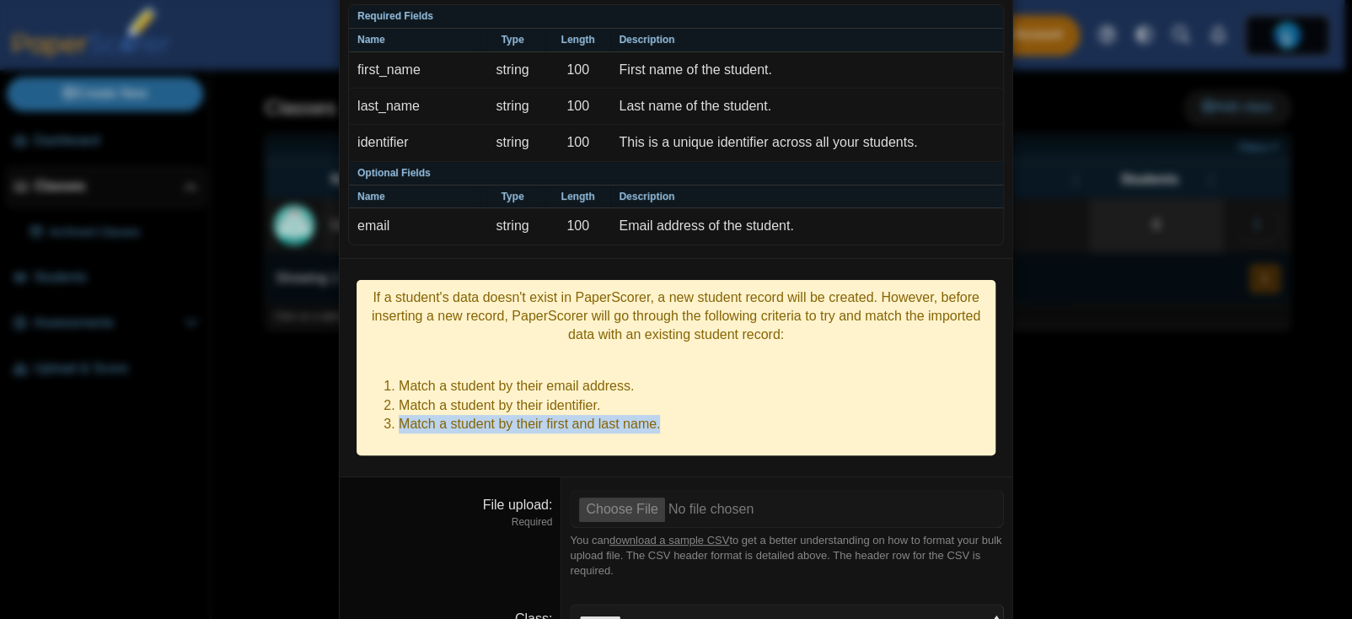
drag, startPoint x: 681, startPoint y: 401, endPoint x: 353, endPoint y: 409, distance: 328.0
click at [357, 409] on div "If a student's data doesn't exist in PaperScorer, a new student record will be …" at bounding box center [676, 368] width 639 height 176
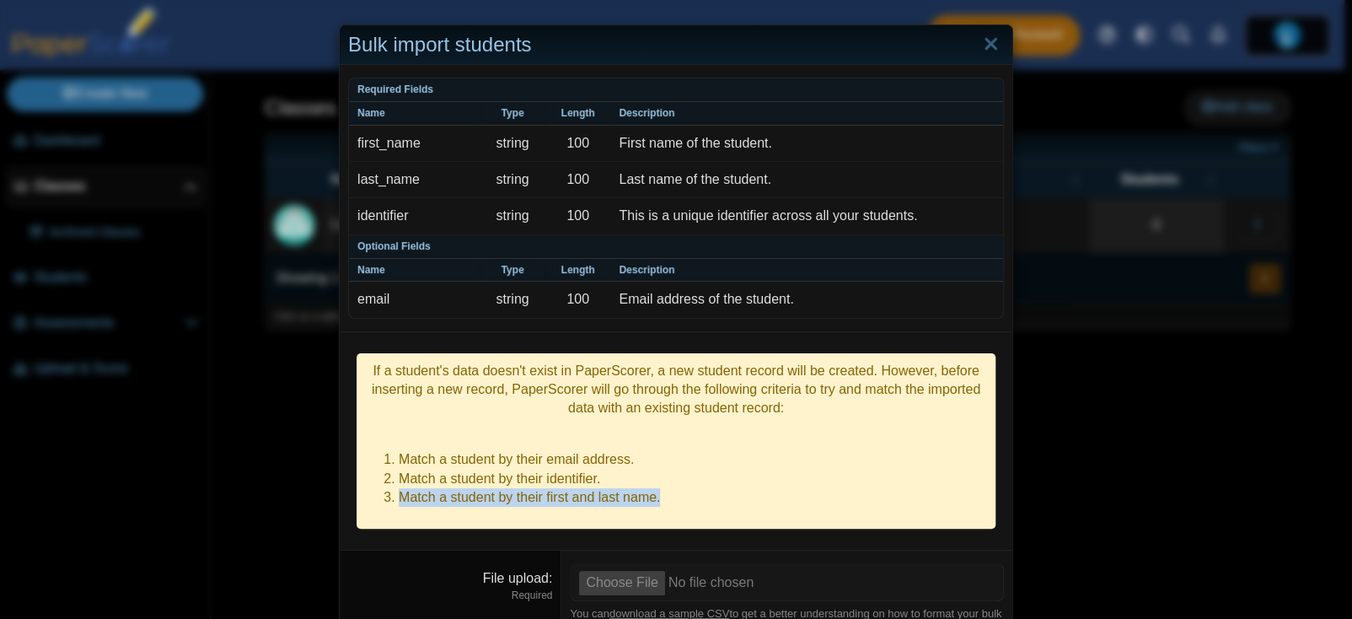
scroll to position [162, 0]
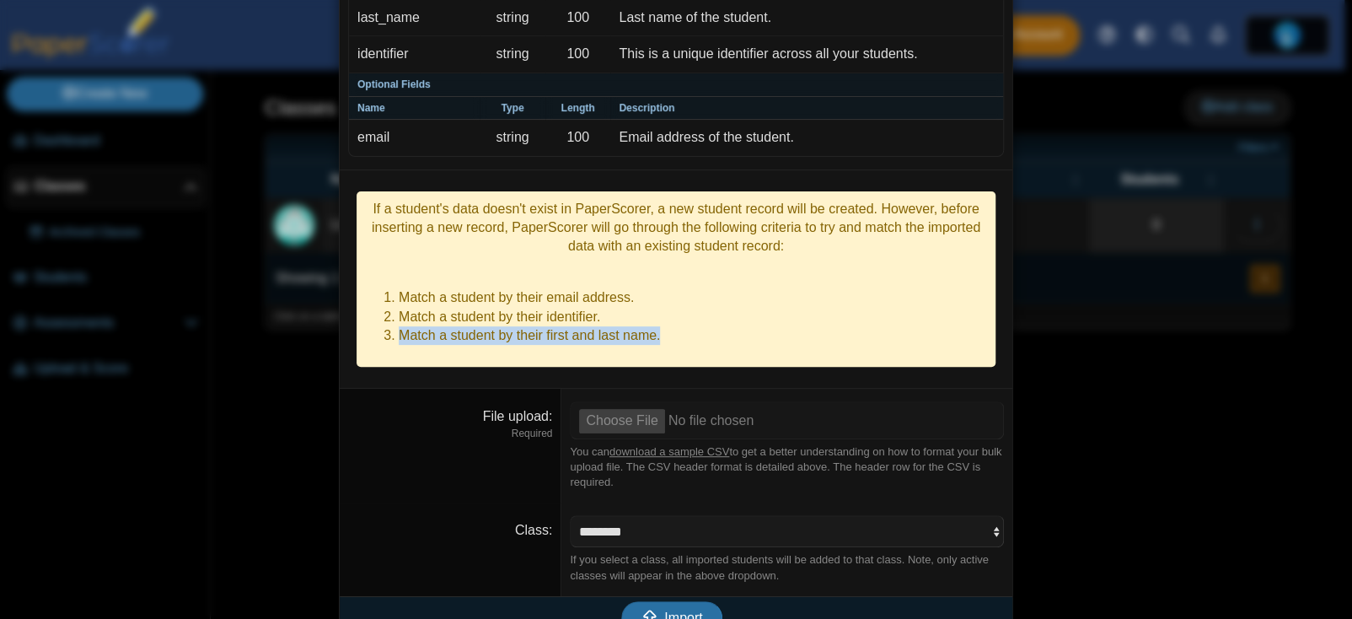
click at [681, 445] on link "download a sample CSV" at bounding box center [669, 451] width 120 height 13
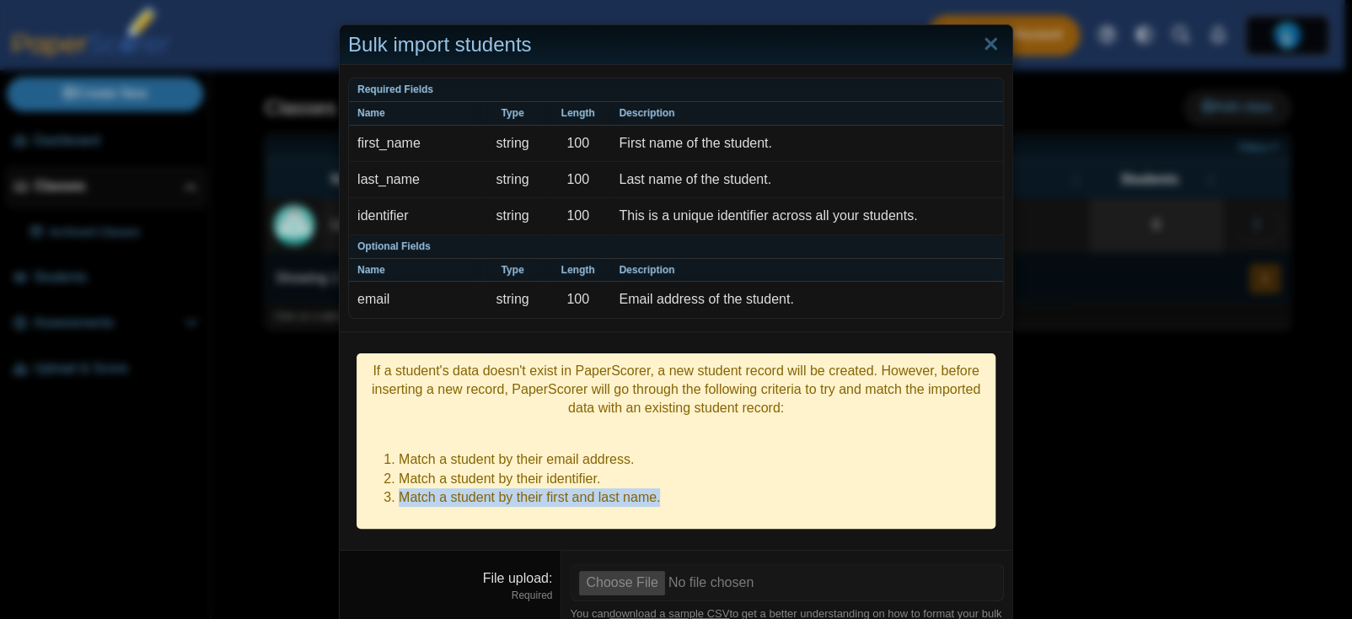
scroll to position [84, 0]
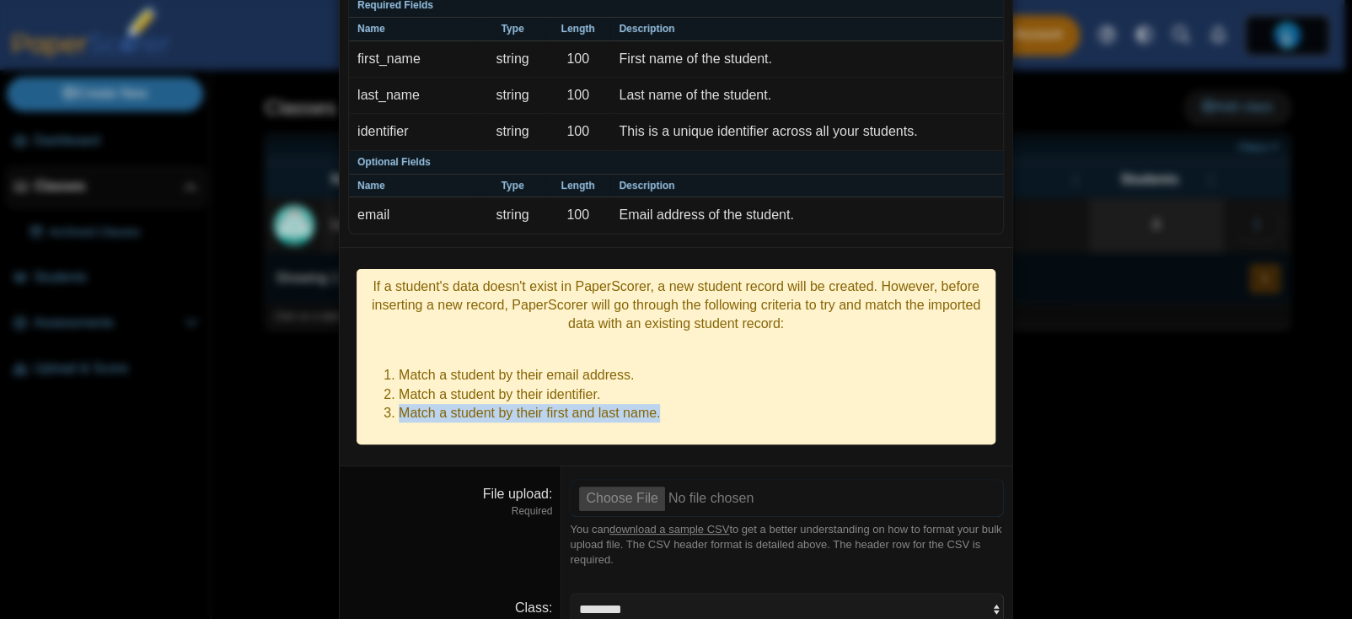
click at [642, 479] on input "File upload" at bounding box center [787, 497] width 434 height 37
click at [641, 479] on input "File upload" at bounding box center [787, 497] width 434 height 37
click at [609, 481] on input "File upload" at bounding box center [787, 497] width 434 height 37
type input "**********"
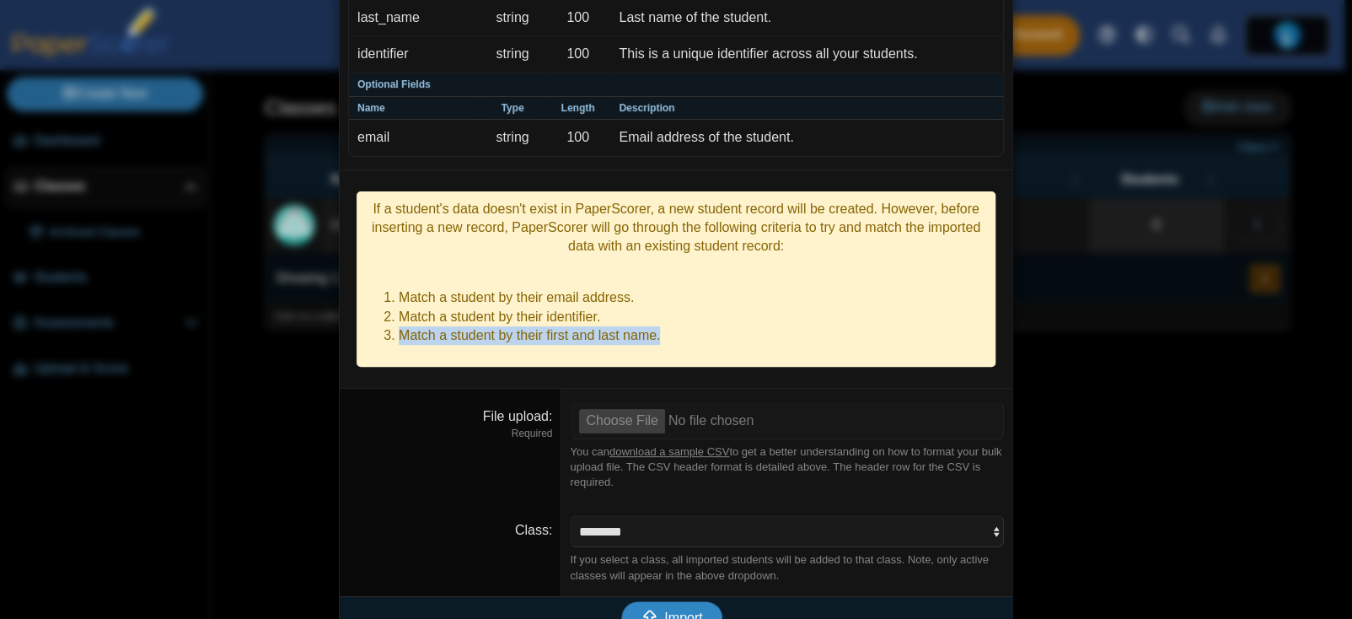
click at [648, 609] on icon "submit" at bounding box center [650, 617] width 19 height 16
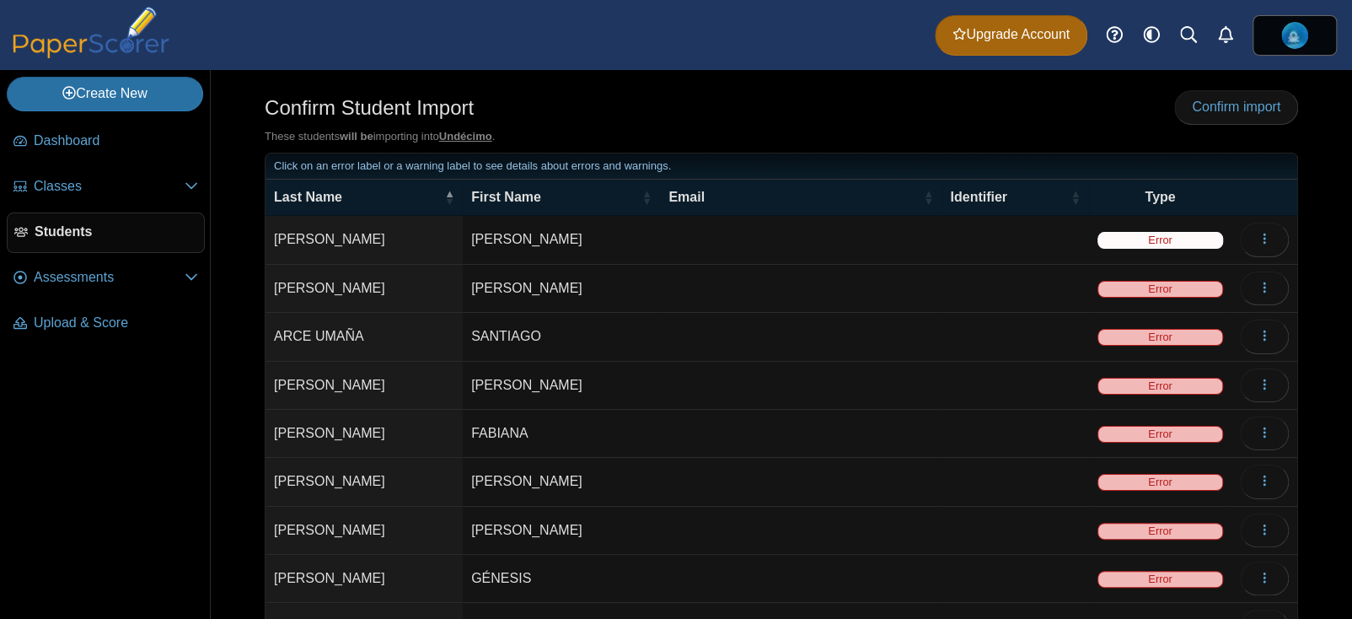
click at [1182, 239] on span "Error" at bounding box center [1161, 240] width 126 height 17
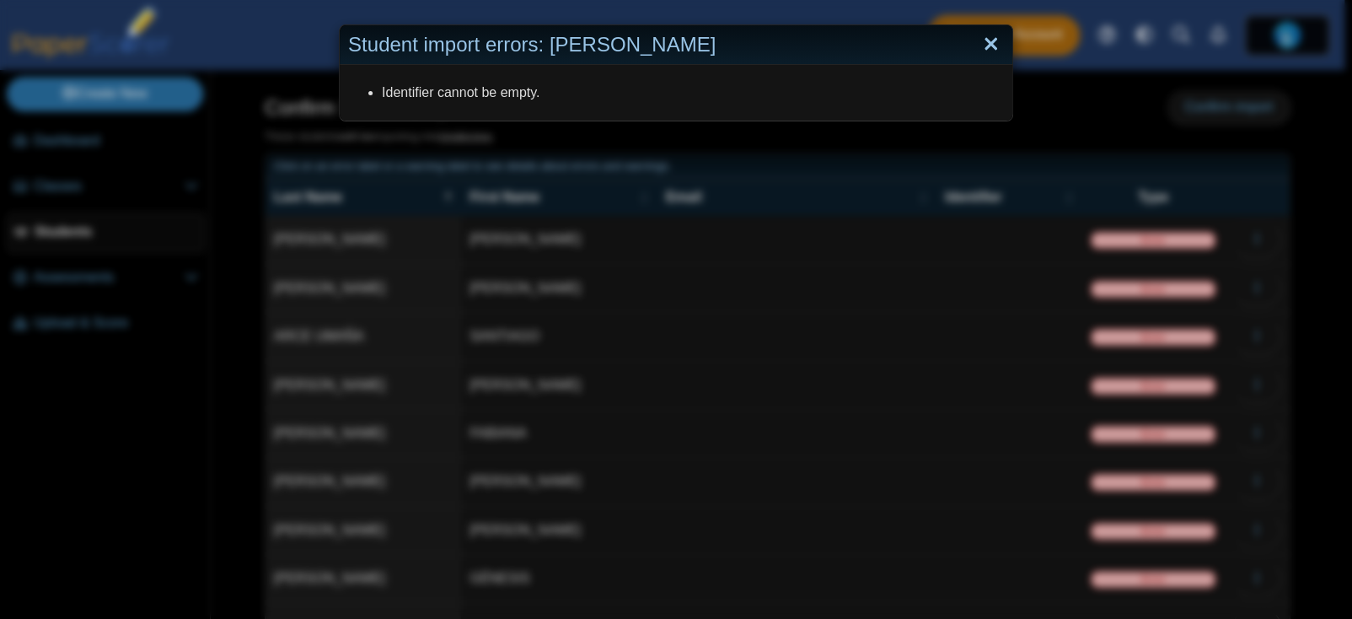
click at [985, 43] on link "Close" at bounding box center [991, 44] width 26 height 29
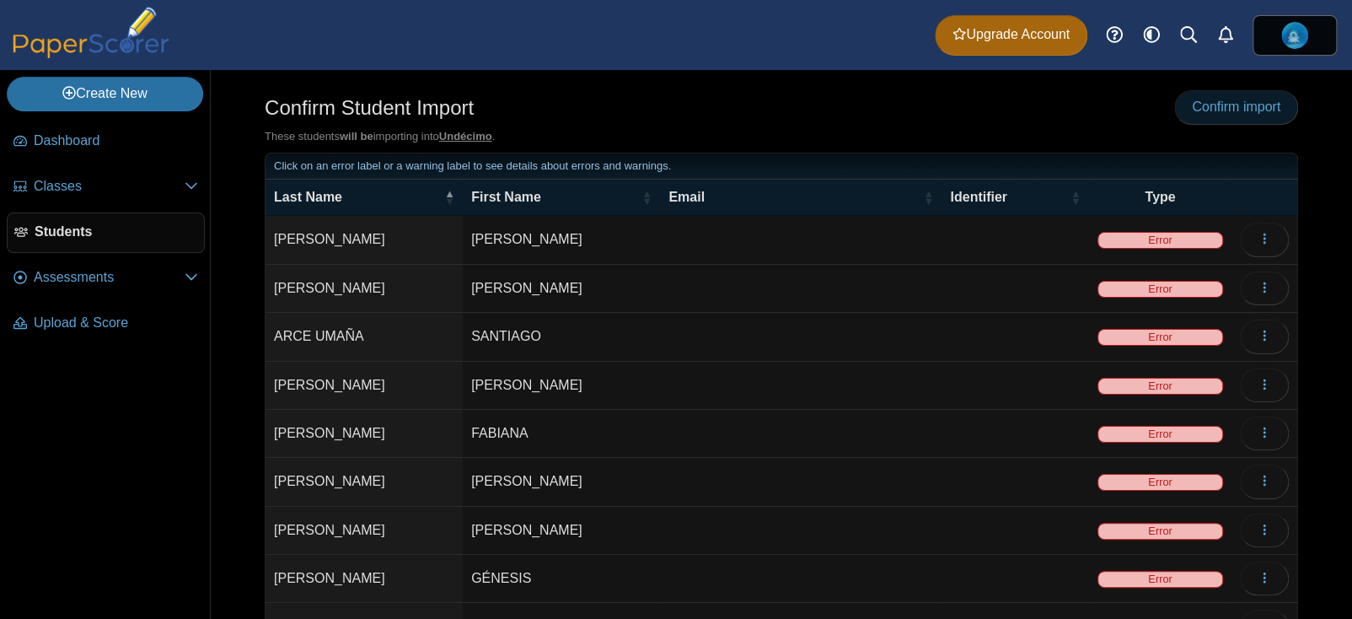
click at [1210, 110] on span "Confirm import" at bounding box center [1236, 106] width 89 height 14
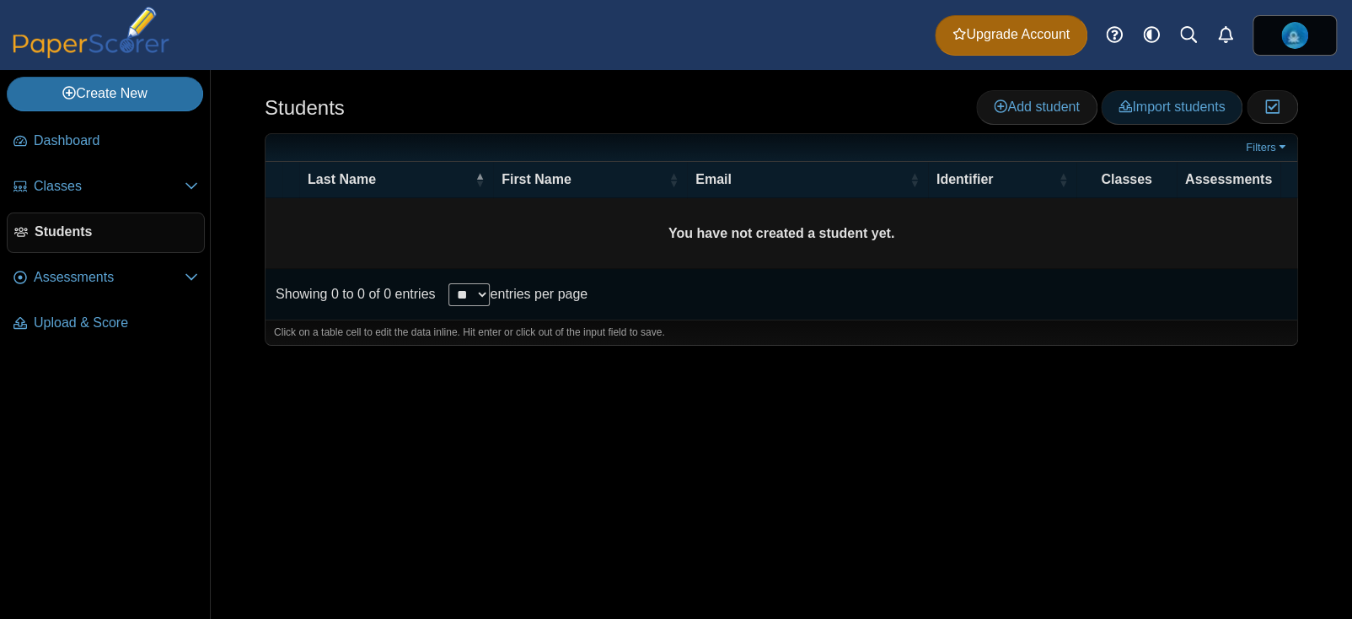
click at [1119, 114] on icon at bounding box center [1125, 106] width 13 height 14
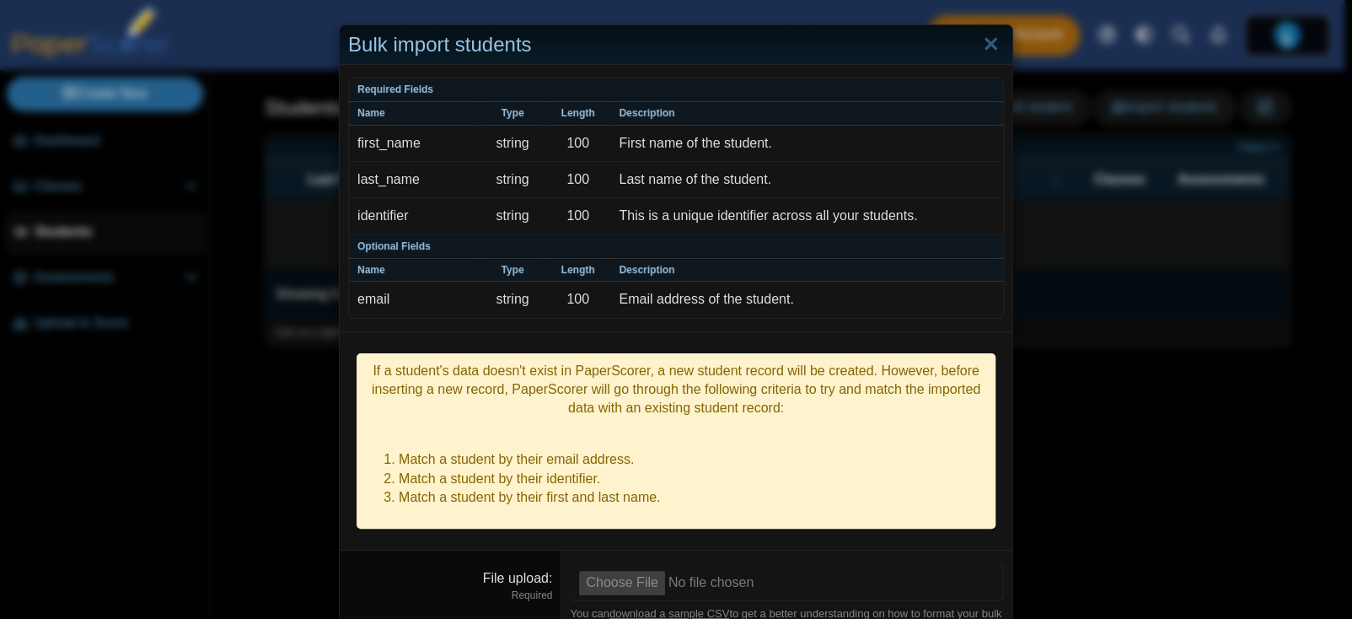
scroll to position [162, 0]
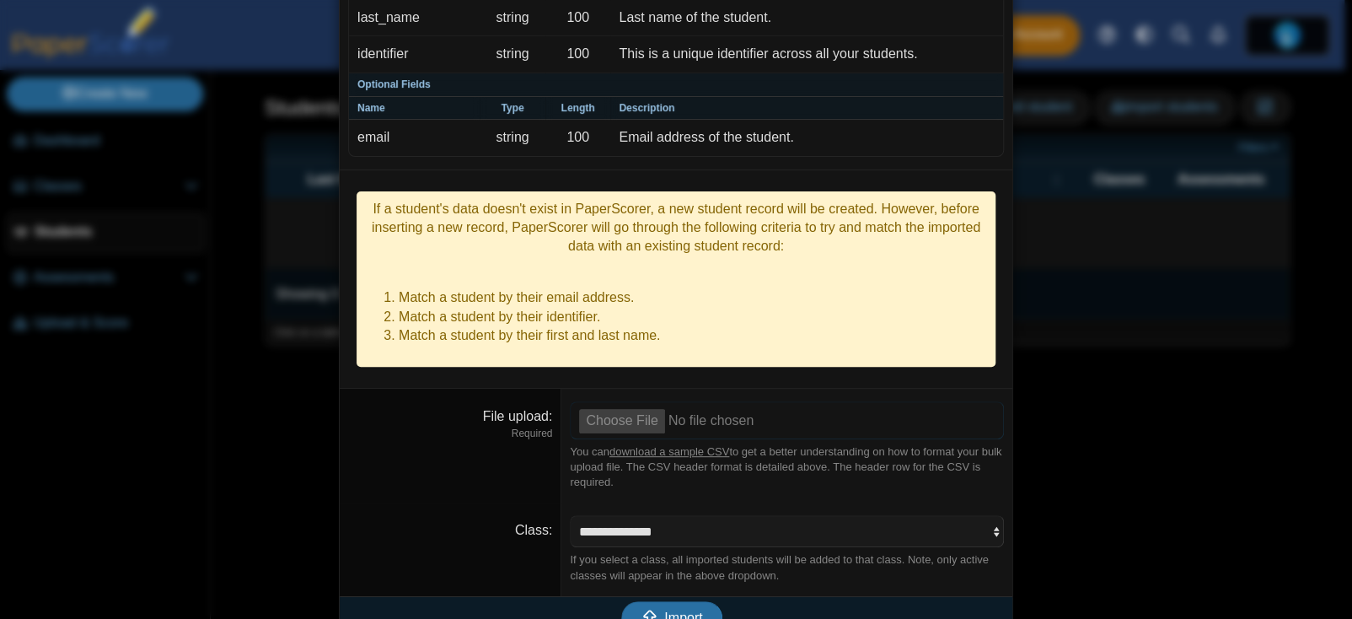
click at [660, 405] on input "File upload" at bounding box center [787, 419] width 434 height 37
type input "**********"
click at [635, 515] on select "**********" at bounding box center [787, 531] width 434 height 32
select select "**********"
click at [570, 515] on select "**********" at bounding box center [787, 531] width 434 height 32
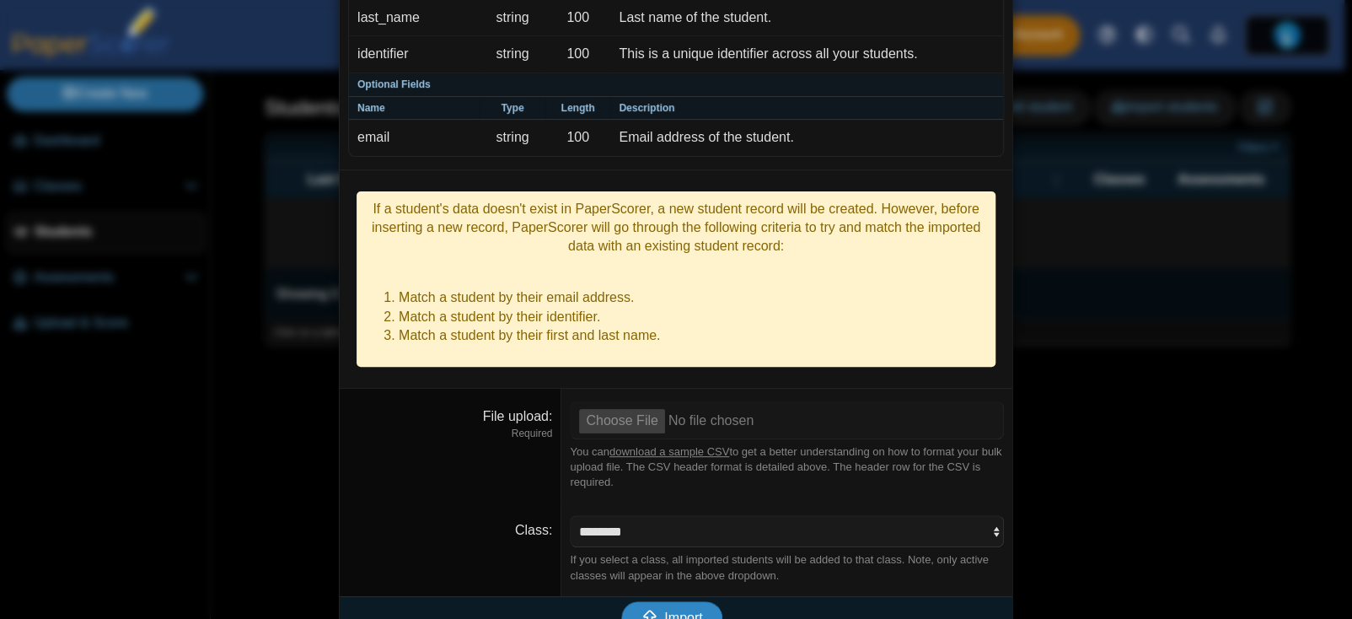
click at [656, 609] on icon "submit" at bounding box center [653, 618] width 24 height 19
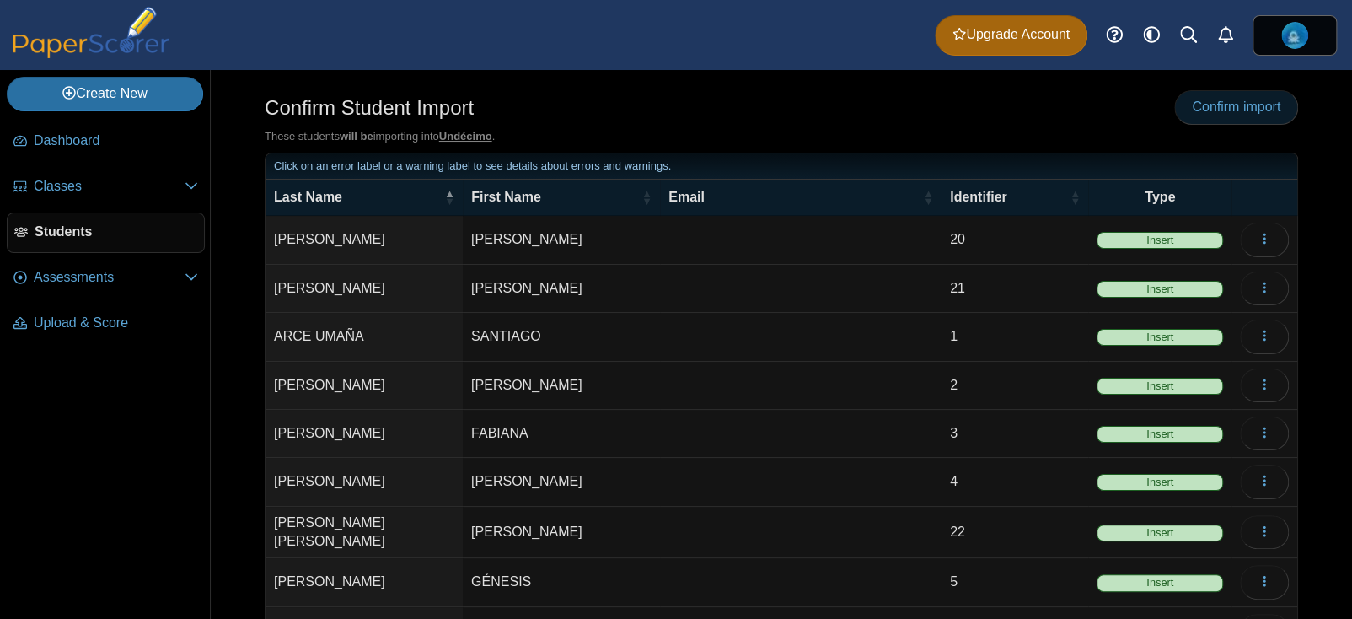
click at [1215, 114] on span "Confirm import" at bounding box center [1236, 106] width 89 height 14
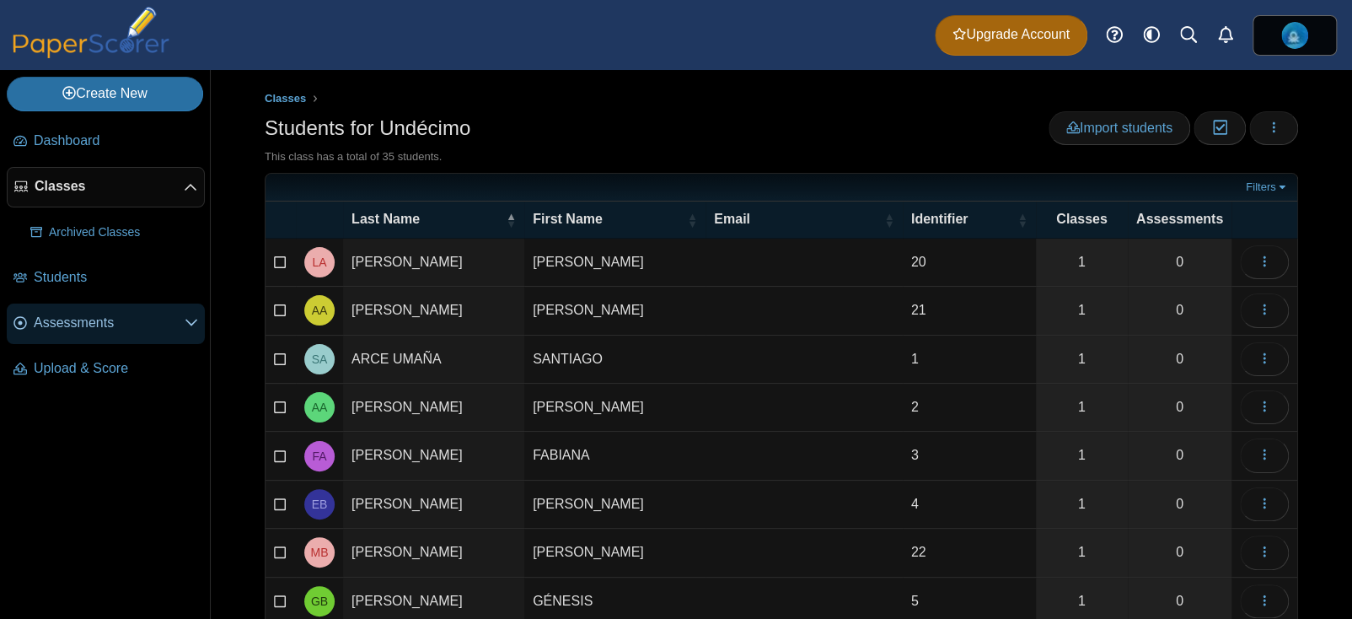
click at [83, 314] on span "Assessments" at bounding box center [109, 323] width 151 height 19
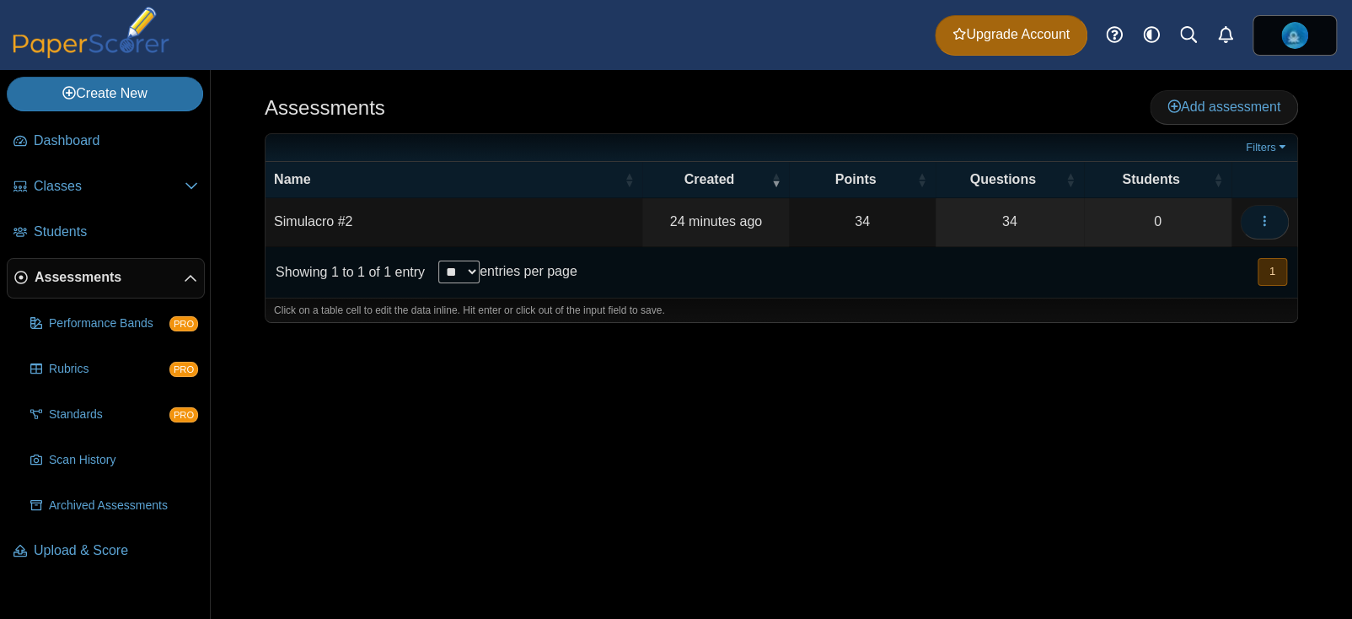
click at [1265, 226] on use "button" at bounding box center [1264, 221] width 3 height 11
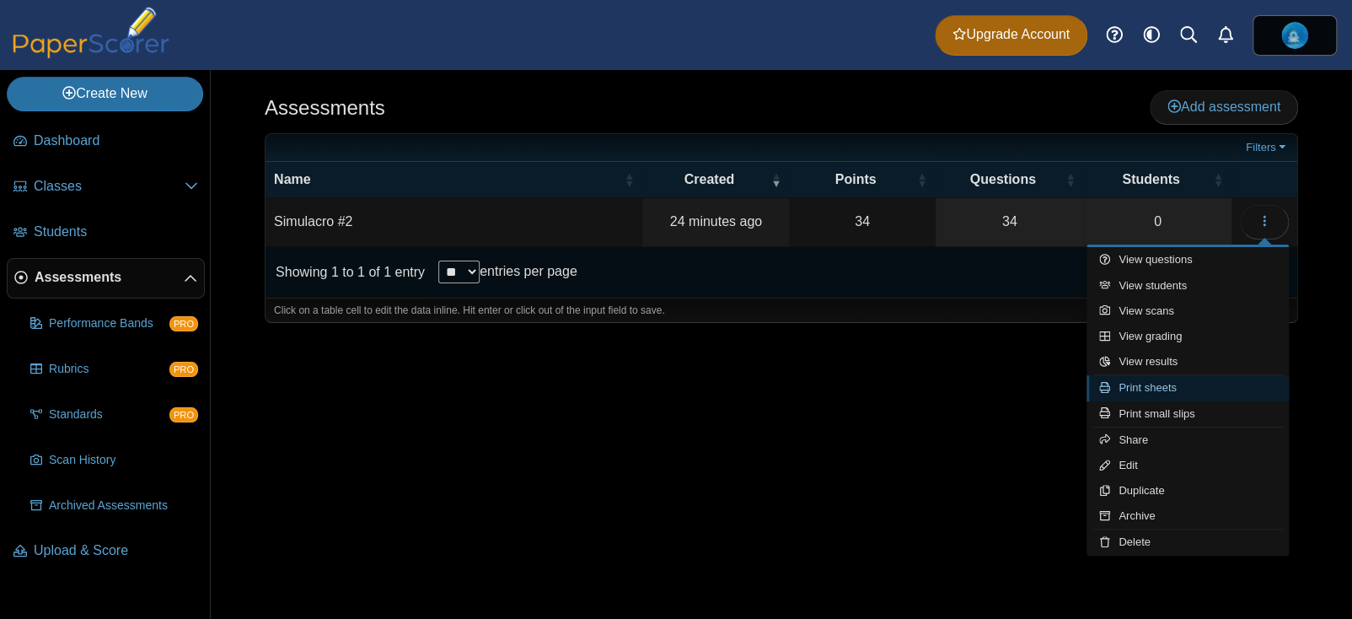
click at [1123, 388] on link "Print sheets" at bounding box center [1188, 387] width 202 height 25
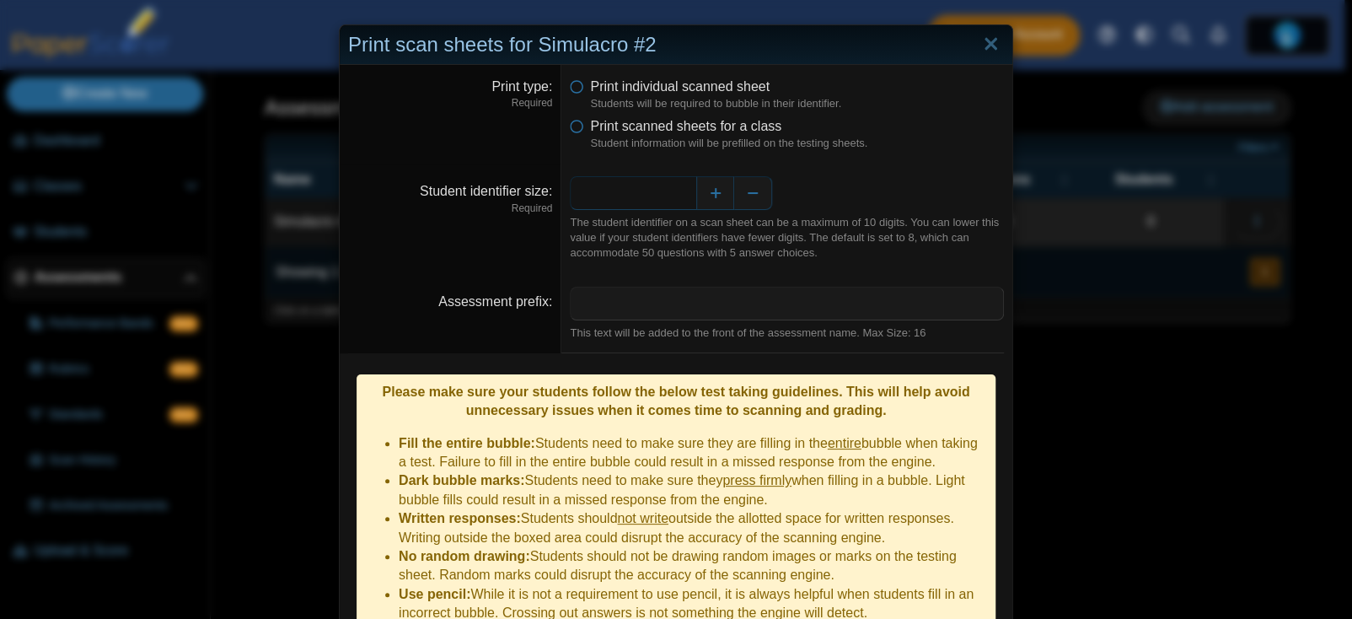
click at [660, 189] on input "*" at bounding box center [633, 193] width 126 height 34
click at [590, 134] on label "Print scanned sheets for a class" at bounding box center [685, 126] width 191 height 19
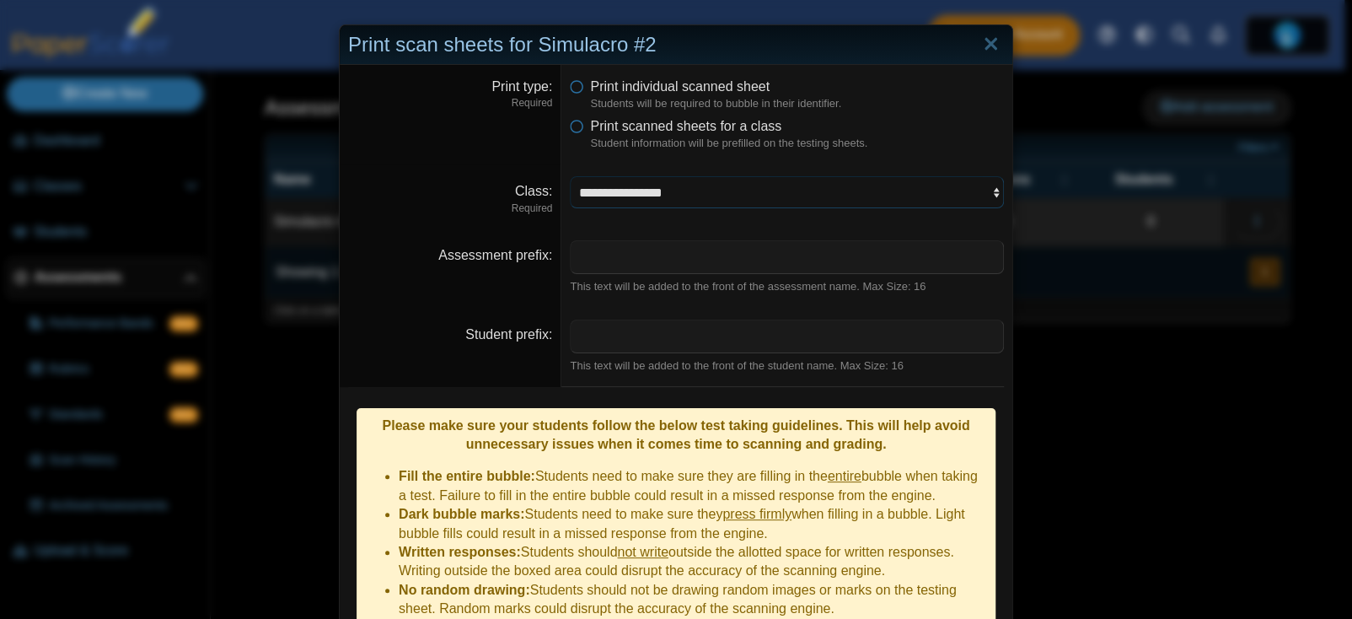
click at [692, 204] on select "**********" at bounding box center [787, 192] width 434 height 32
select select "**********"
click at [570, 176] on select "**********" at bounding box center [787, 192] width 434 height 32
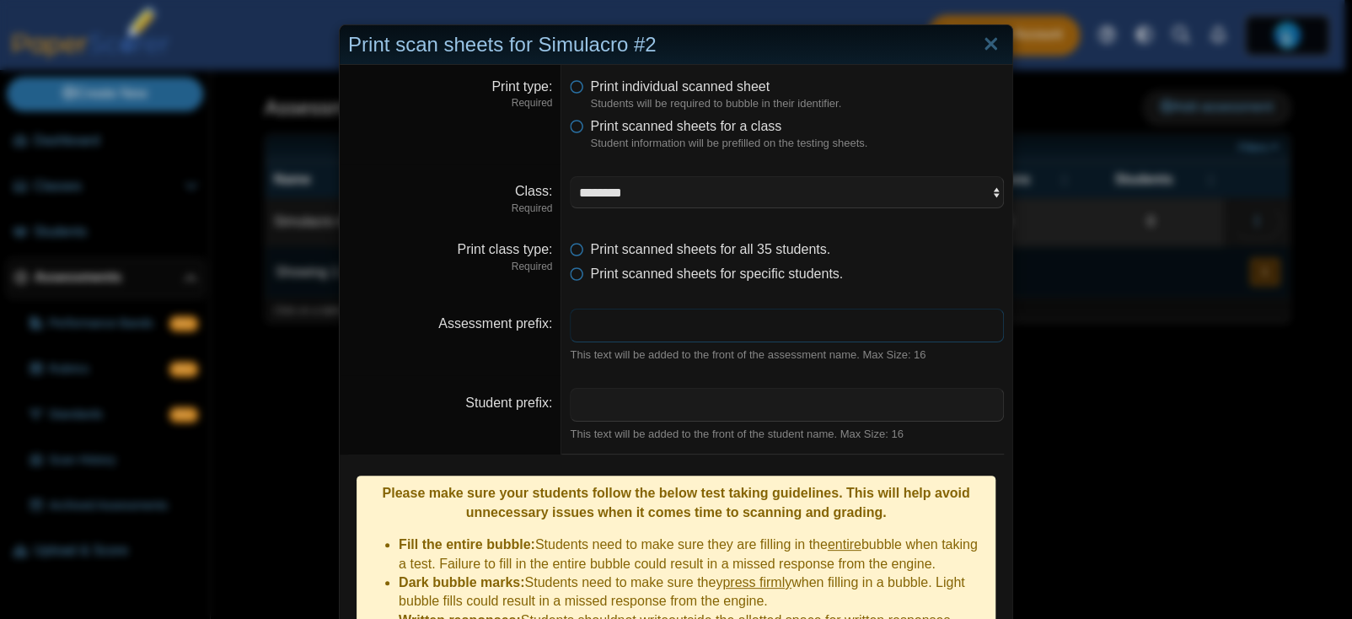
click at [581, 321] on input "Assessment prefix" at bounding box center [787, 326] width 434 height 34
type input "**********"
click at [606, 419] on input "Student prefix" at bounding box center [787, 405] width 434 height 34
type input "********"
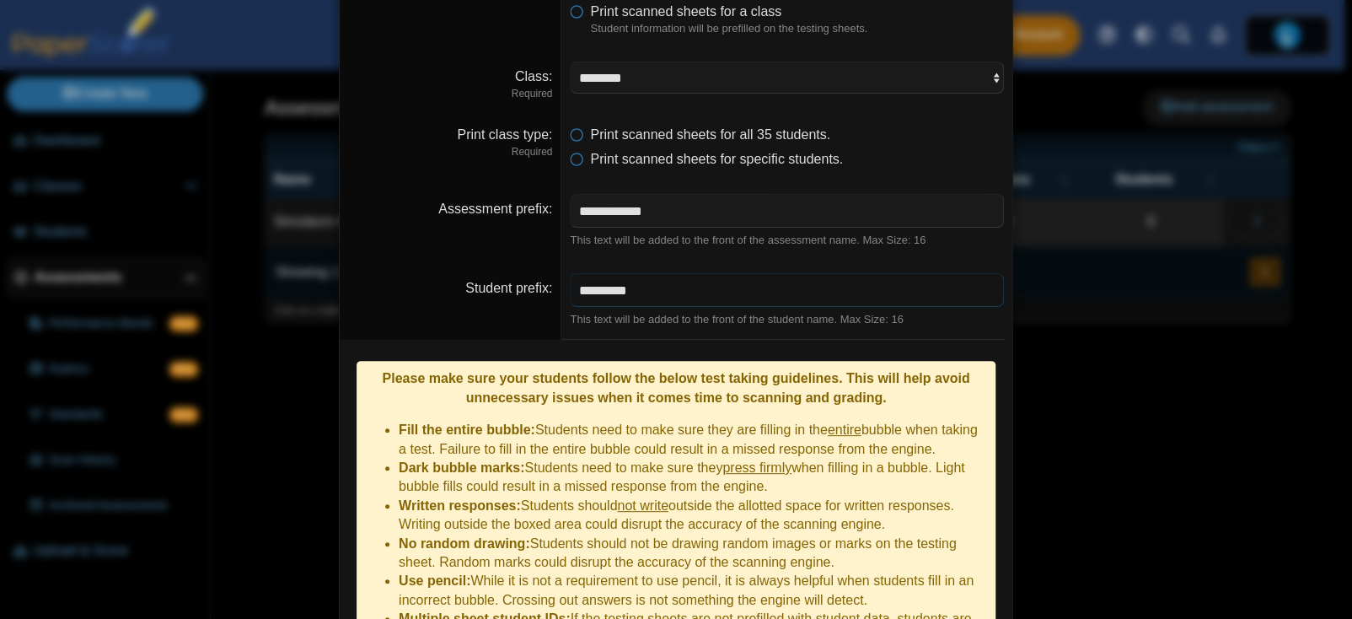
scroll to position [230, 0]
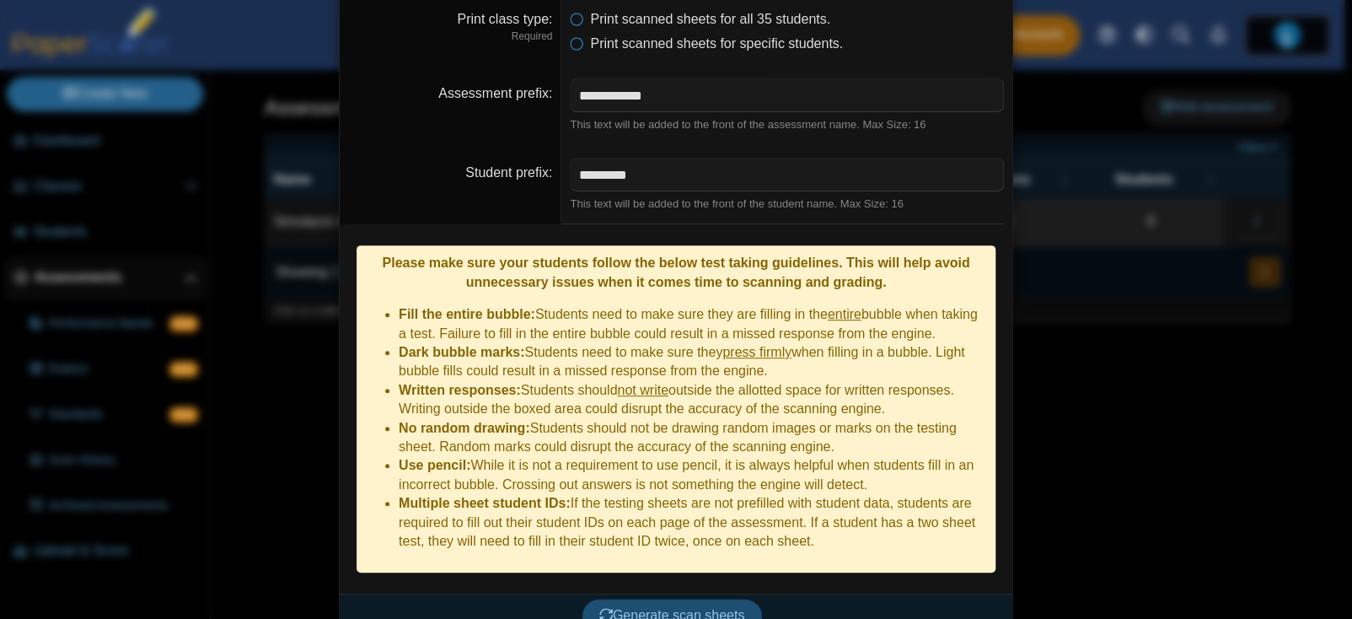
click at [606, 599] on button "Generate scan sheets" at bounding box center [672, 616] width 181 height 34
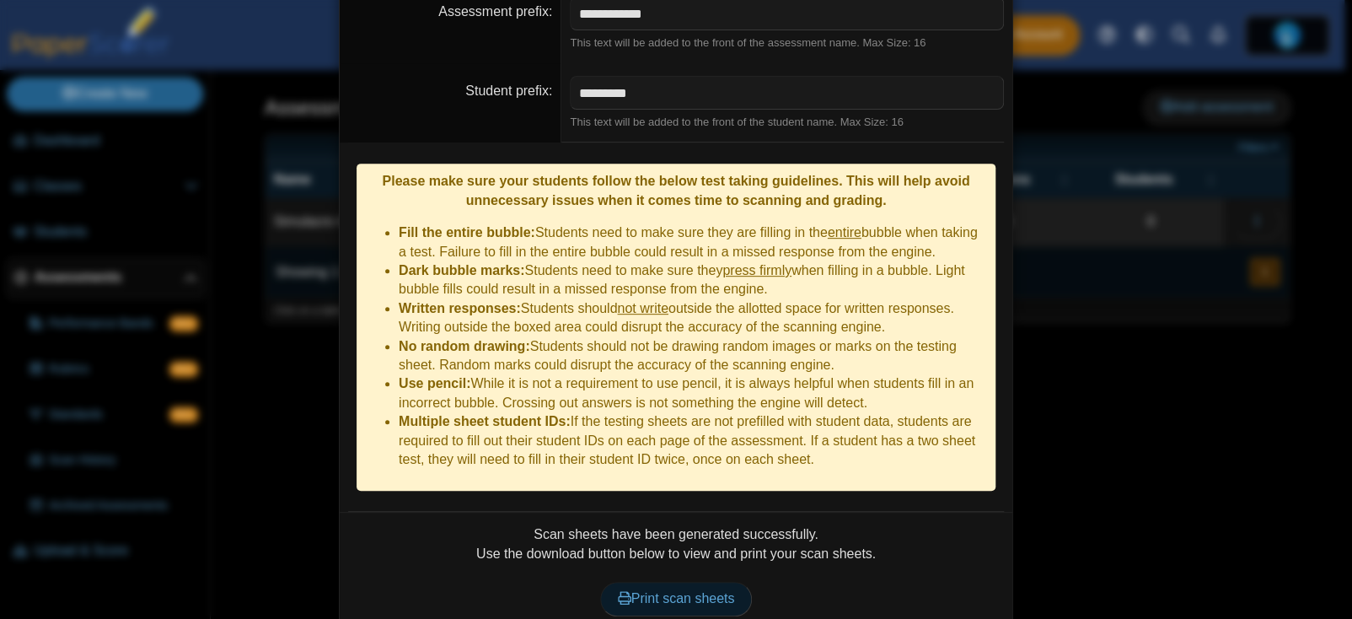
scroll to position [366, 0]
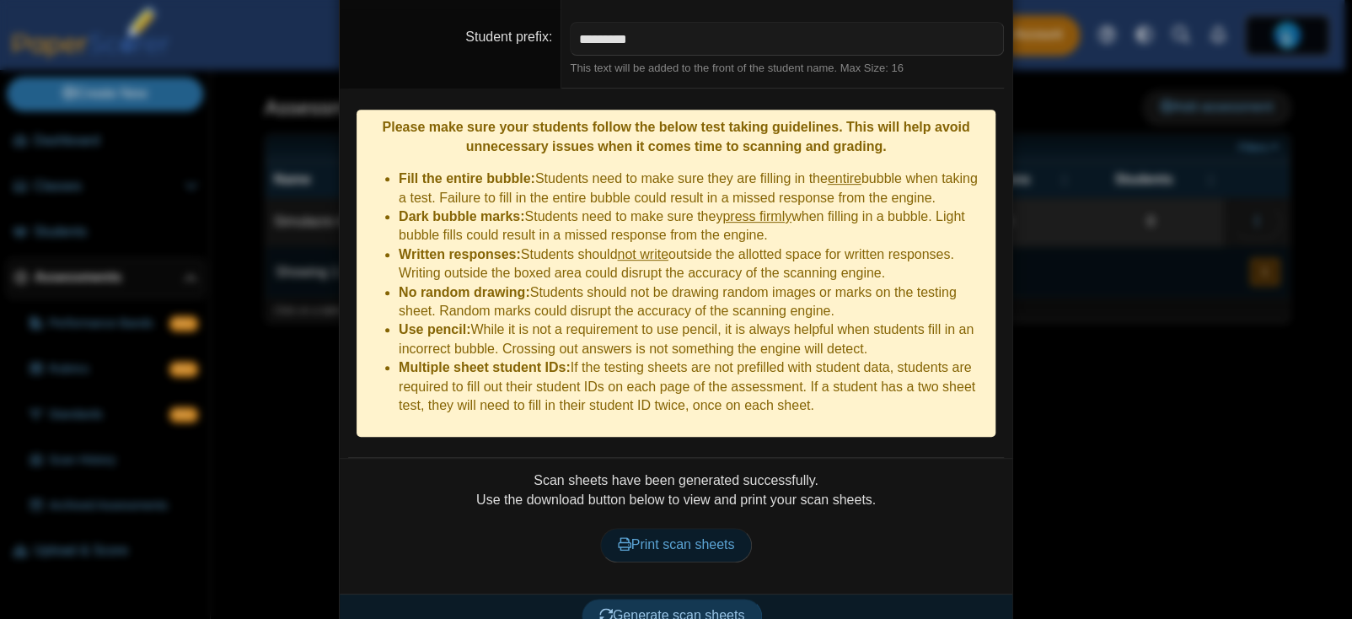
click at [622, 537] on use at bounding box center [624, 543] width 13 height 13
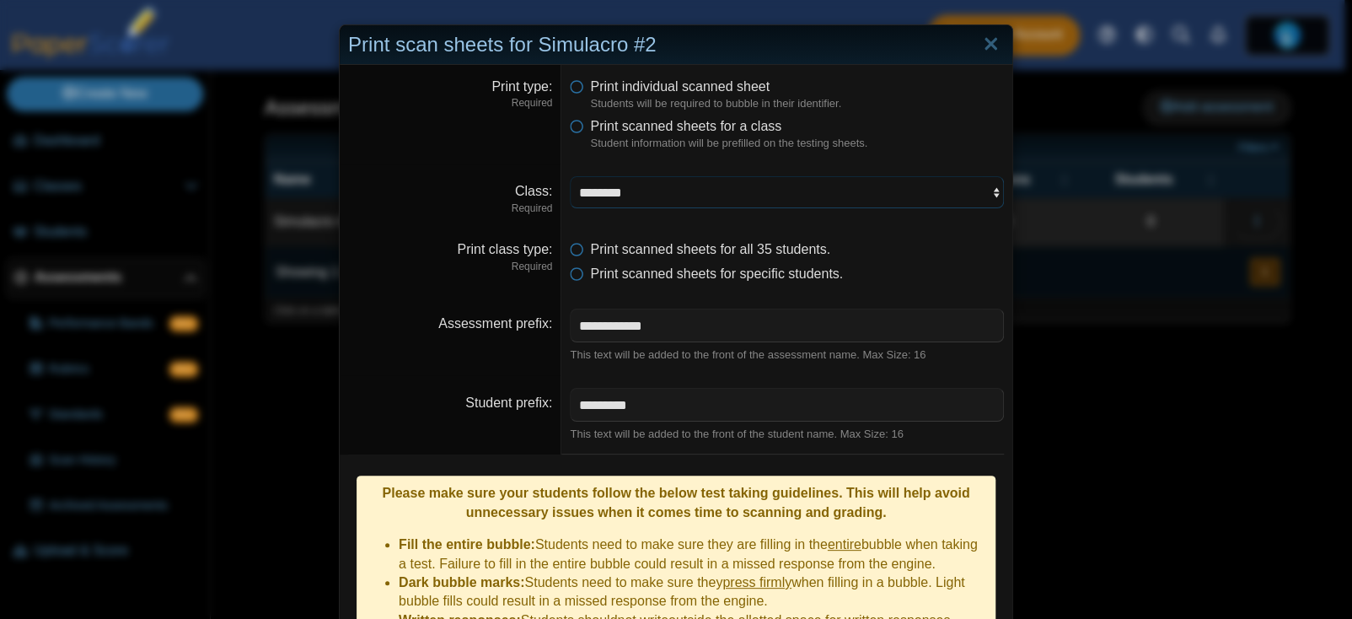
click at [679, 182] on select "**********" at bounding box center [787, 192] width 434 height 32
click at [570, 176] on select "**********" at bounding box center [787, 192] width 434 height 32
click at [665, 91] on span "Print individual scanned sheet" at bounding box center [680, 86] width 180 height 14
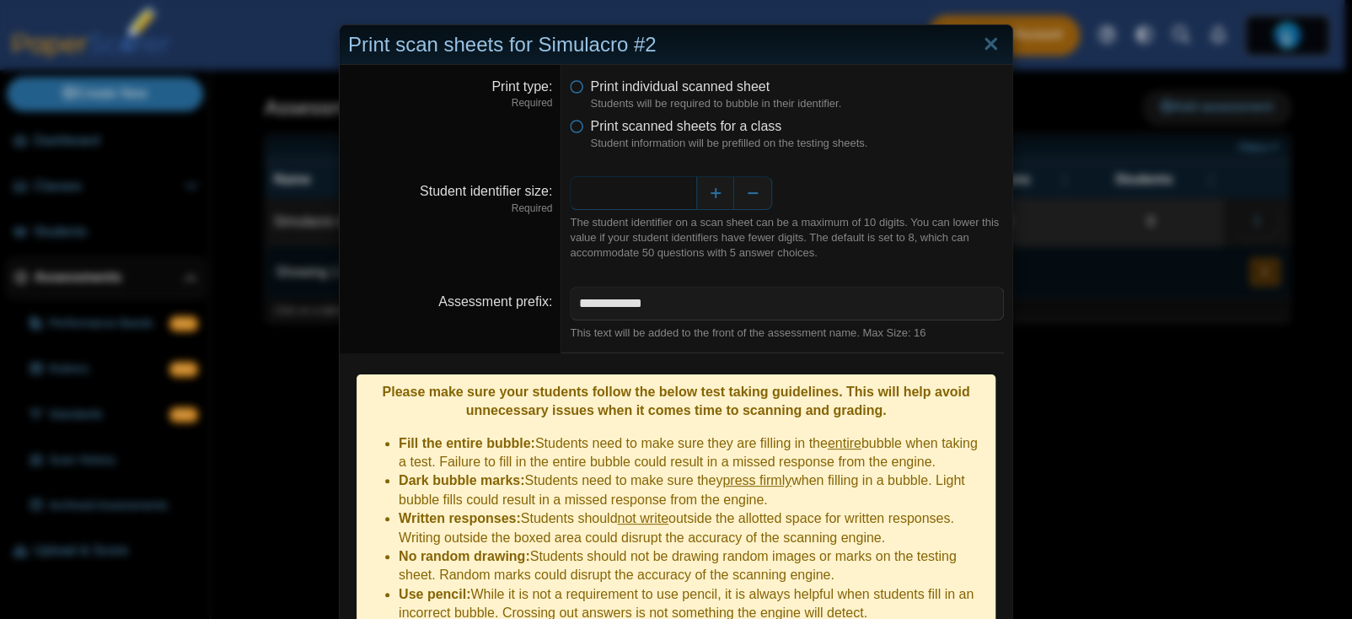
click at [642, 192] on input "*" at bounding box center [633, 193] width 126 height 34
click at [647, 192] on input "*" at bounding box center [633, 193] width 126 height 34
type input "*"
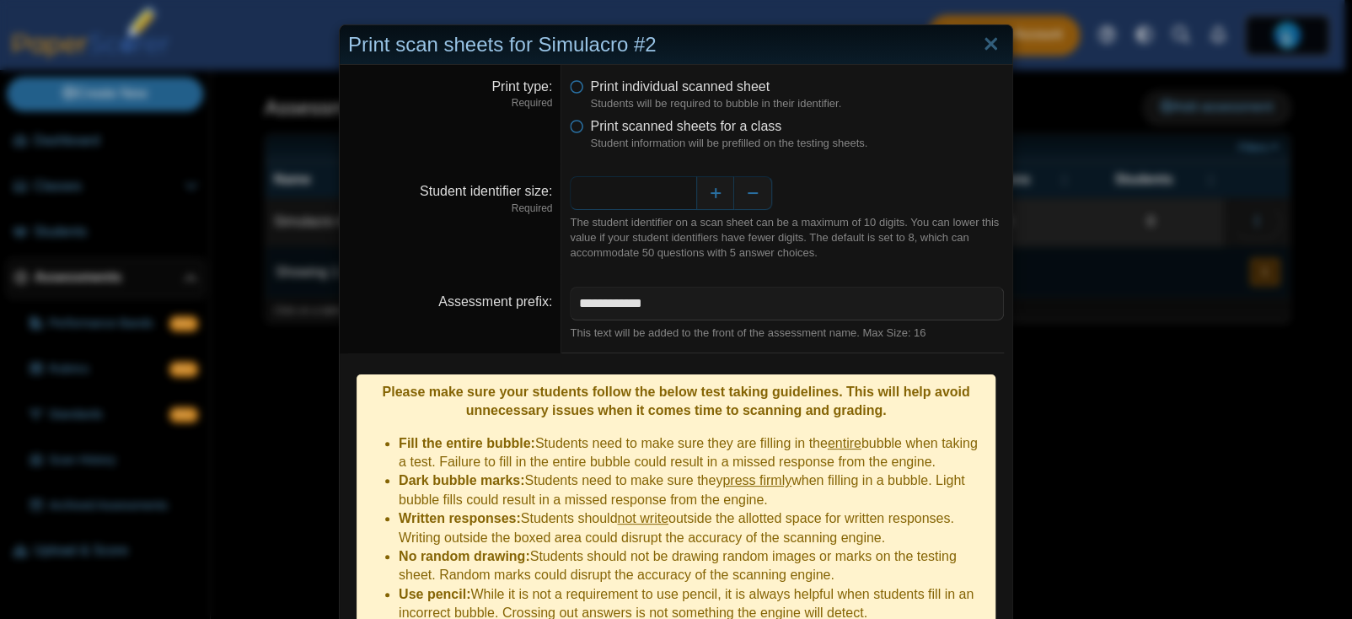
type input "*"
type input "**"
click at [696, 307] on input "**********" at bounding box center [787, 304] width 434 height 34
click at [695, 310] on input "**********" at bounding box center [787, 304] width 434 height 34
drag, startPoint x: 702, startPoint y: 310, endPoint x: 511, endPoint y: 312, distance: 191.4
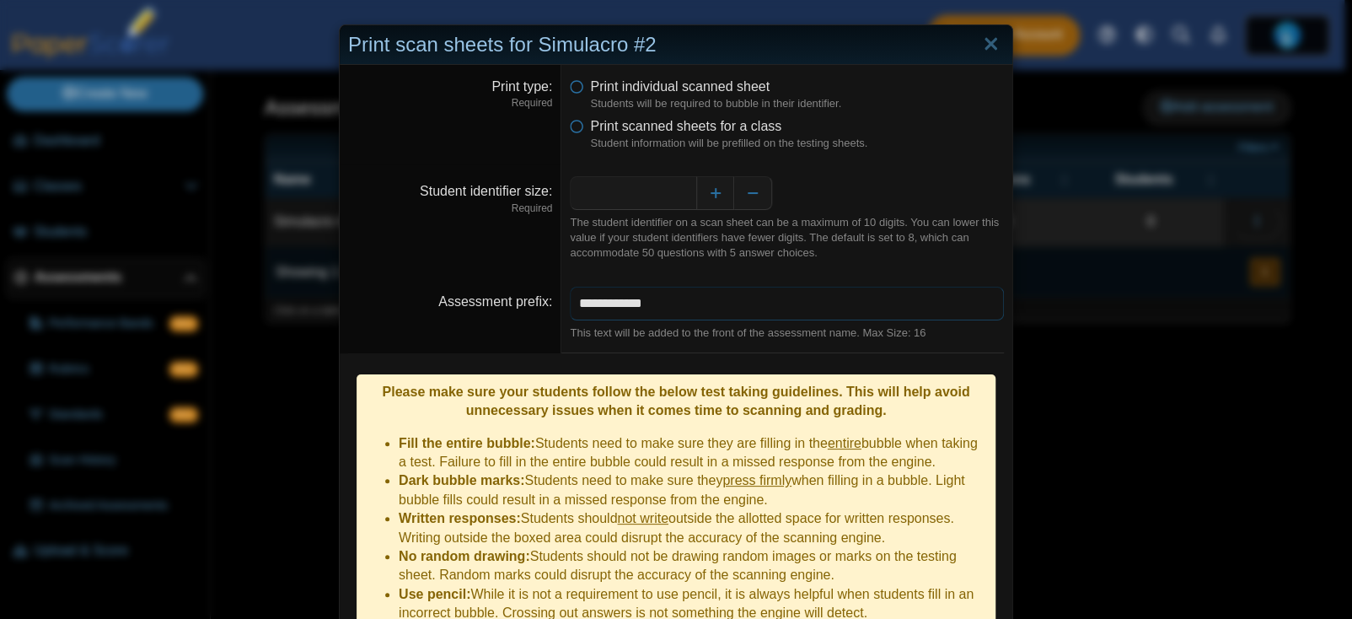
click at [511, 312] on dl "**********" at bounding box center [676, 313] width 673 height 79
click at [627, 308] on input "**********" at bounding box center [787, 304] width 434 height 34
click at [612, 304] on input "**********" at bounding box center [787, 304] width 434 height 34
click at [604, 305] on input "**********" at bounding box center [787, 304] width 434 height 34
click at [682, 303] on input "**********" at bounding box center [787, 304] width 434 height 34
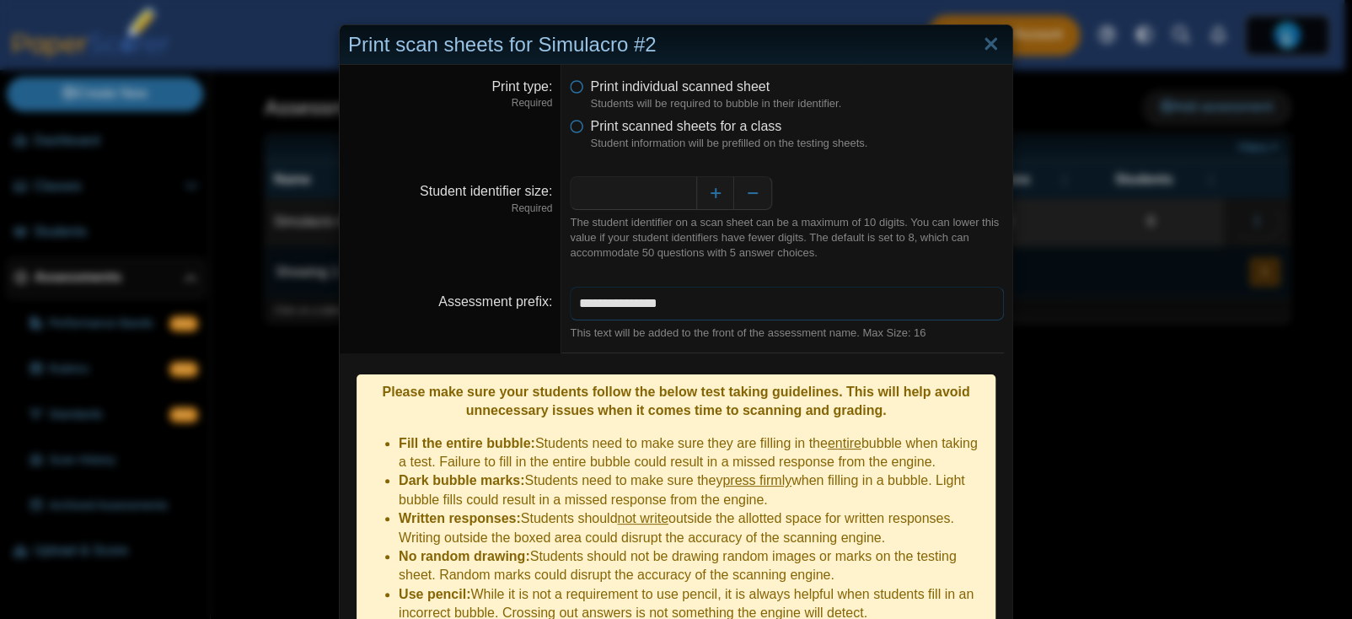
scroll to position [264, 0]
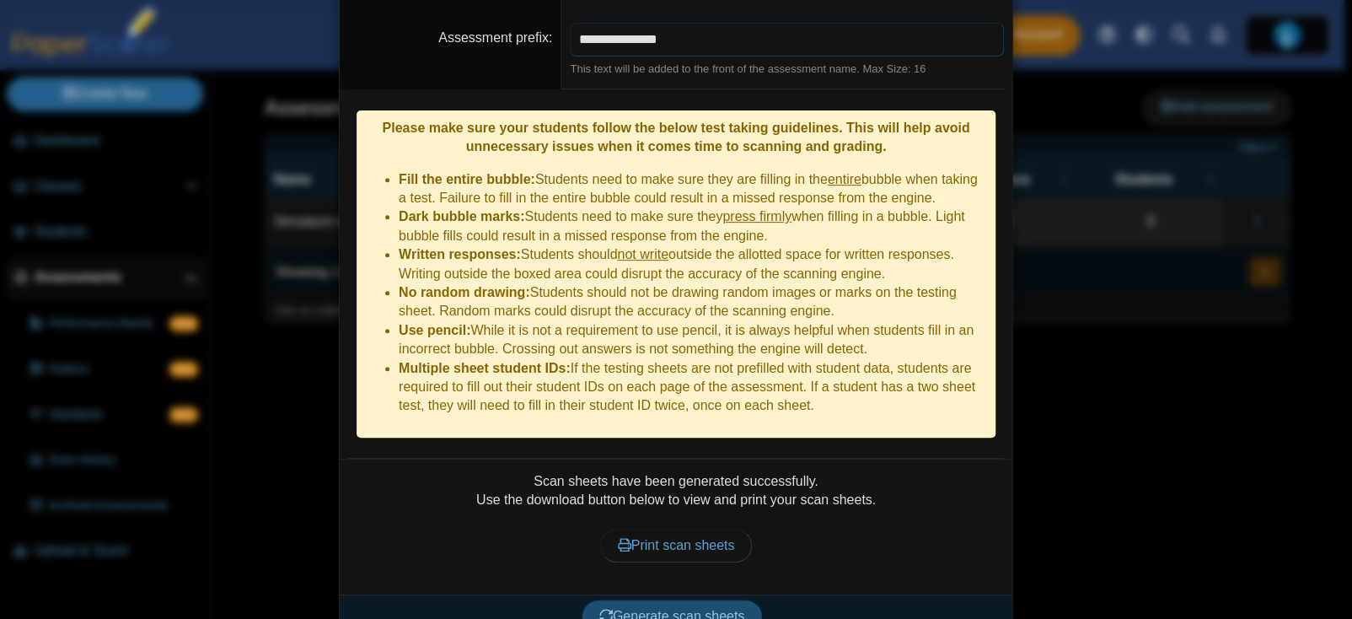
type input "**********"
click at [660, 599] on button "Generate scan sheets" at bounding box center [672, 616] width 181 height 34
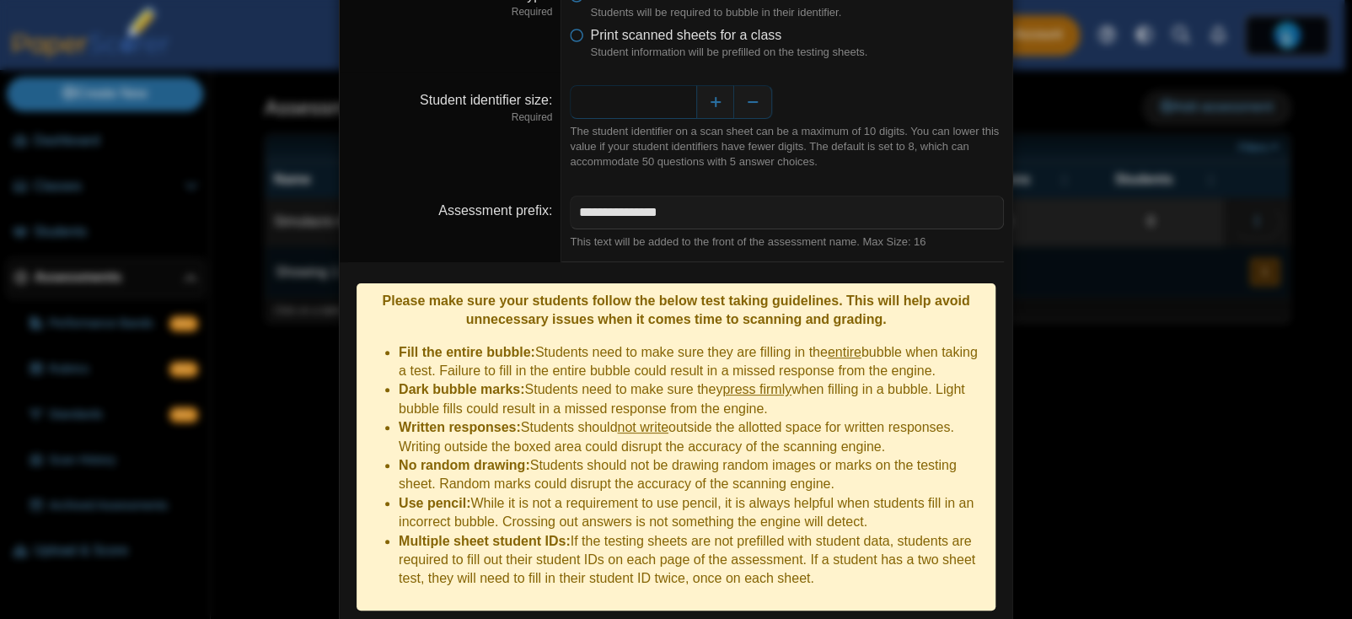
scroll to position [105, 0]
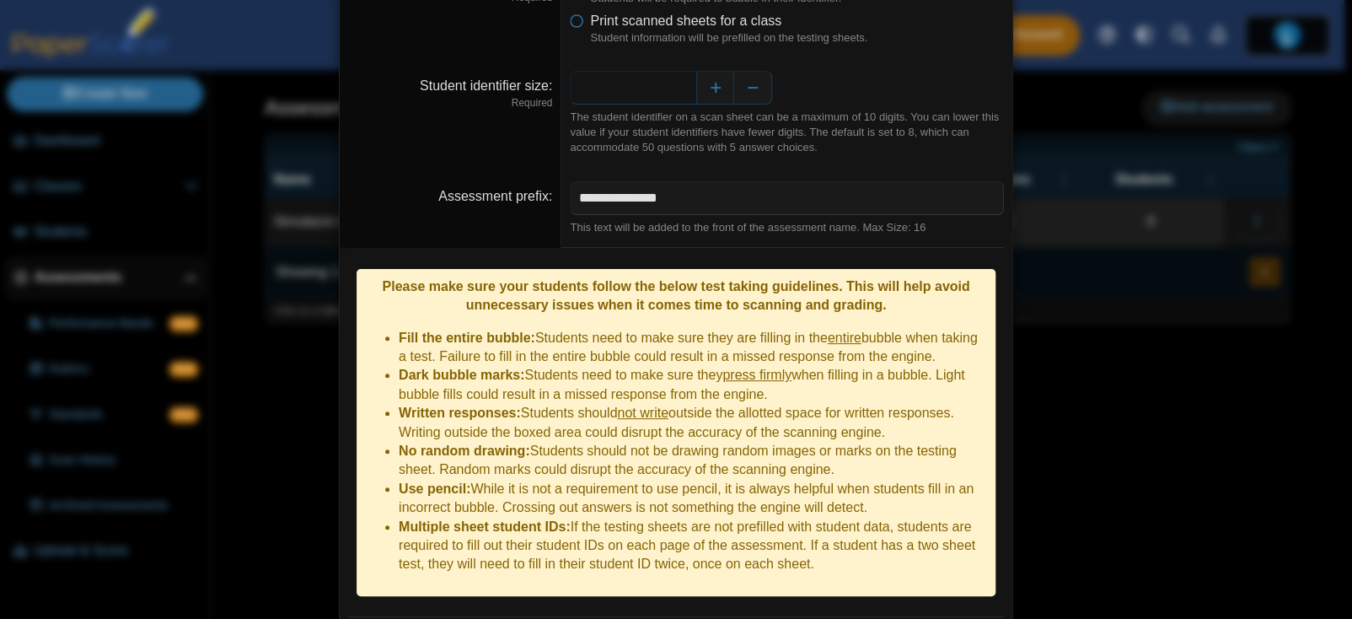
click at [647, 92] on input "**" at bounding box center [633, 88] width 126 height 34
click at [683, 89] on input "**" at bounding box center [633, 88] width 126 height 34
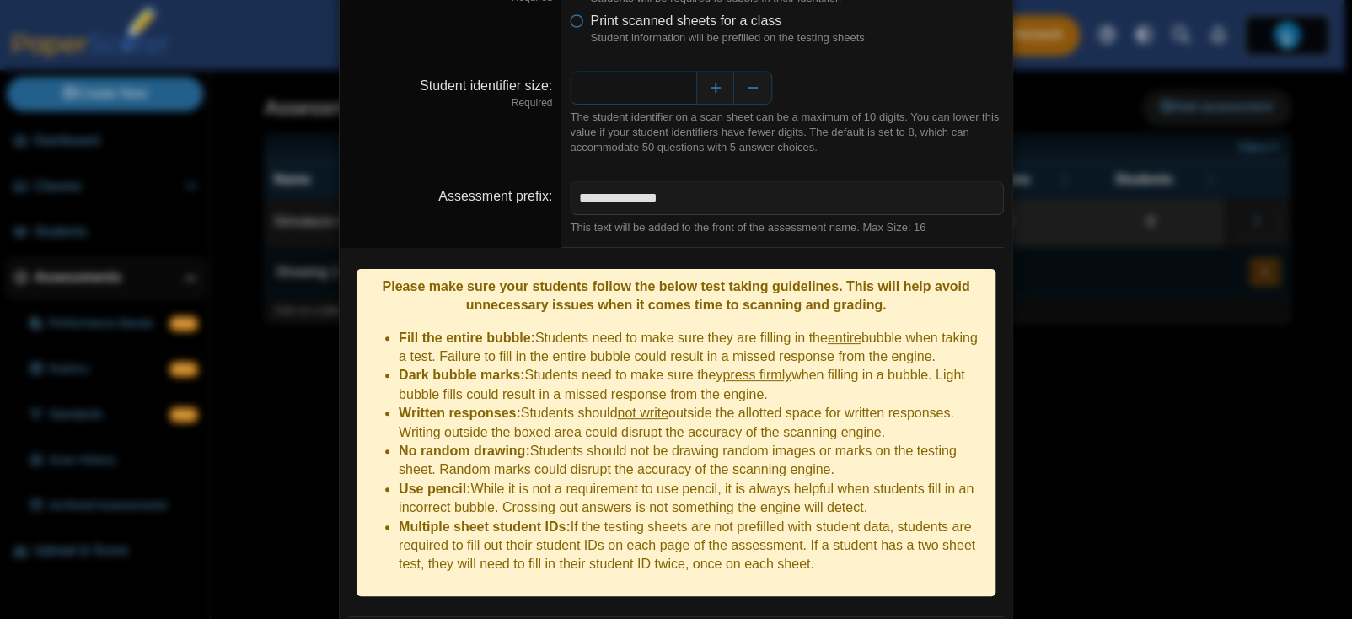
click at [683, 89] on input "**" at bounding box center [633, 88] width 126 height 34
type input "*"
click at [857, 99] on div "*" at bounding box center [787, 88] width 434 height 34
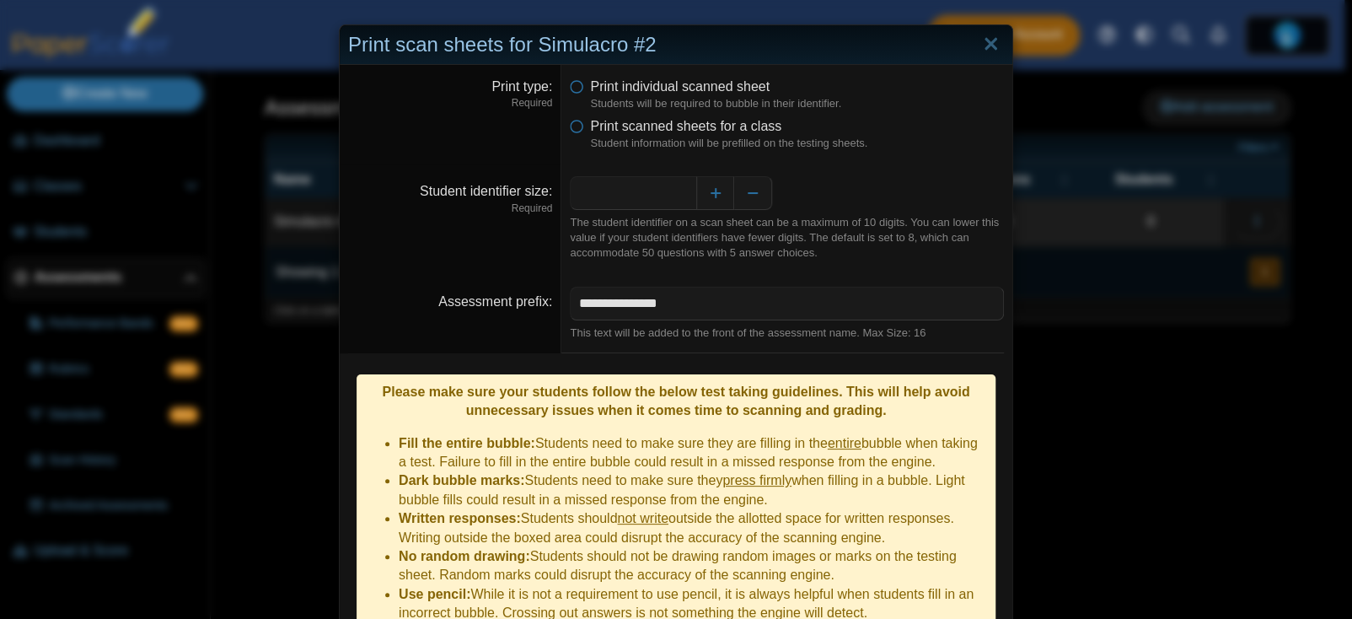
scroll to position [211, 0]
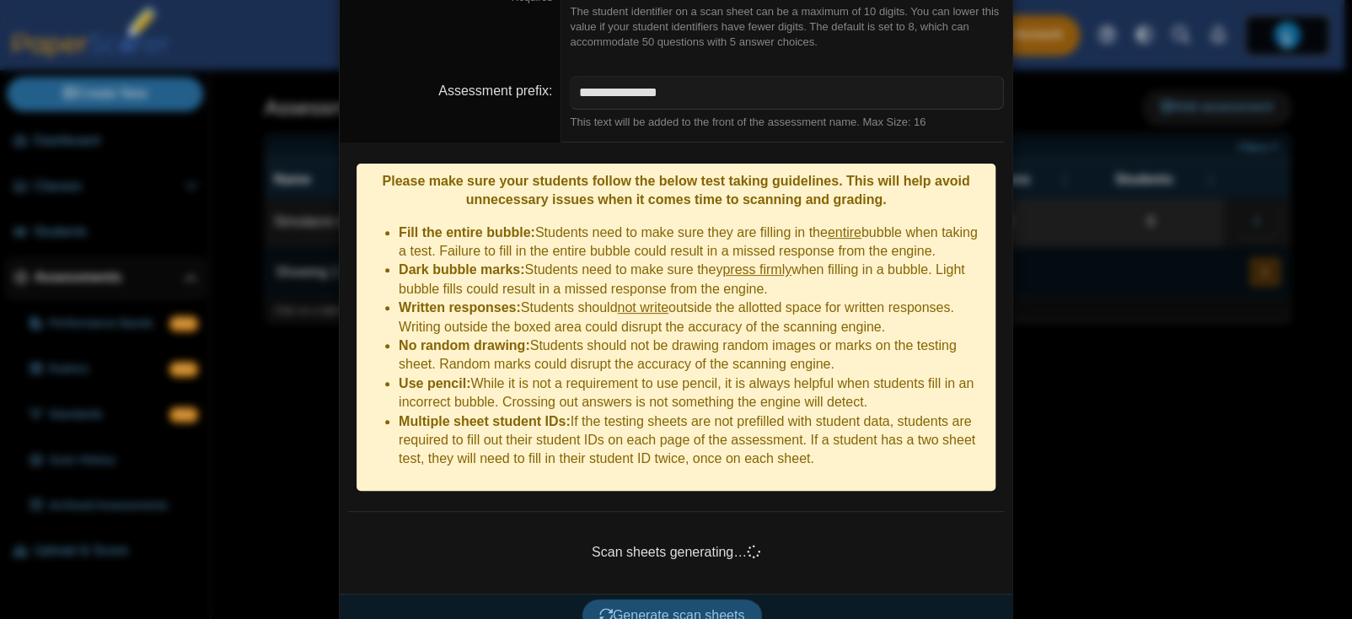
click at [674, 608] on span "Generate scan sheets" at bounding box center [672, 615] width 146 height 14
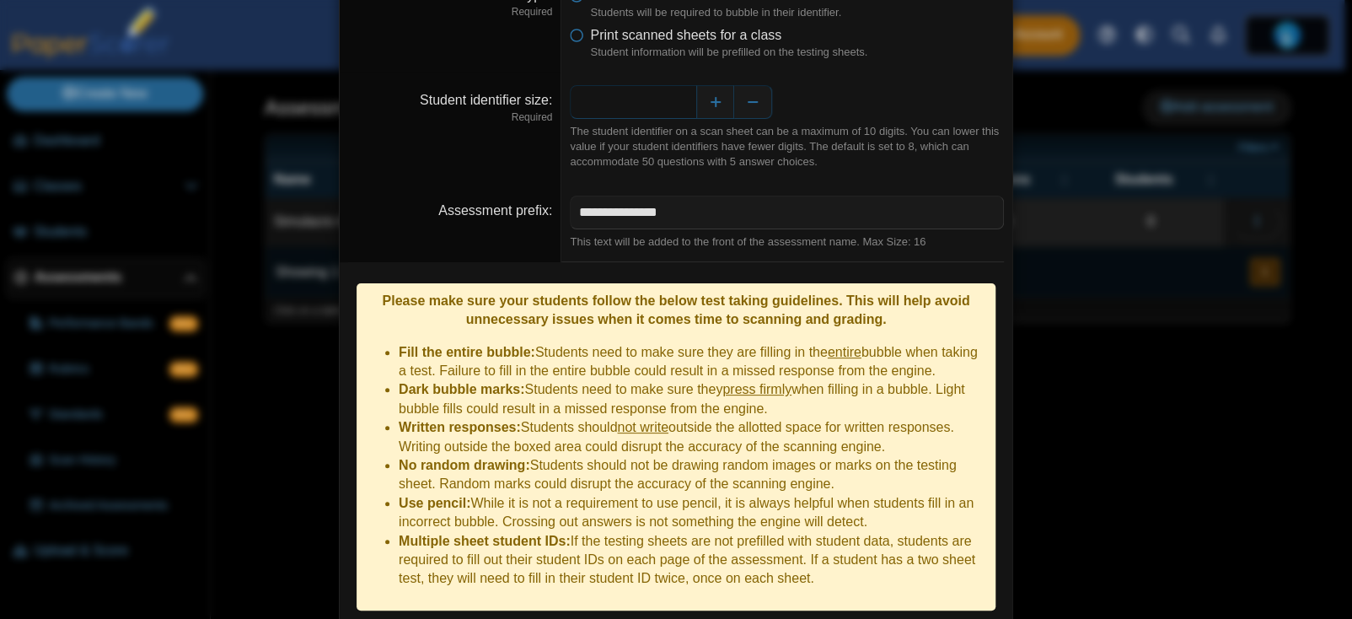
click at [682, 104] on input "*" at bounding box center [633, 102] width 126 height 34
type input "*"
click at [903, 72] on dd "* The student identifier on a scan sheet can be a maximum of 10 digits. You can…" at bounding box center [786, 127] width 451 height 110
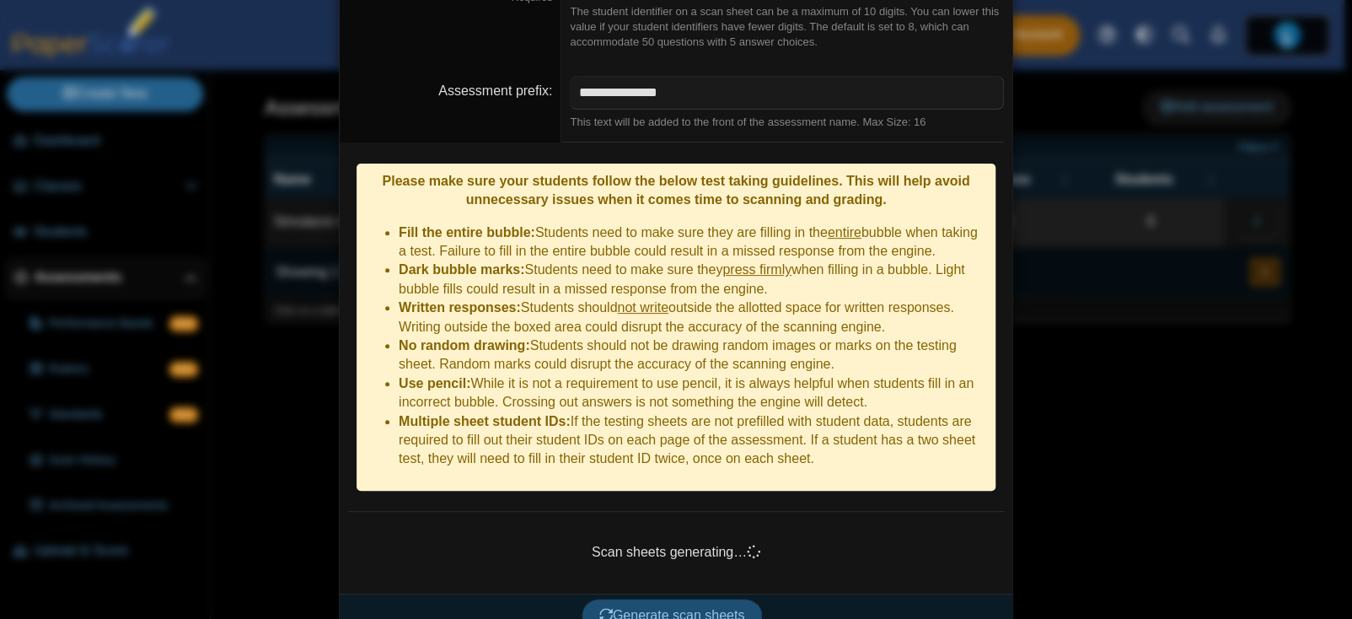
click at [617, 608] on span "Generate scan sheets" at bounding box center [672, 615] width 146 height 14
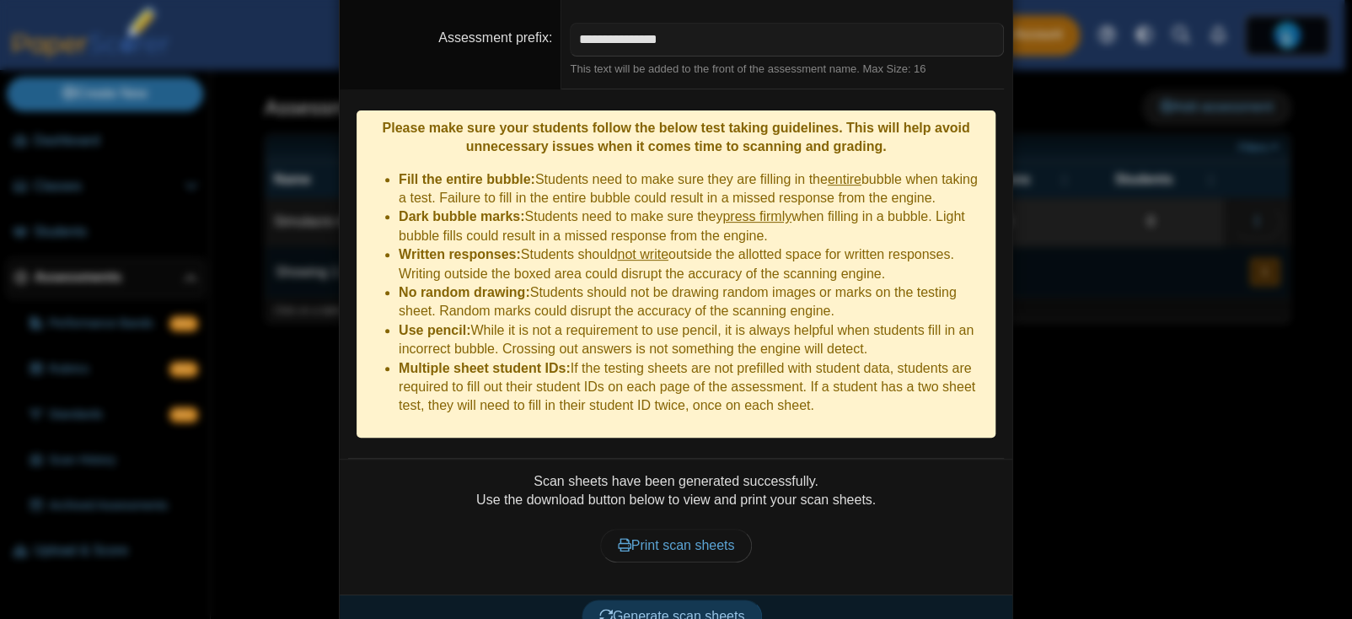
scroll to position [264, 0]
click at [652, 609] on span "Generate scan sheets" at bounding box center [672, 616] width 146 height 14
click at [673, 529] on link "Print scan sheets" at bounding box center [676, 546] width 153 height 34
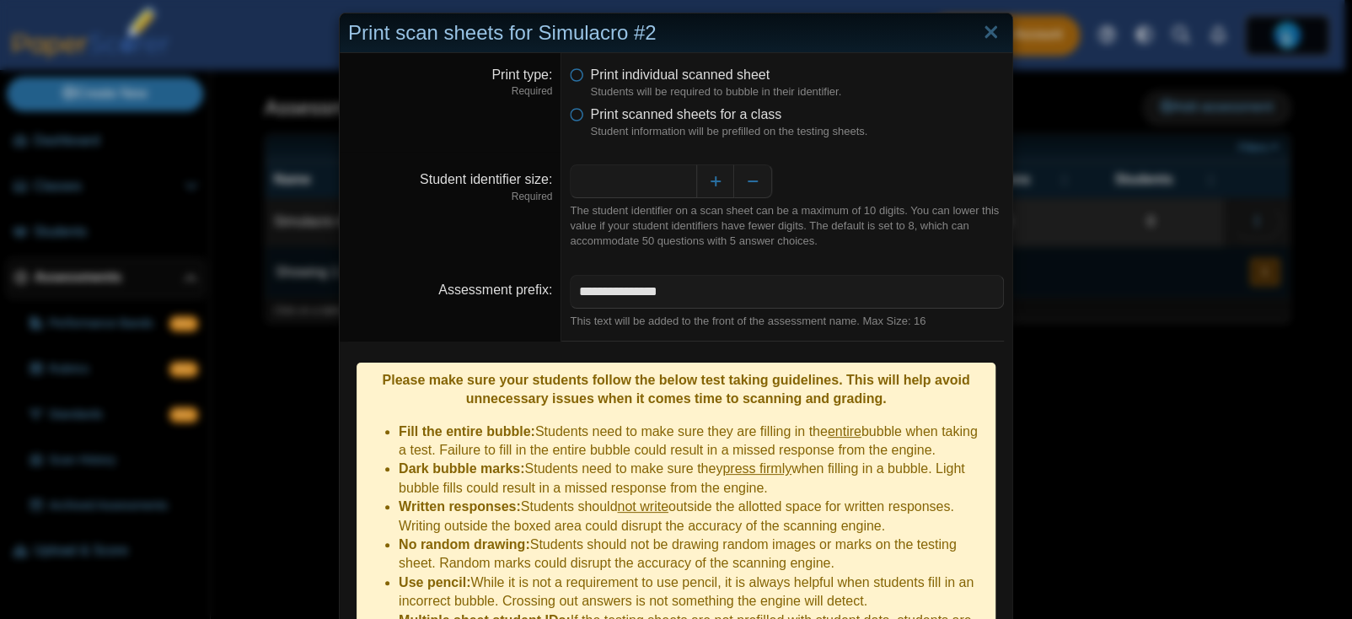
scroll to position [0, 0]
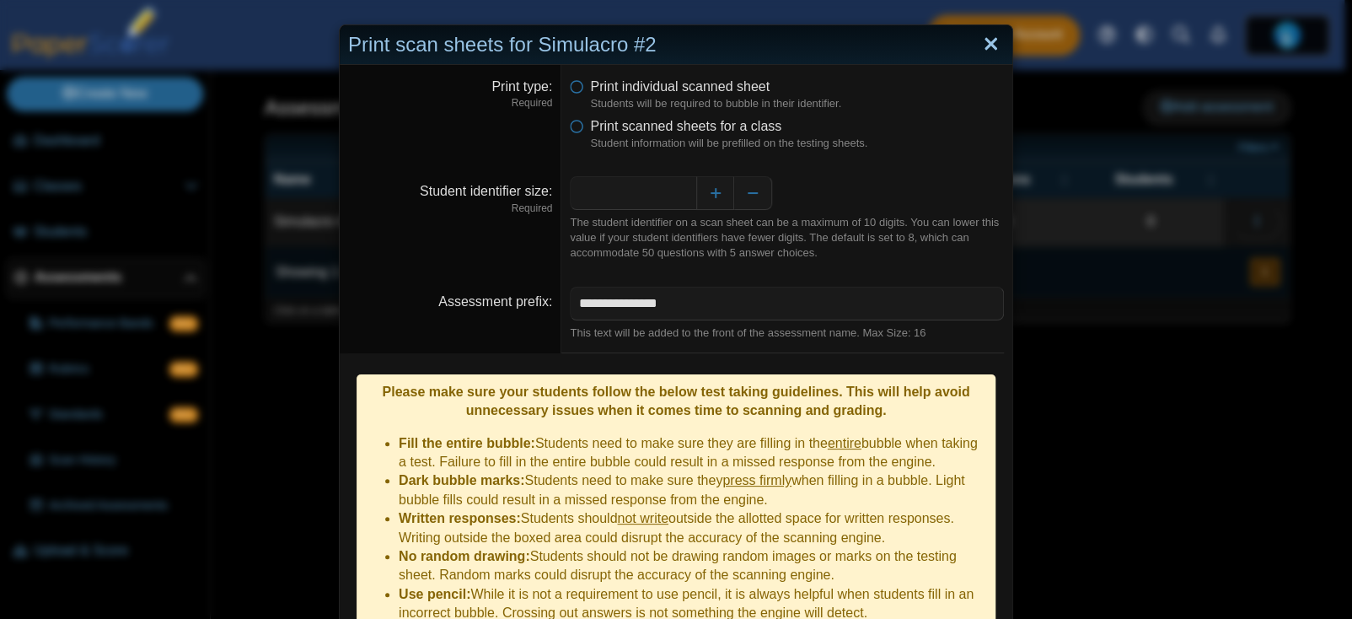
click at [978, 50] on link "Close" at bounding box center [991, 44] width 26 height 29
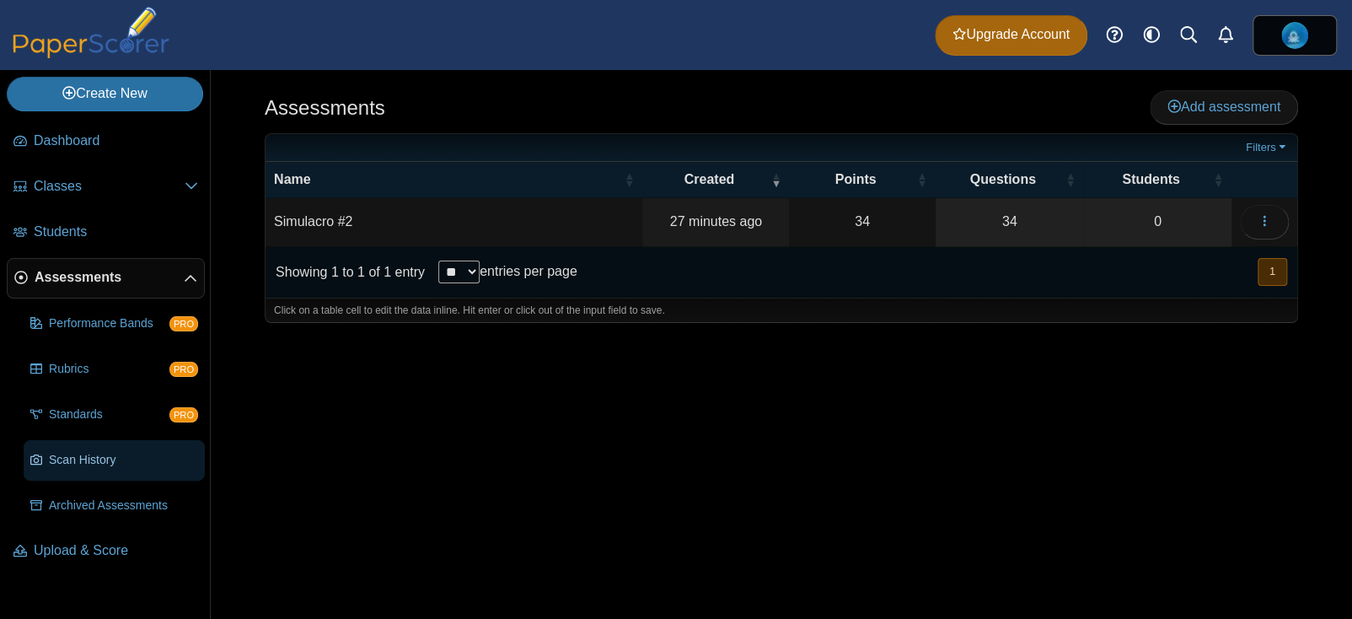
click at [113, 444] on link "Scan History" at bounding box center [114, 460] width 181 height 40
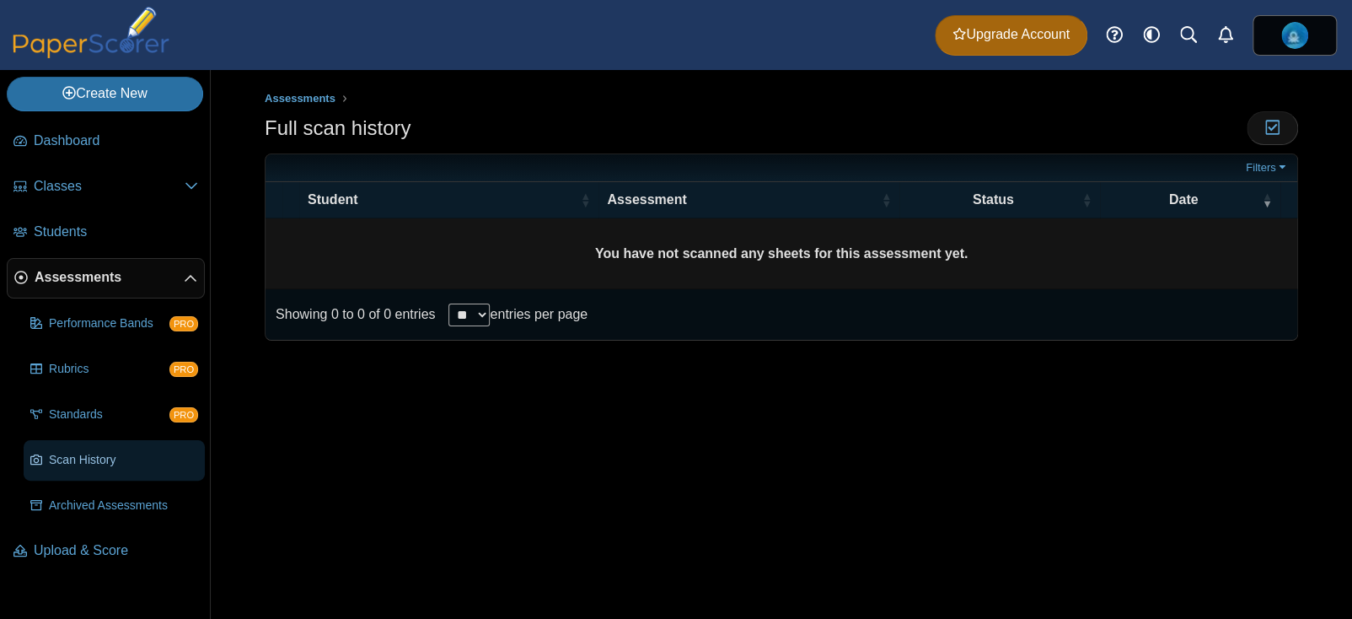
click at [105, 445] on link "Scan History" at bounding box center [114, 460] width 181 height 40
click at [72, 464] on span "Scan History" at bounding box center [123, 460] width 149 height 17
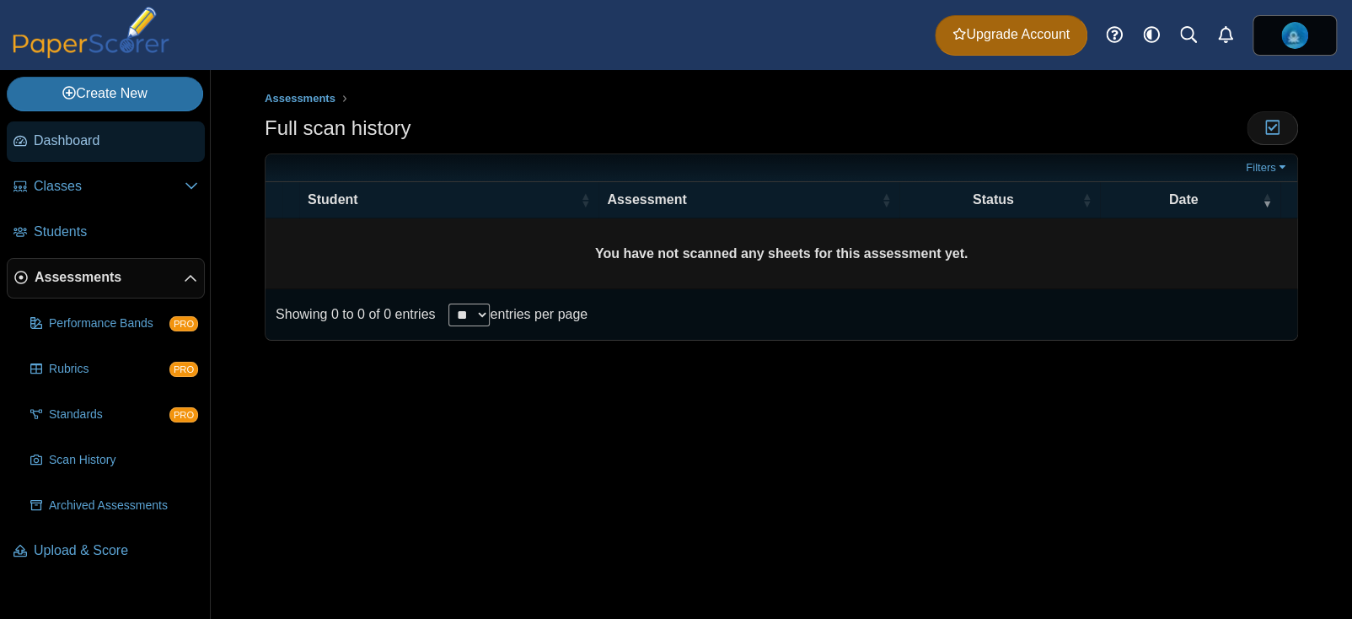
click at [78, 148] on span "Dashboard" at bounding box center [116, 141] width 164 height 19
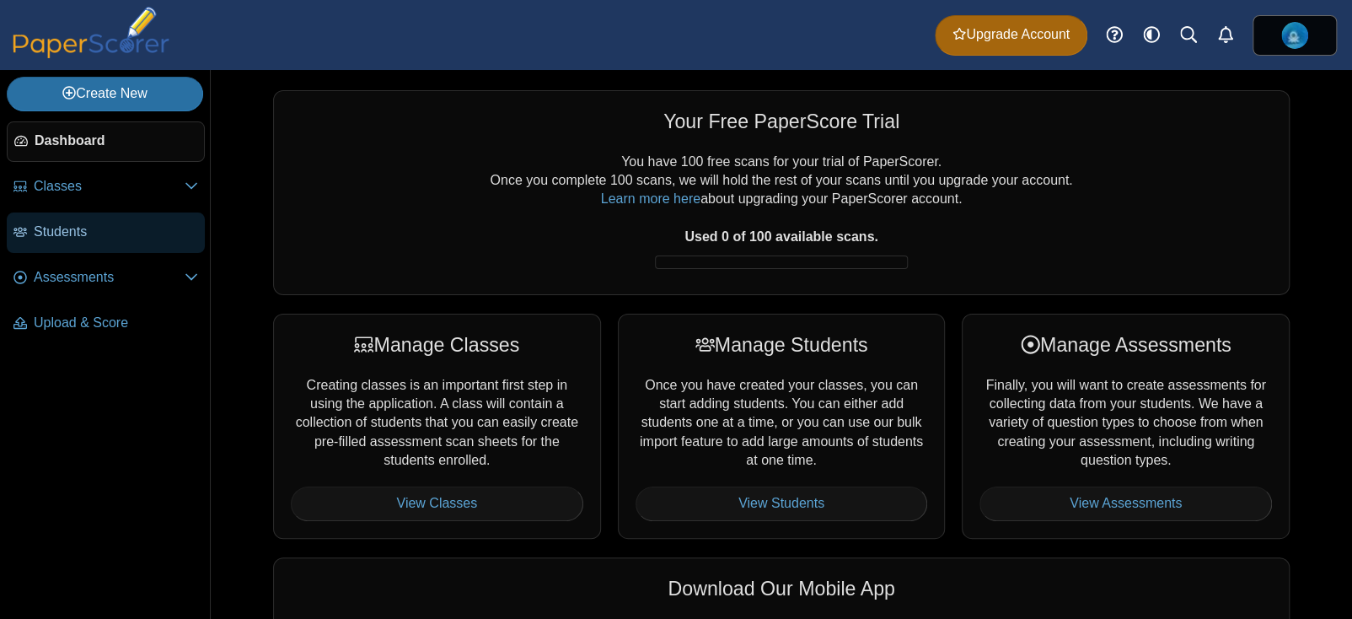
click at [67, 227] on span "Students" at bounding box center [116, 232] width 164 height 19
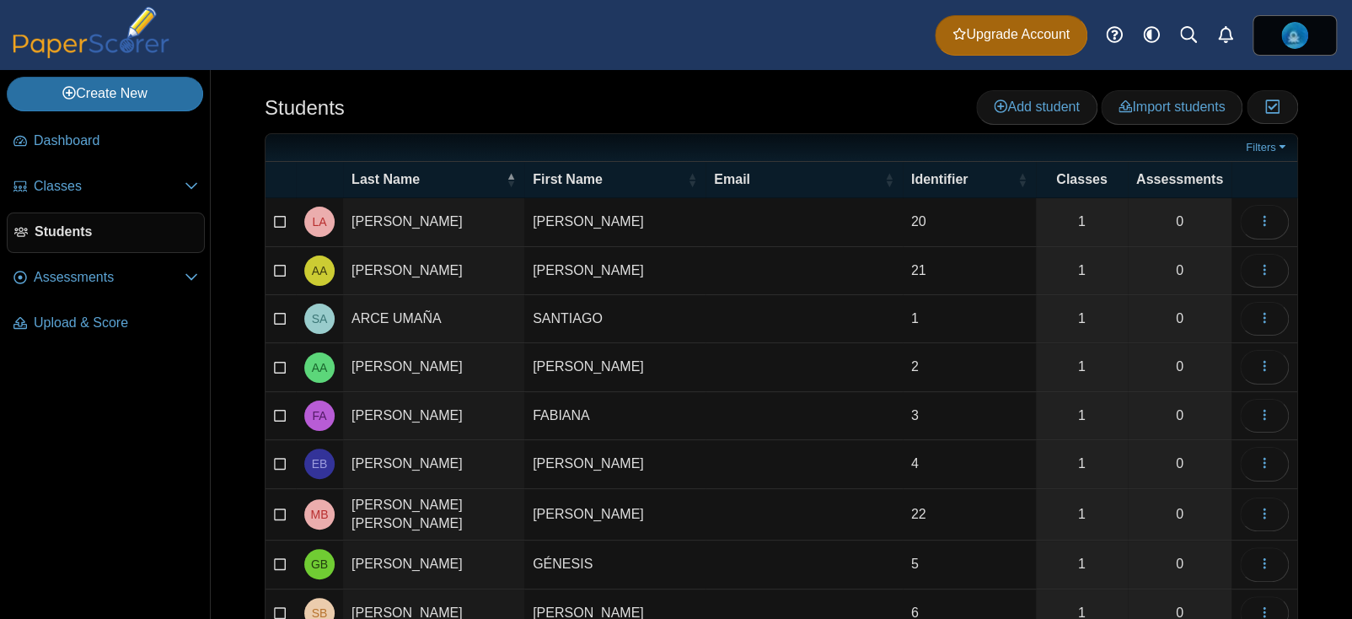
scroll to position [157, 0]
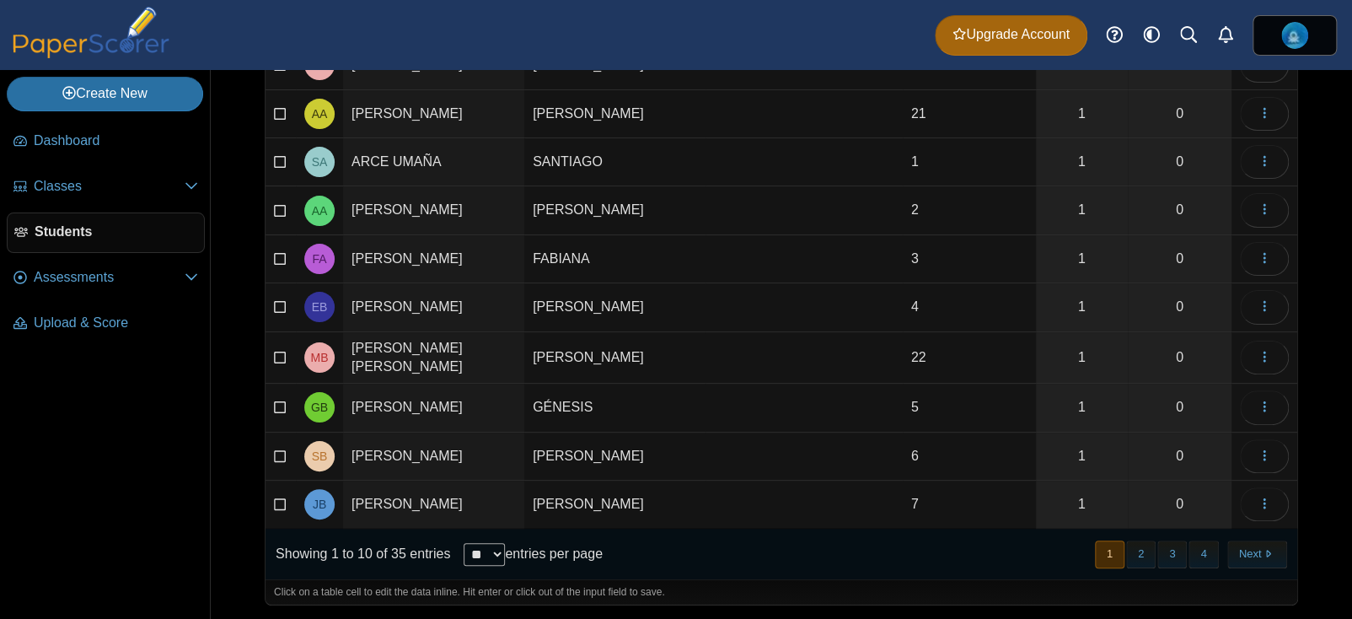
click at [482, 543] on select "** ** ** ***" at bounding box center [484, 554] width 41 height 23
select select "***"
click at [464, 543] on select "** ** ** ***" at bounding box center [484, 554] width 41 height 23
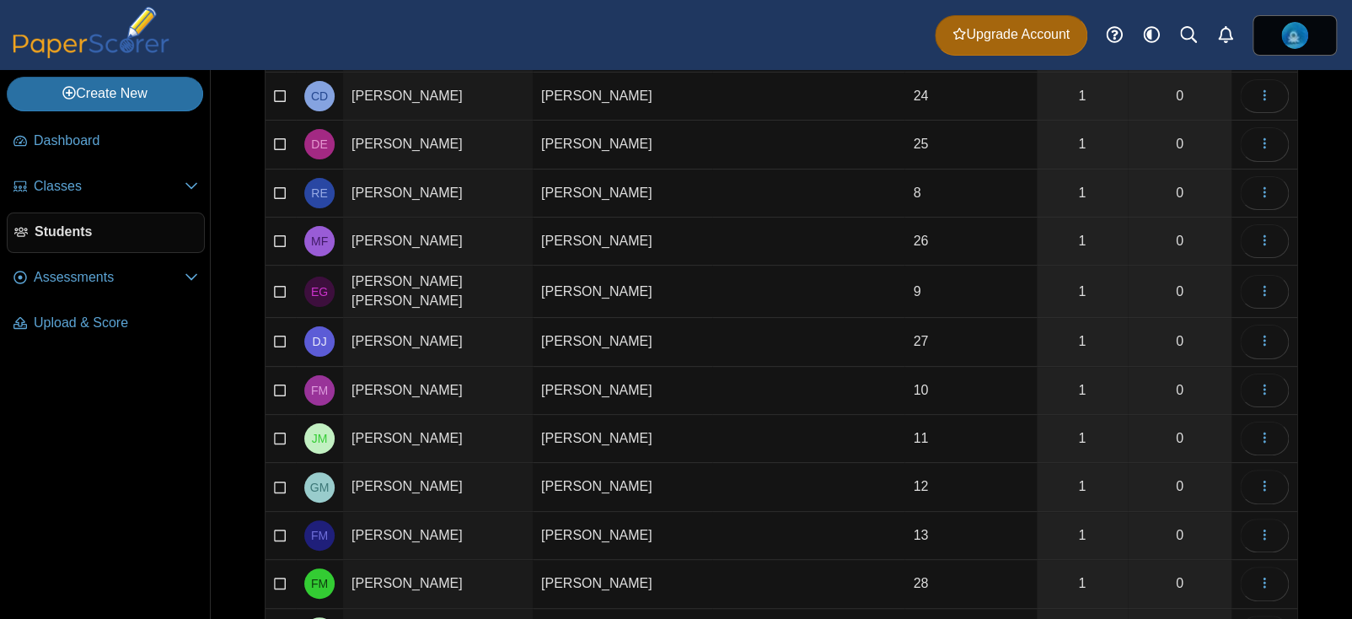
scroll to position [660, 0]
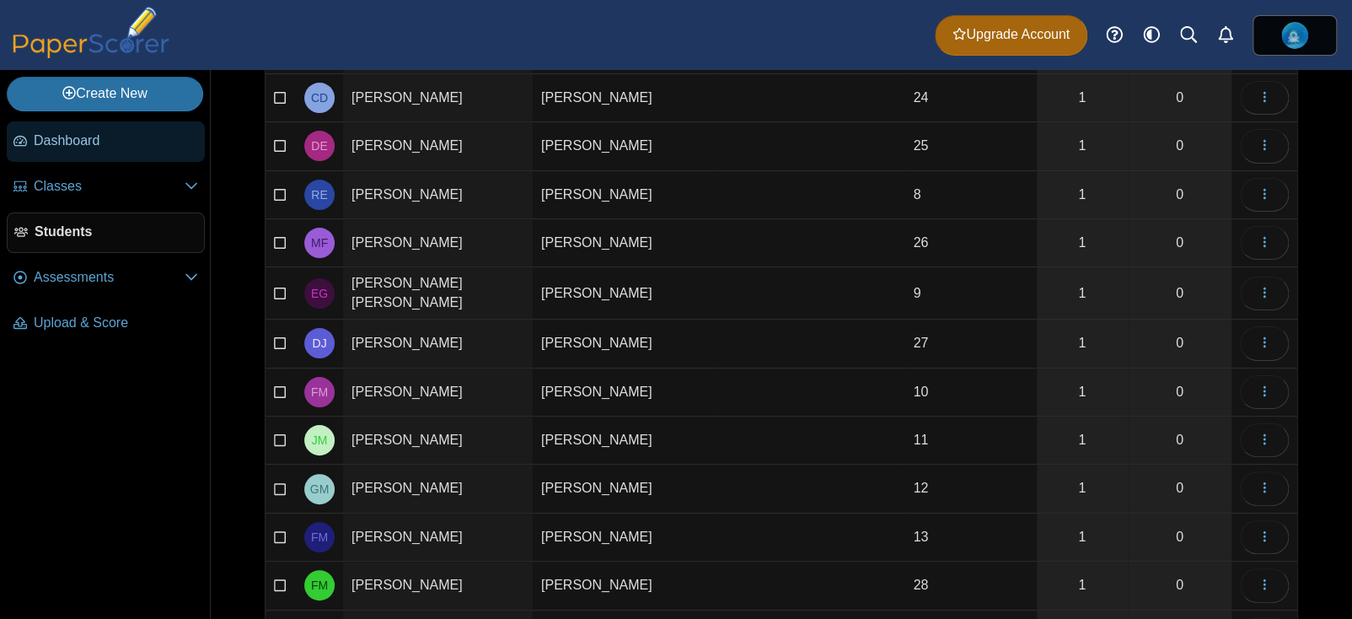
click at [127, 139] on span "Dashboard" at bounding box center [116, 141] width 164 height 19
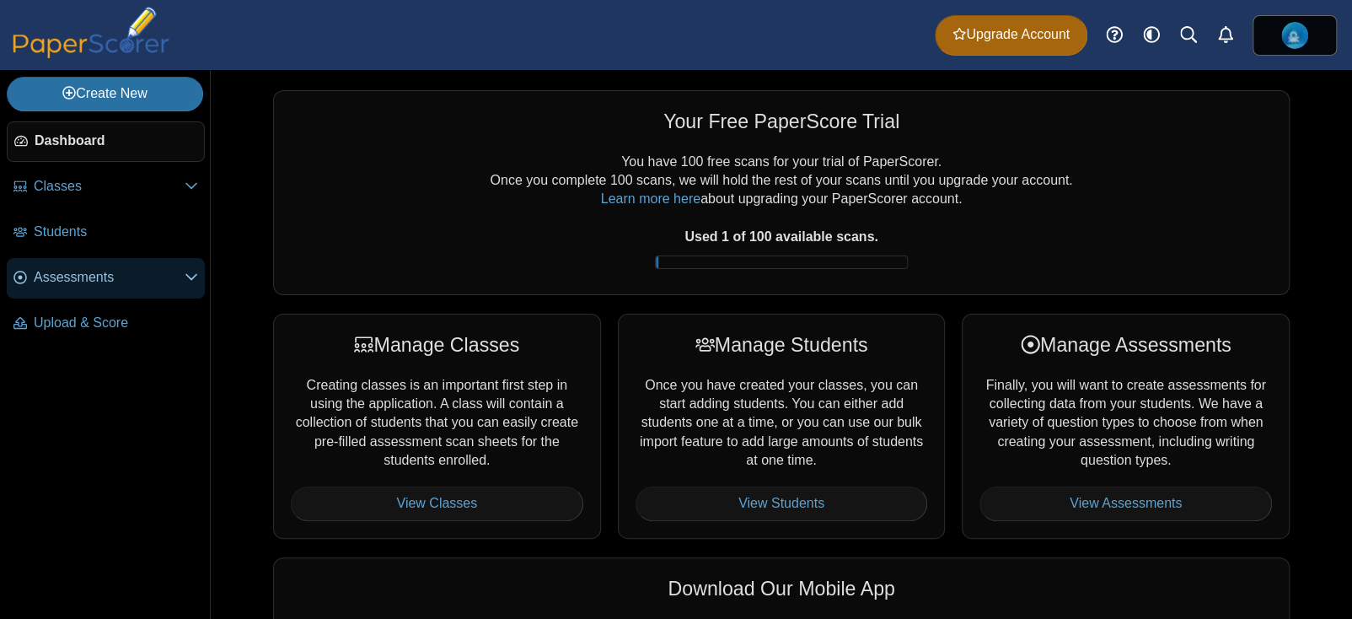
click at [99, 289] on link "Assessments" at bounding box center [106, 278] width 198 height 40
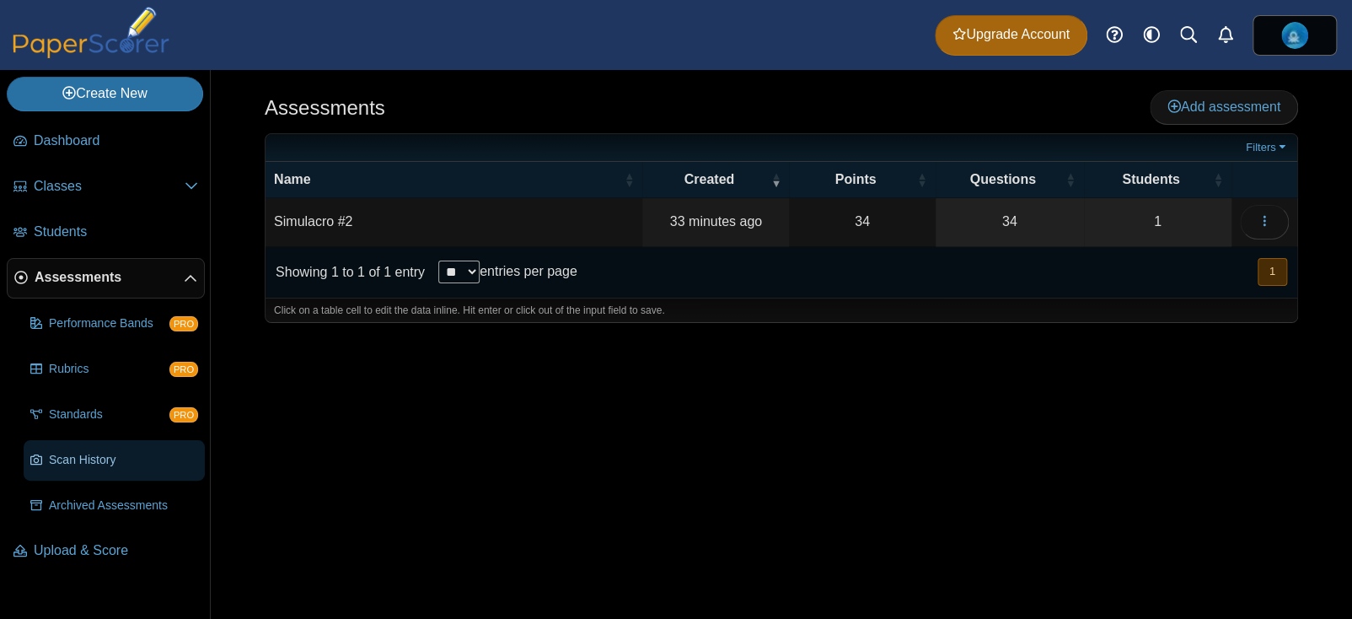
click at [93, 452] on span "Scan History" at bounding box center [123, 460] width 149 height 17
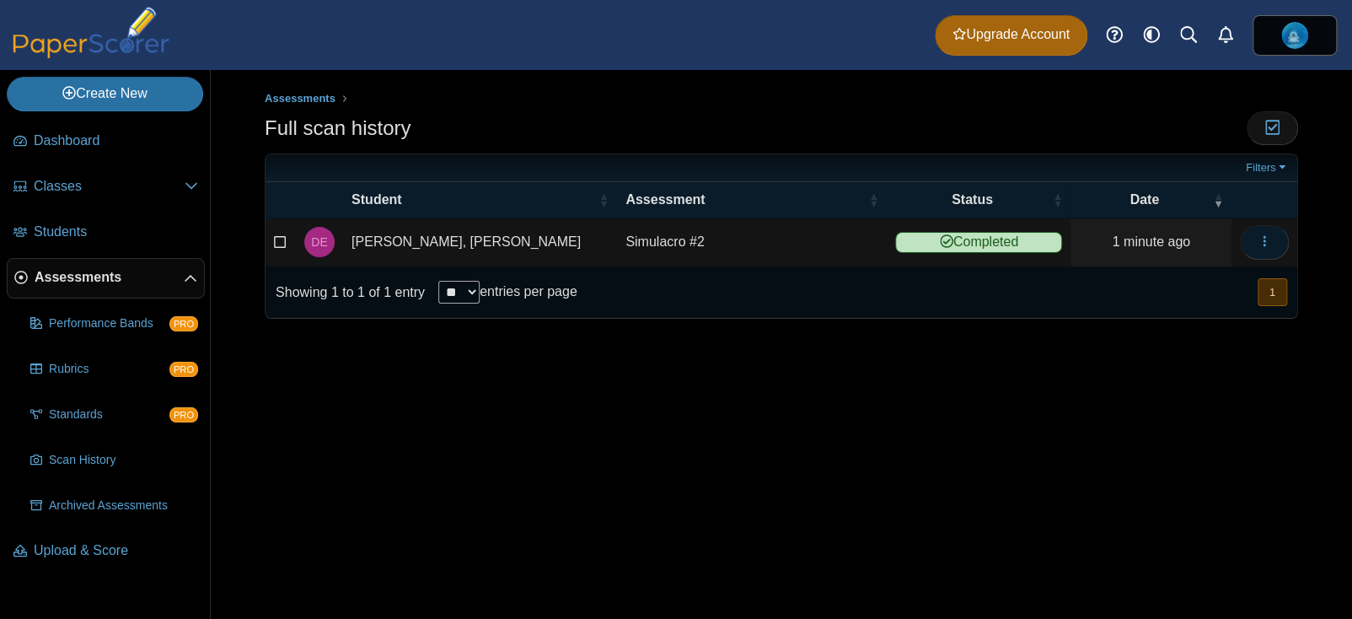
click at [1249, 247] on button "button" at bounding box center [1264, 242] width 49 height 34
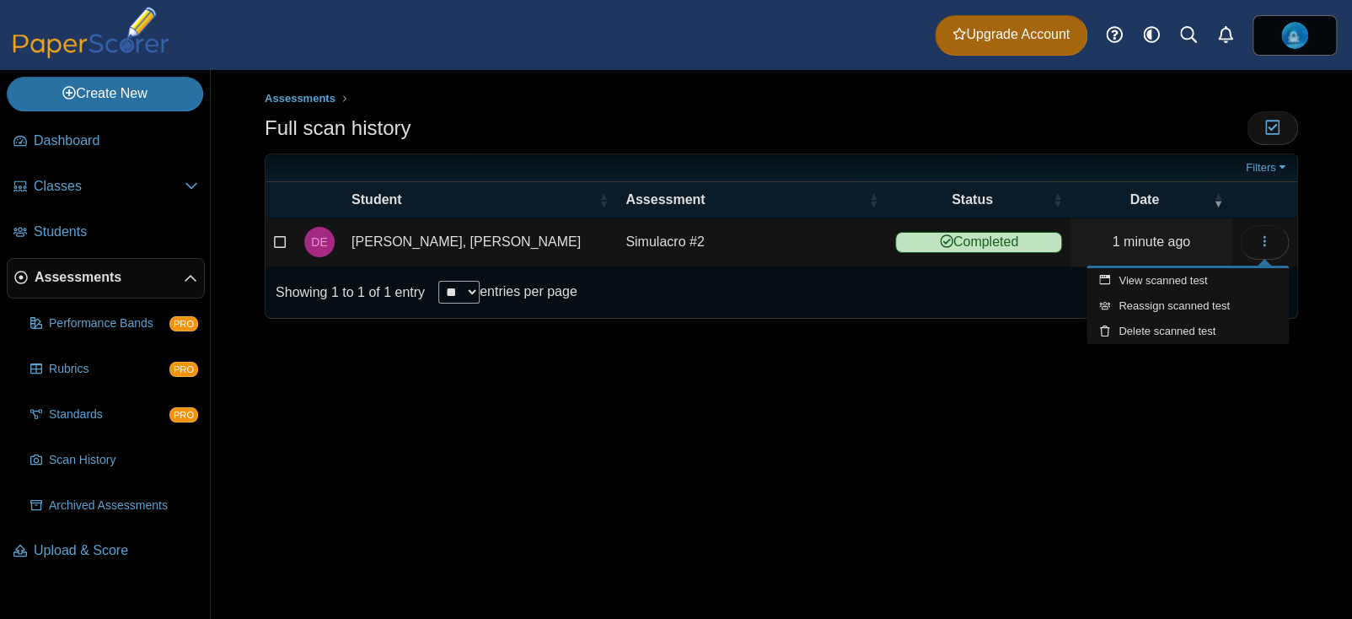
click at [497, 365] on div "Assessments Full scan history Moderation 0" at bounding box center [781, 344] width 1141 height 549
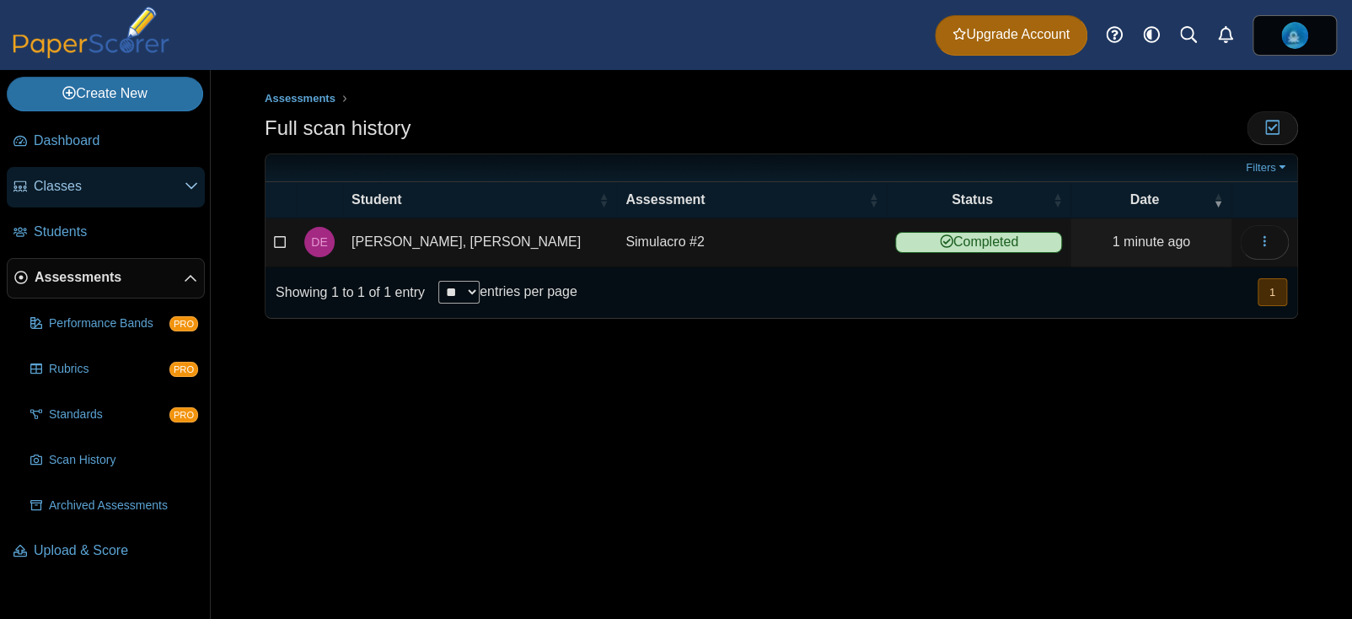
click at [62, 194] on span "Classes" at bounding box center [109, 186] width 151 height 19
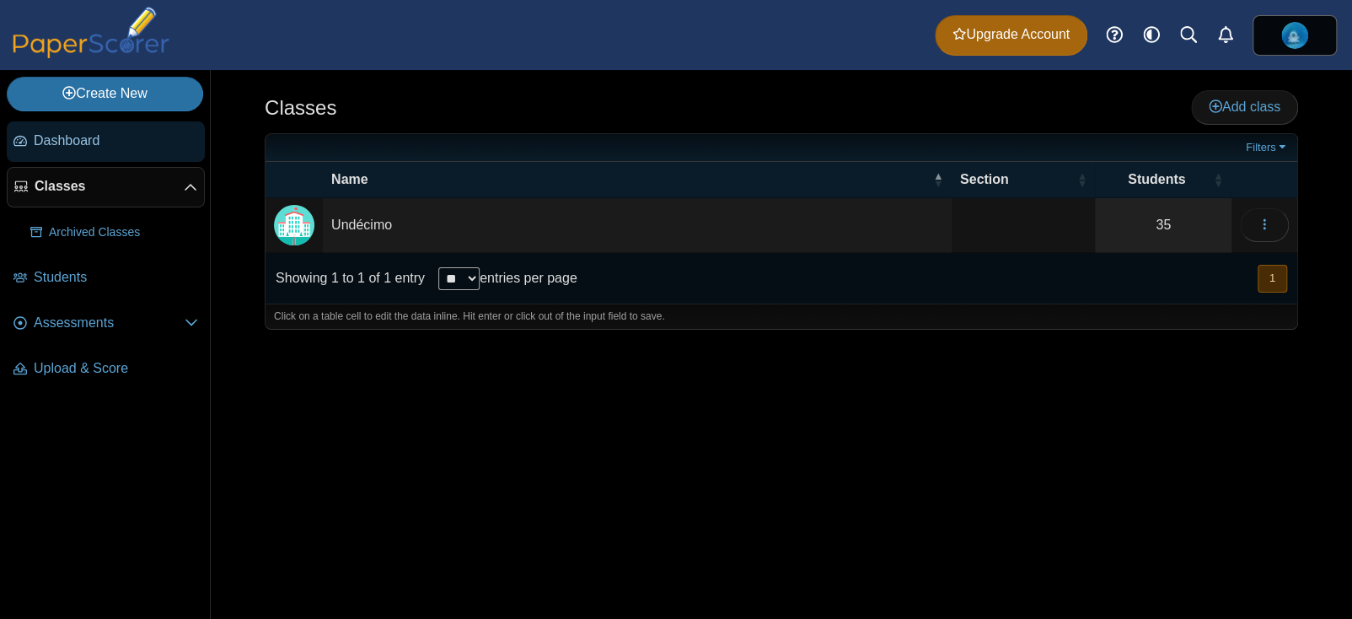
click at [94, 153] on link "Dashboard" at bounding box center [106, 141] width 198 height 40
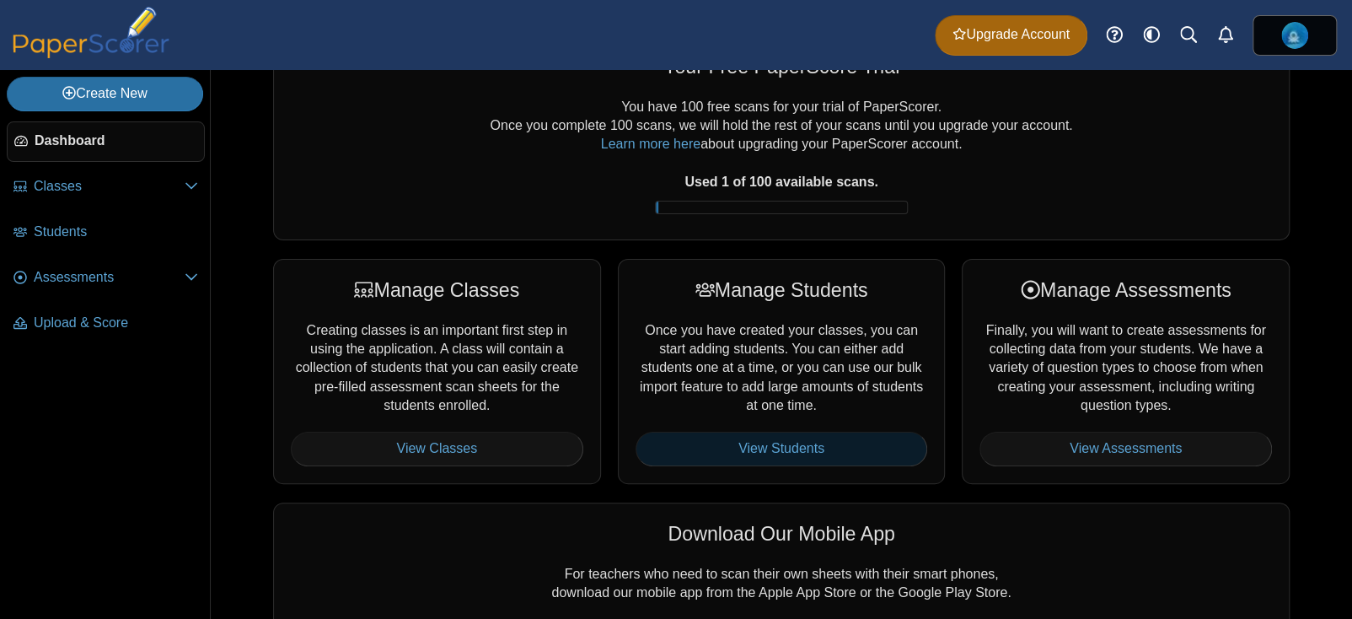
scroll to position [84, 0]
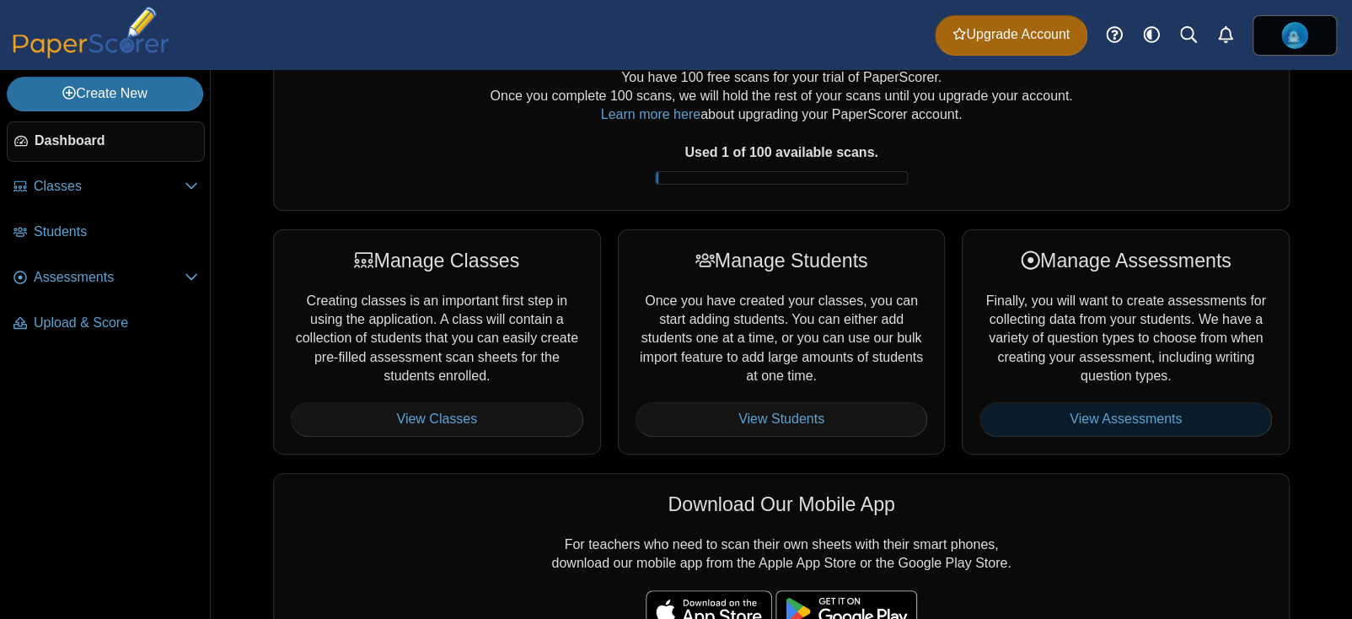
click at [1080, 427] on link "View Assessments" at bounding box center [1126, 419] width 293 height 34
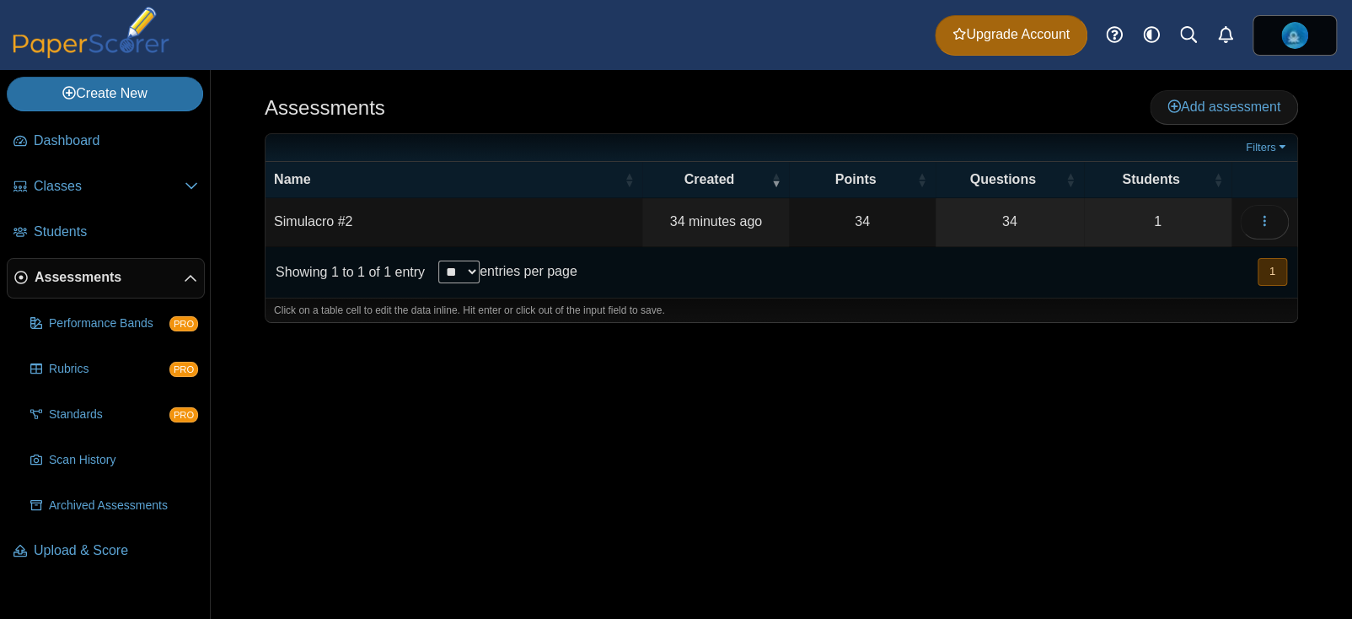
click at [405, 213] on td "Simulacro #2" at bounding box center [454, 222] width 377 height 48
click at [1264, 222] on use "button" at bounding box center [1264, 221] width 3 height 11
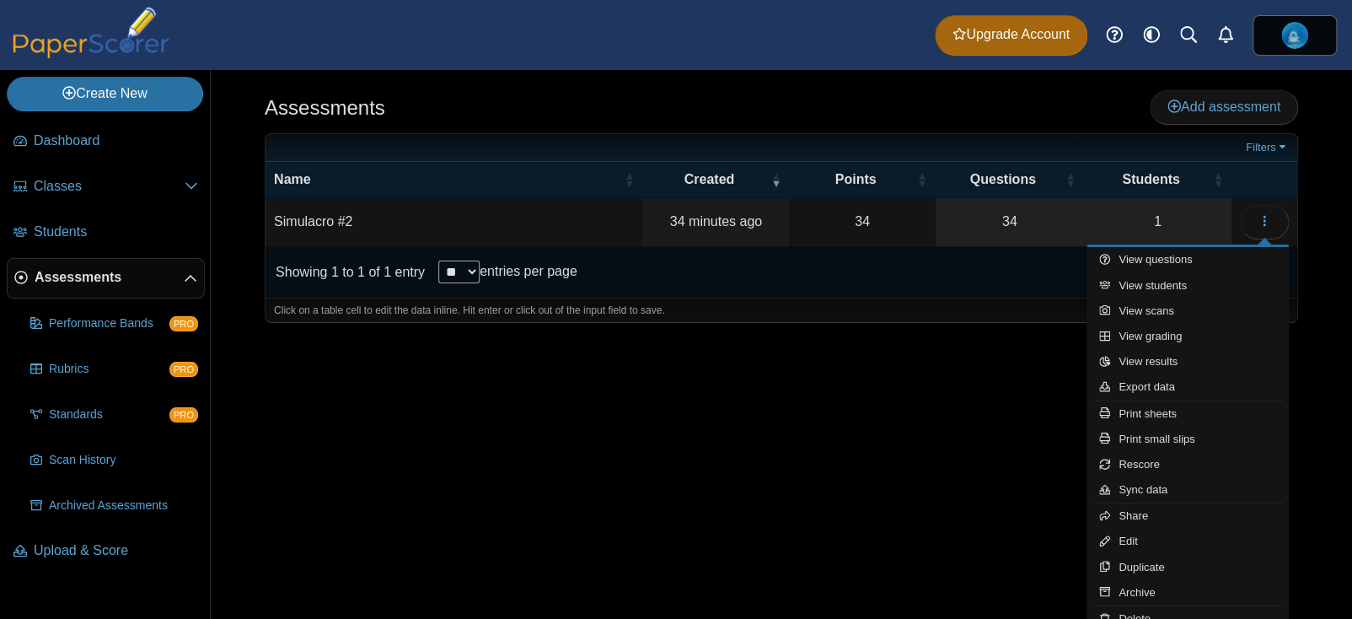
click at [963, 402] on div "Assessments Add assessment 34 1" at bounding box center [781, 344] width 1141 height 549
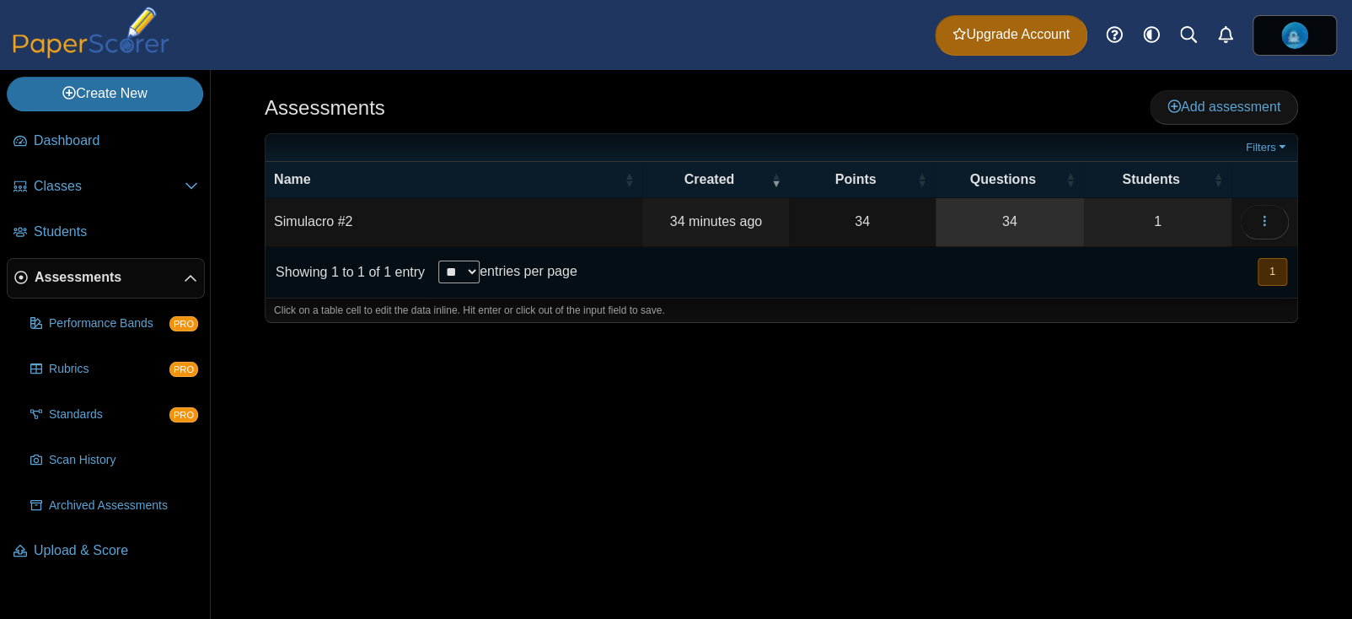
click at [946, 242] on link "34" at bounding box center [1010, 221] width 148 height 47
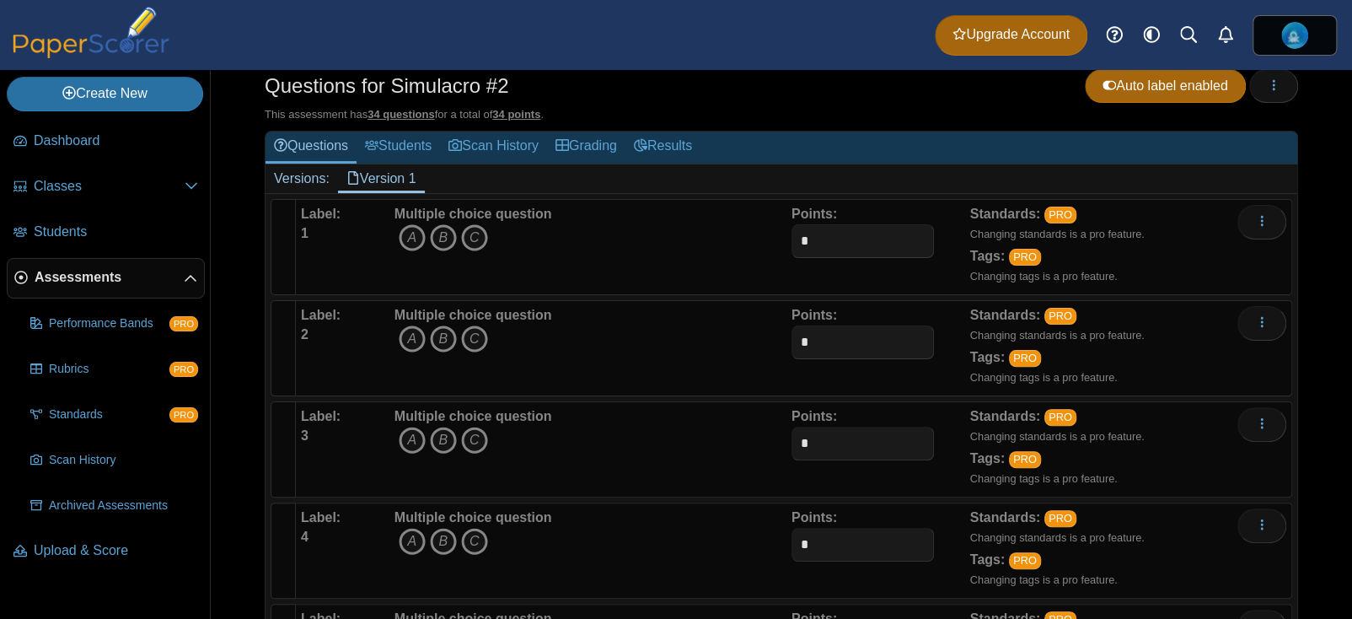
scroll to position [252, 0]
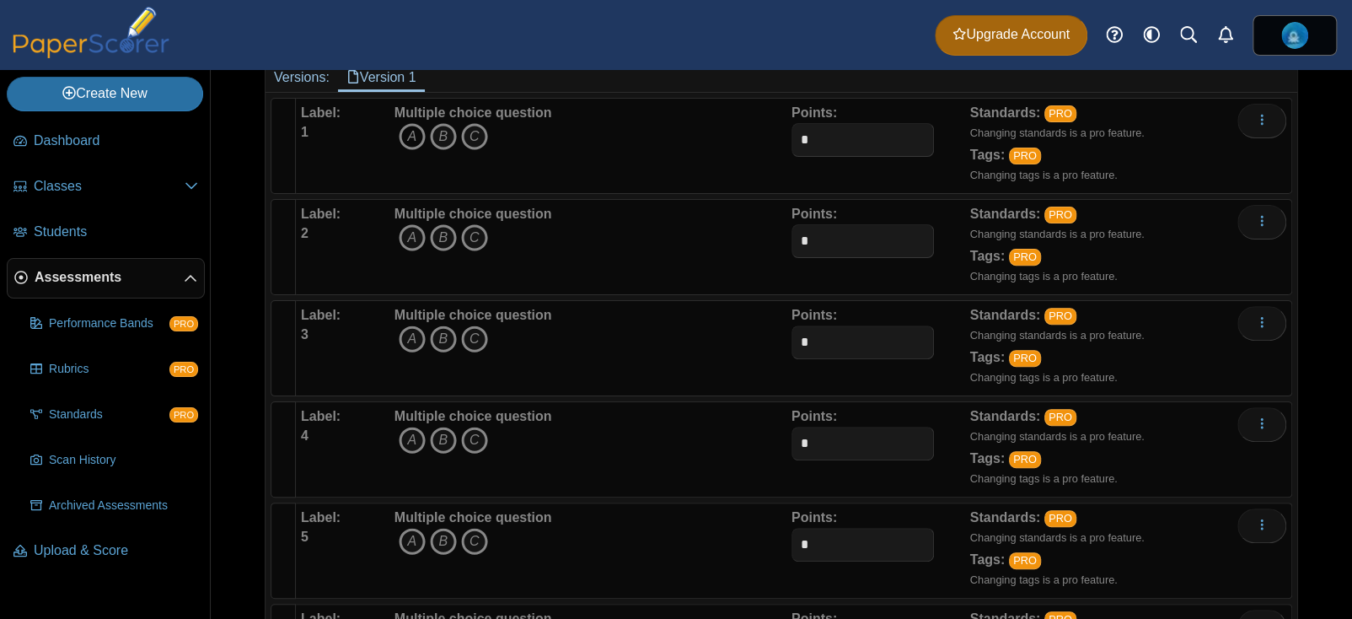
click at [409, 140] on icon "A" at bounding box center [412, 136] width 27 height 27
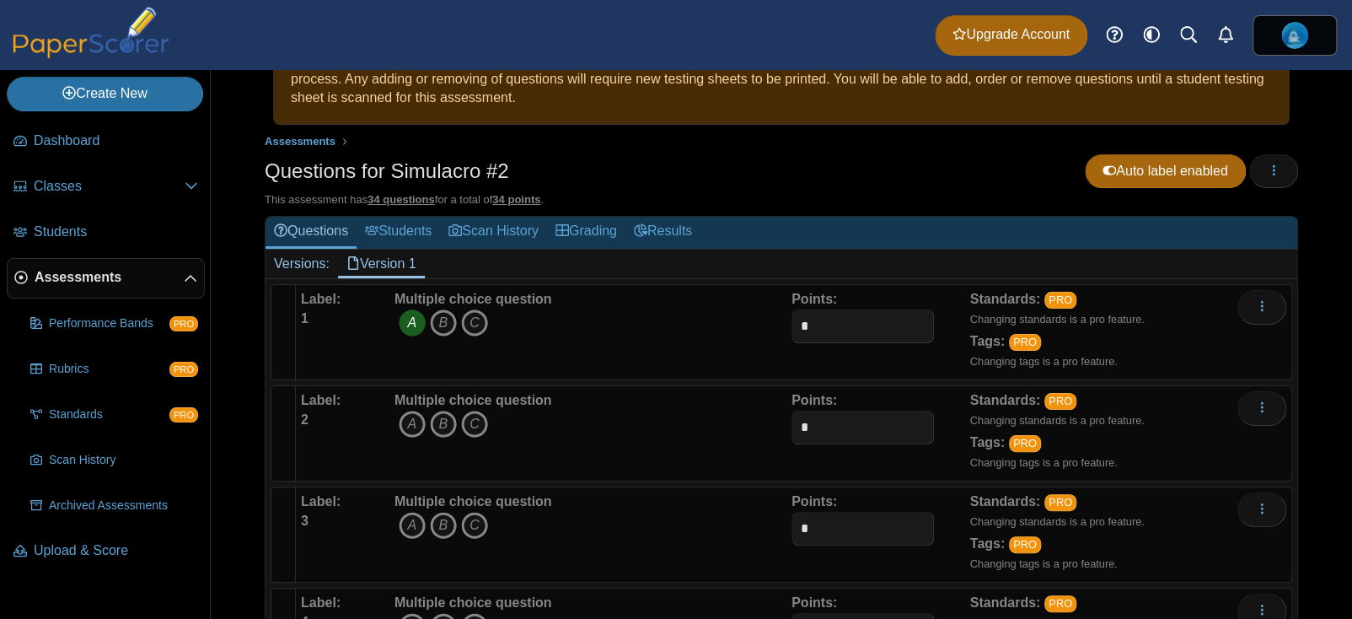
scroll to position [0, 0]
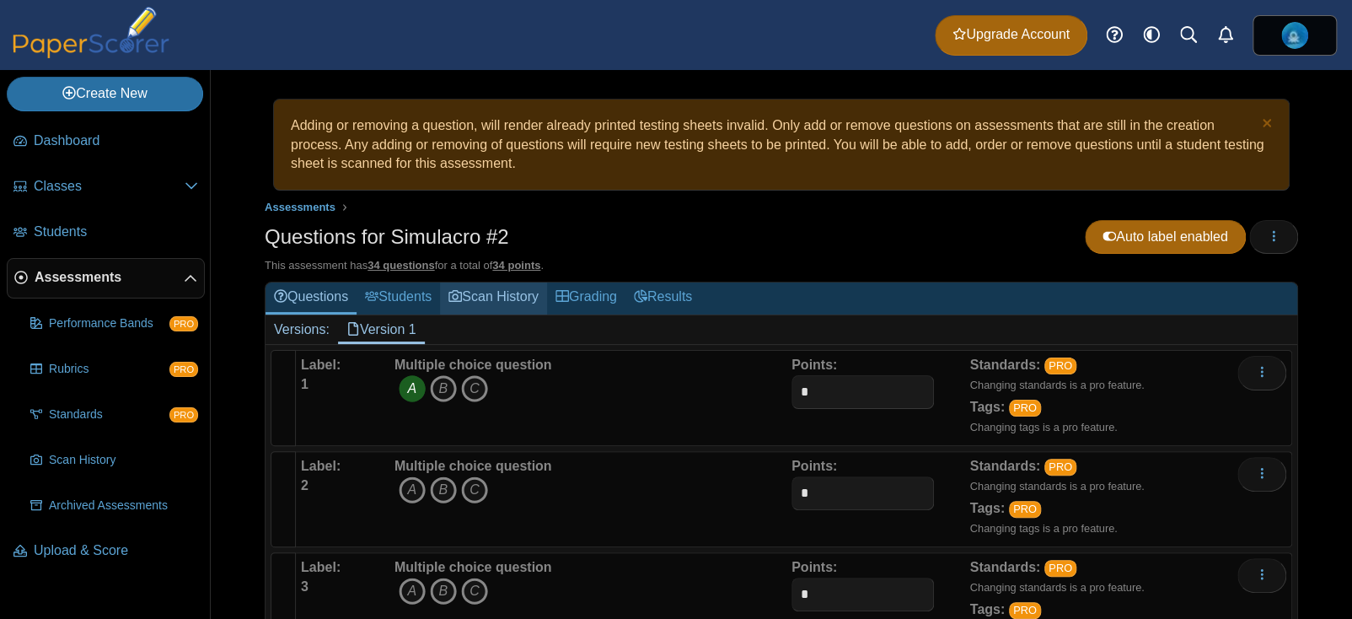
click at [455, 292] on icon at bounding box center [454, 295] width 13 height 13
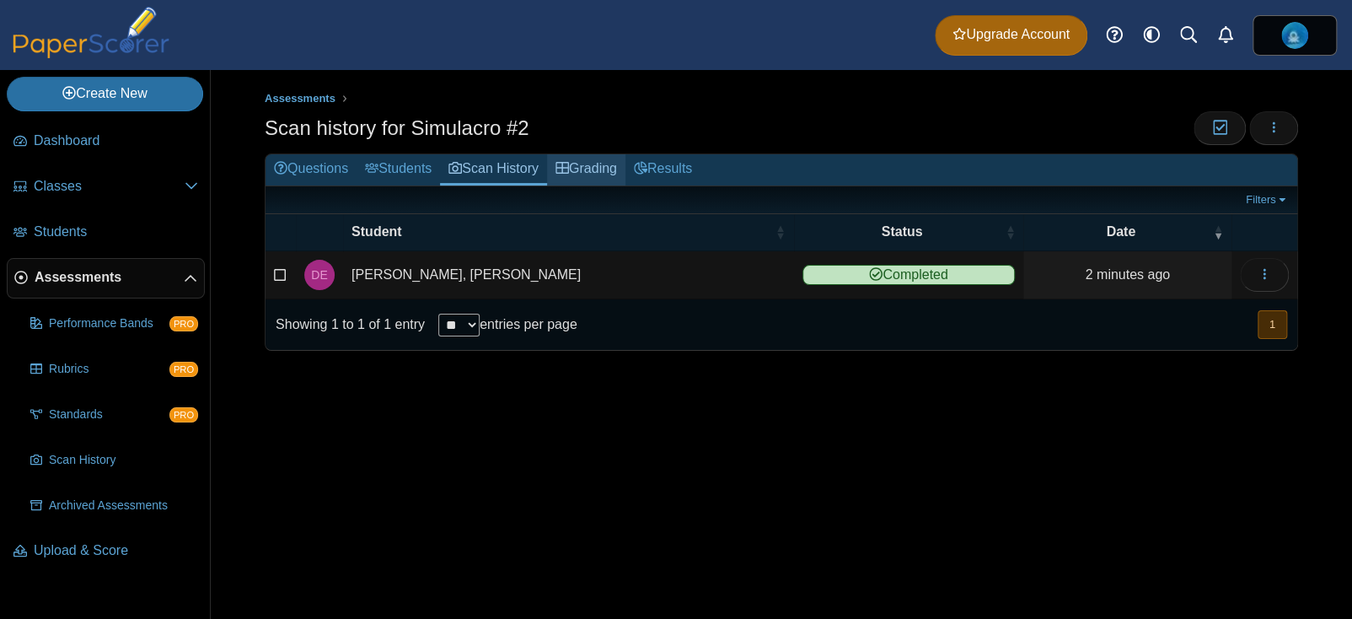
click at [579, 160] on link "Grading" at bounding box center [586, 169] width 78 height 31
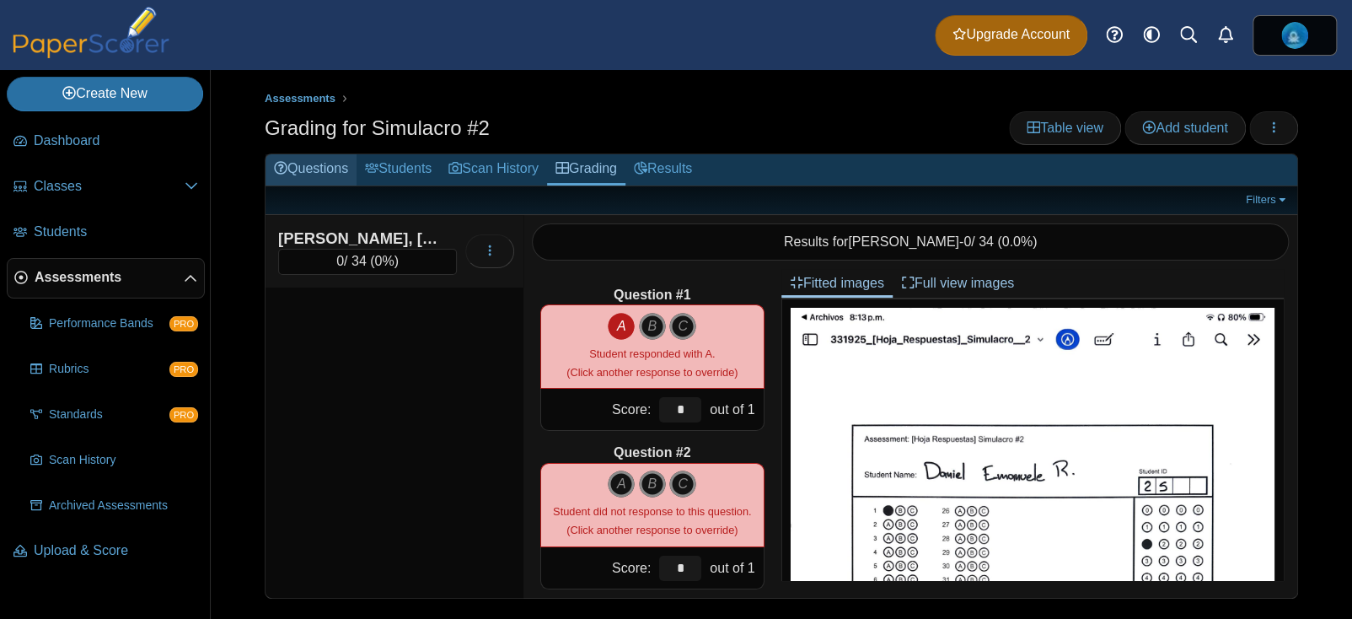
click at [345, 162] on link "Questions" at bounding box center [311, 169] width 91 height 31
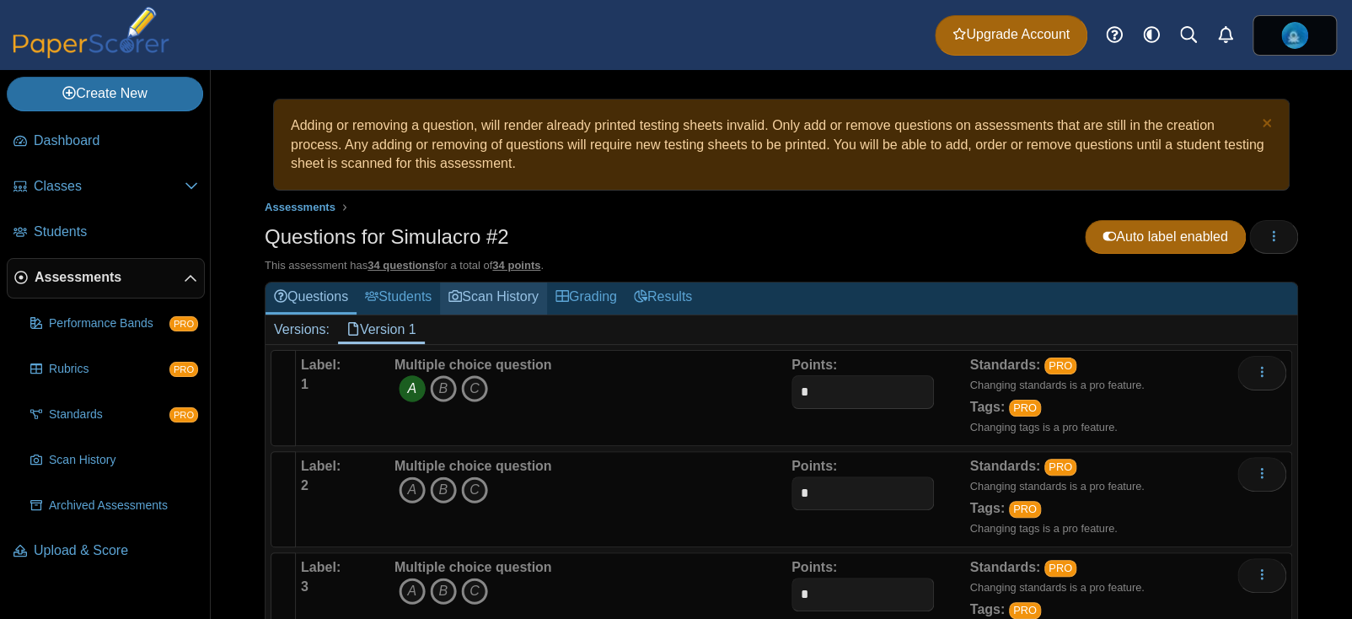
click at [492, 287] on link "Scan History" at bounding box center [493, 297] width 107 height 31
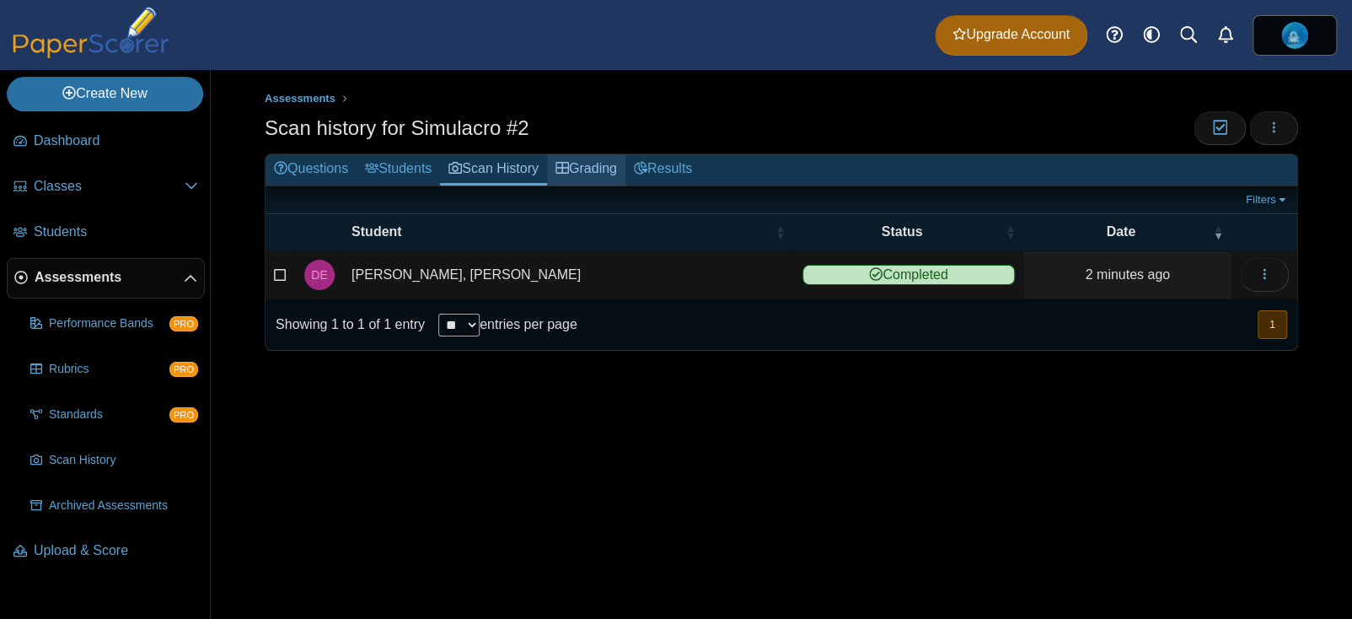
click at [604, 180] on link "Grading" at bounding box center [586, 169] width 78 height 31
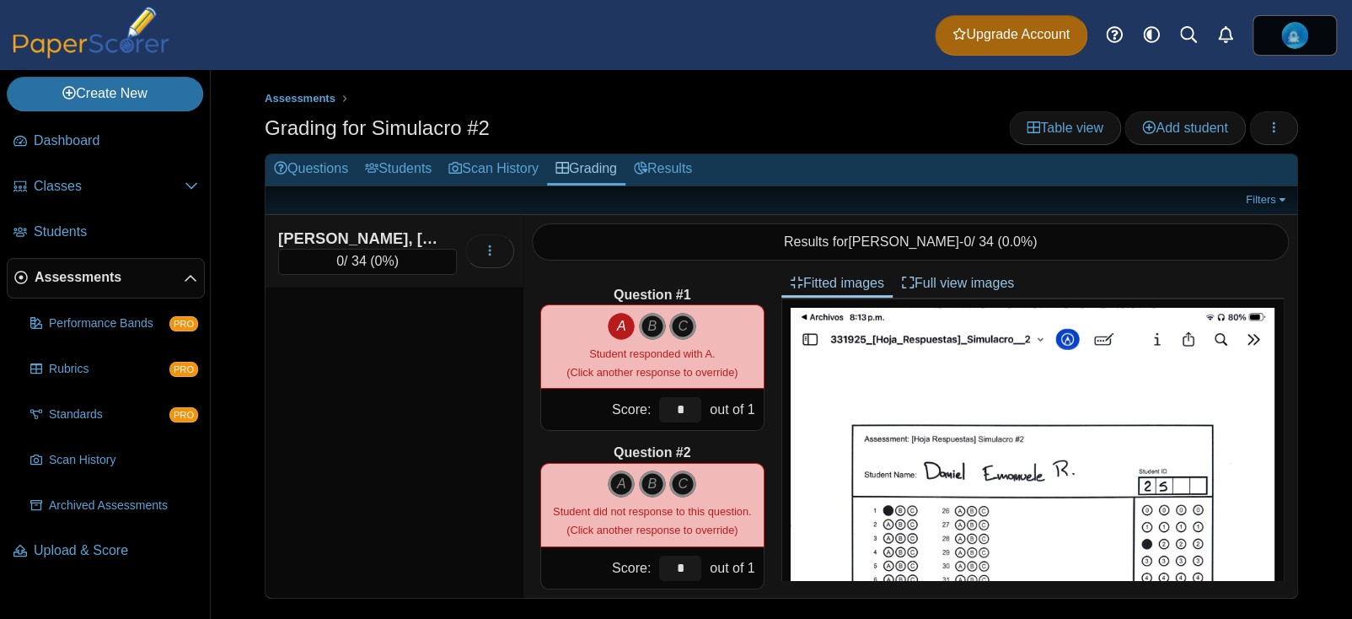
click at [679, 345] on div "Student responded with A. (Click another response to override)" at bounding box center [651, 363] width 171 height 38
click at [673, 400] on input "*" at bounding box center [680, 409] width 42 height 25
click at [681, 408] on input "*" at bounding box center [680, 409] width 42 height 25
click at [612, 313] on icon "A" at bounding box center [621, 326] width 27 height 27
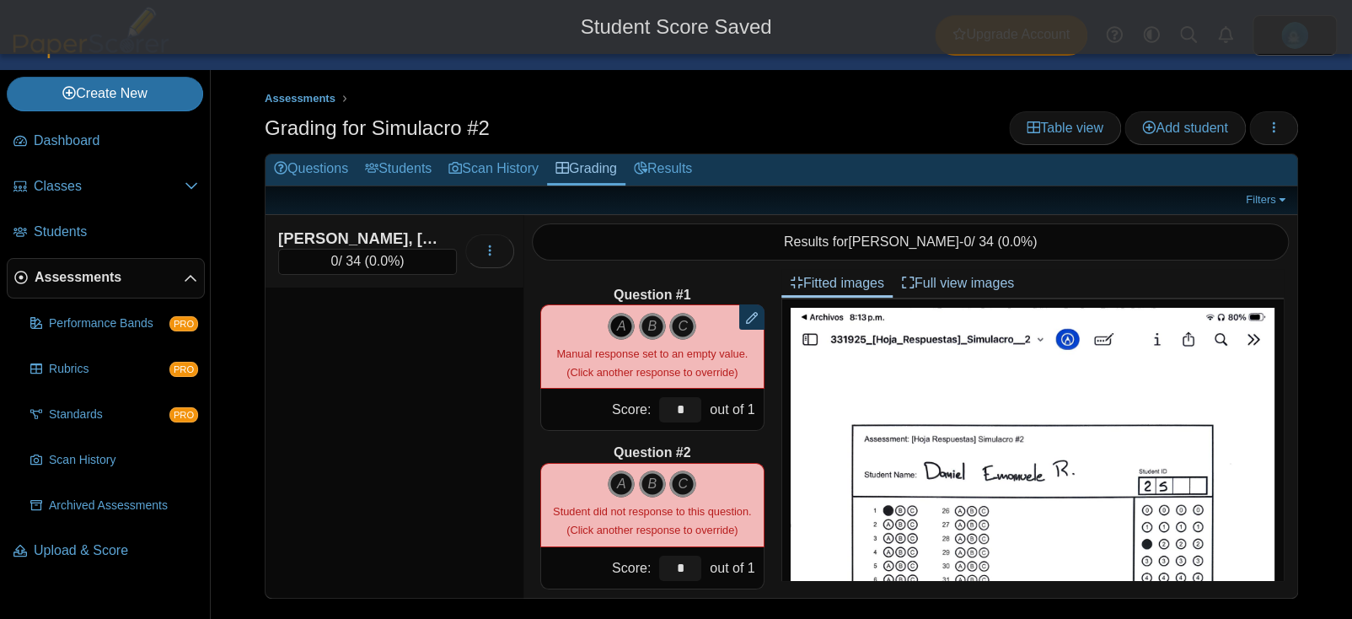
click at [621, 321] on icon "A" at bounding box center [621, 326] width 27 height 27
type input "*"
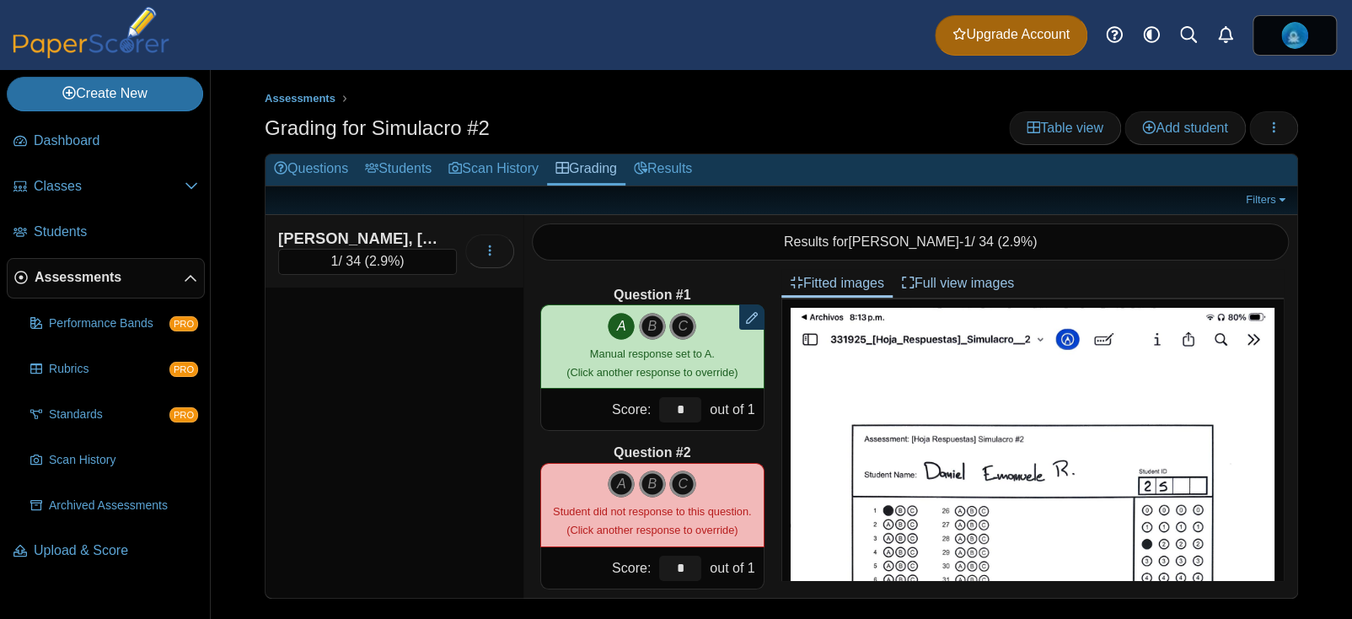
click at [602, 370] on small "Manual response set to A. (Click another response to override)" at bounding box center [651, 362] width 171 height 31
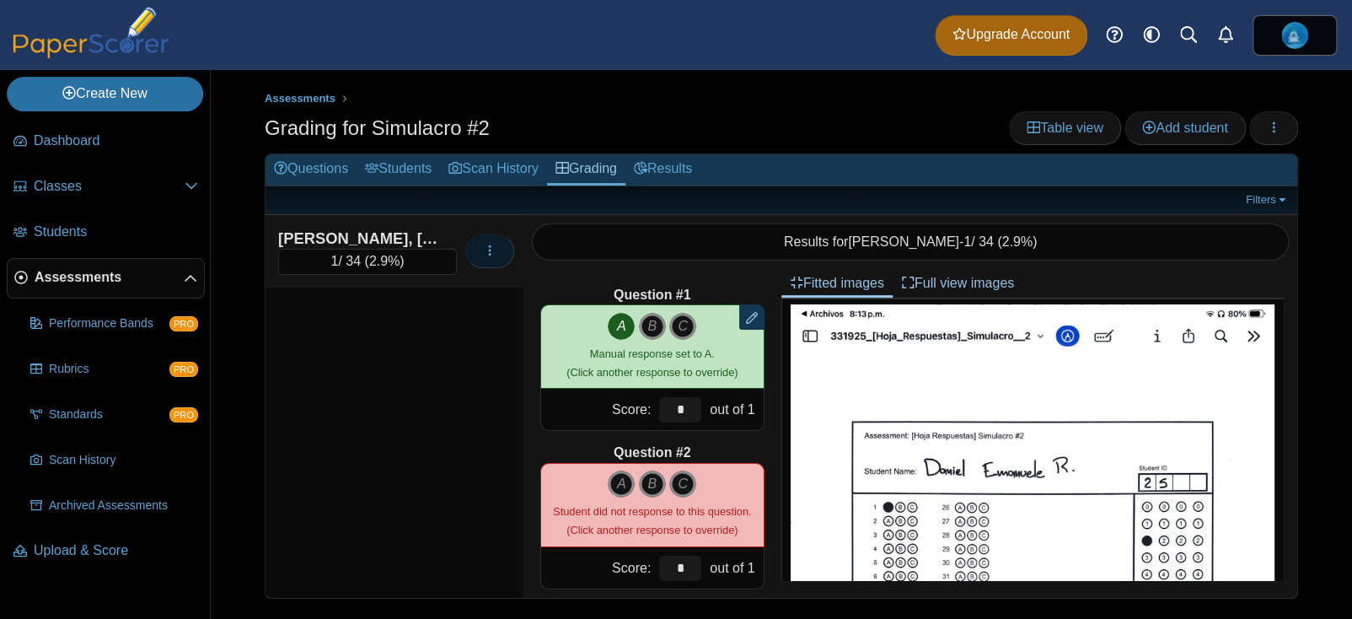
click at [495, 255] on icon "button" at bounding box center [489, 250] width 13 height 13
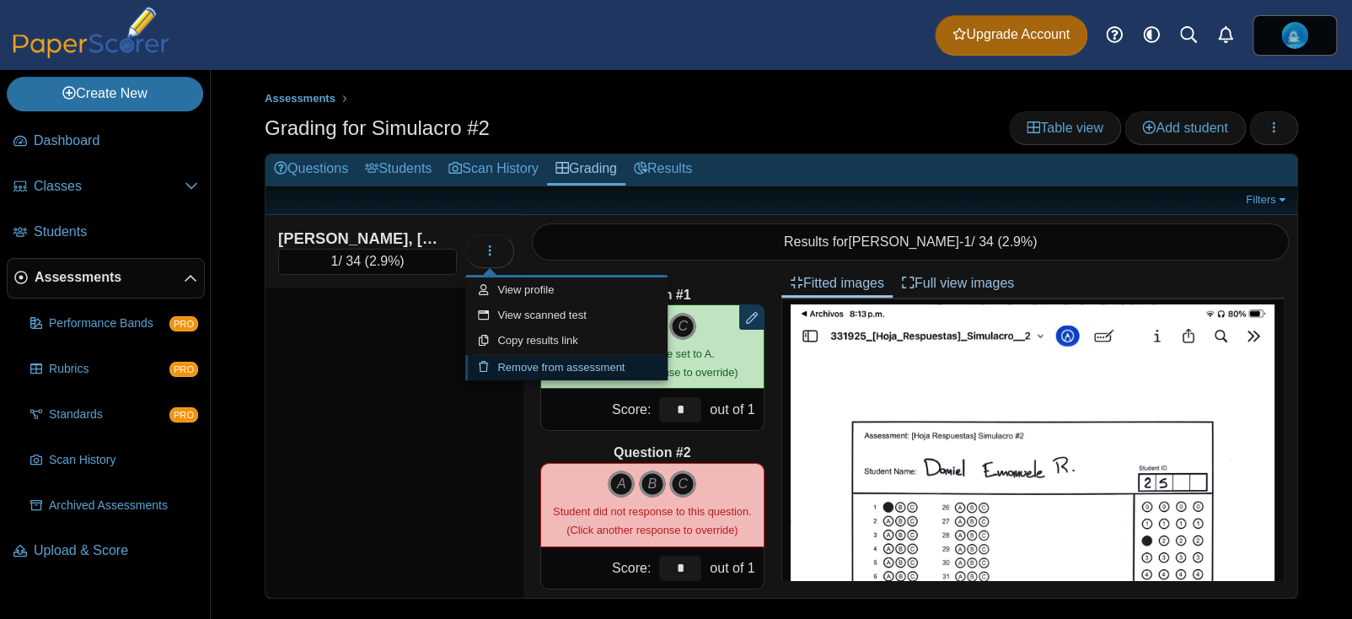
click at [539, 363] on link "Remove from assessment" at bounding box center [566, 367] width 202 height 25
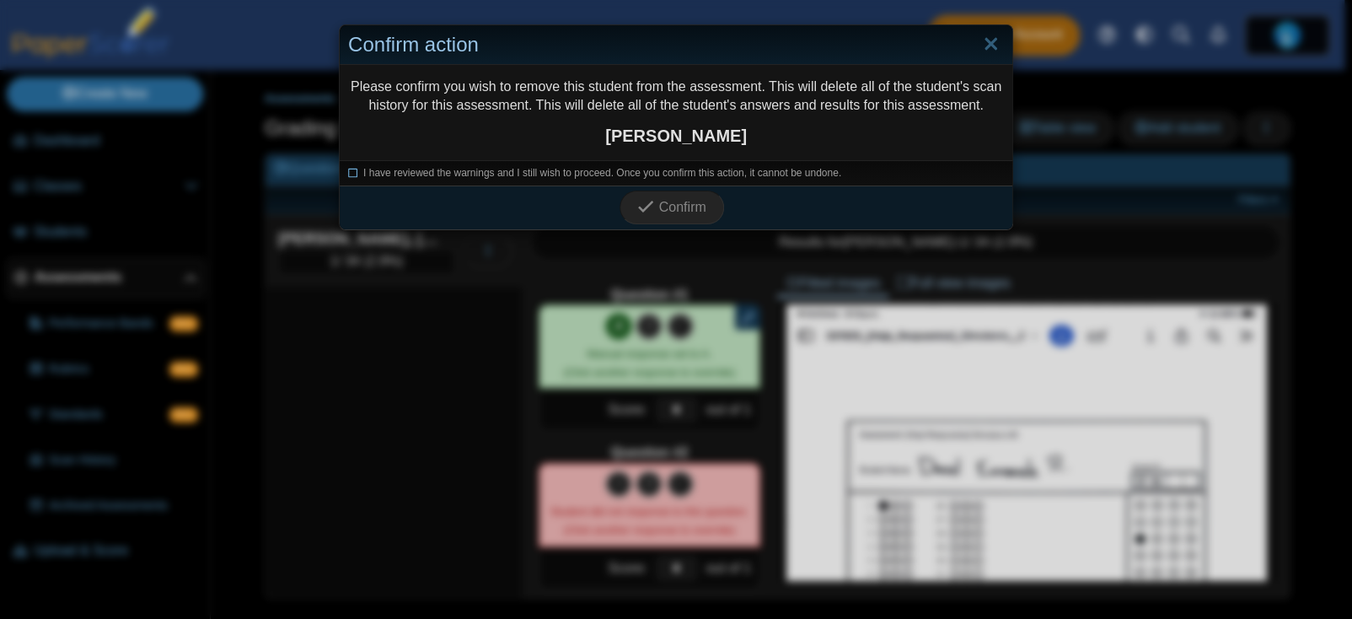
click at [454, 167] on span "I have reviewed the warnings and I still wish to proceed. Once you confirm this…" at bounding box center [602, 173] width 478 height 12
click at [682, 202] on span "Confirm" at bounding box center [682, 207] width 47 height 14
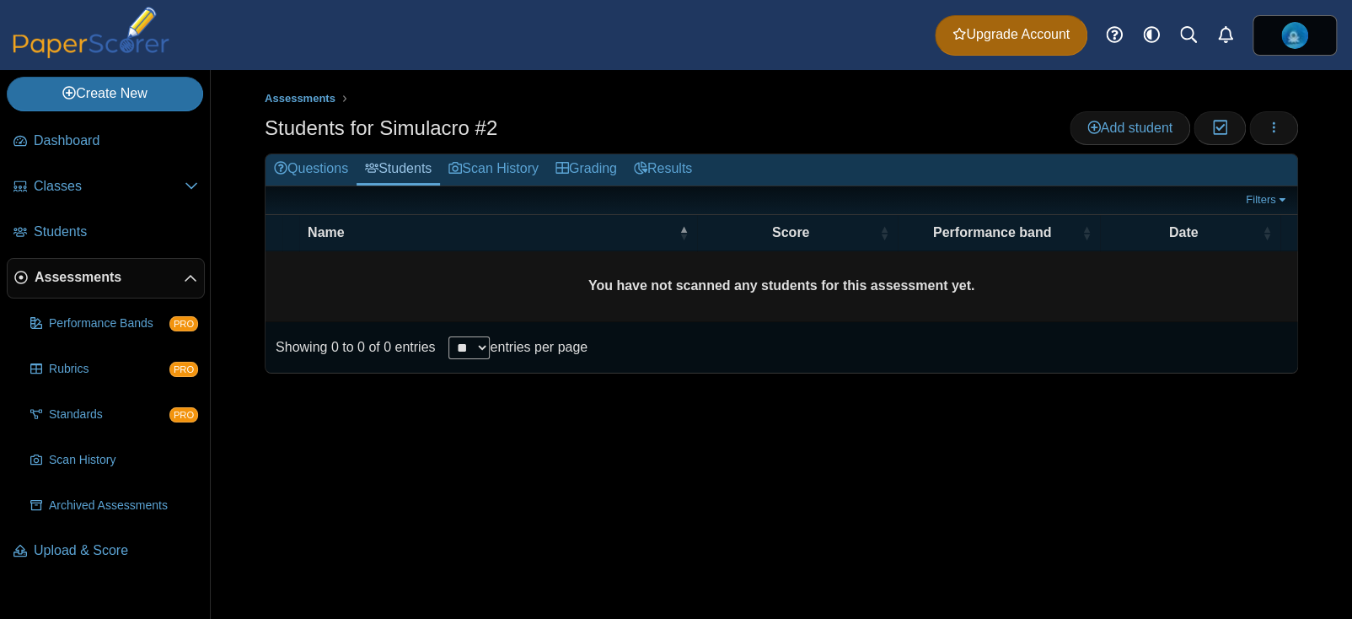
click at [411, 153] on div "Questions Students Scan History Grading Results Filters Show only: Loading… Nam…" at bounding box center [782, 263] width 1034 height 220
click at [514, 176] on link "Scan History" at bounding box center [493, 169] width 107 height 31
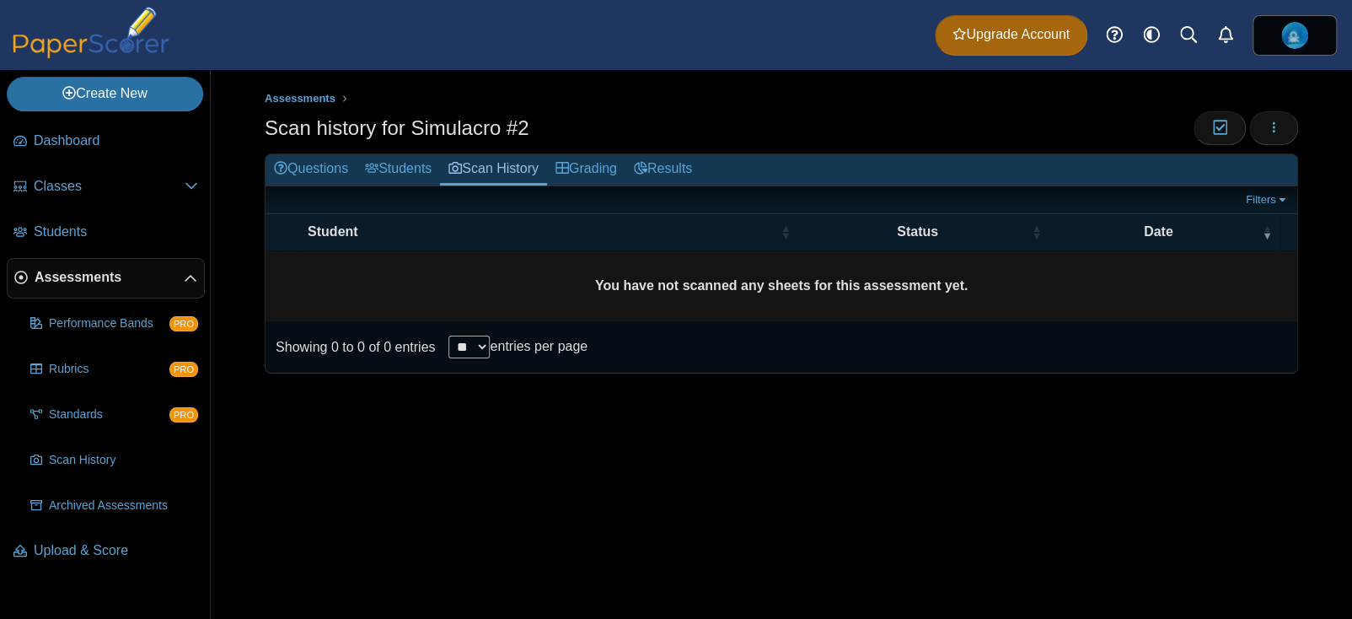
click at [1100, 507] on div "Assessments Scan history for Simulacro #2 Moderation 0 Loading… **" at bounding box center [781, 344] width 1141 height 549
click at [1270, 136] on button "button" at bounding box center [1273, 128] width 49 height 34
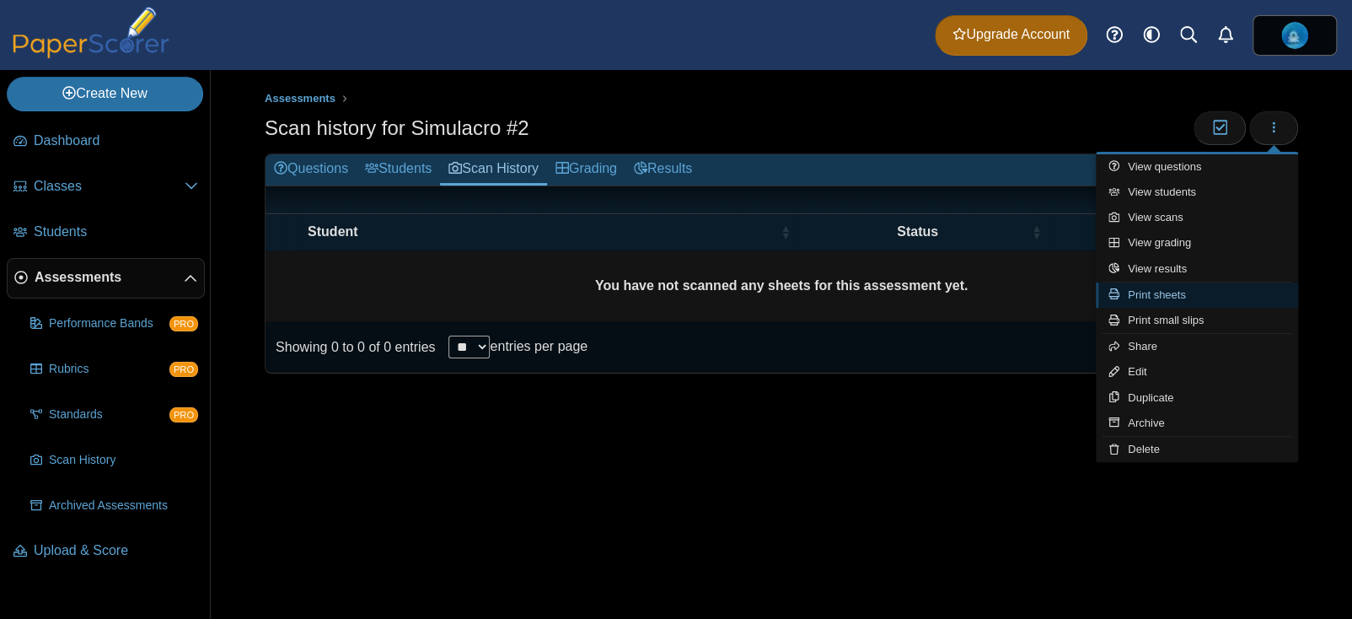
click at [1160, 290] on link "Print sheets" at bounding box center [1197, 294] width 202 height 25
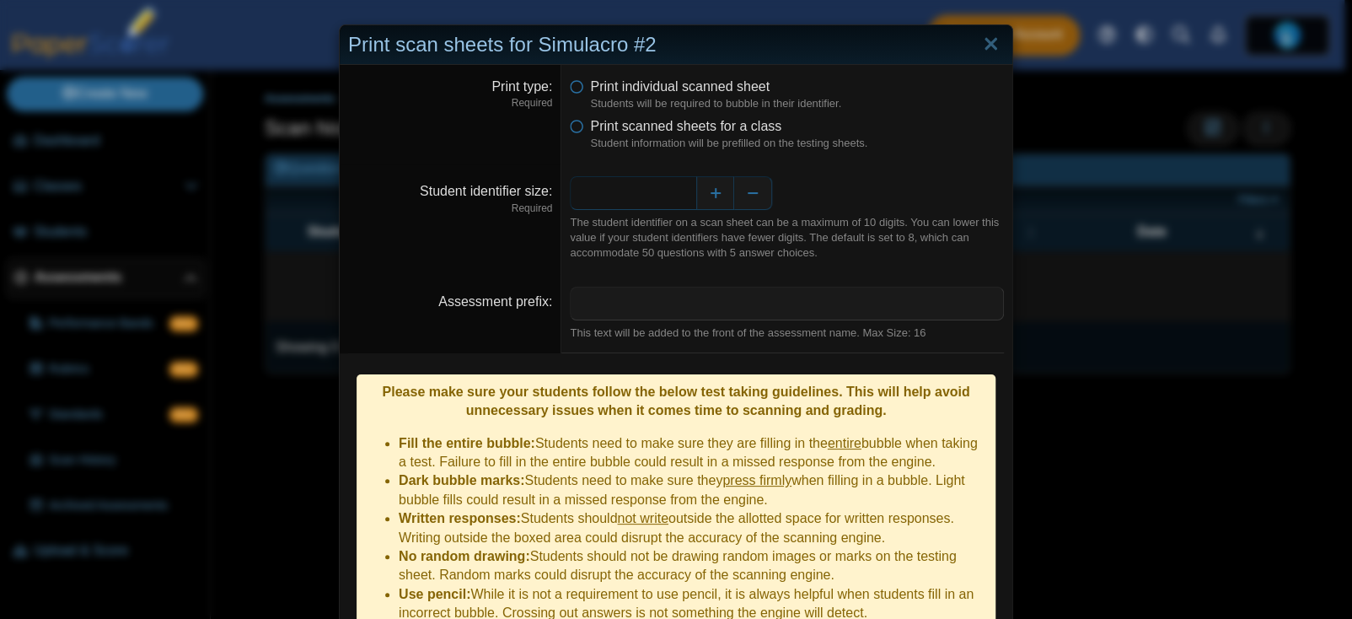
click at [676, 198] on input "*" at bounding box center [633, 193] width 126 height 34
type input "*"
click at [846, 149] on dfn "Student information will be prefilled on the testing sheets." at bounding box center [797, 143] width 414 height 15
click at [600, 303] on input "Assessment prefix" at bounding box center [787, 304] width 434 height 34
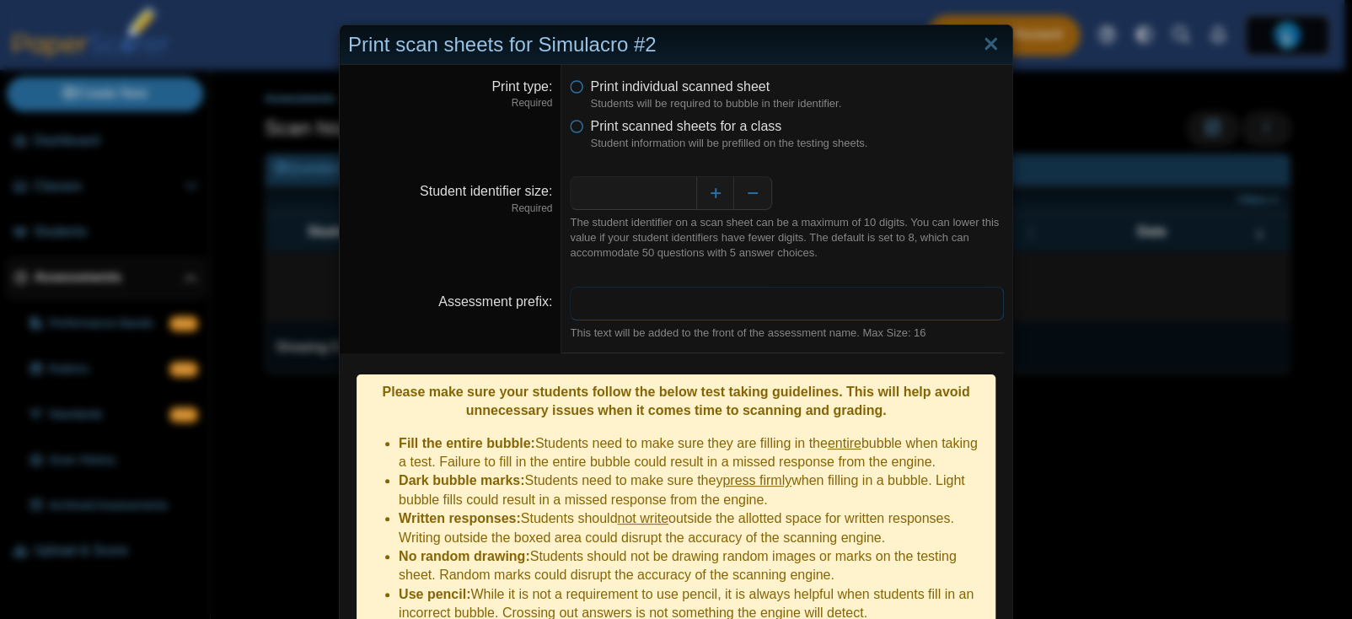
click at [652, 294] on input "Assessment prefix" at bounding box center [787, 304] width 434 height 34
click at [671, 326] on div "This text will be added to the front of the assessment name. Max Size: 16" at bounding box center [787, 332] width 434 height 15
click at [647, 314] on input "****" at bounding box center [787, 304] width 434 height 34
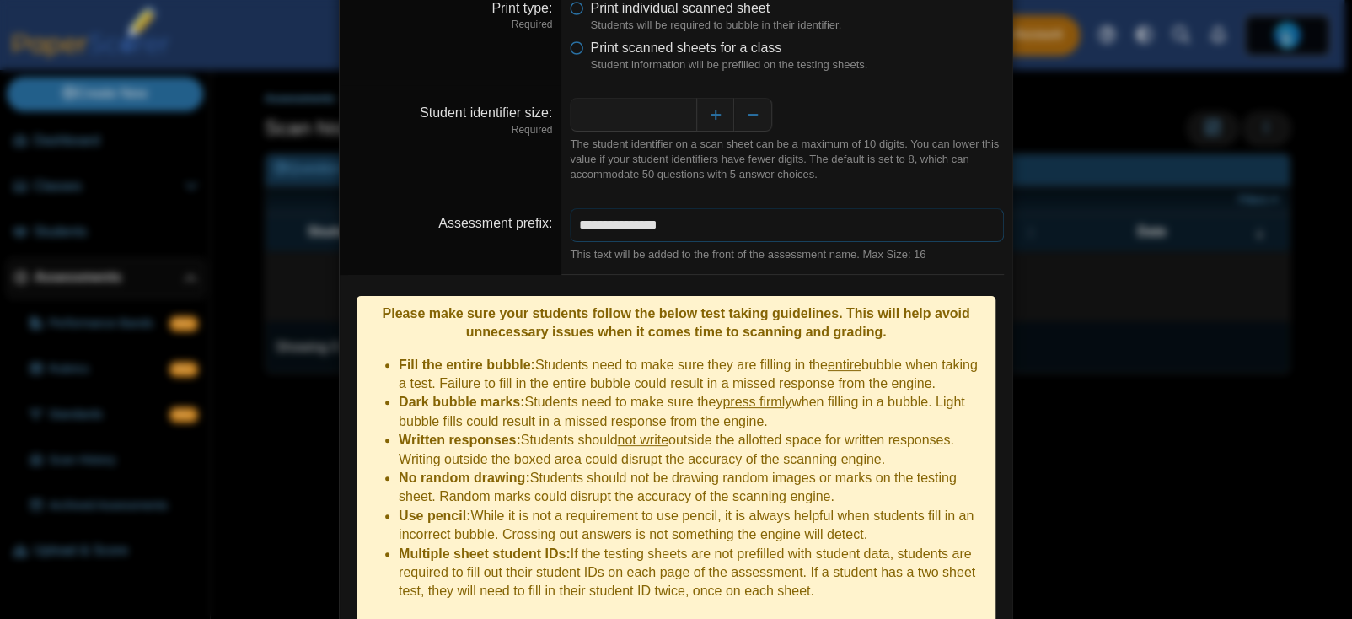
scroll to position [129, 0]
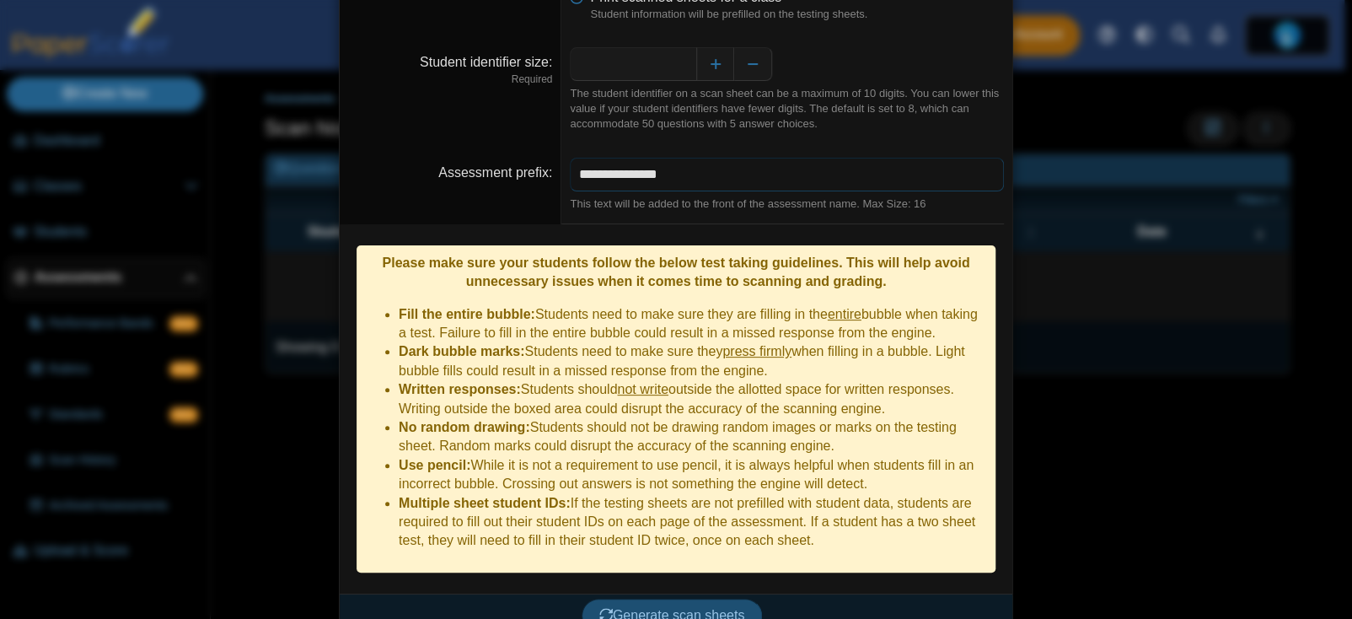
type input "**********"
click at [639, 608] on span "Generate scan sheets" at bounding box center [672, 615] width 146 height 14
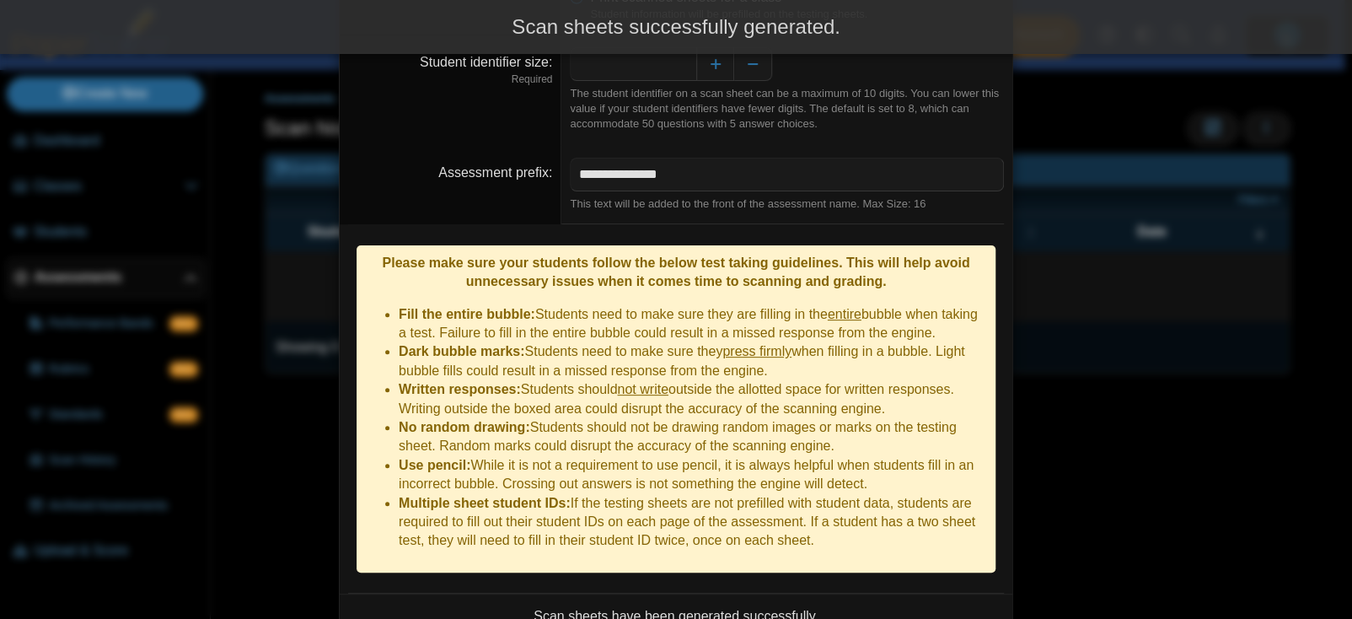
scroll to position [211, 0]
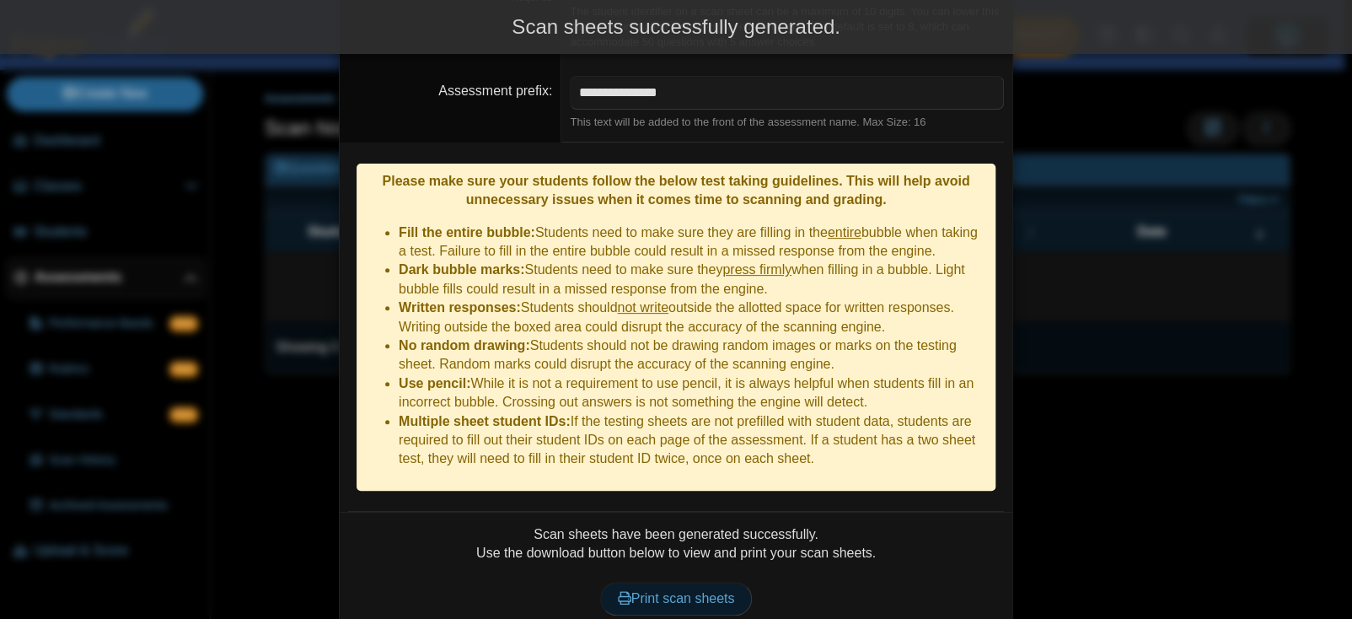
click at [653, 591] on span "Print scan sheets" at bounding box center [676, 598] width 117 height 14
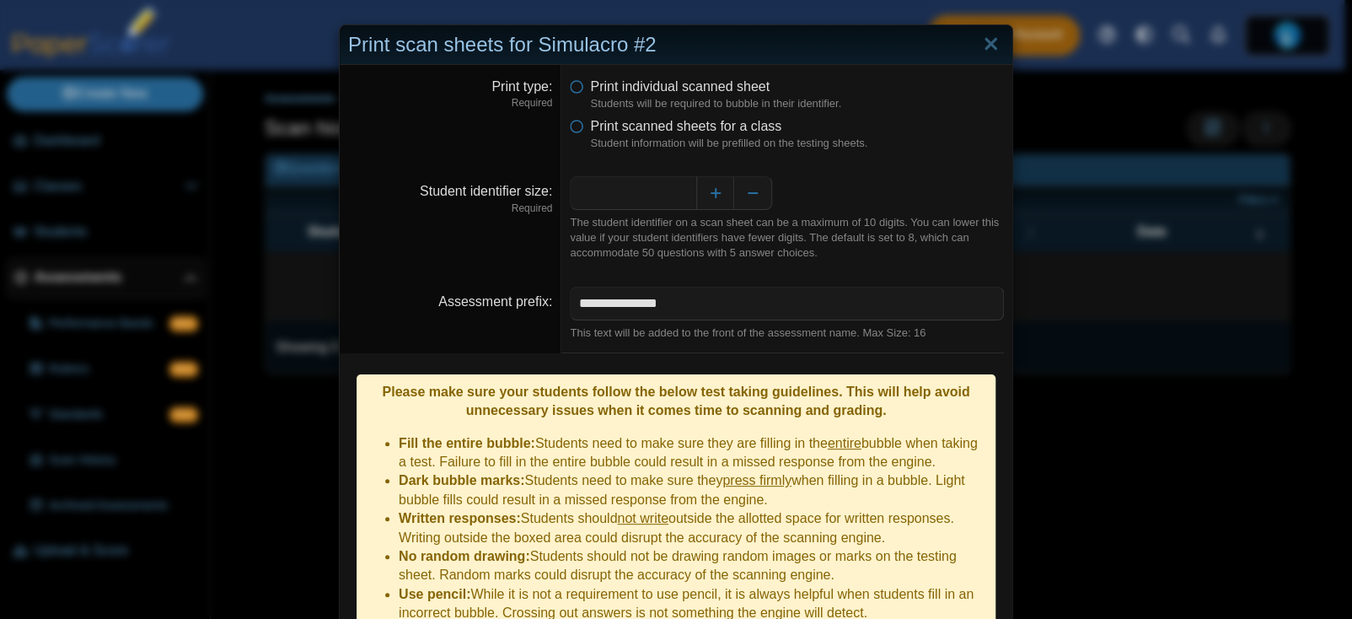
scroll to position [0, 0]
click at [981, 40] on link "Close" at bounding box center [991, 44] width 26 height 29
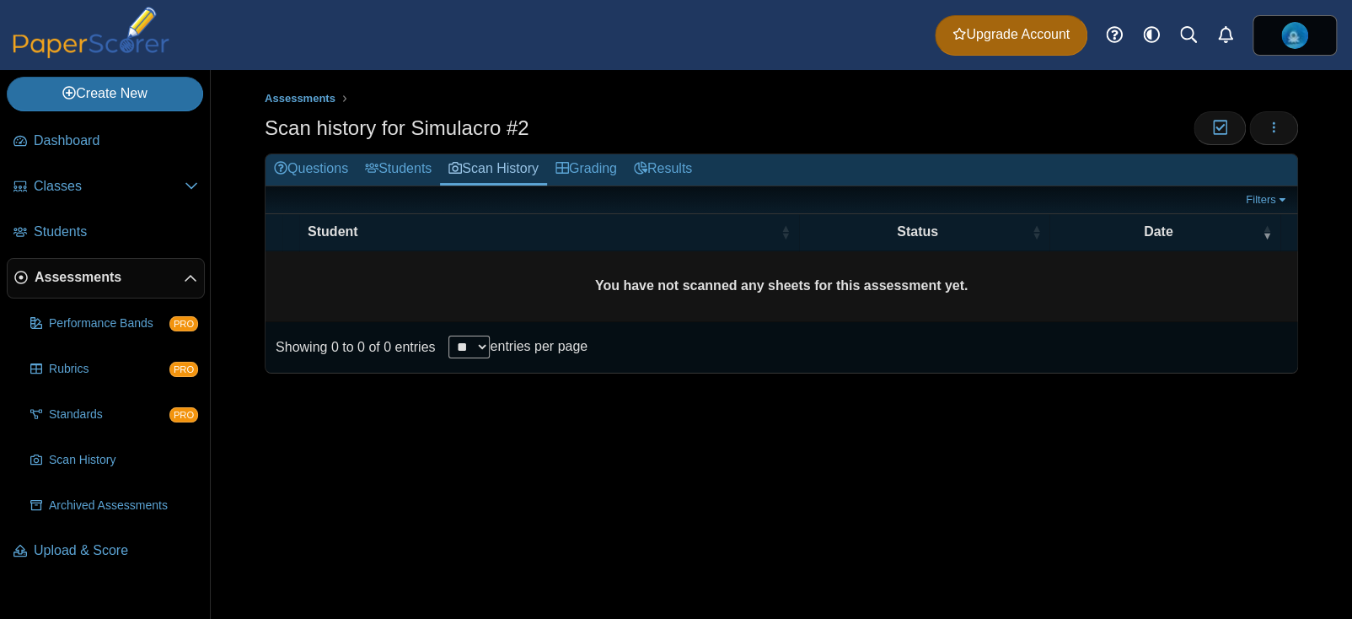
click at [980, 495] on div "Assessments Scan history for Simulacro #2 Moderation 0 **" at bounding box center [781, 344] width 1141 height 549
click at [72, 138] on span "Dashboard" at bounding box center [116, 141] width 164 height 19
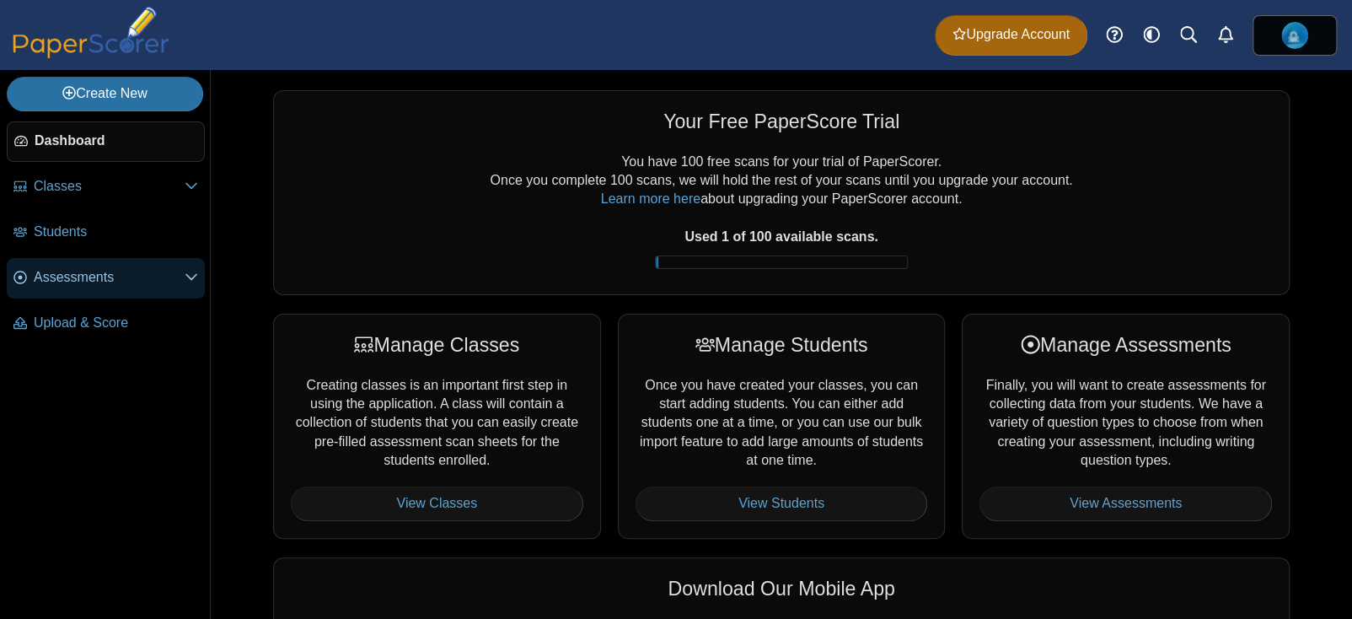
click at [82, 278] on span "Assessments" at bounding box center [109, 277] width 151 height 19
